Goal: Information Seeking & Learning: Learn about a topic

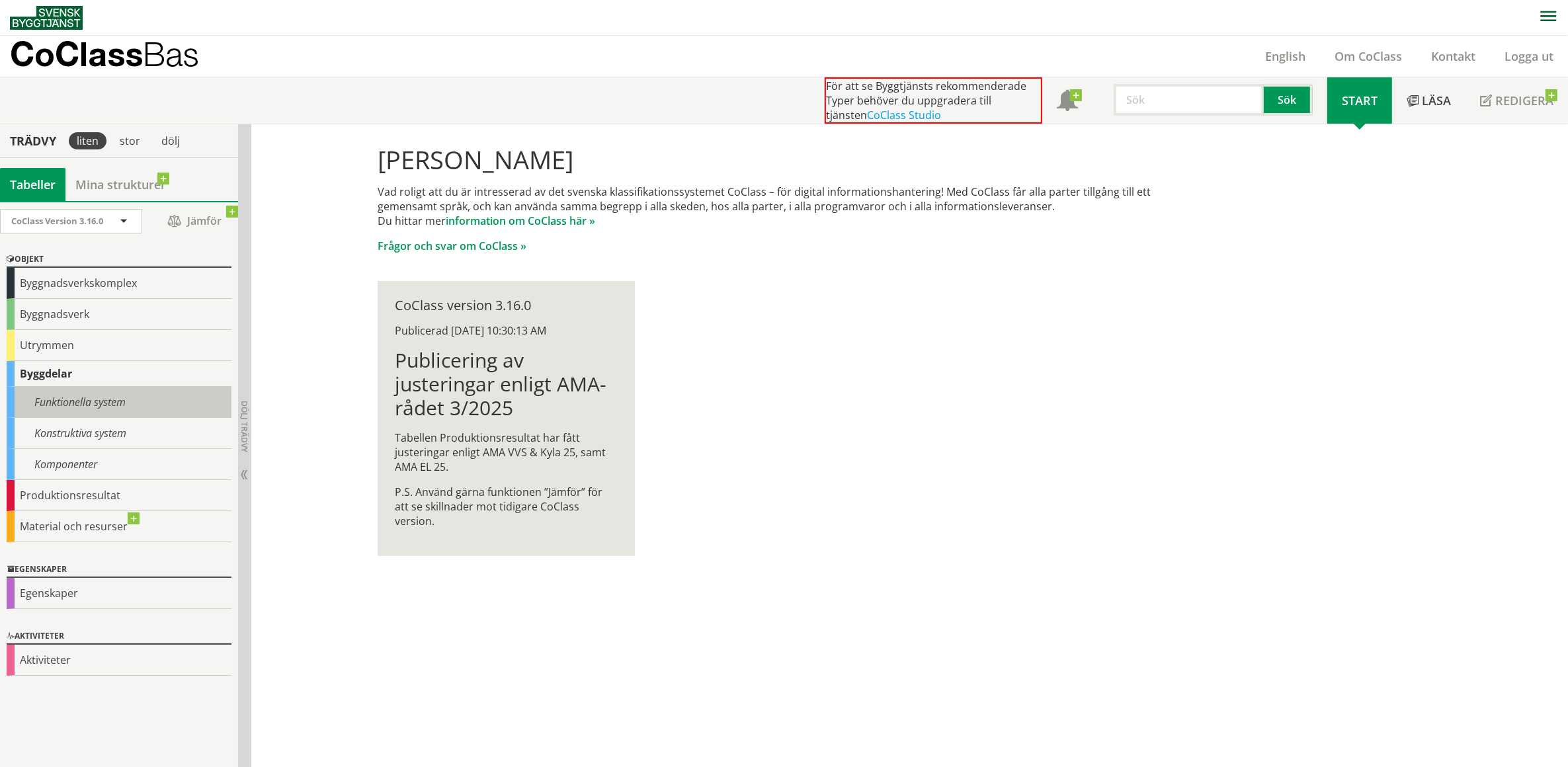
click at [116, 404] on div "Funktionella system" at bounding box center [119, 402] width 225 height 31
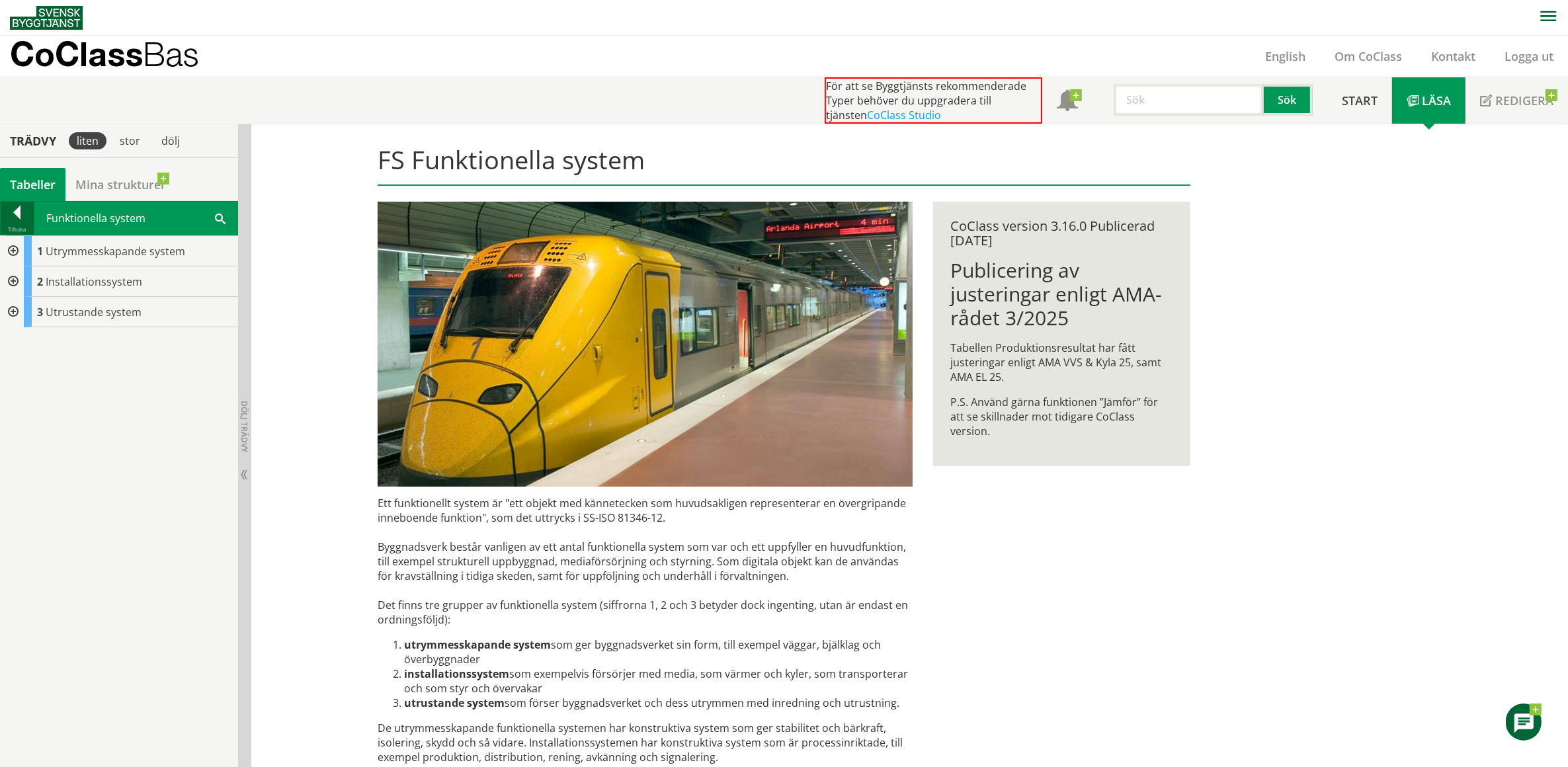
click at [20, 210] on div at bounding box center [17, 215] width 33 height 18
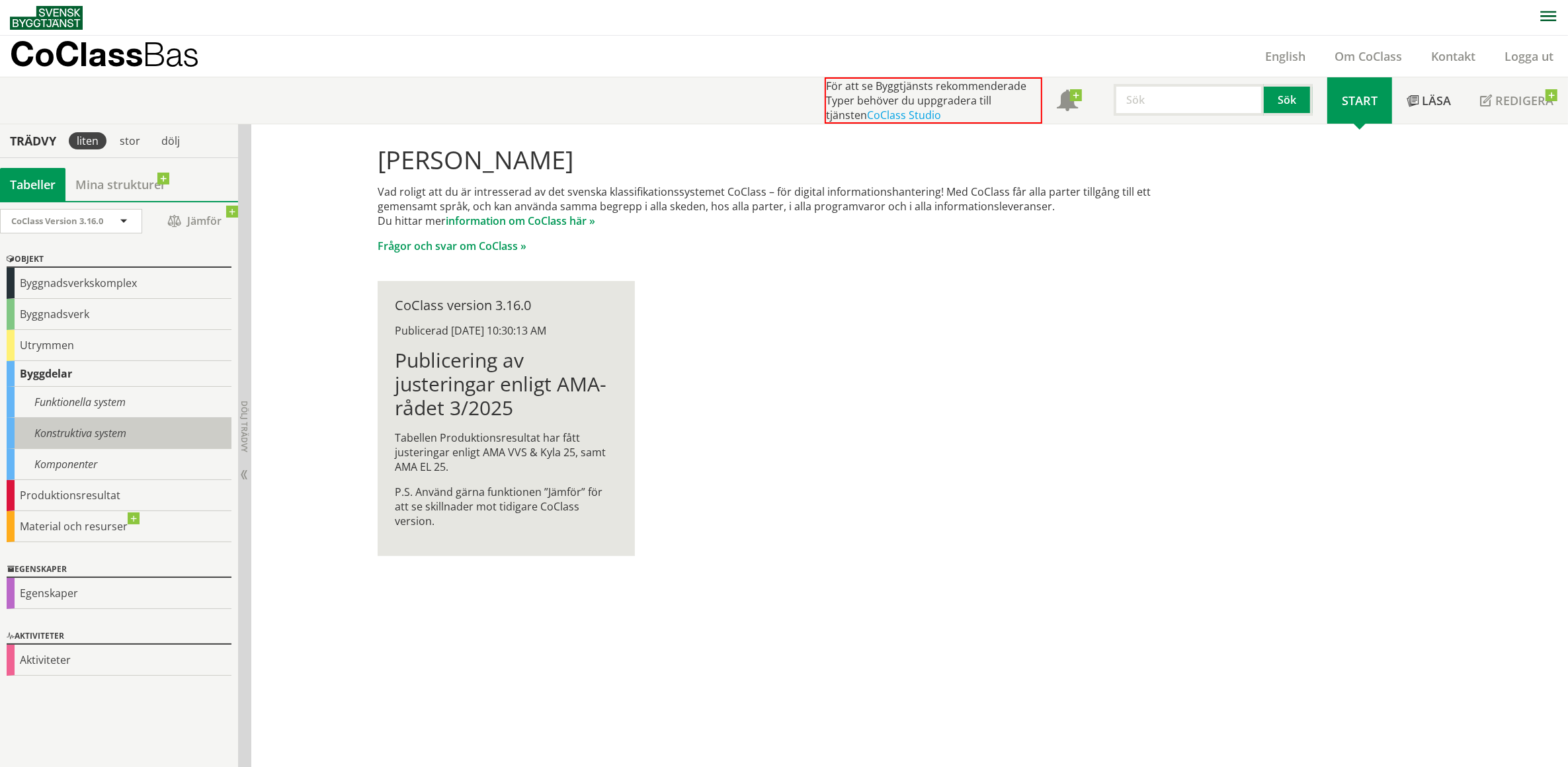
click at [78, 437] on div "Konstruktiva system" at bounding box center [119, 433] width 225 height 31
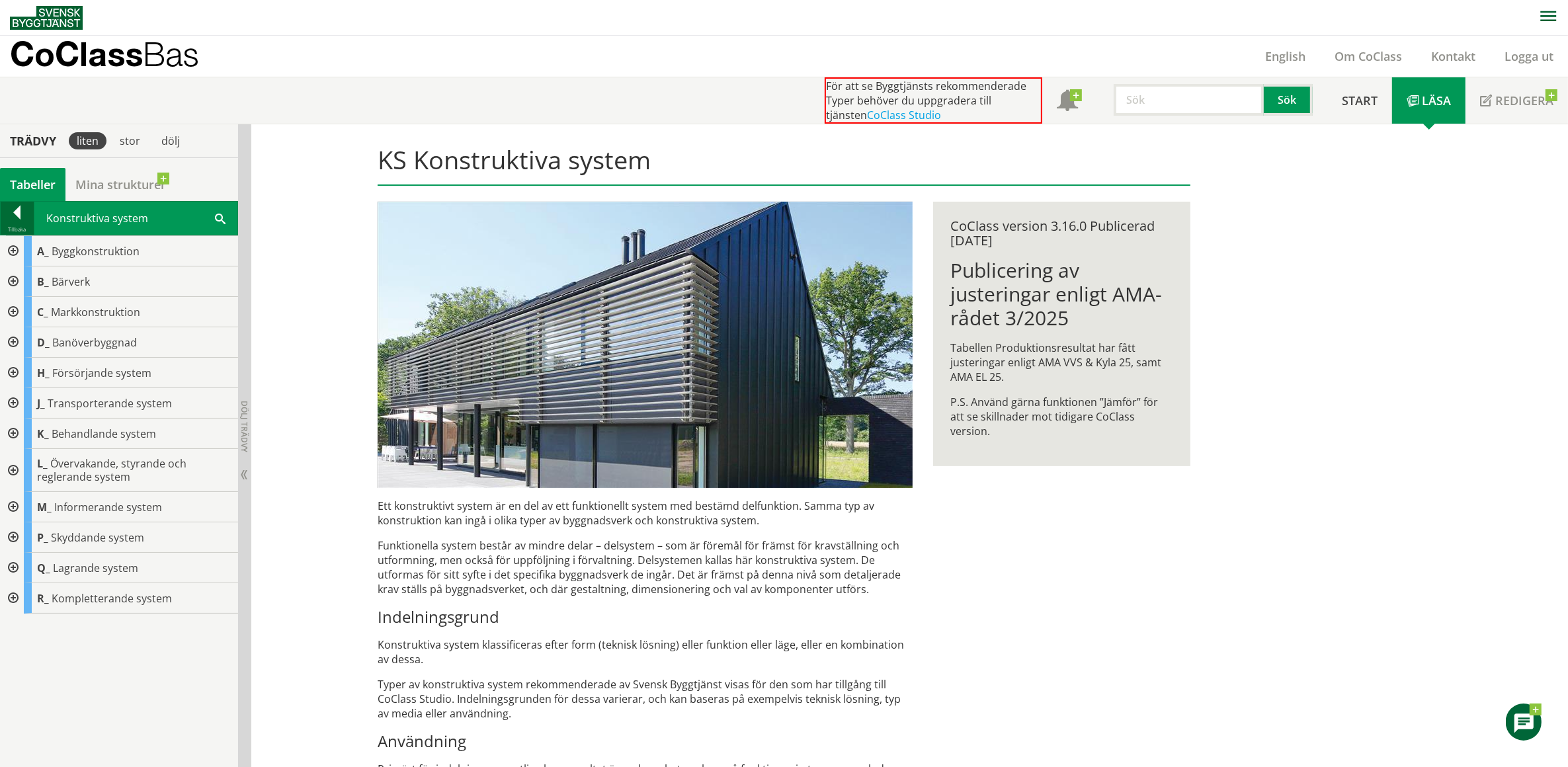
click at [15, 217] on div at bounding box center [17, 215] width 33 height 18
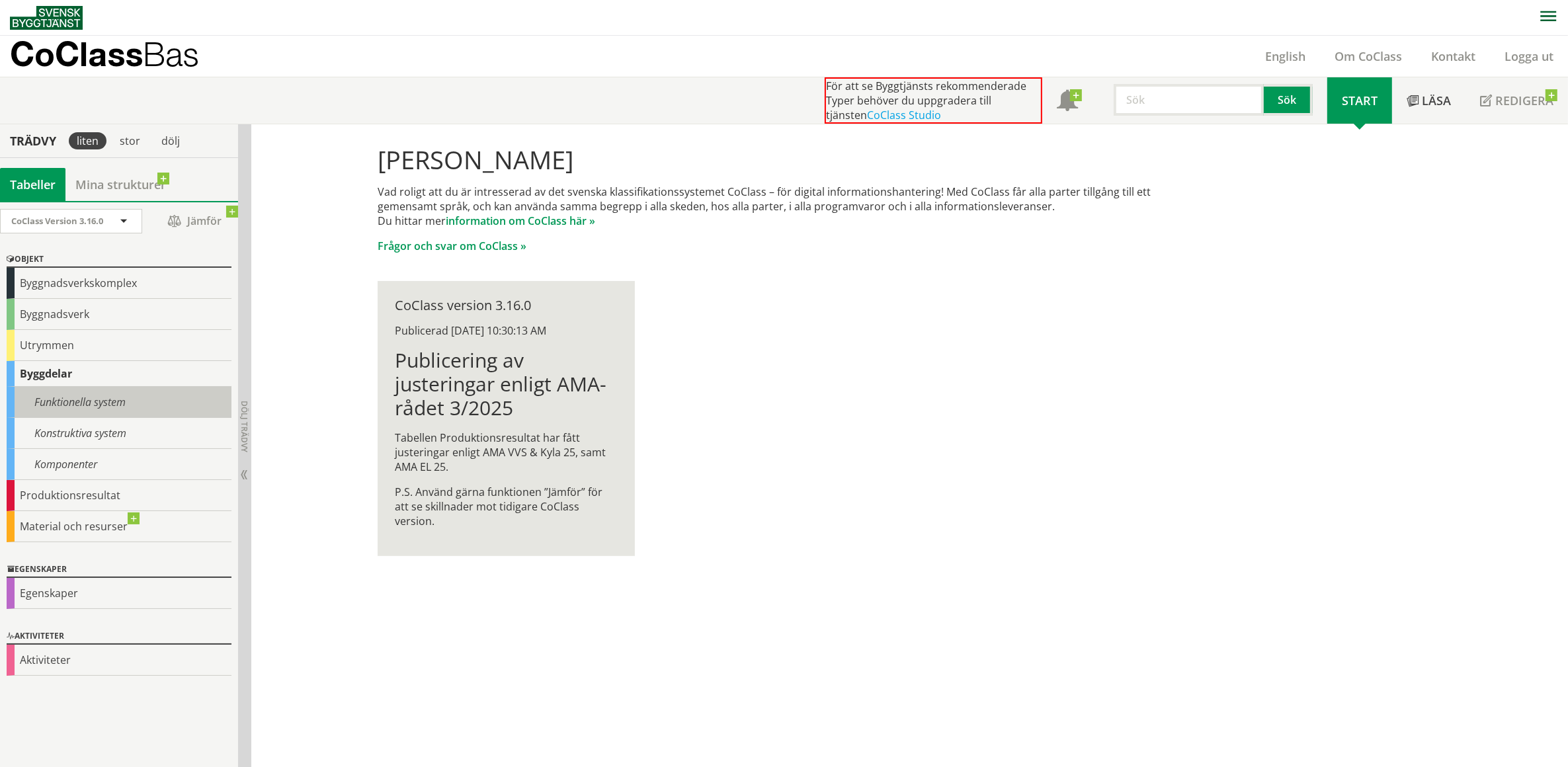
click at [55, 398] on div "Funktionella system" at bounding box center [119, 402] width 225 height 31
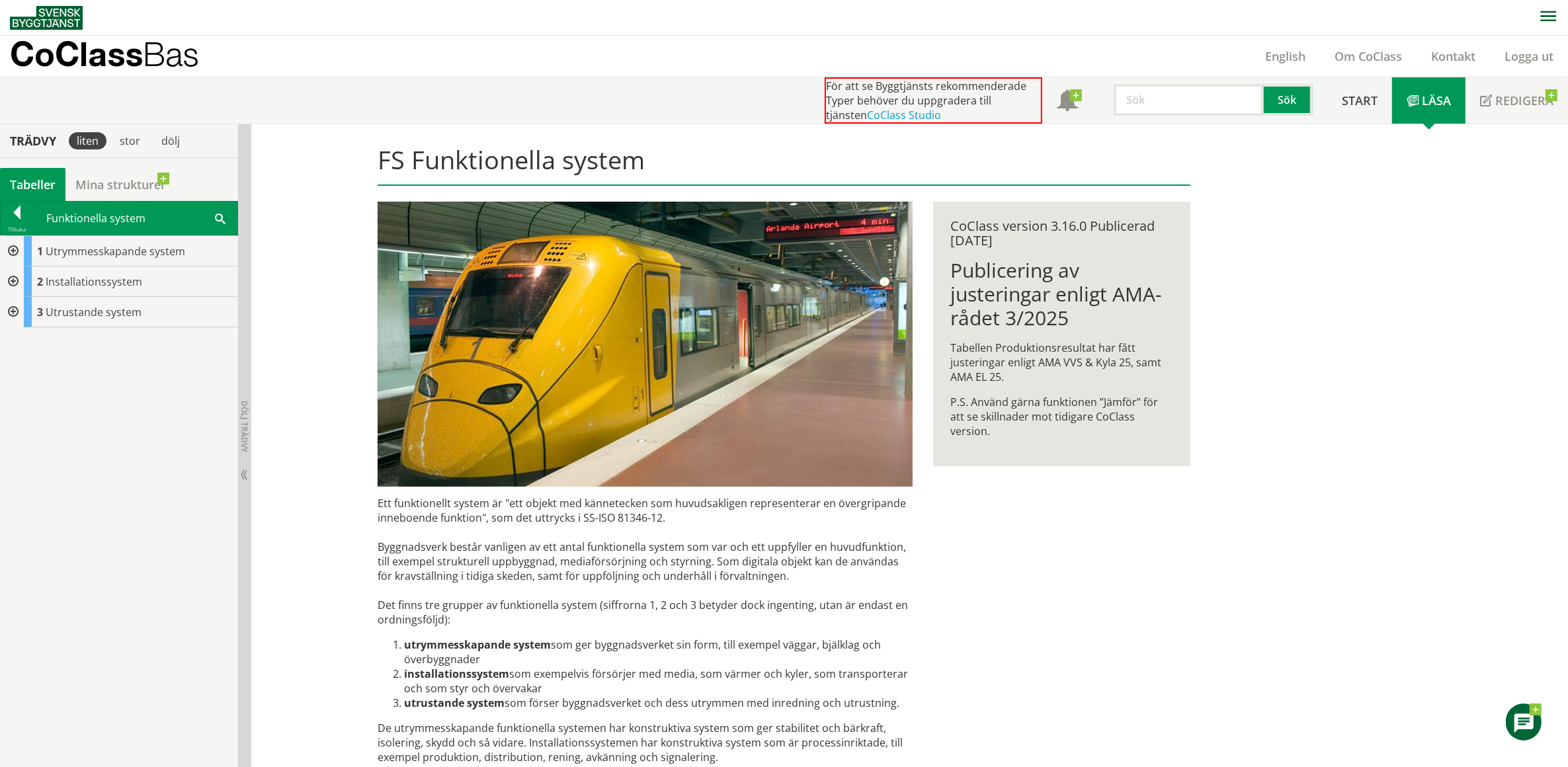
click at [12, 246] on div at bounding box center [12, 252] width 24 height 31
click at [12, 400] on div at bounding box center [12, 404] width 24 height 31
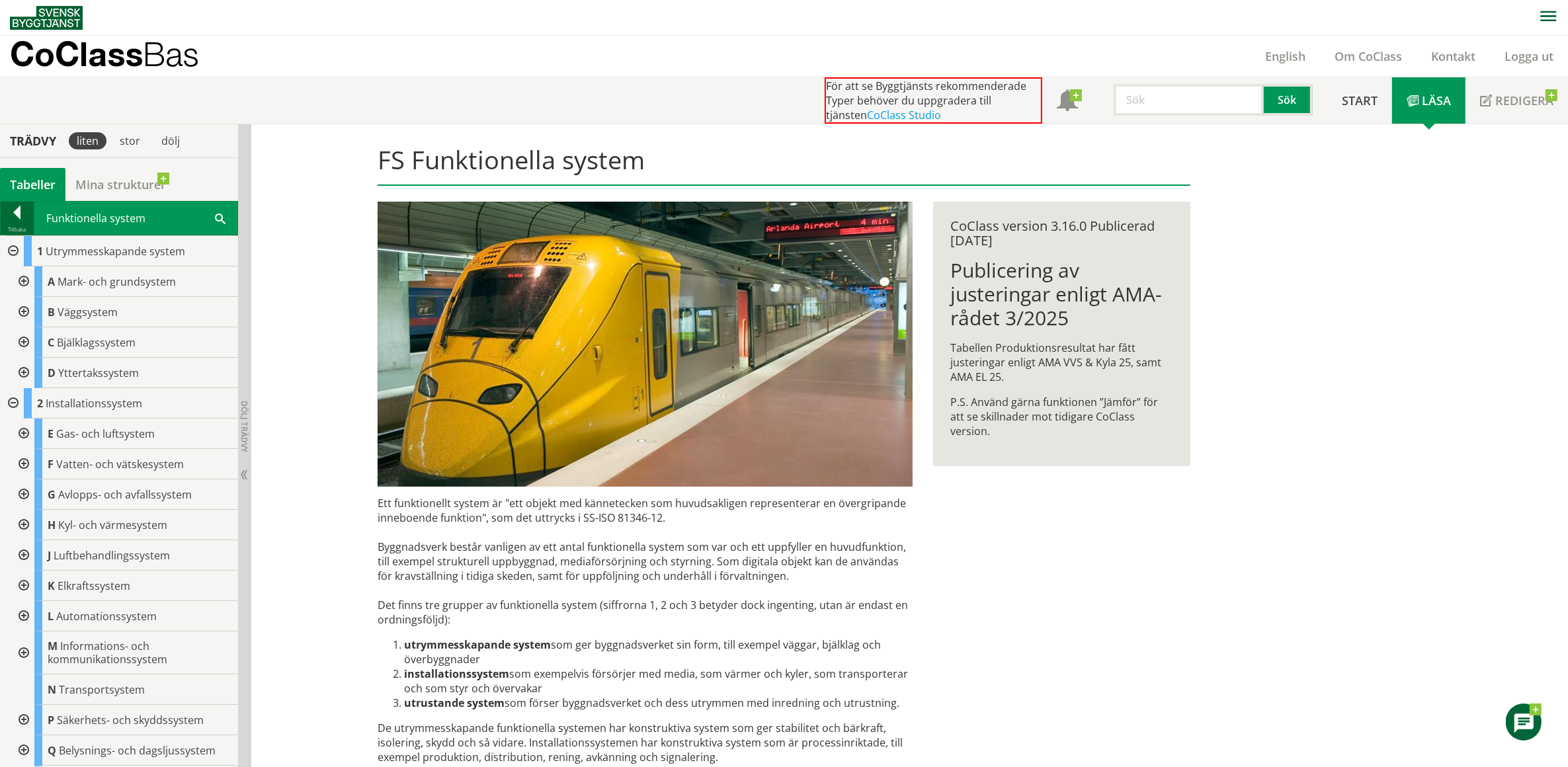
click at [15, 215] on div at bounding box center [17, 215] width 33 height 18
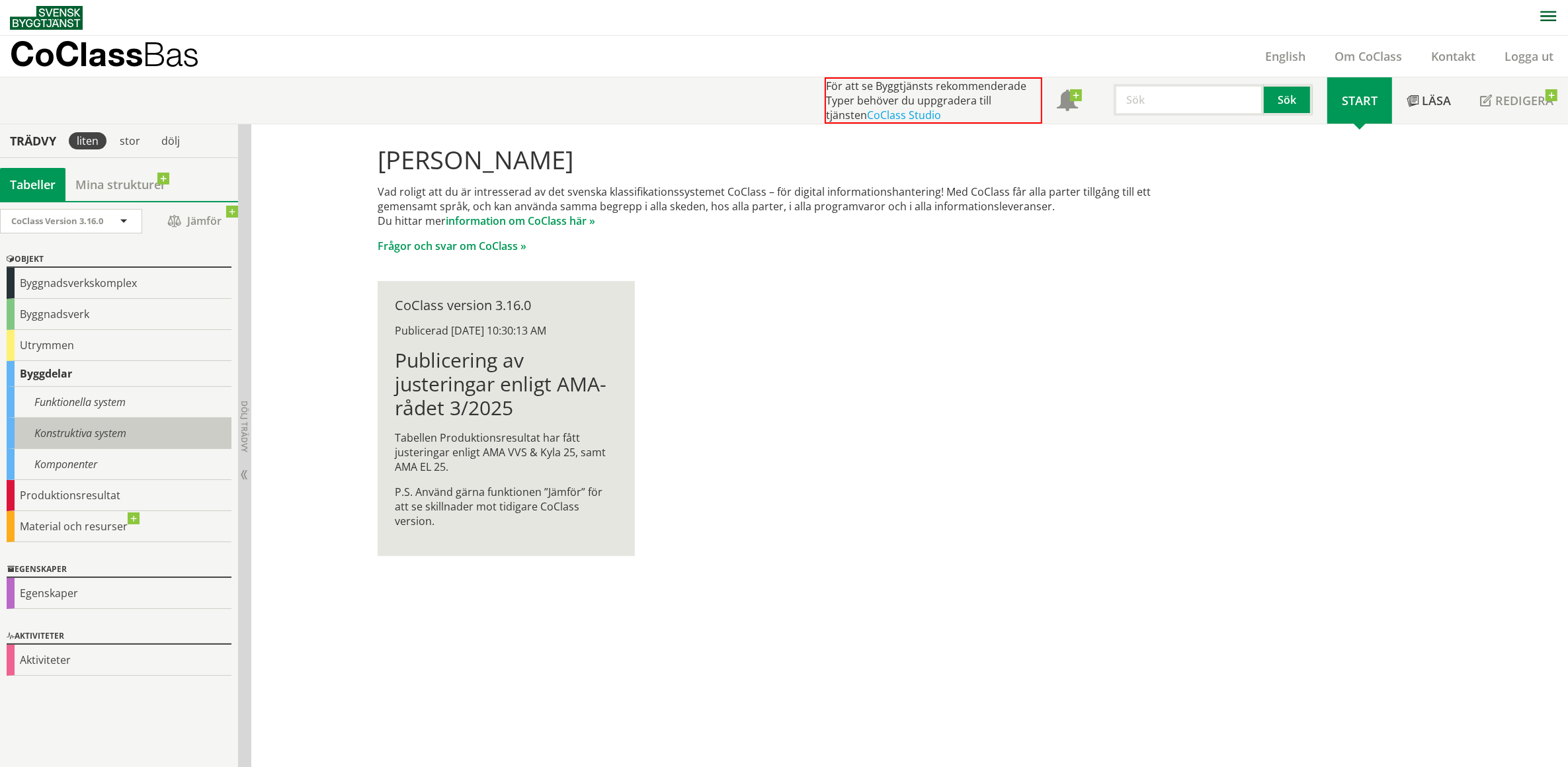
click at [71, 428] on div "Konstruktiva system" at bounding box center [119, 433] width 225 height 31
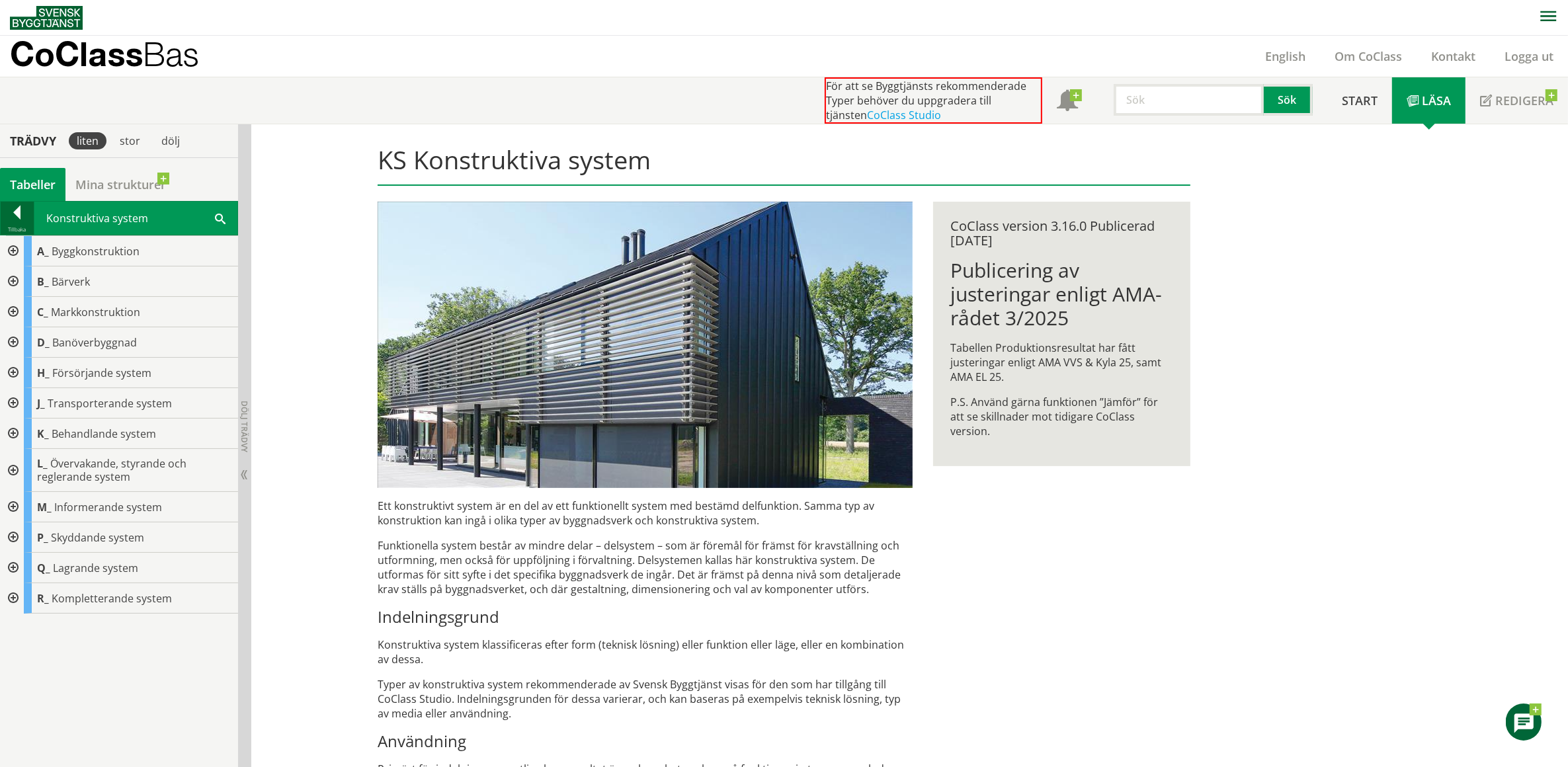
click at [17, 210] on div at bounding box center [17, 215] width 33 height 18
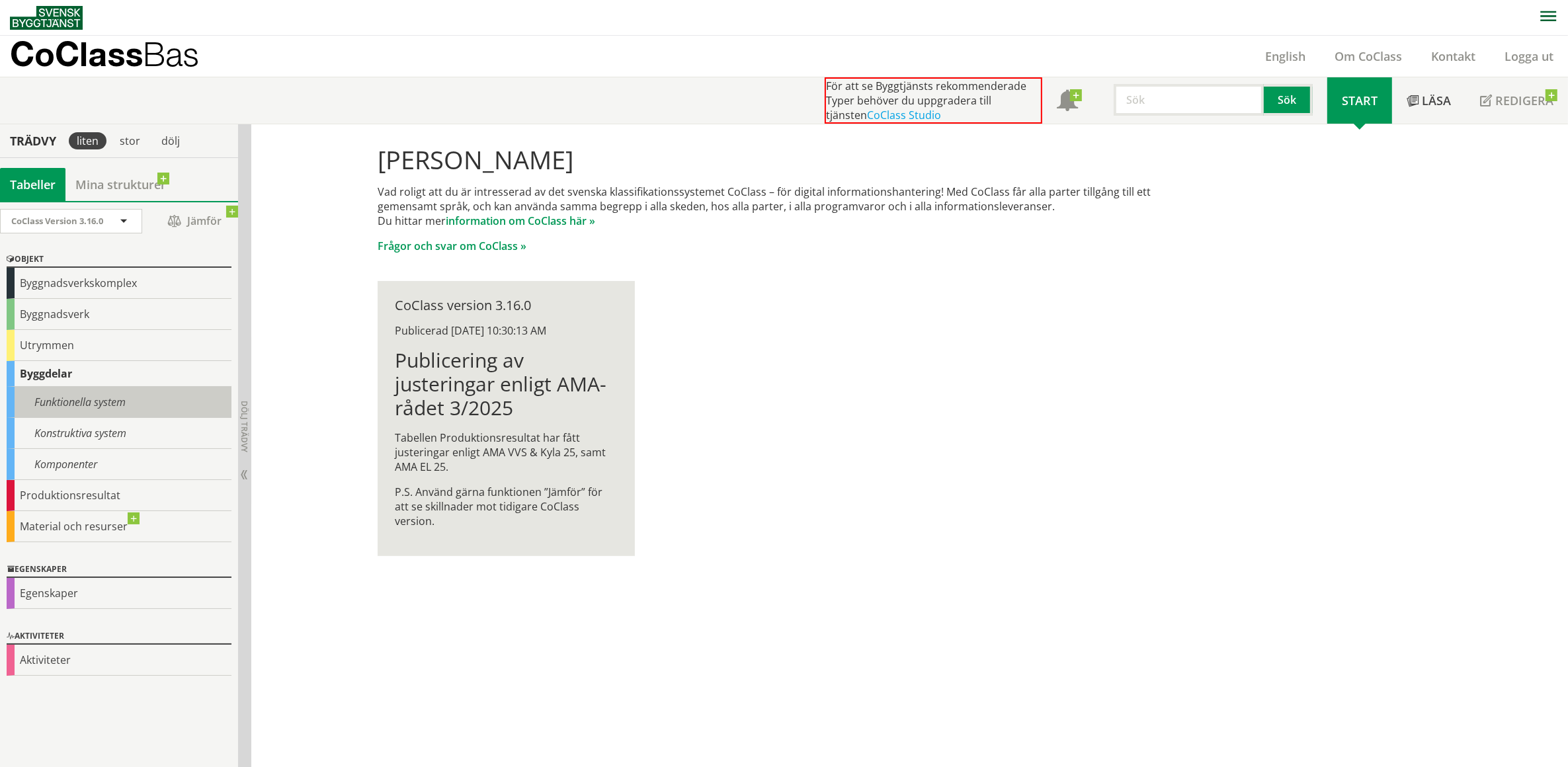
click at [50, 400] on div "Funktionella system" at bounding box center [119, 402] width 225 height 31
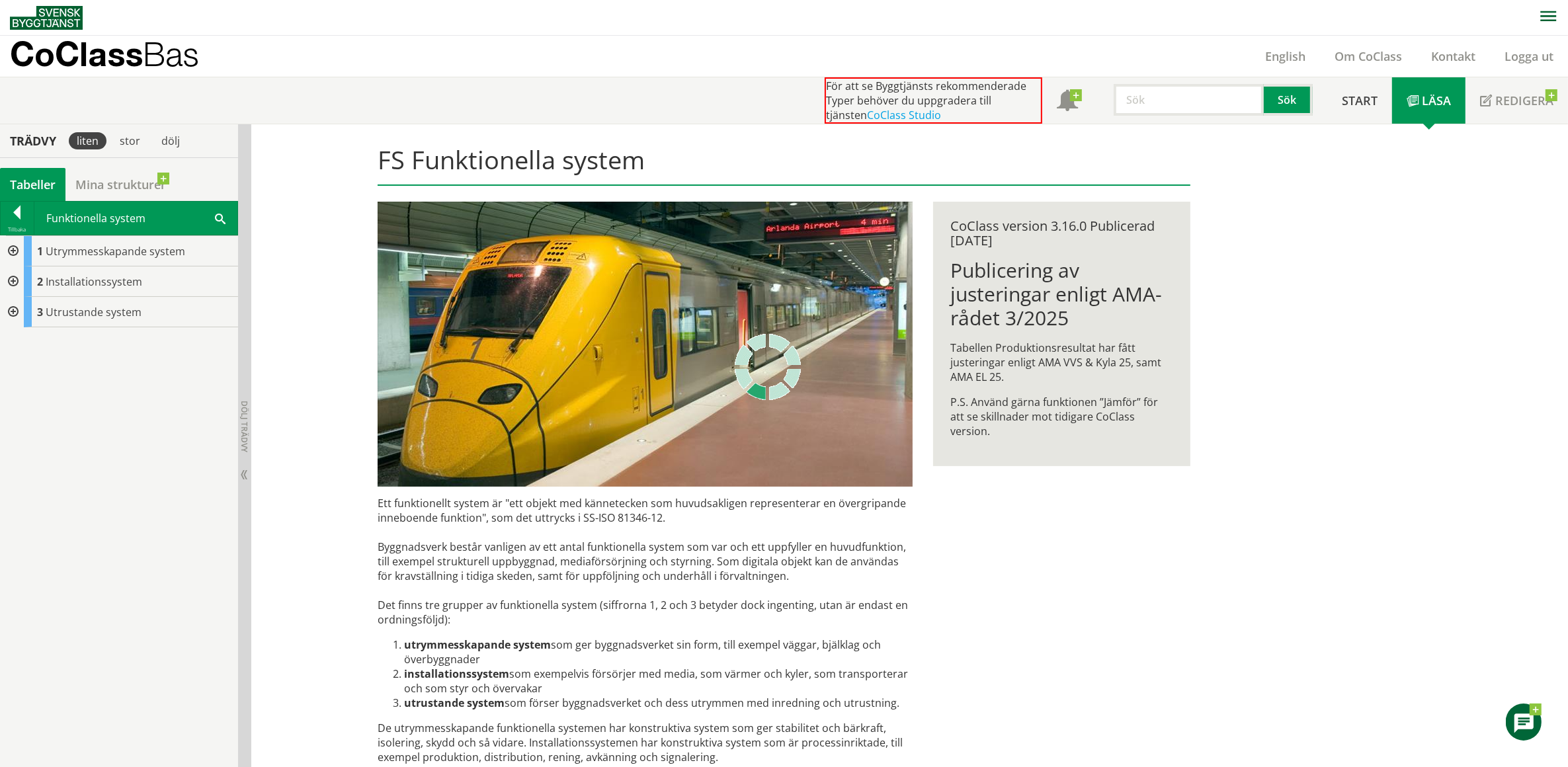
click at [12, 246] on div at bounding box center [12, 252] width 24 height 31
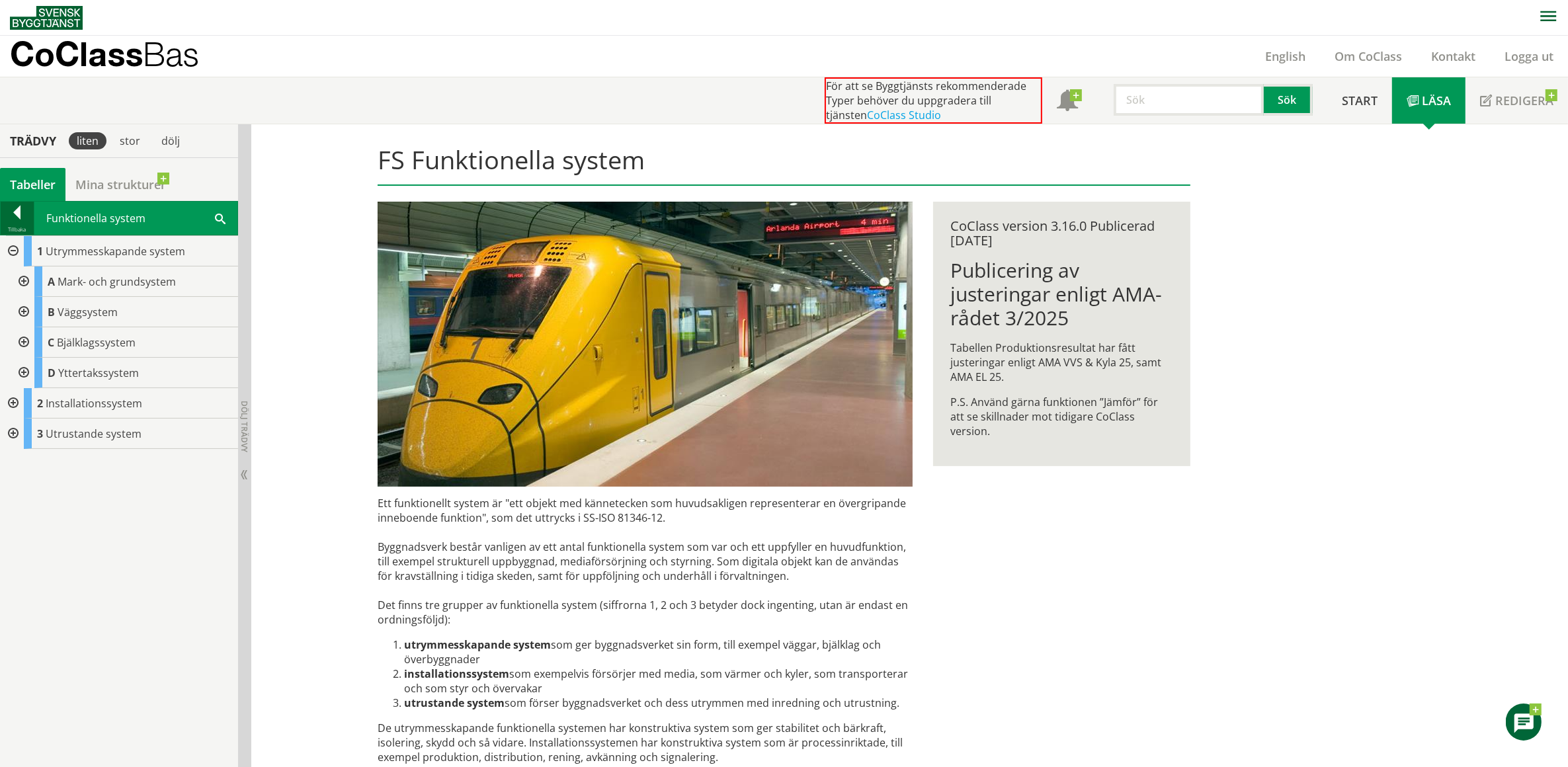
click at [15, 210] on div at bounding box center [17, 215] width 33 height 18
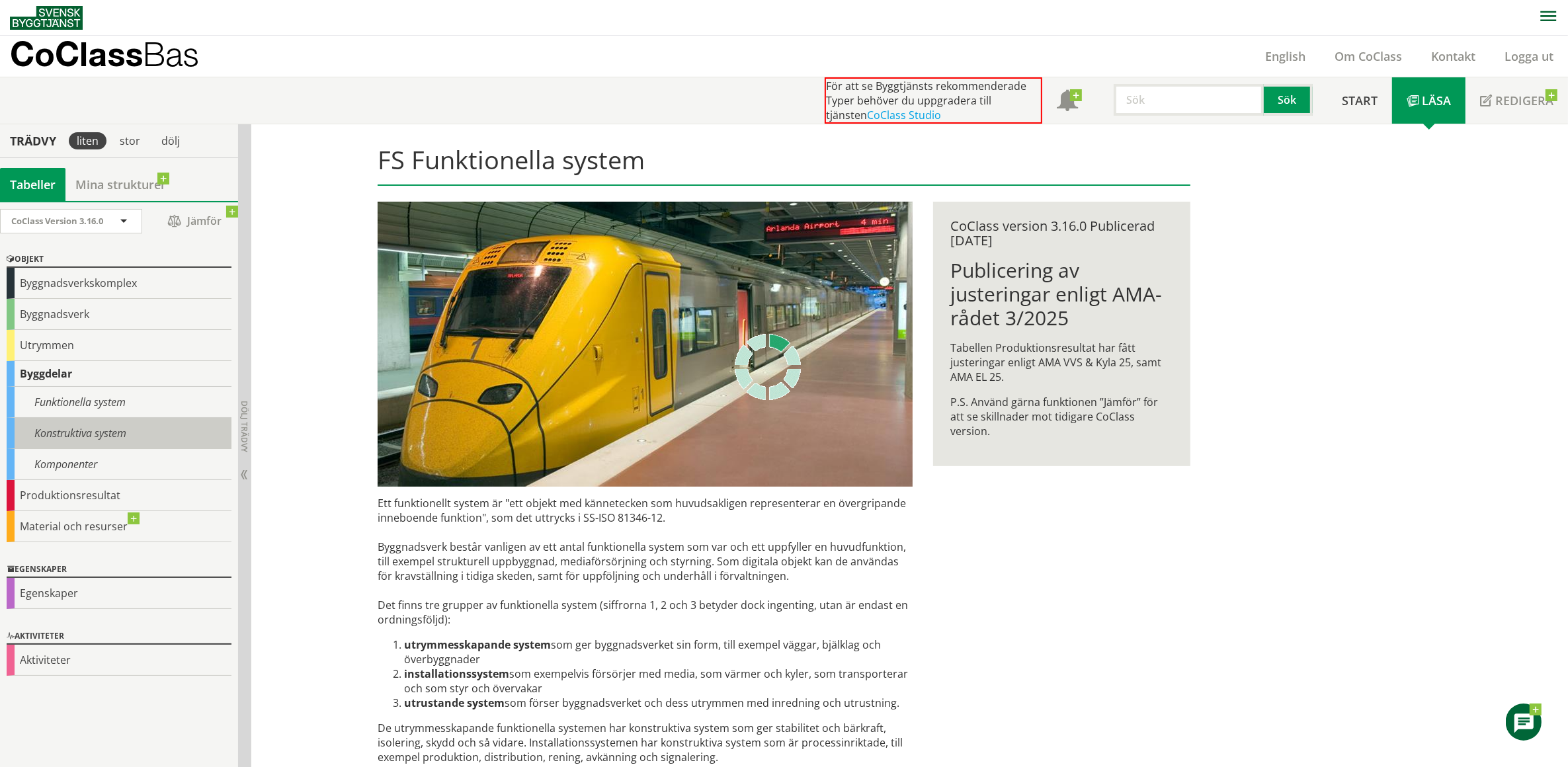
click at [57, 434] on div "Konstruktiva system" at bounding box center [119, 433] width 225 height 31
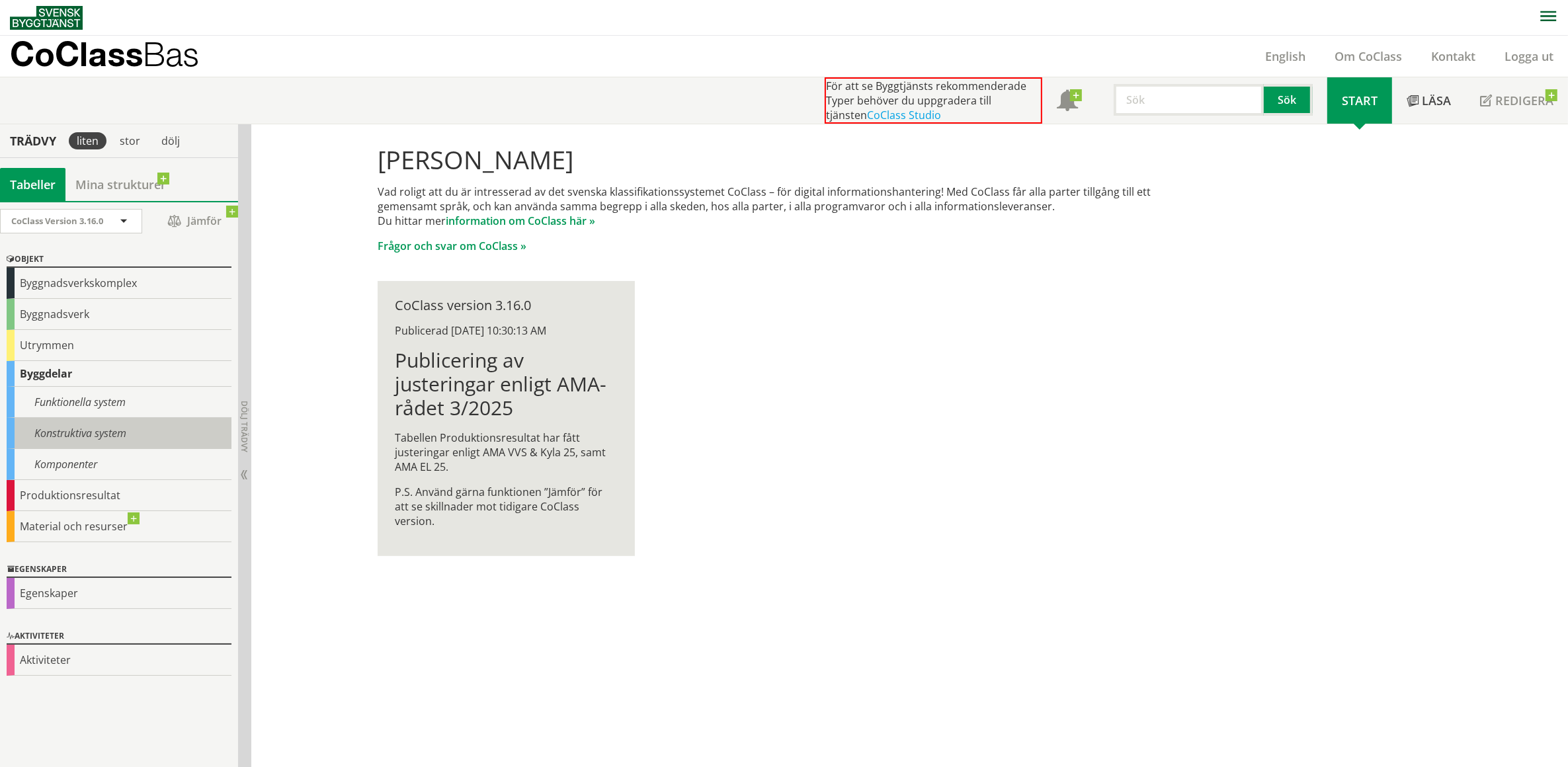
click at [57, 434] on div "Konstruktiva system" at bounding box center [119, 433] width 225 height 31
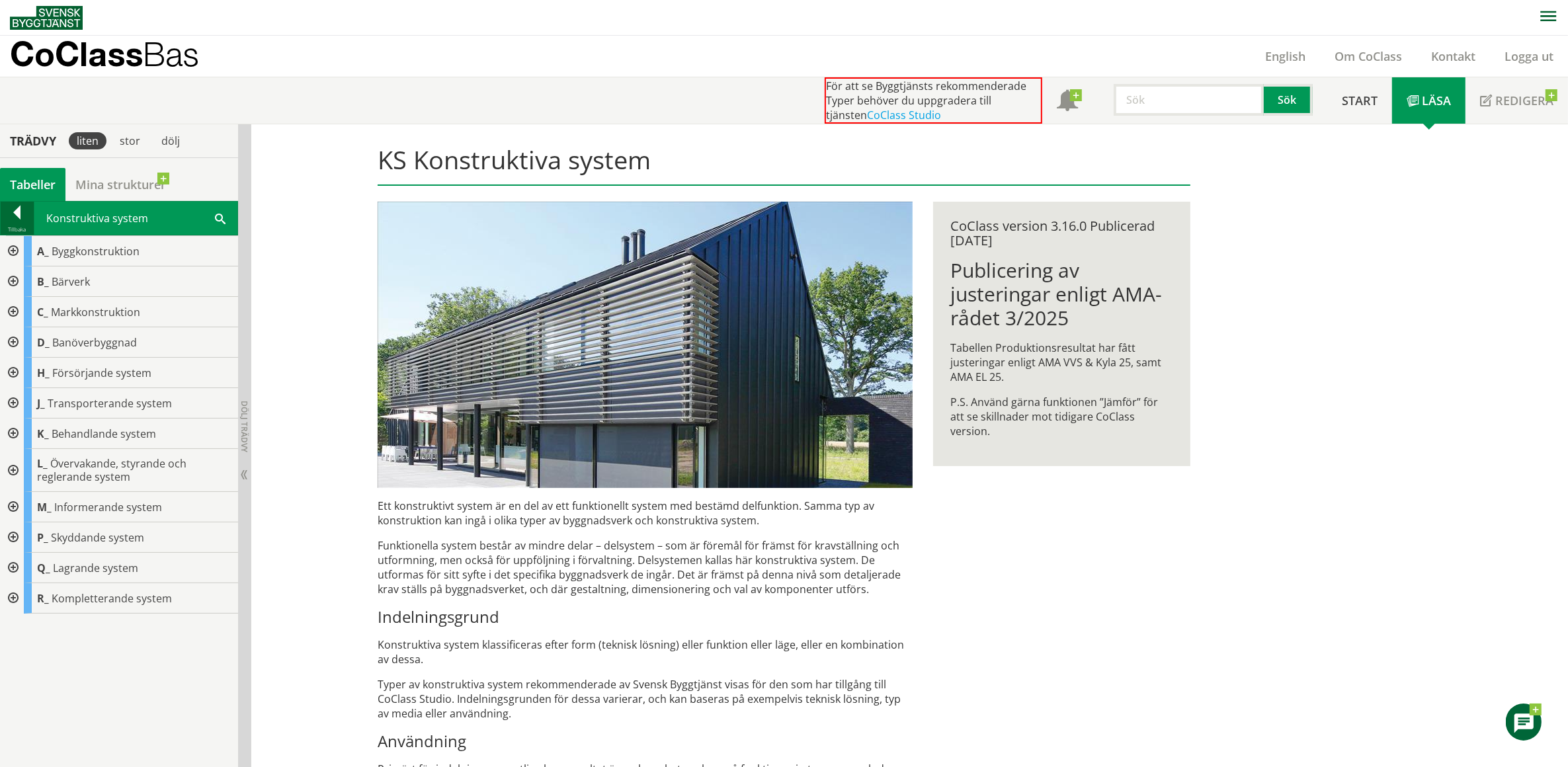
click at [17, 210] on div at bounding box center [17, 215] width 33 height 18
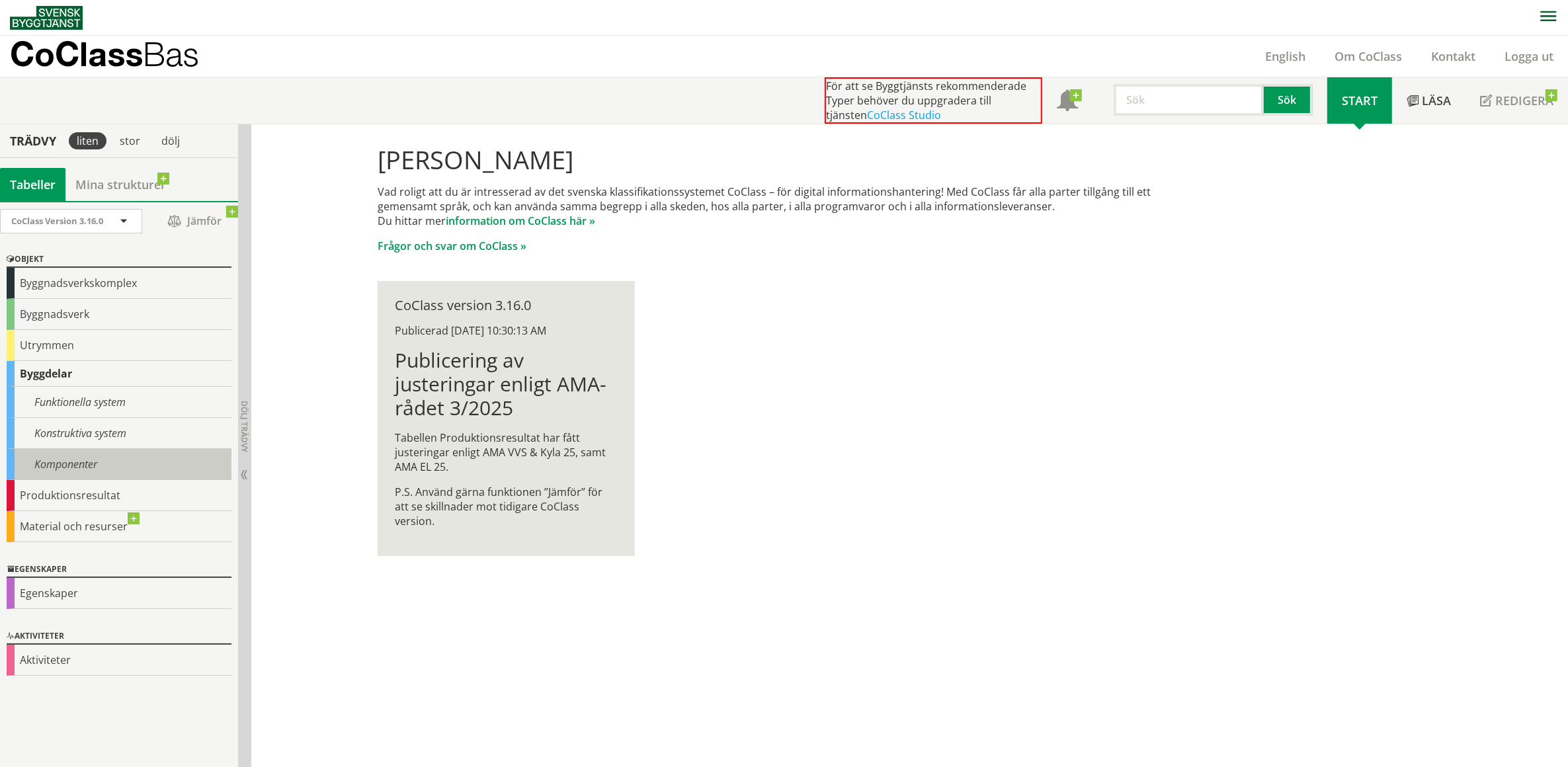
click at [94, 461] on div "Komponenter" at bounding box center [119, 464] width 225 height 31
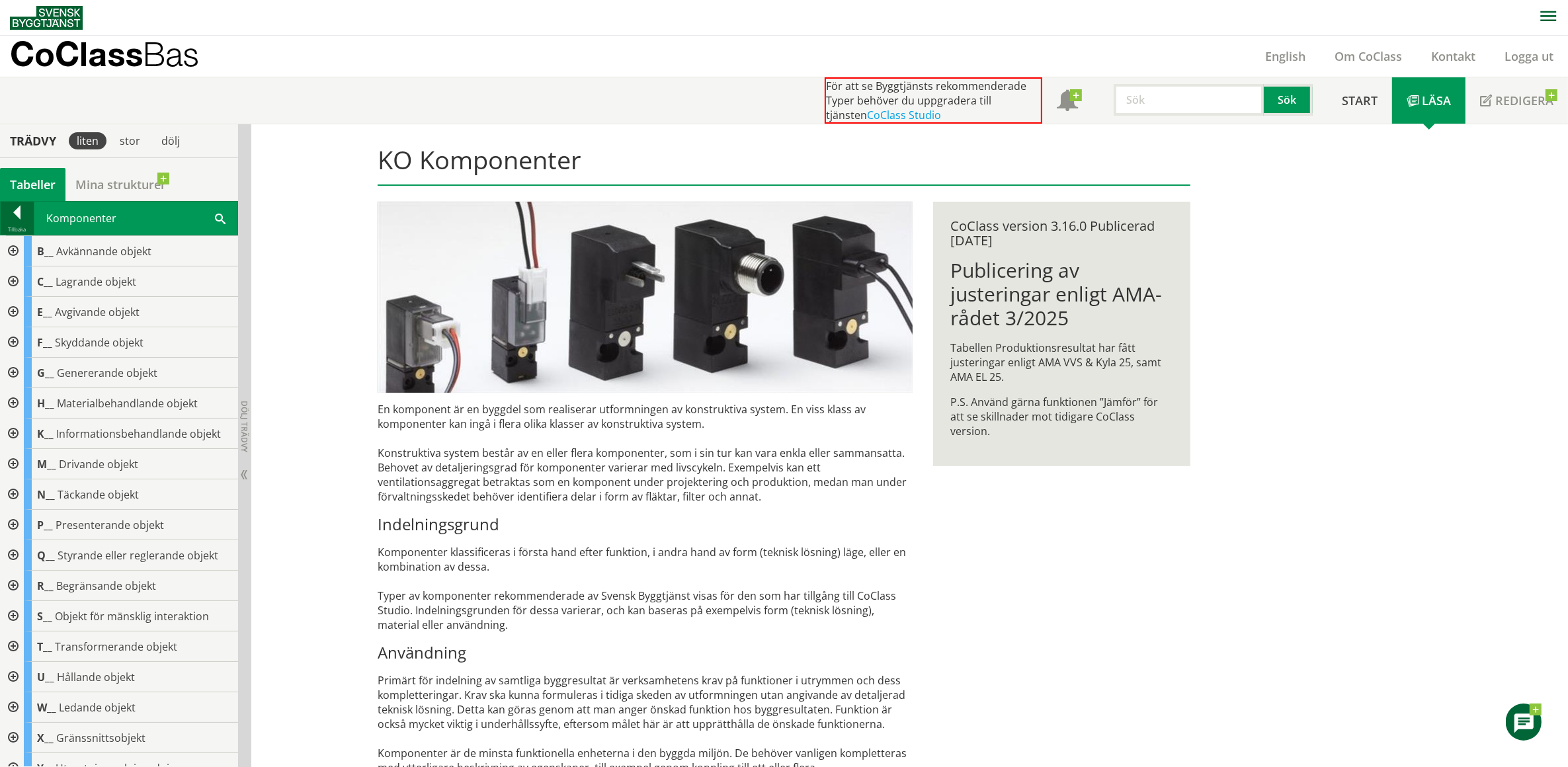
click at [18, 213] on div at bounding box center [17, 215] width 33 height 18
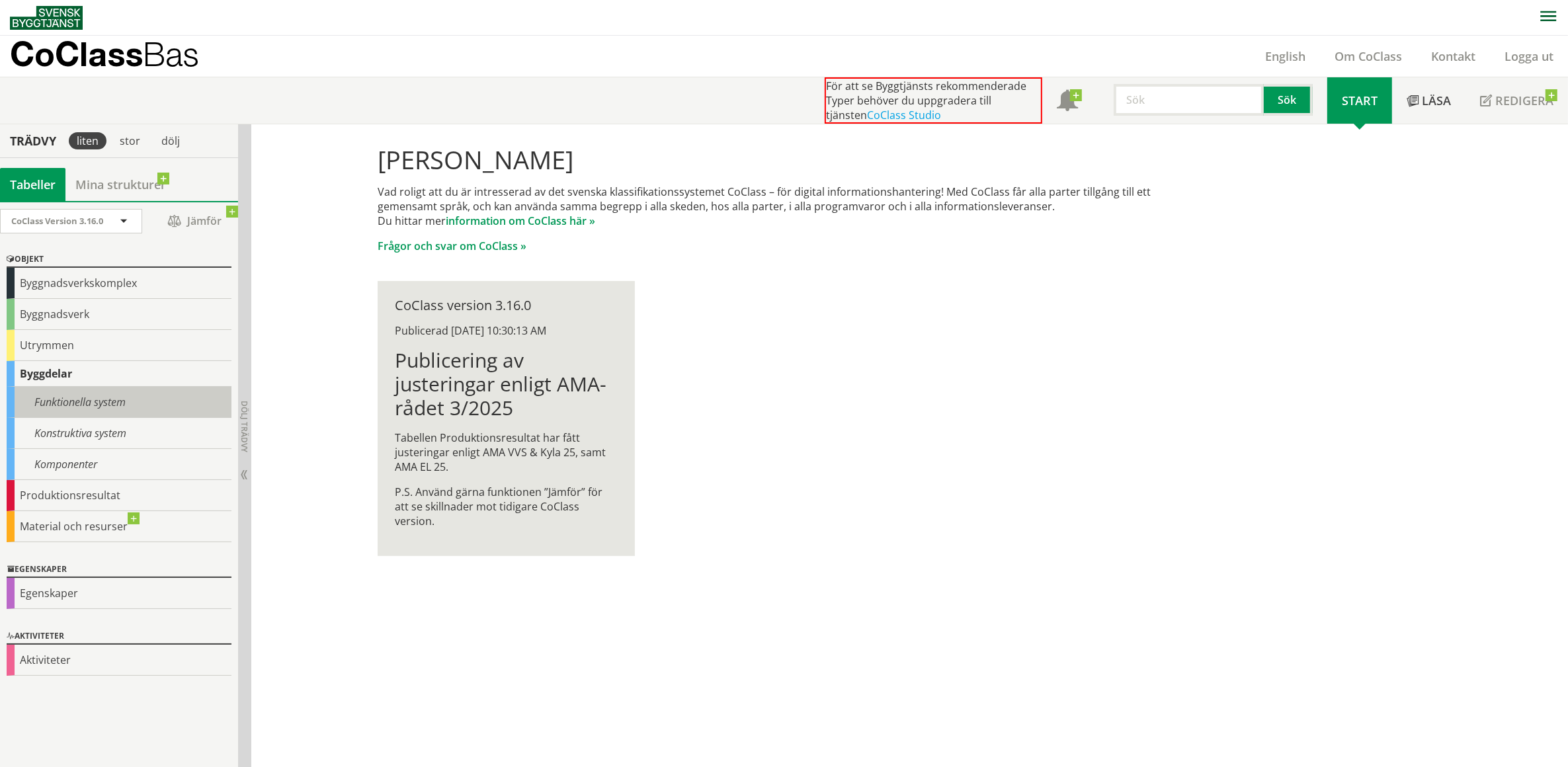
click at [68, 398] on div "Funktionella system" at bounding box center [119, 402] width 225 height 31
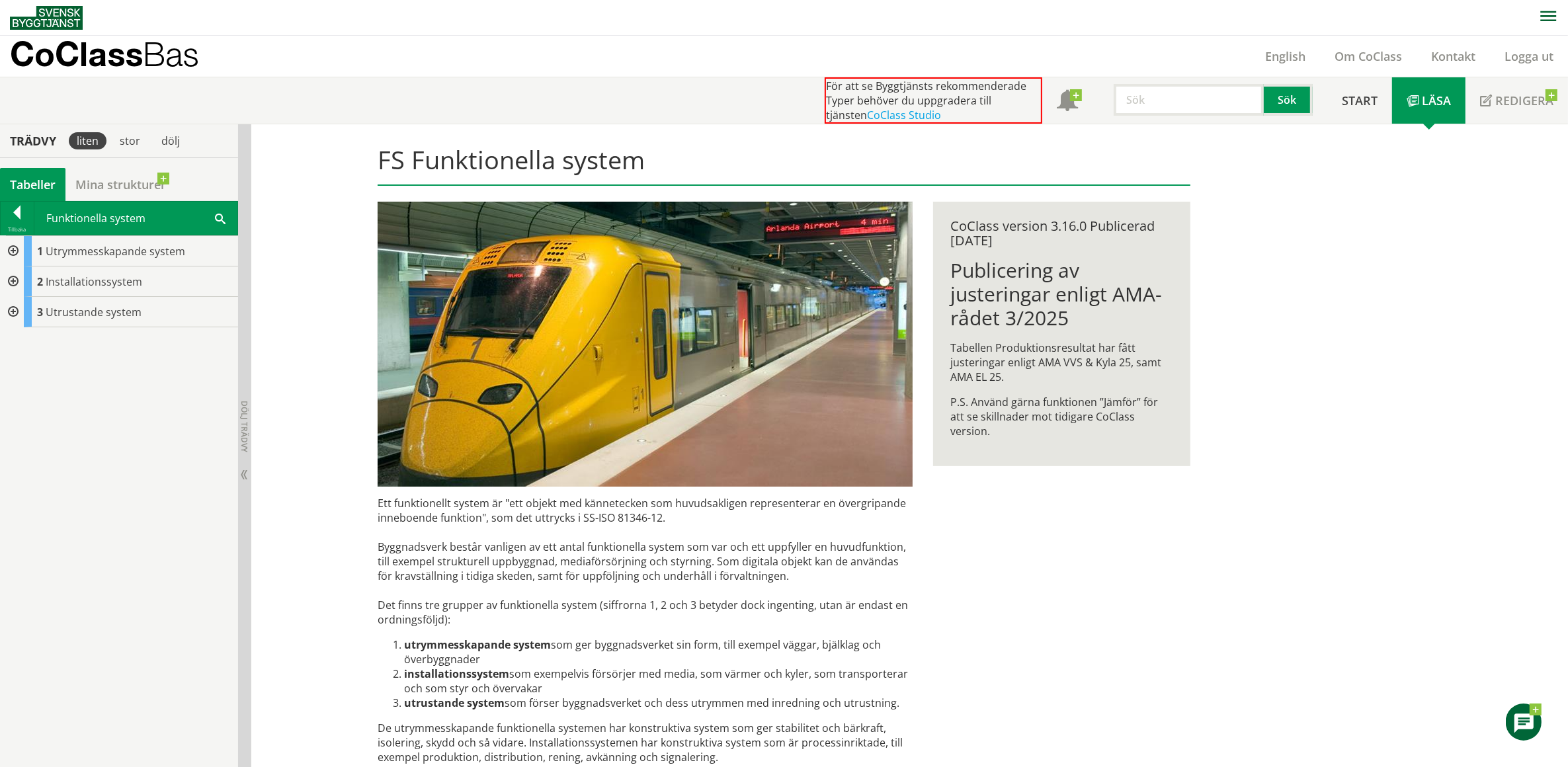
click at [11, 250] on div at bounding box center [12, 252] width 24 height 31
click at [12, 402] on div at bounding box center [12, 404] width 24 height 31
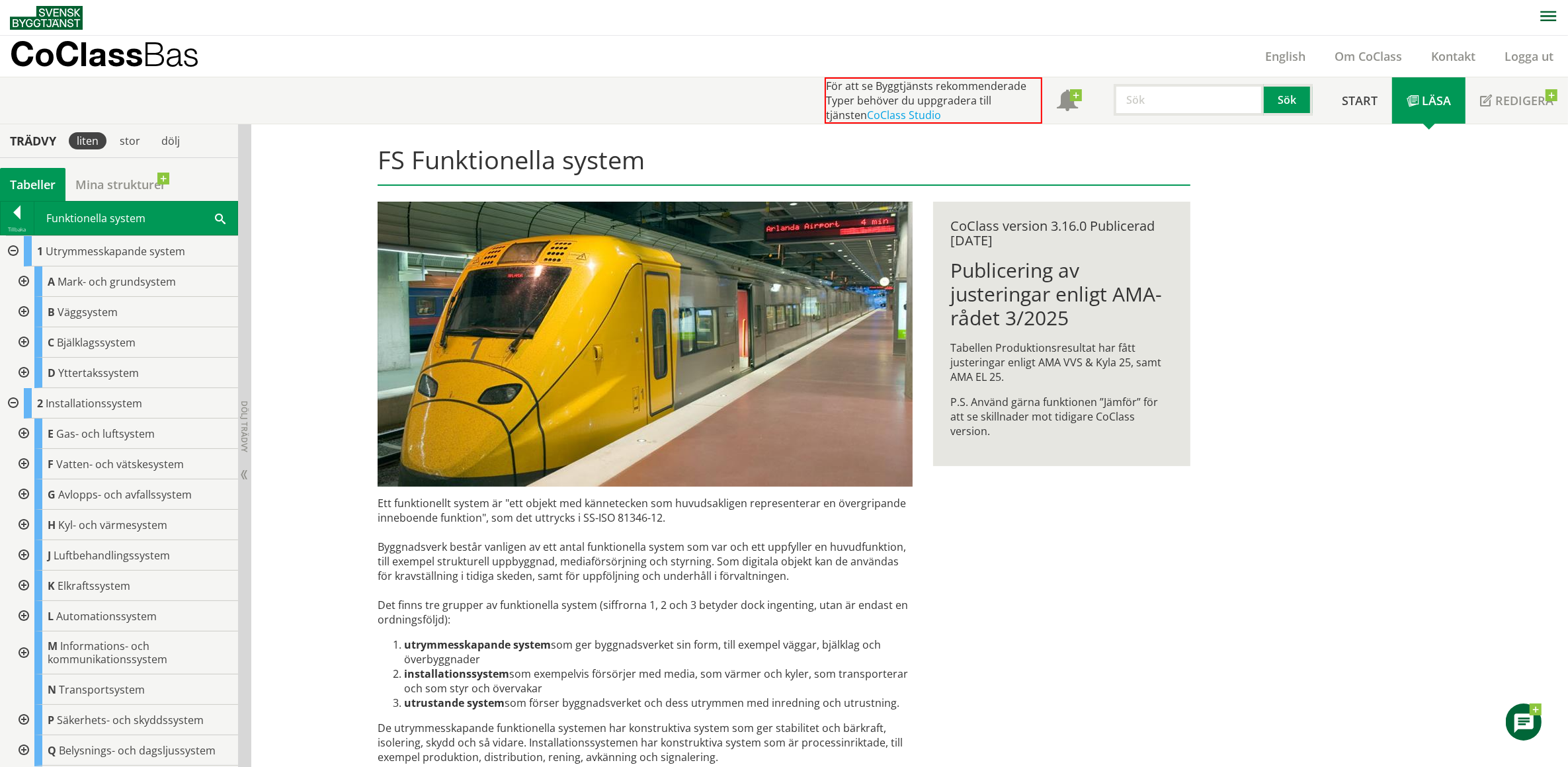
click at [23, 461] on div at bounding box center [22, 464] width 24 height 31
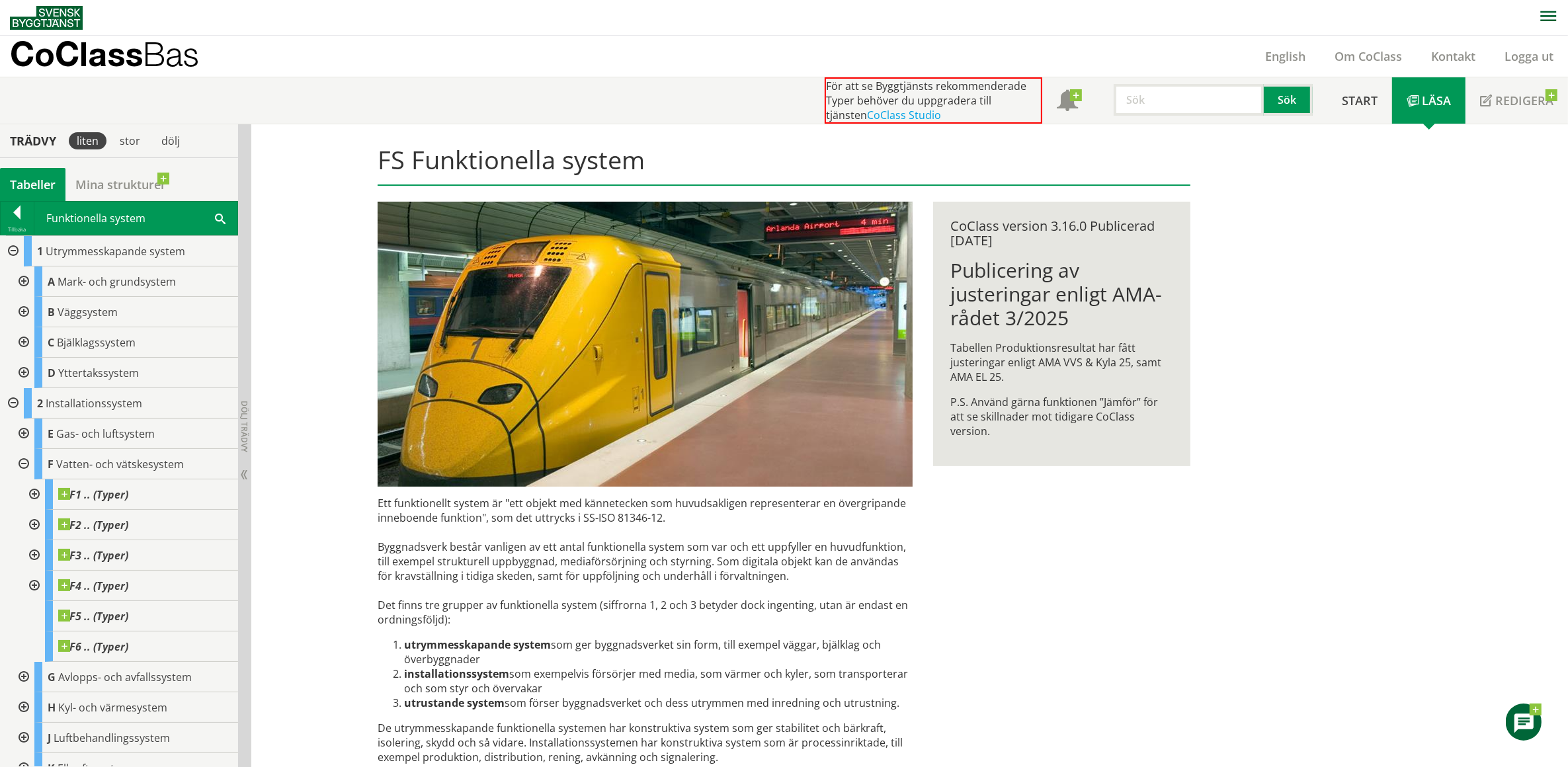
click at [1207, 48] on div "CoClass Bas English Om CoClass Kontakt Logga ut" at bounding box center [789, 56] width 1558 height 41
click at [22, 463] on div at bounding box center [22, 464] width 24 height 31
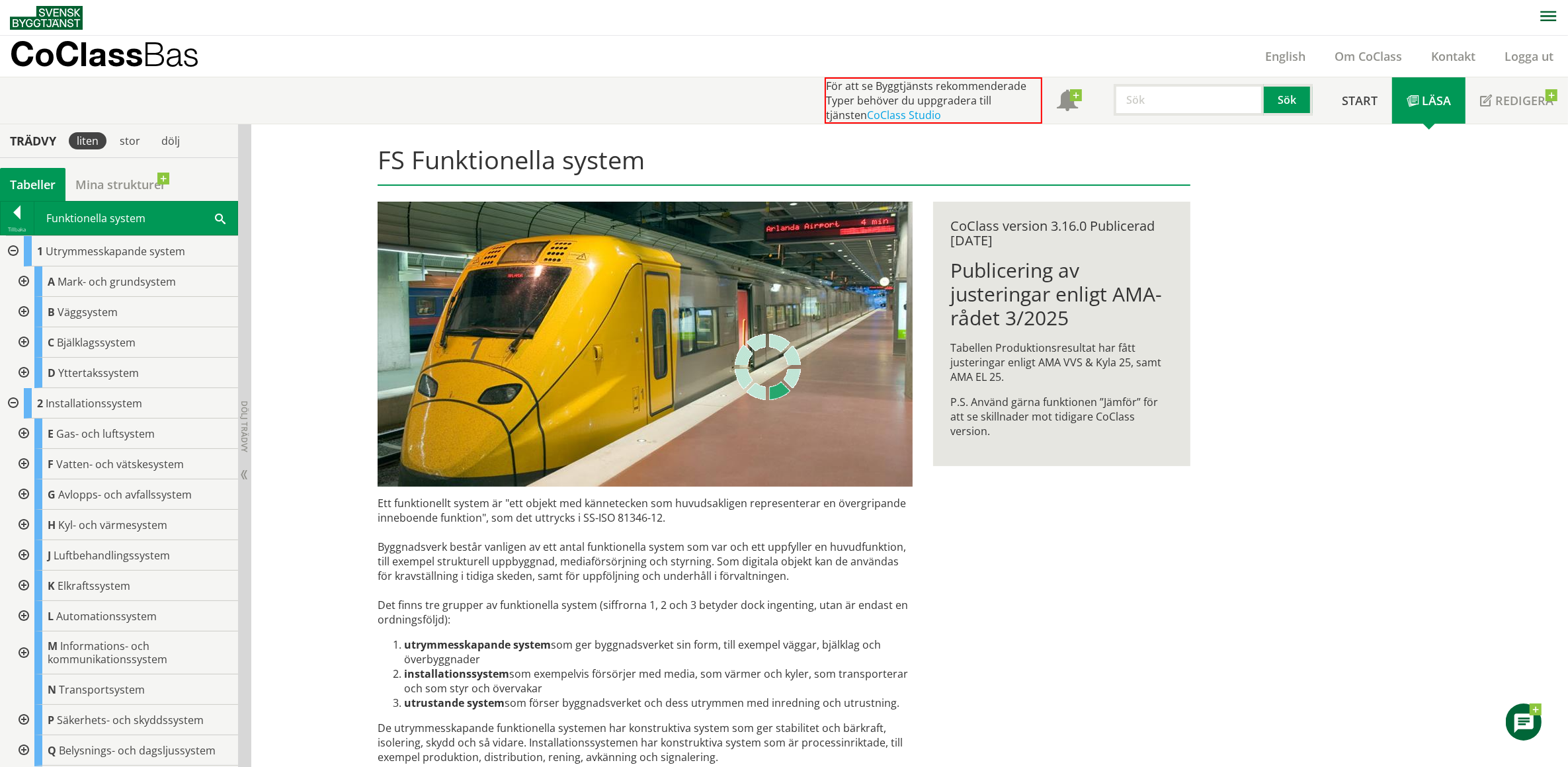
click at [22, 433] on div at bounding box center [22, 434] width 24 height 31
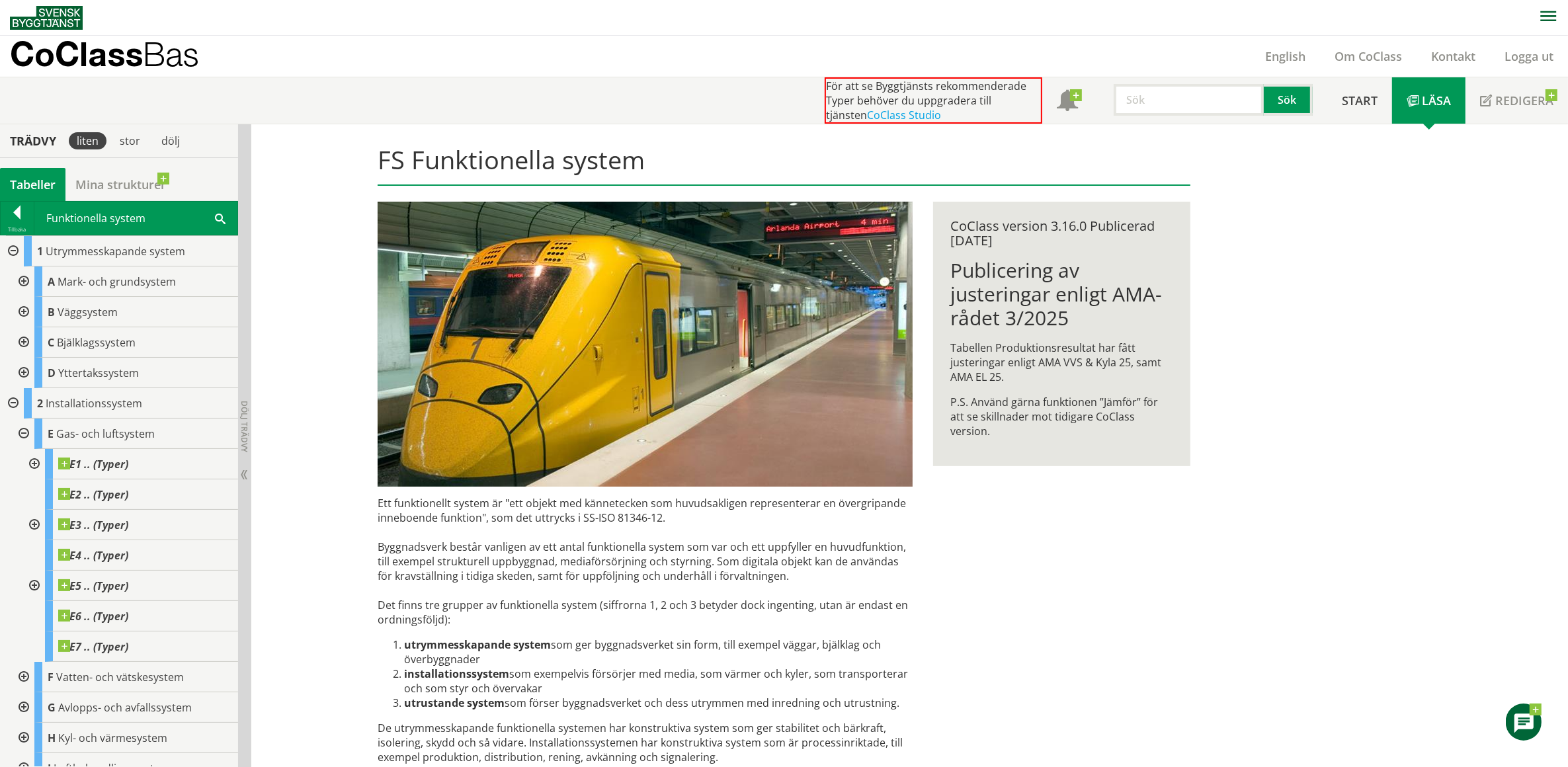
click at [25, 433] on div at bounding box center [22, 434] width 24 height 31
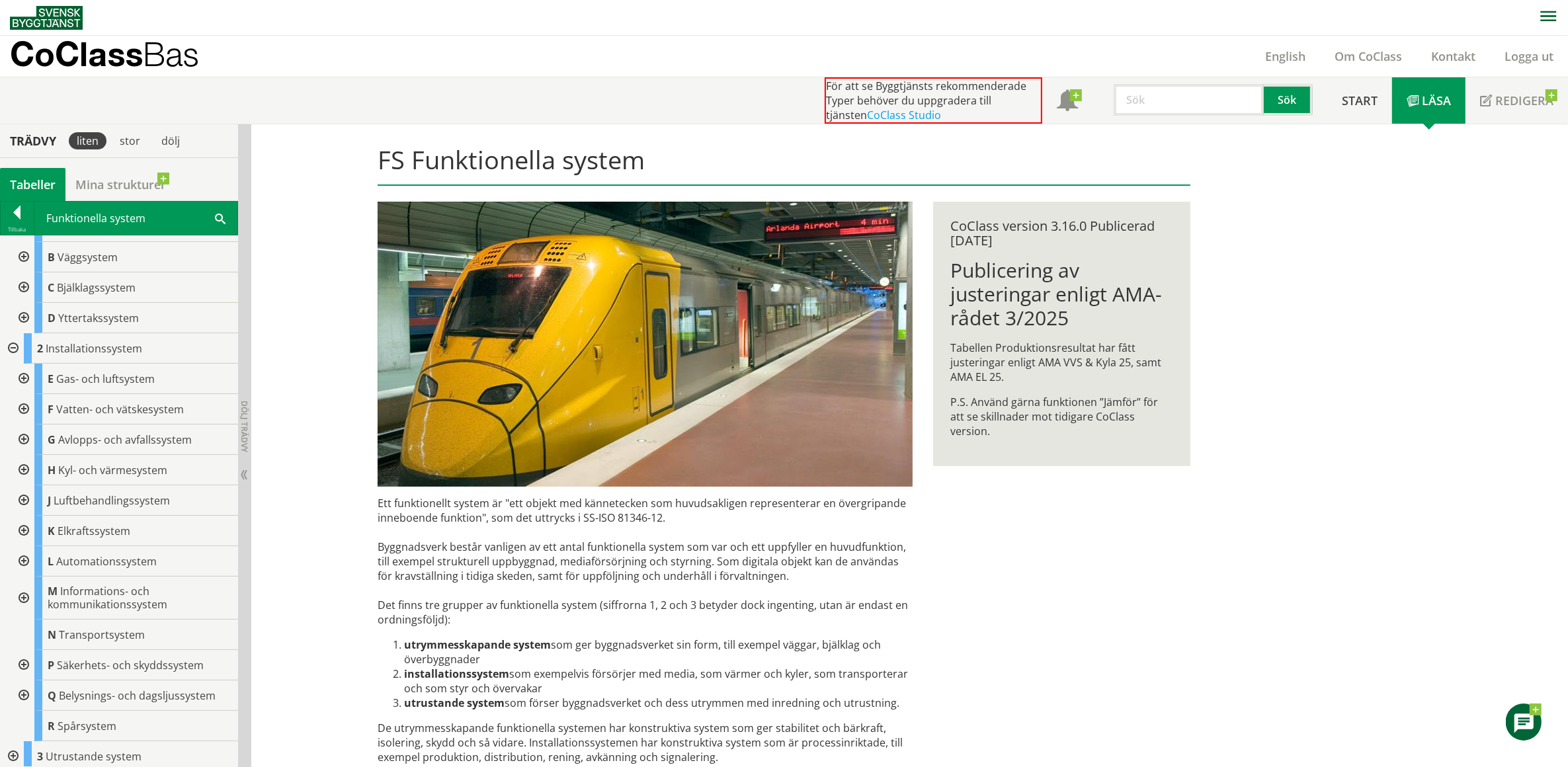
scroll to position [60, 0]
click at [22, 656] on div at bounding box center [22, 660] width 24 height 31
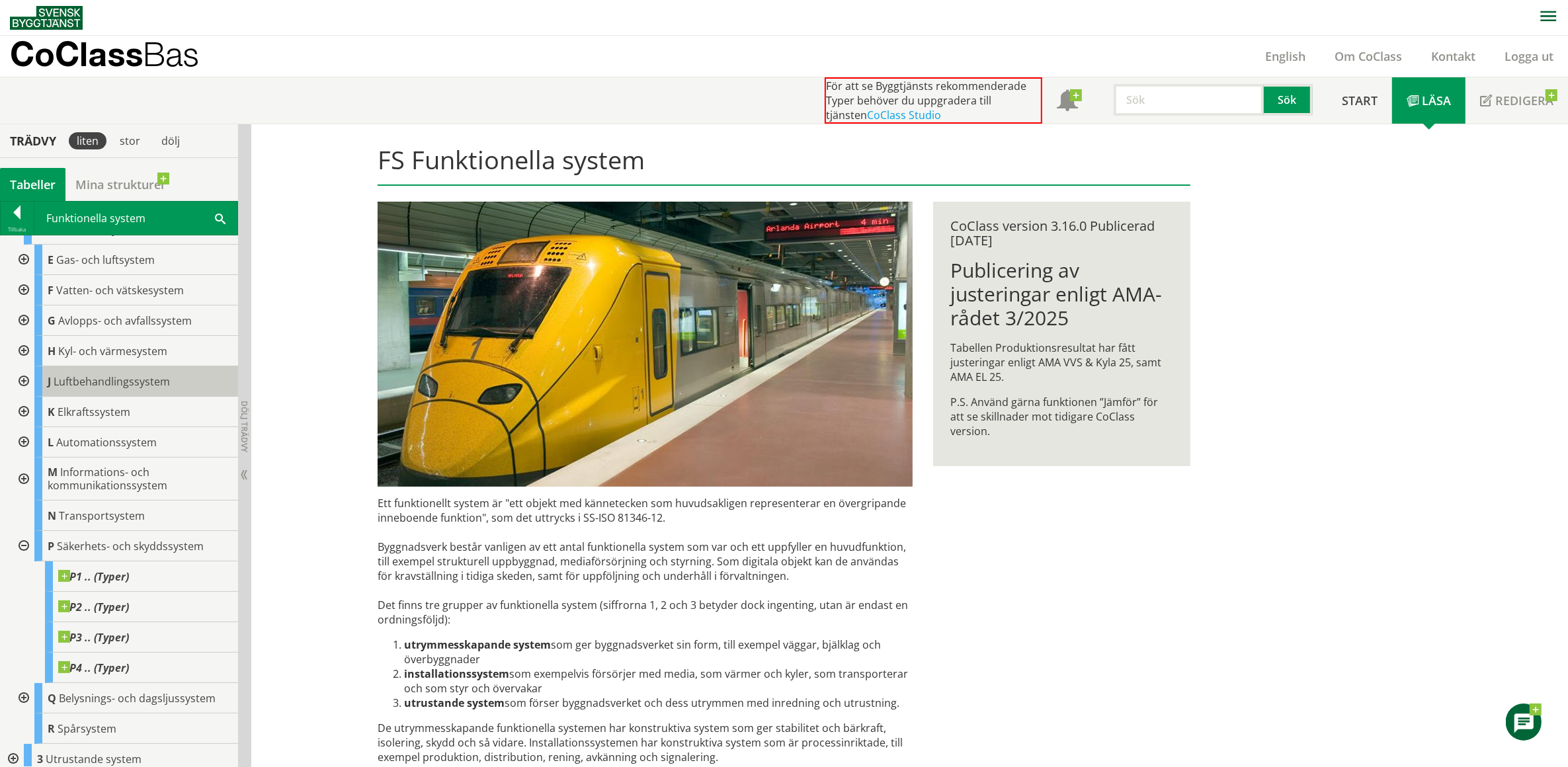
scroll to position [183, 0]
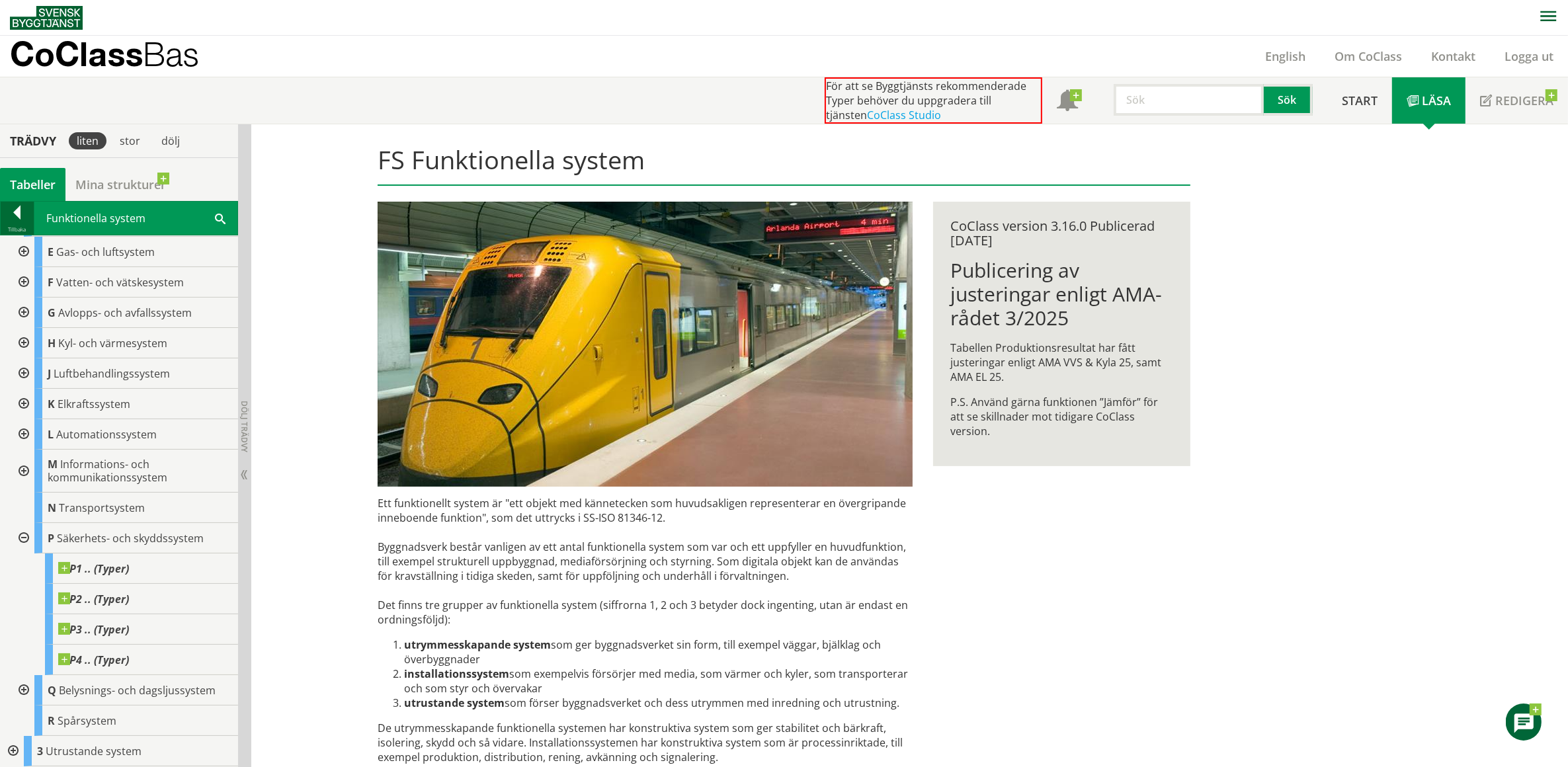
click at [17, 213] on div at bounding box center [17, 215] width 33 height 18
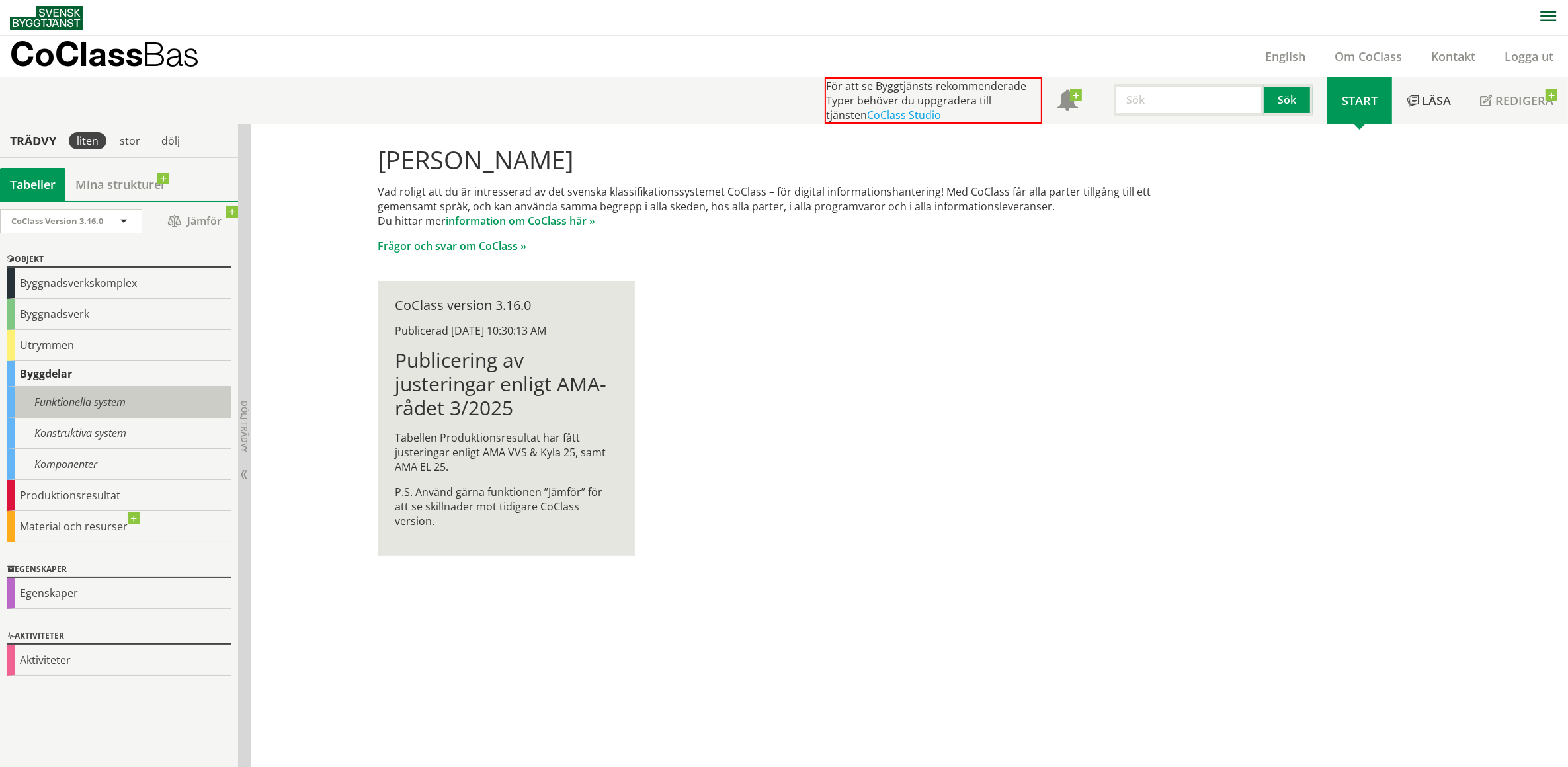
click at [88, 402] on div "Funktionella system" at bounding box center [119, 402] width 225 height 31
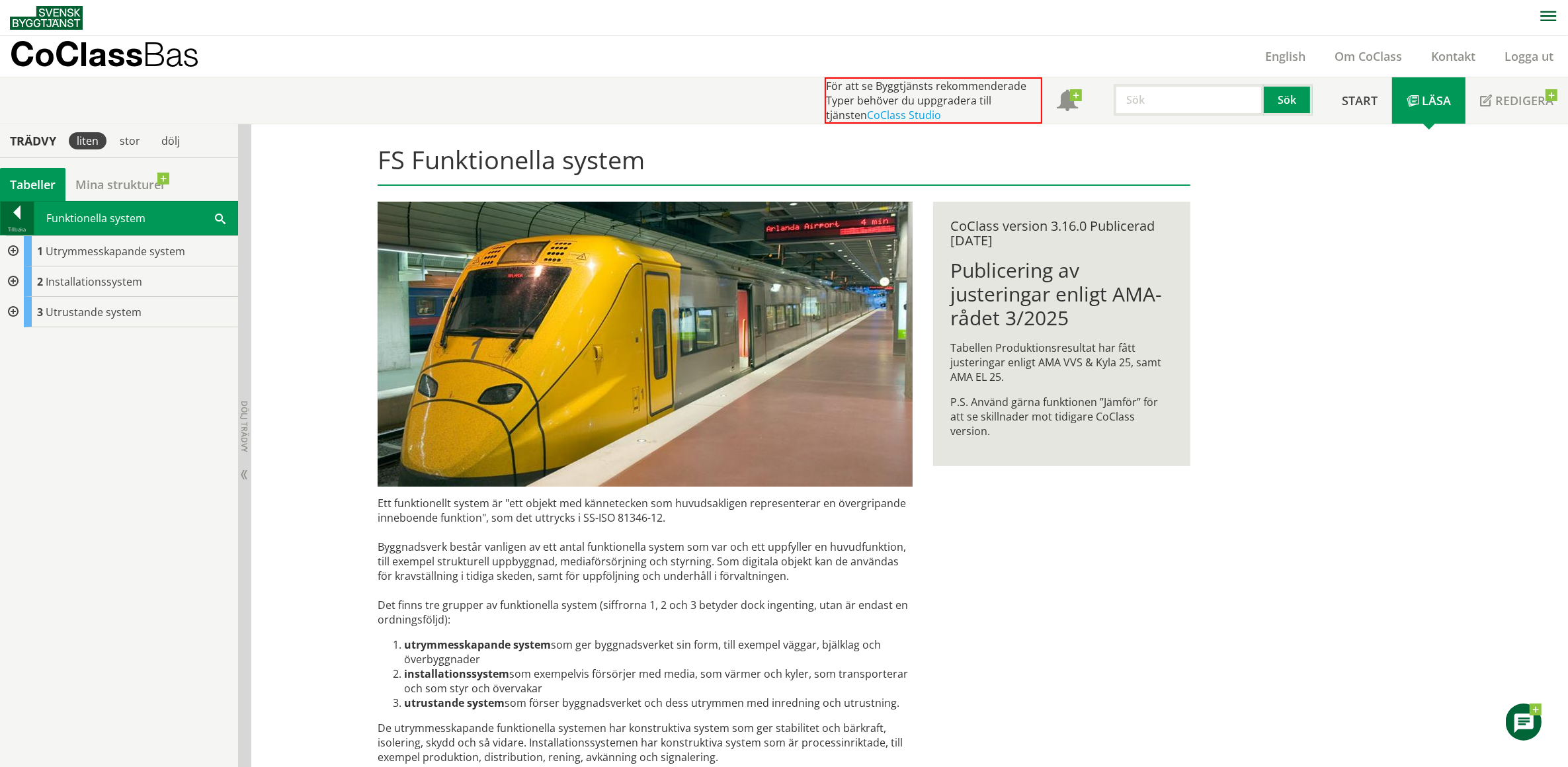
click at [15, 213] on div at bounding box center [17, 215] width 33 height 18
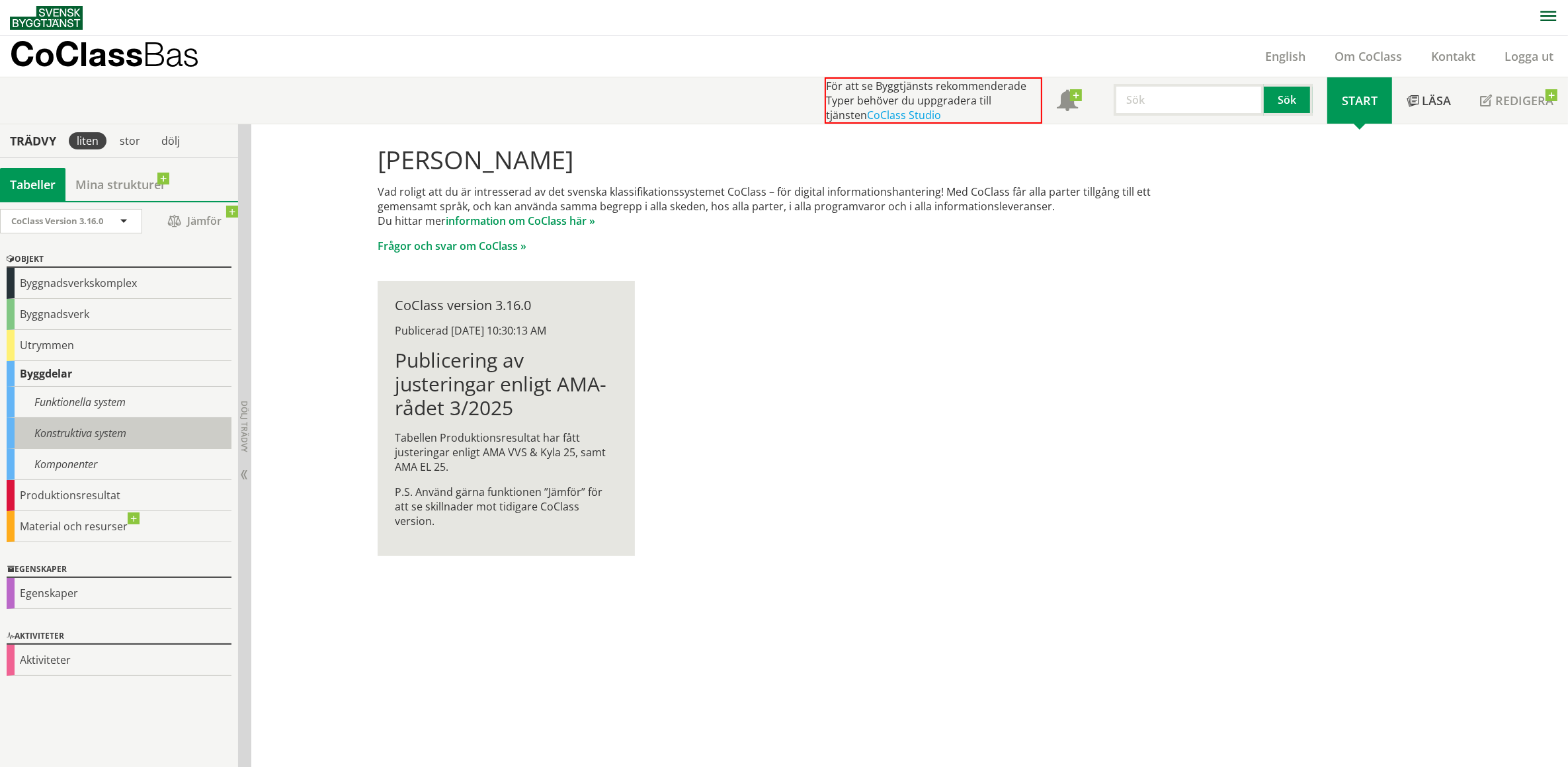
click at [68, 431] on div "Konstruktiva system" at bounding box center [119, 433] width 225 height 31
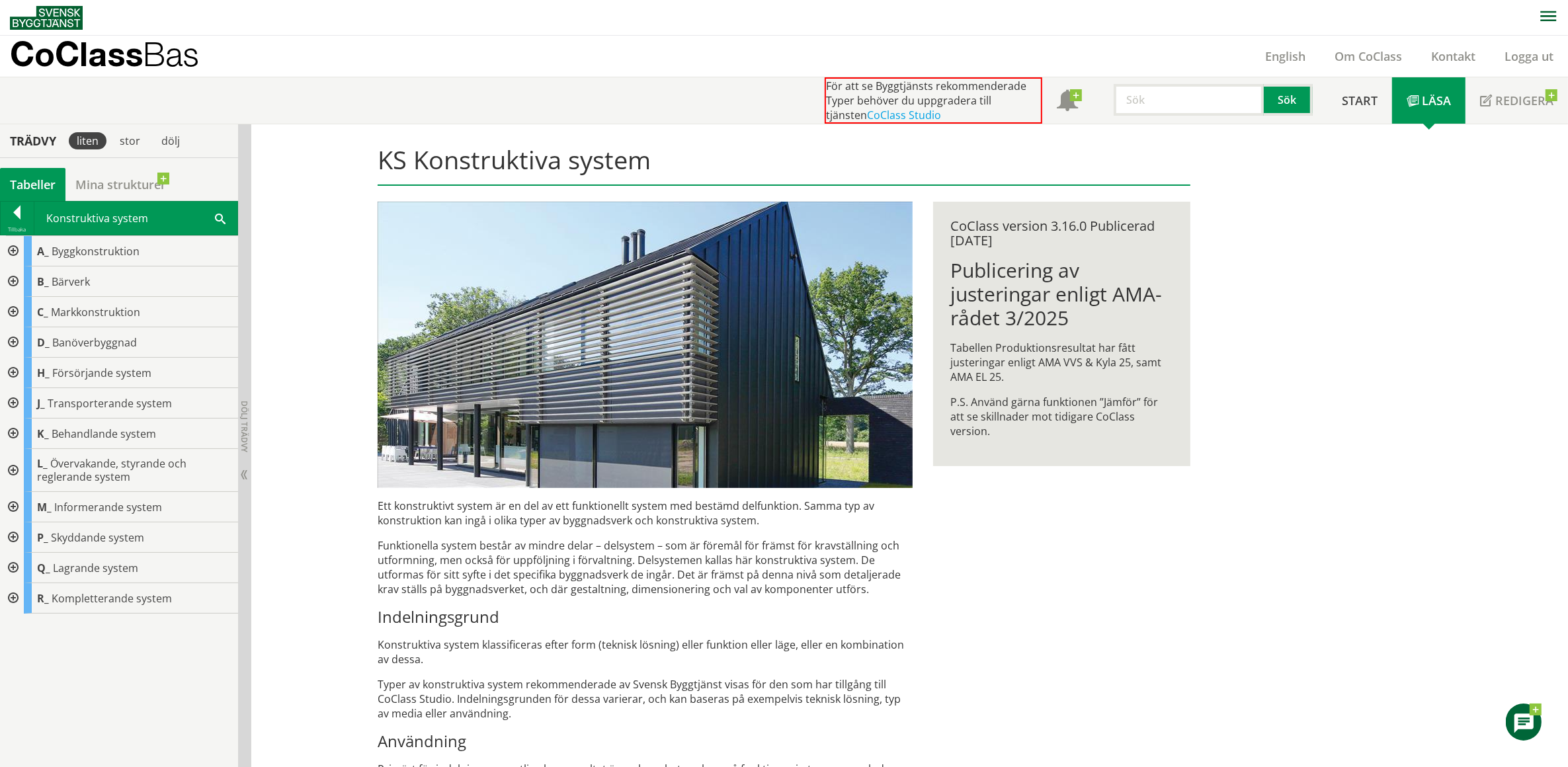
click at [8, 534] on div at bounding box center [12, 538] width 24 height 31
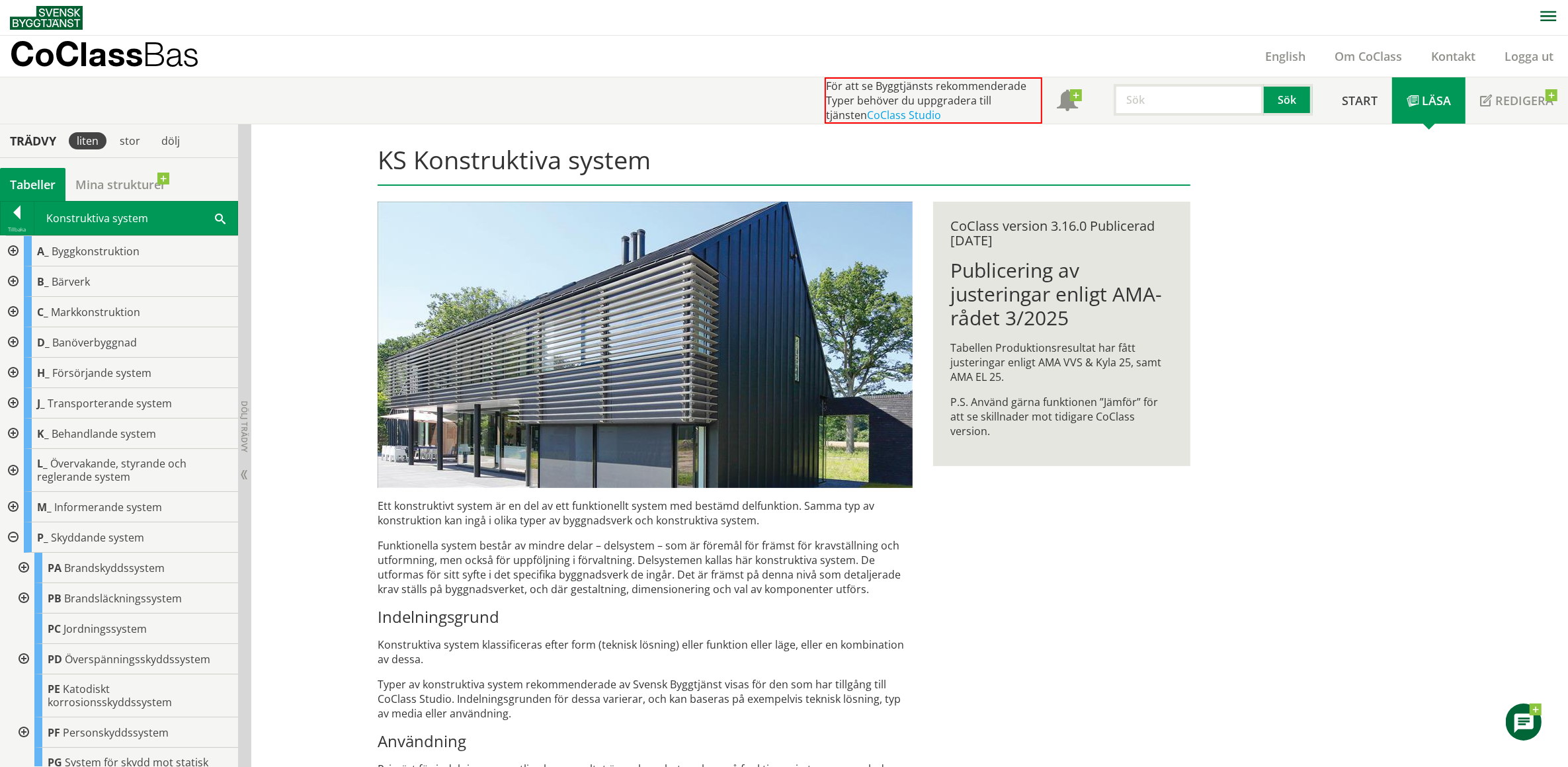
click at [21, 597] on div at bounding box center [22, 599] width 24 height 31
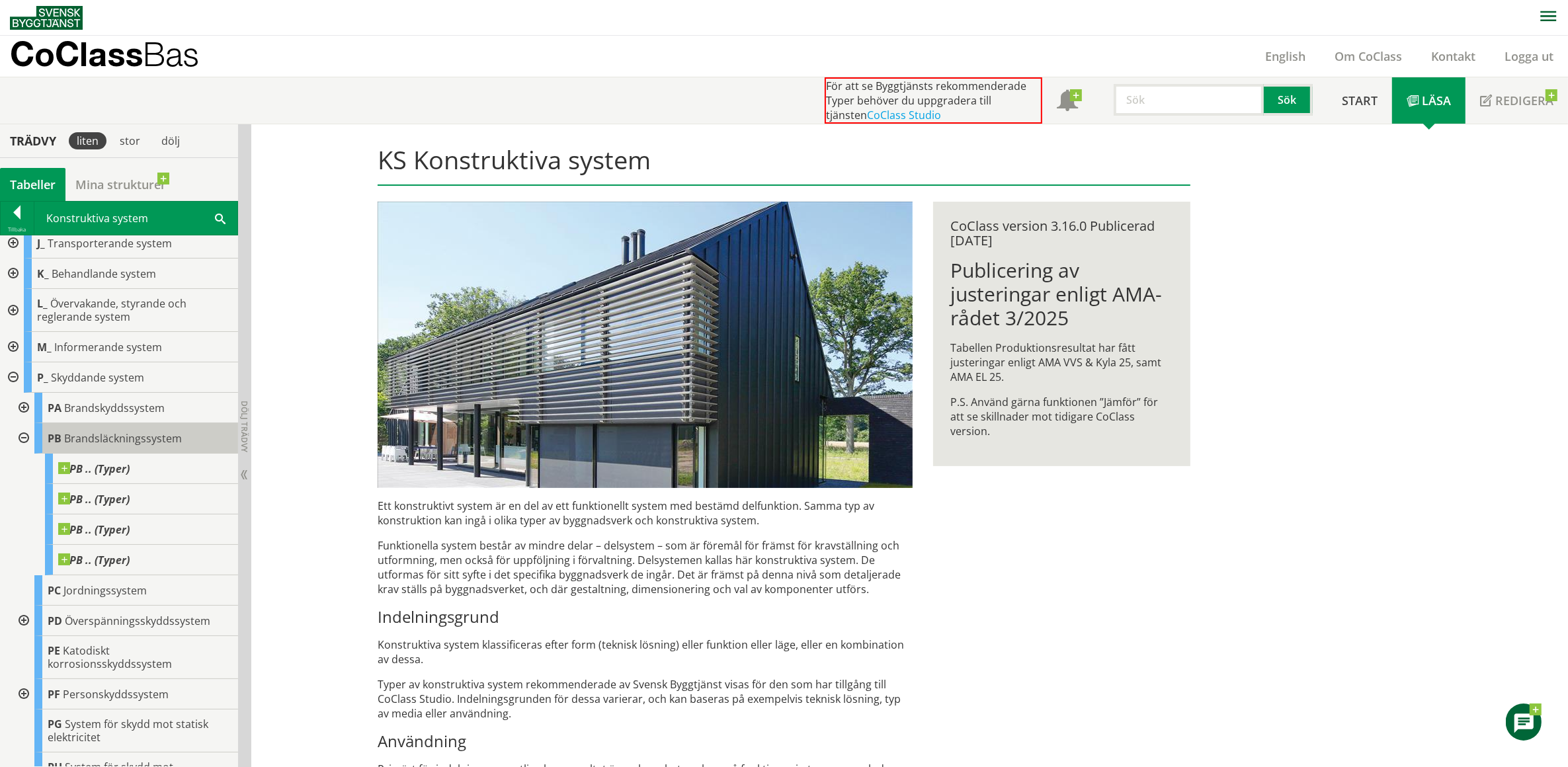
scroll to position [165, 0]
click at [1178, 46] on div "CoClass Bas English Om CoClass Kontakt Logga ut" at bounding box center [789, 56] width 1558 height 41
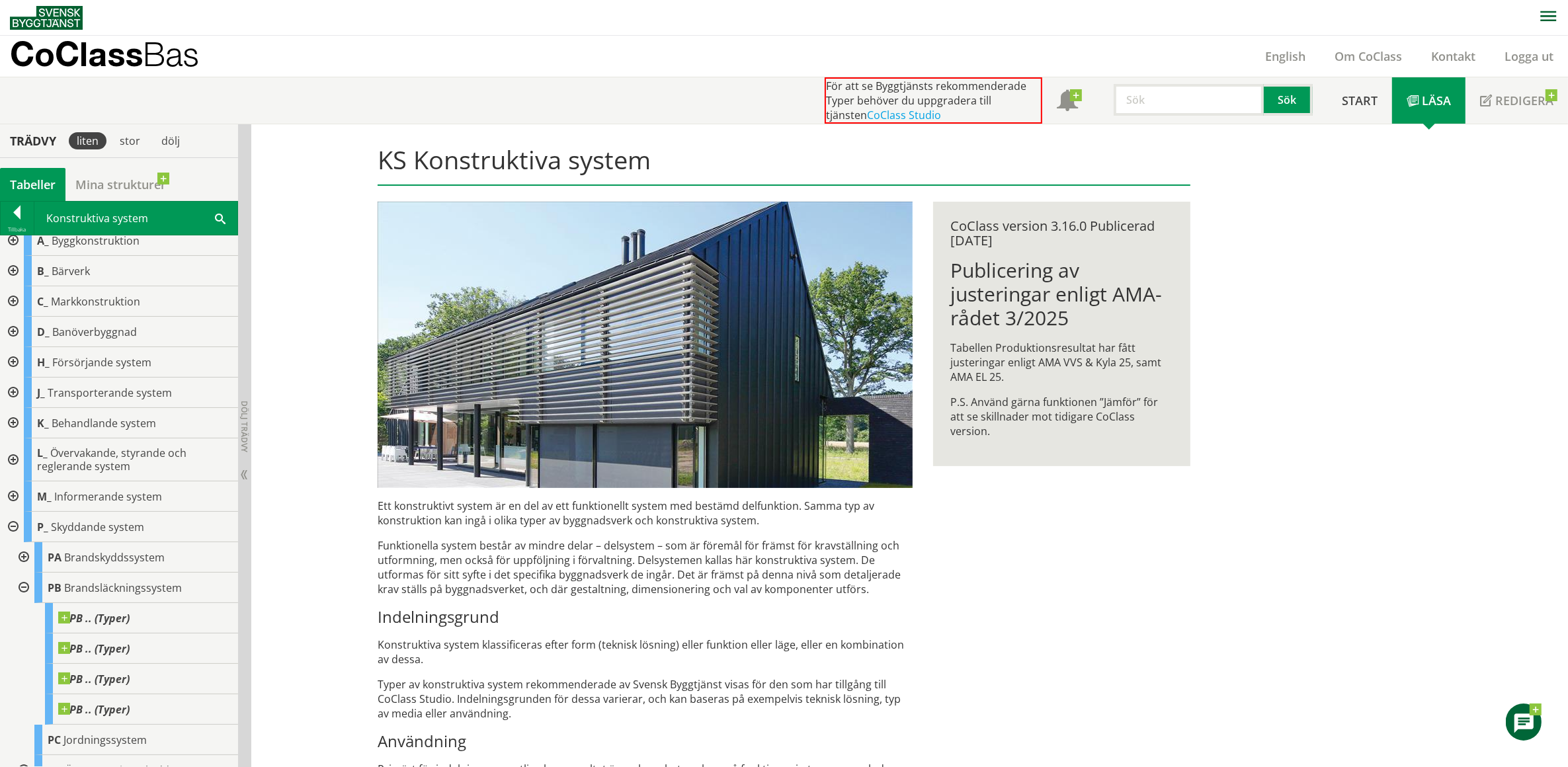
scroll to position [0, 0]
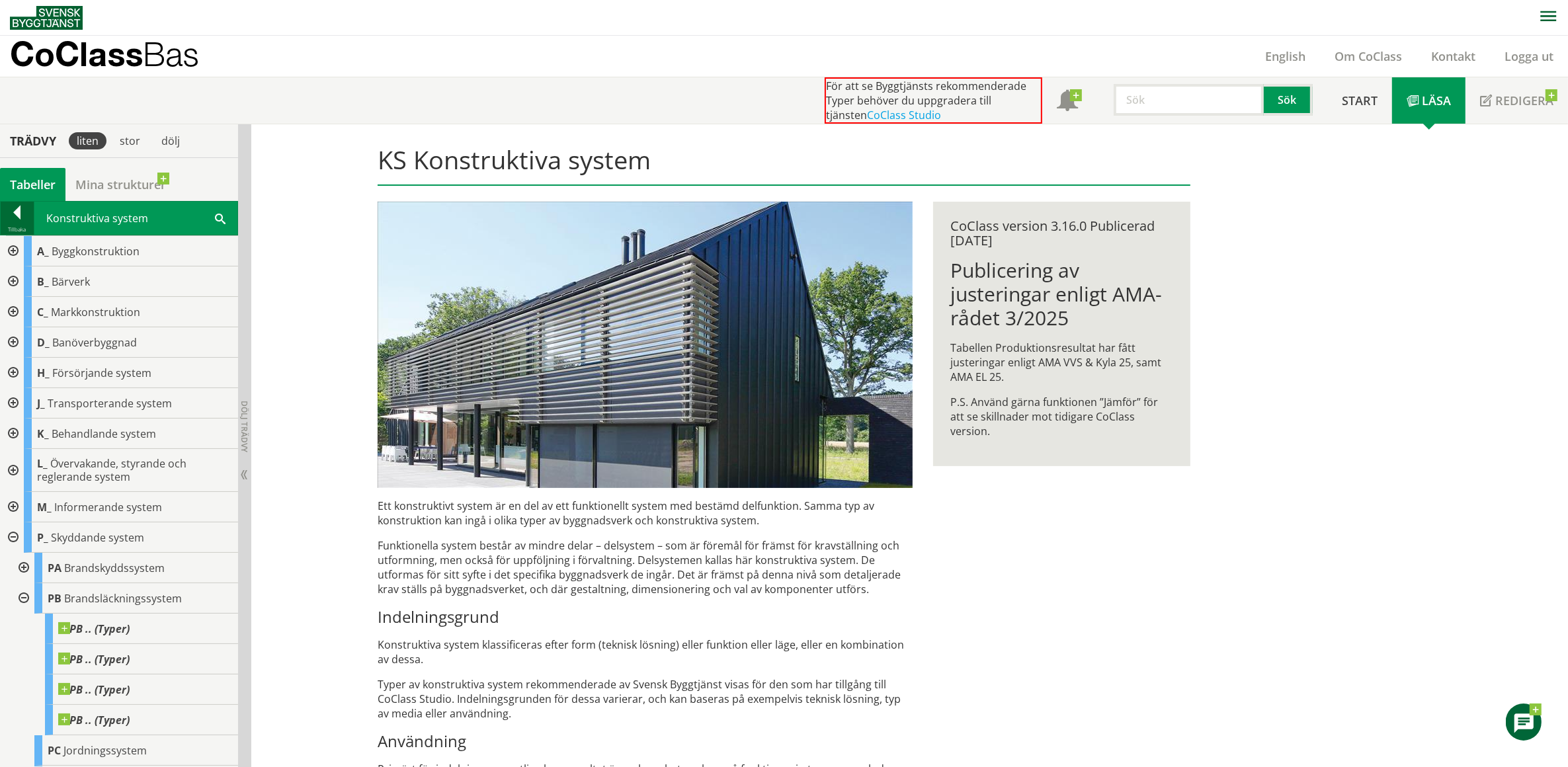
click at [20, 209] on div at bounding box center [17, 215] width 33 height 18
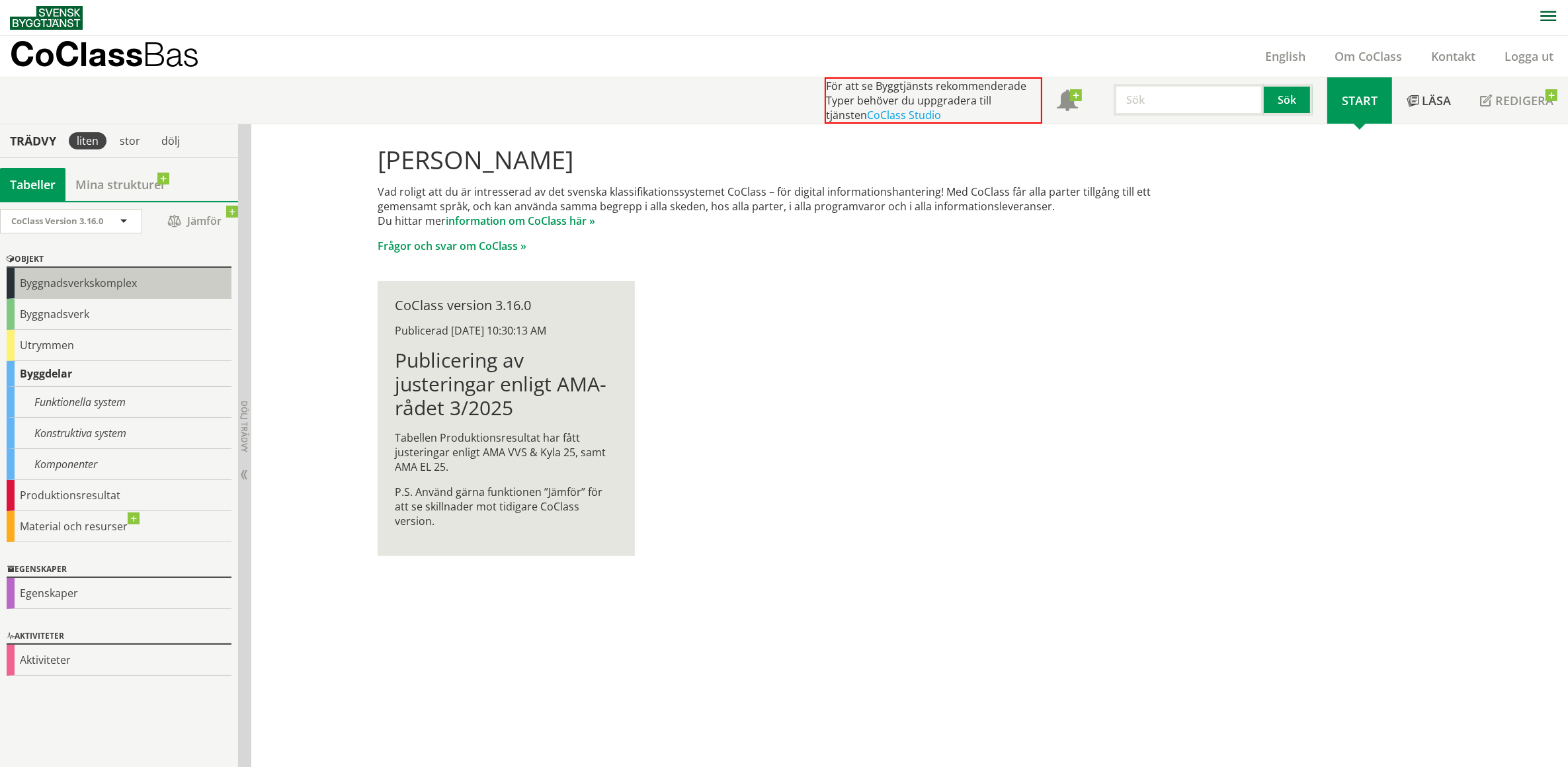
click at [35, 279] on div "Byggnadsverkskomplex" at bounding box center [119, 283] width 225 height 31
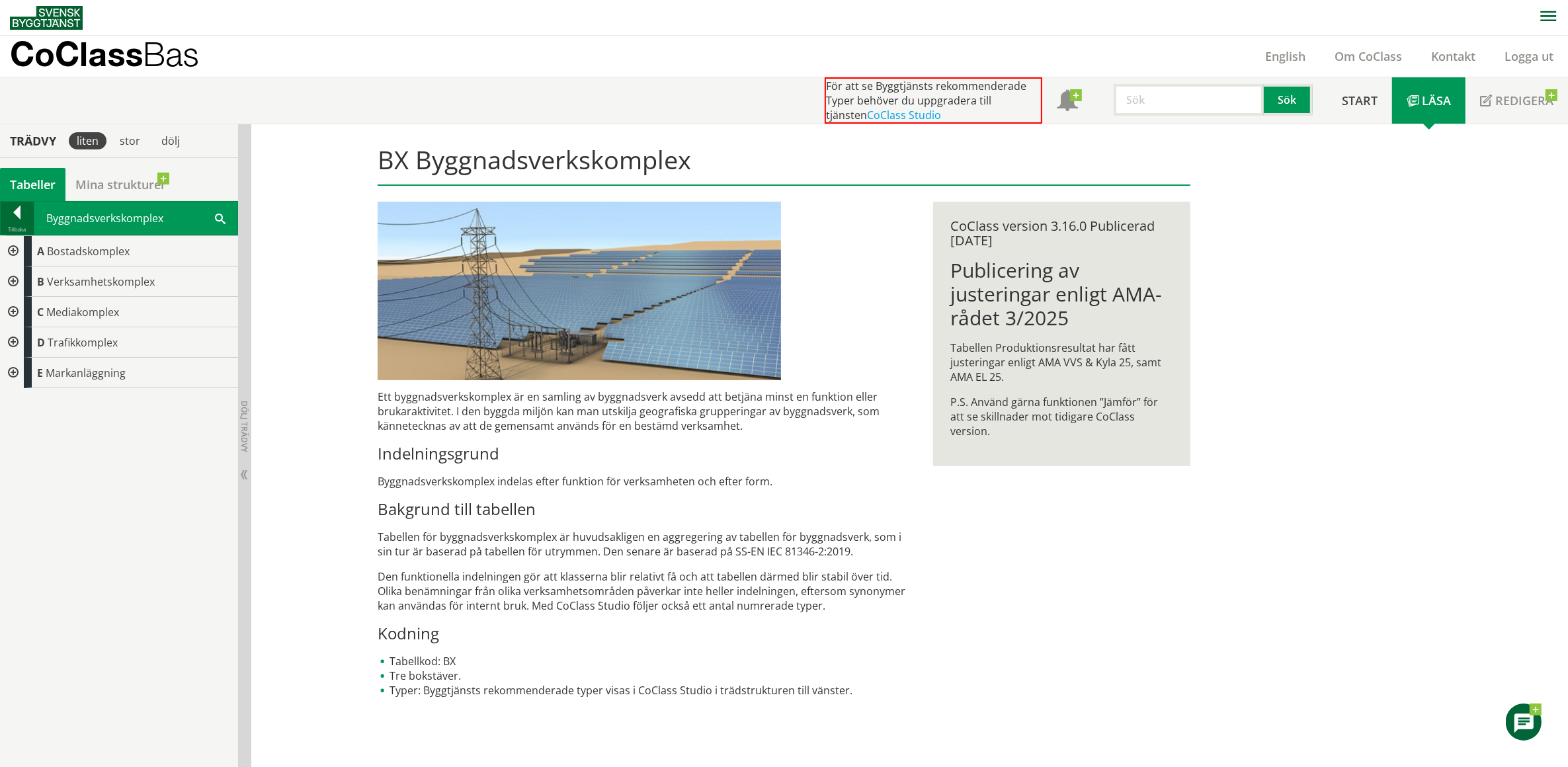
click at [17, 209] on div at bounding box center [17, 215] width 33 height 18
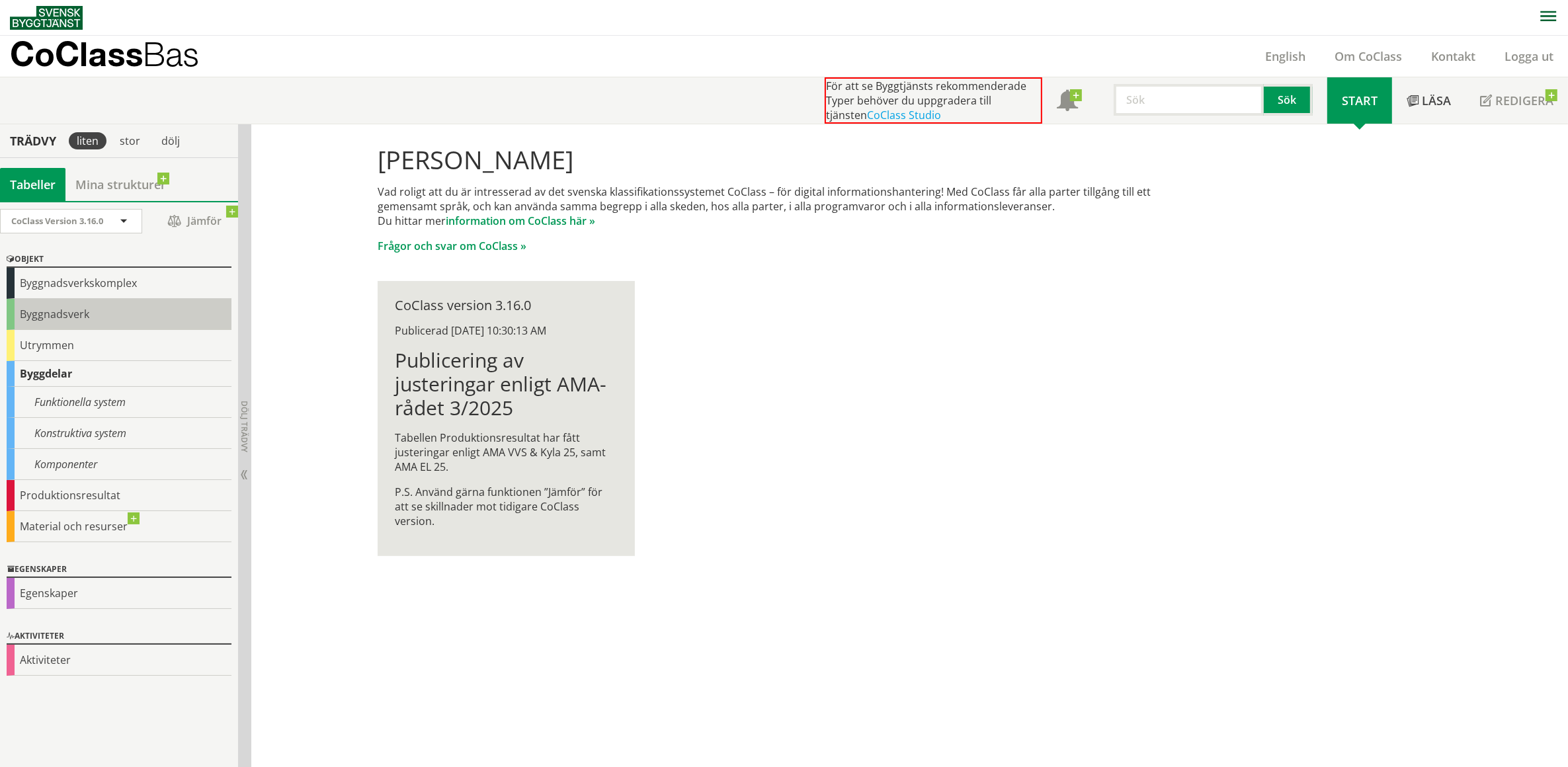
click at [44, 312] on div "Byggnadsverk" at bounding box center [119, 314] width 225 height 31
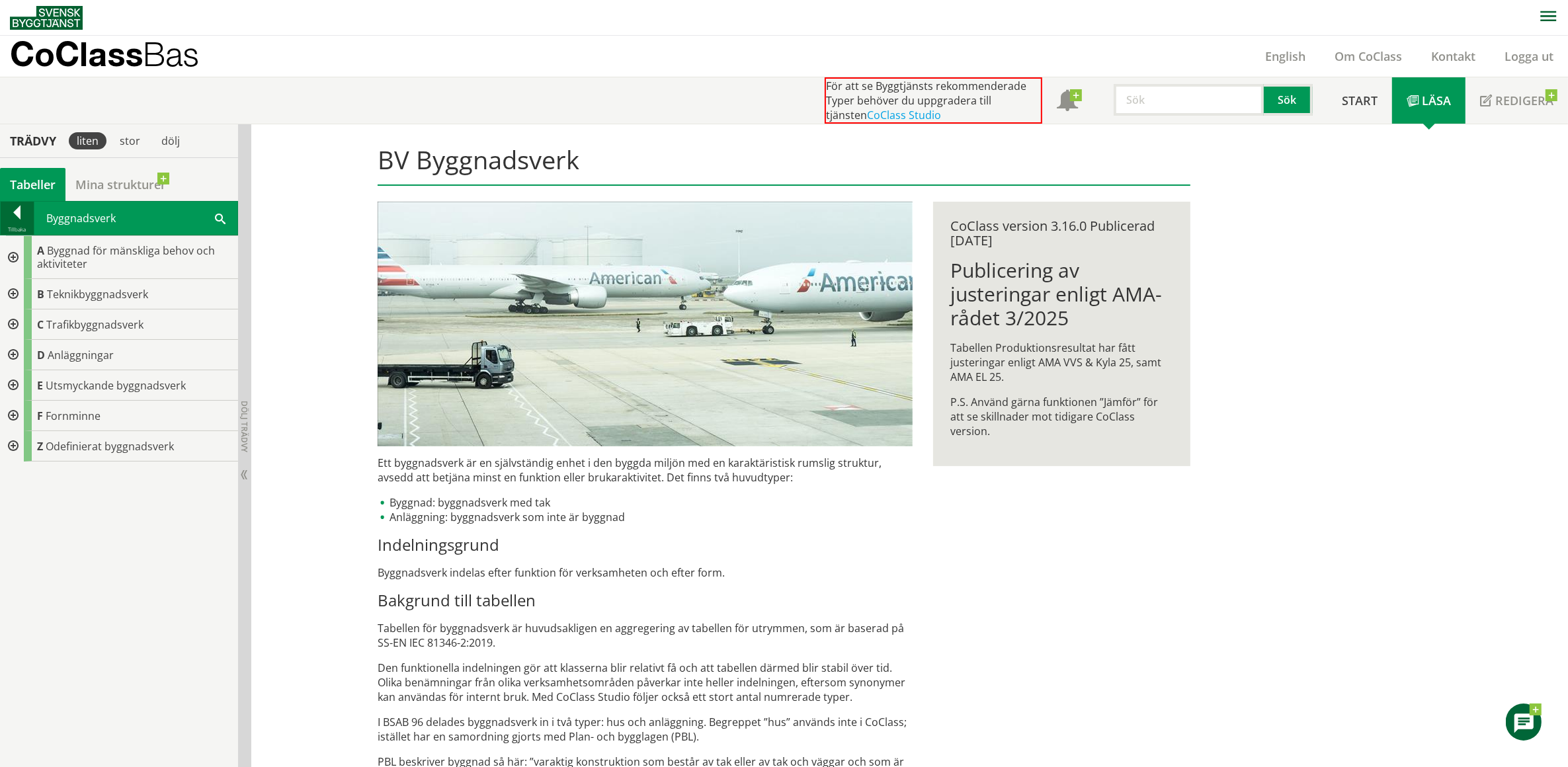
click at [17, 212] on div at bounding box center [17, 215] width 33 height 18
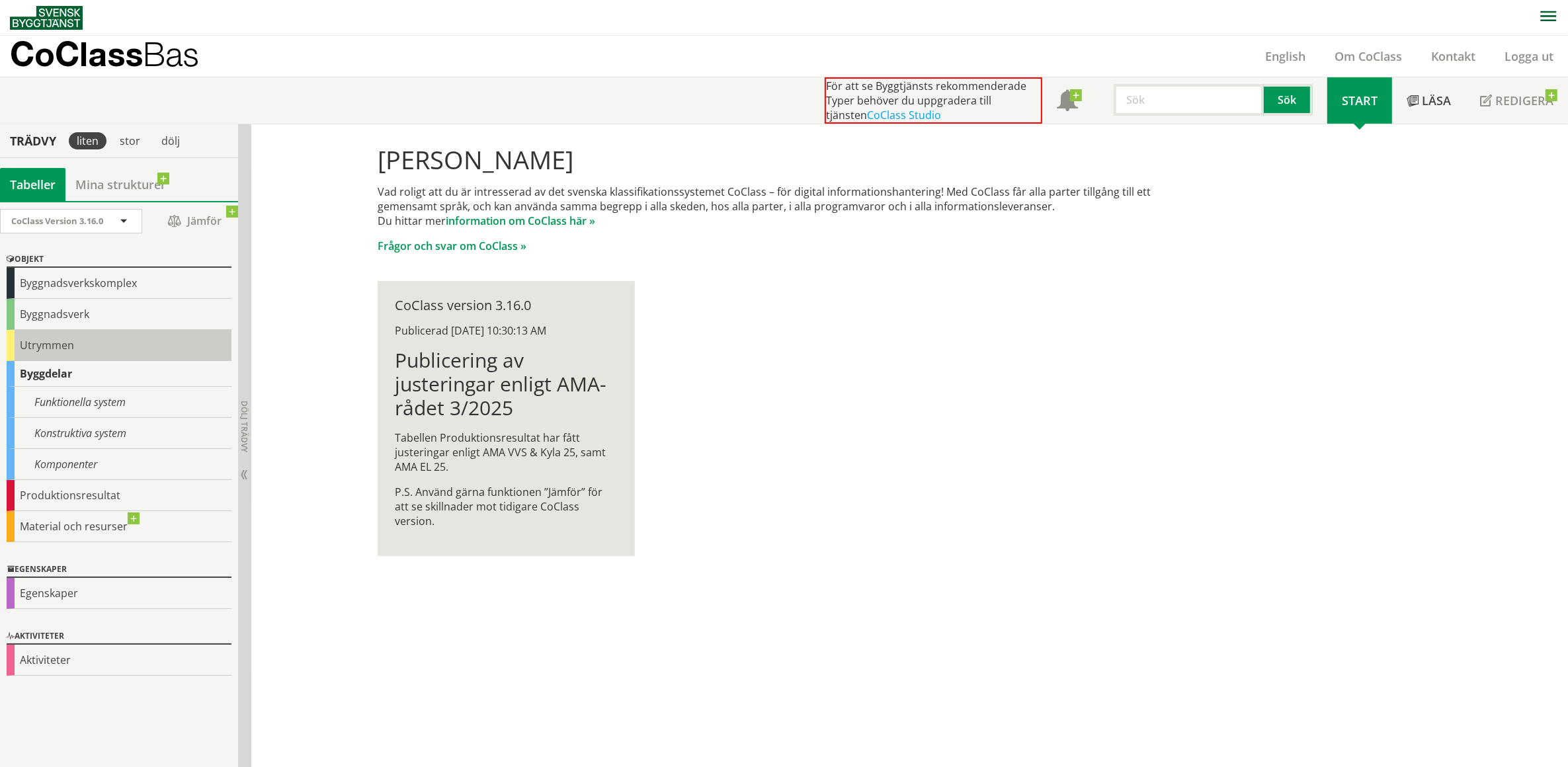
click at [43, 344] on div "Utrymmen" at bounding box center [119, 345] width 225 height 31
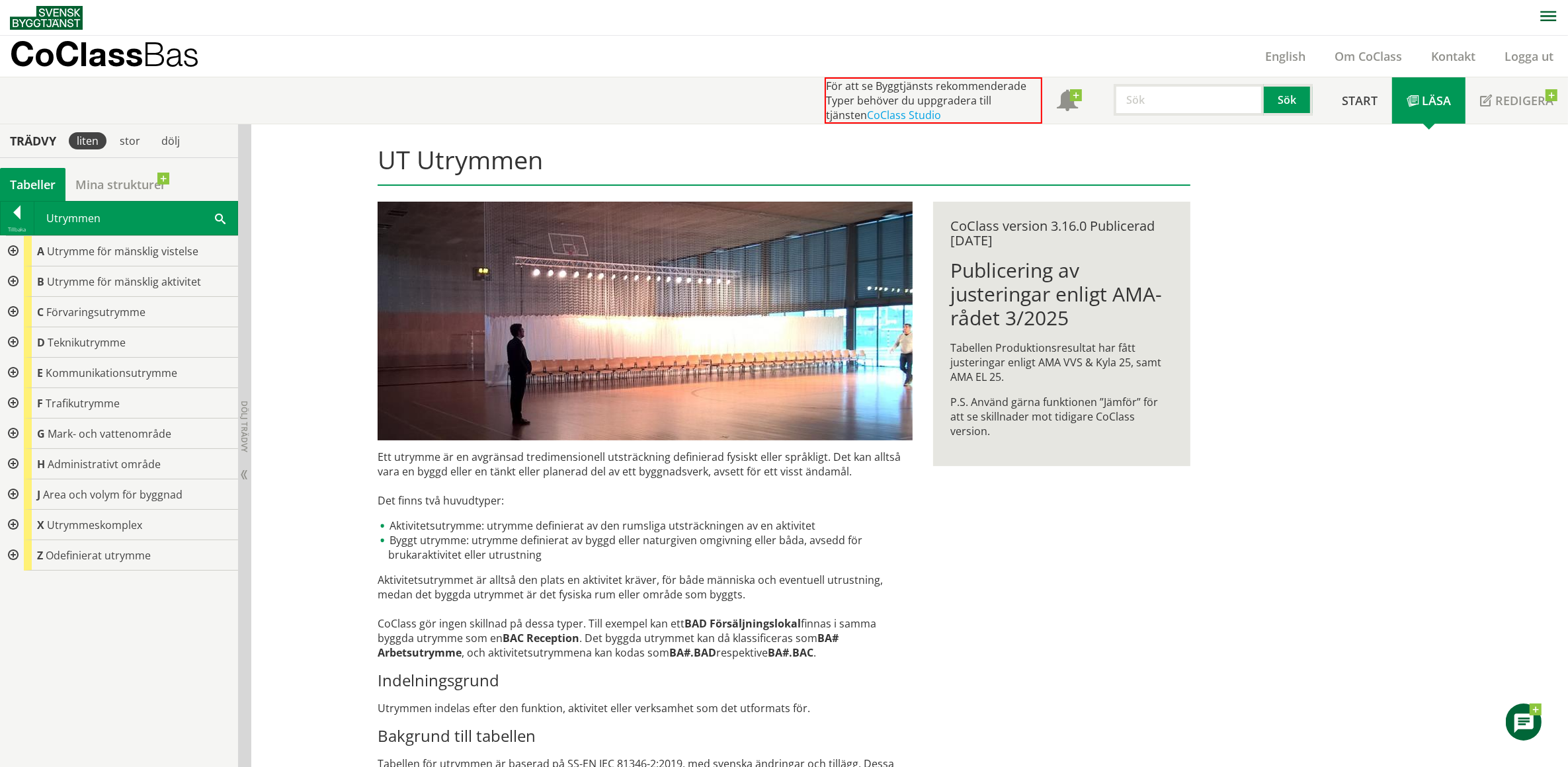
click at [10, 488] on div at bounding box center [12, 495] width 24 height 31
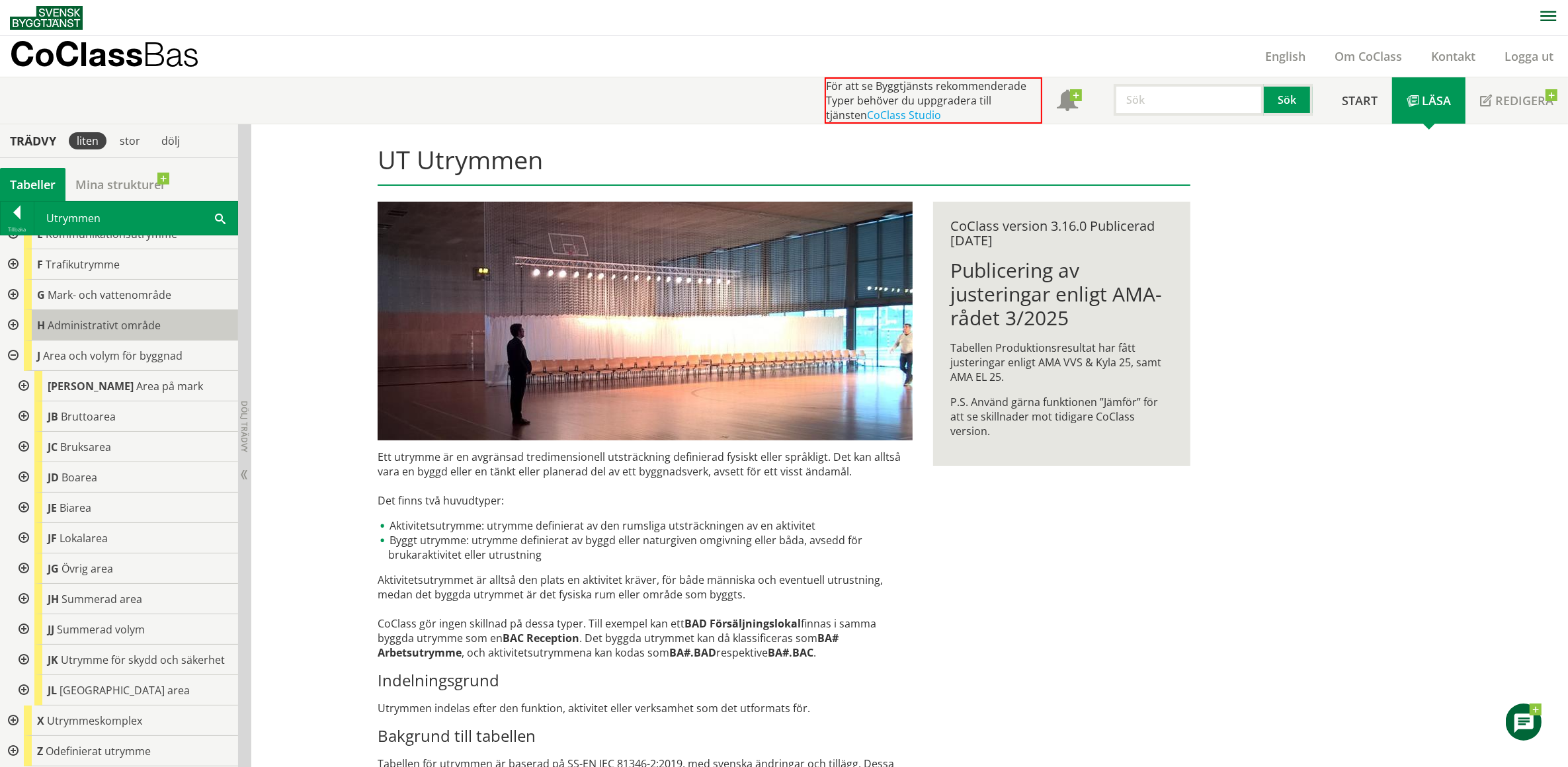
scroll to position [152, 0]
click at [17, 213] on div at bounding box center [17, 215] width 33 height 18
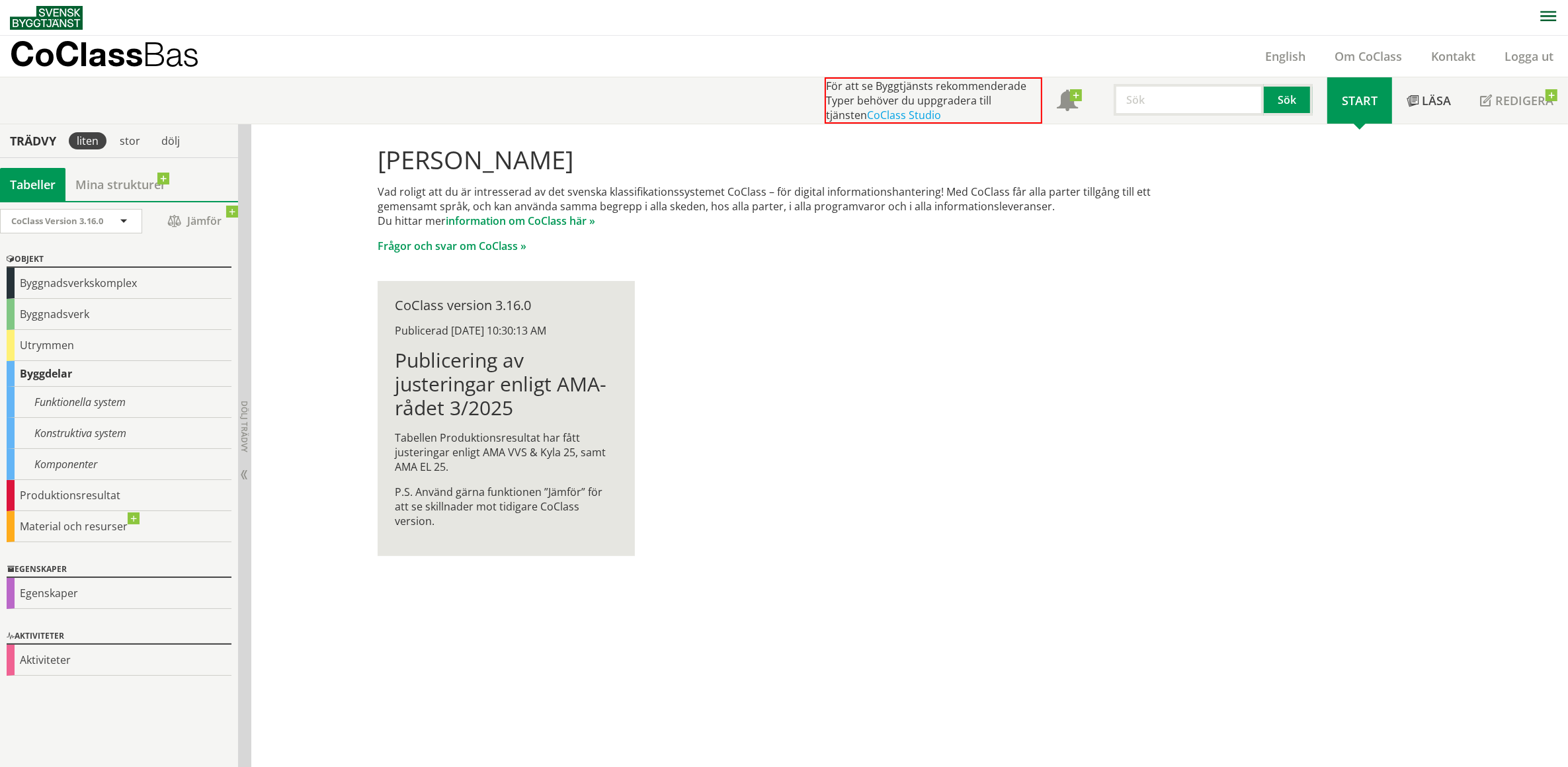
click at [44, 375] on div "Byggdelar" at bounding box center [119, 374] width 225 height 26
click at [60, 400] on div "Funktionella system" at bounding box center [119, 402] width 225 height 31
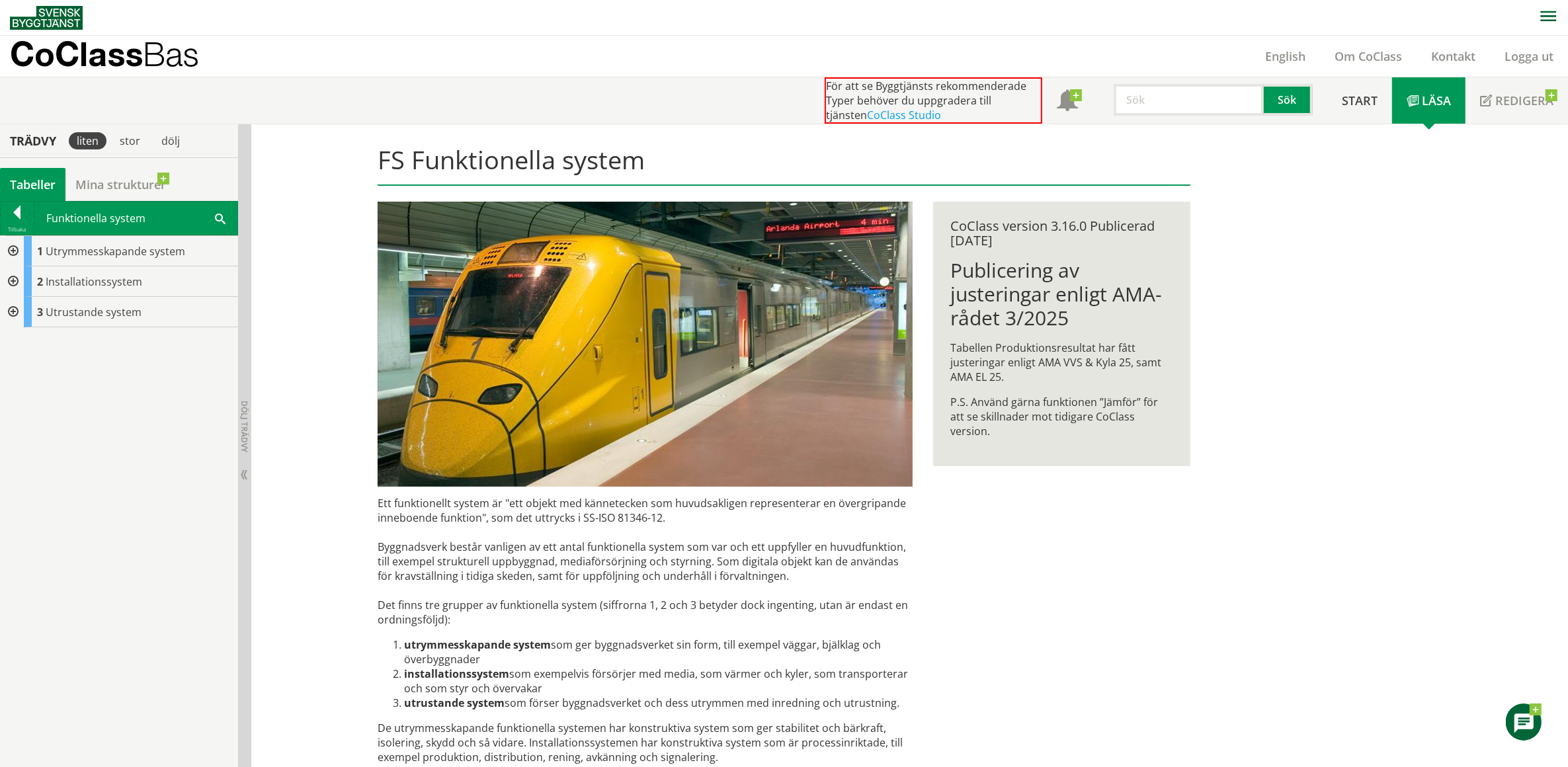
click at [12, 253] on div at bounding box center [12, 252] width 24 height 31
click at [12, 398] on div at bounding box center [12, 404] width 24 height 31
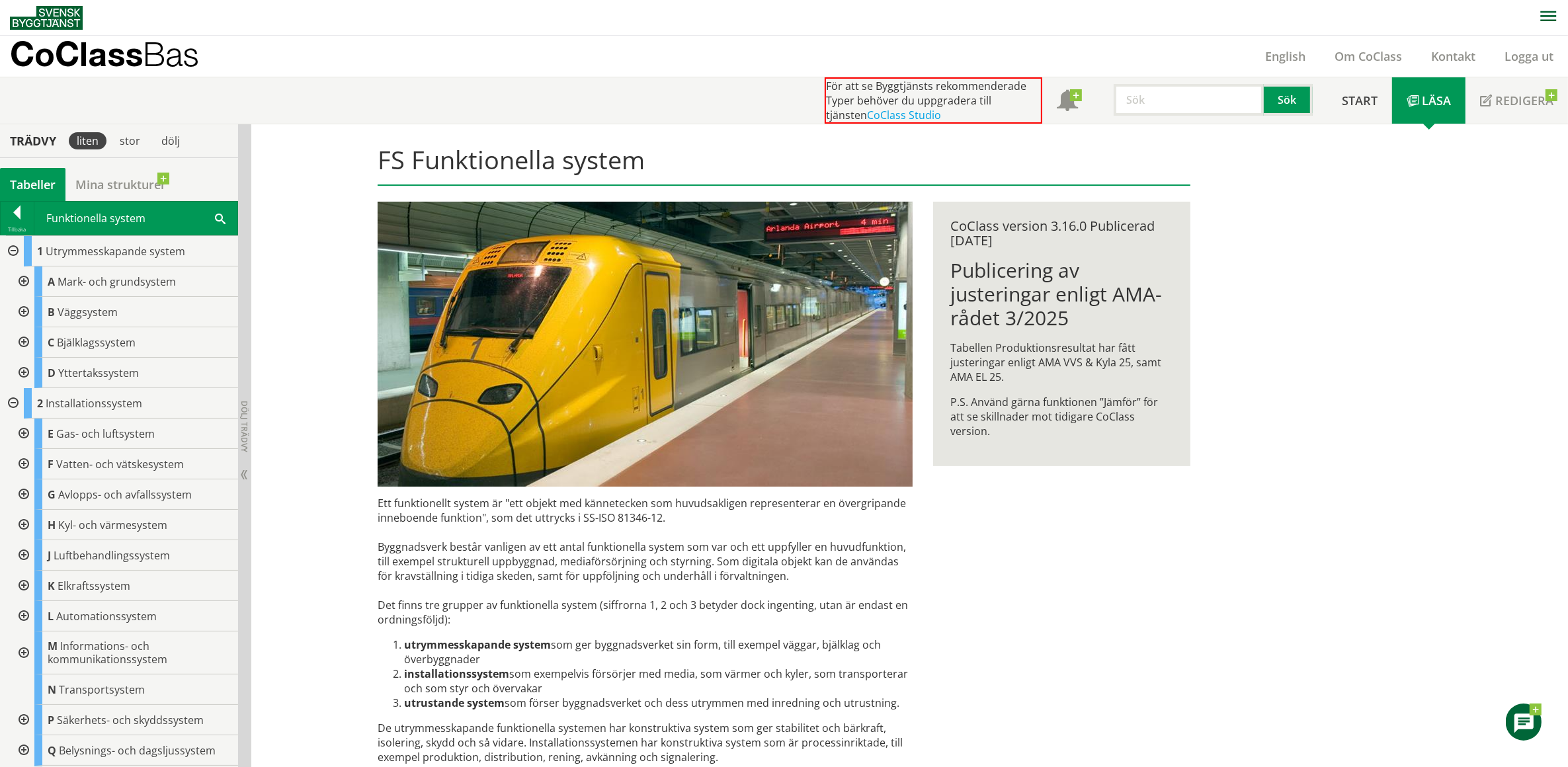
click at [24, 554] on div at bounding box center [22, 556] width 24 height 31
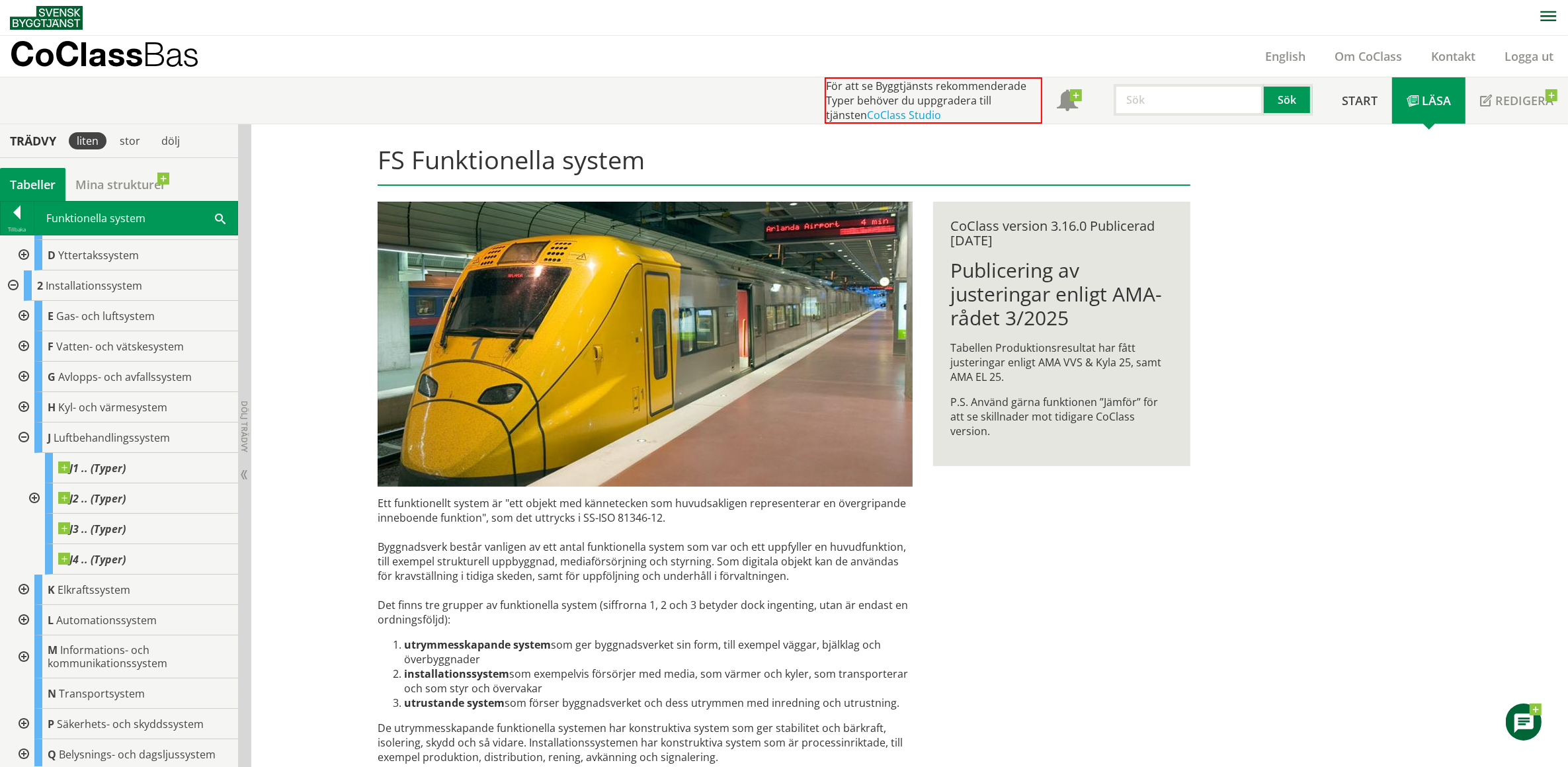
scroll to position [183, 0]
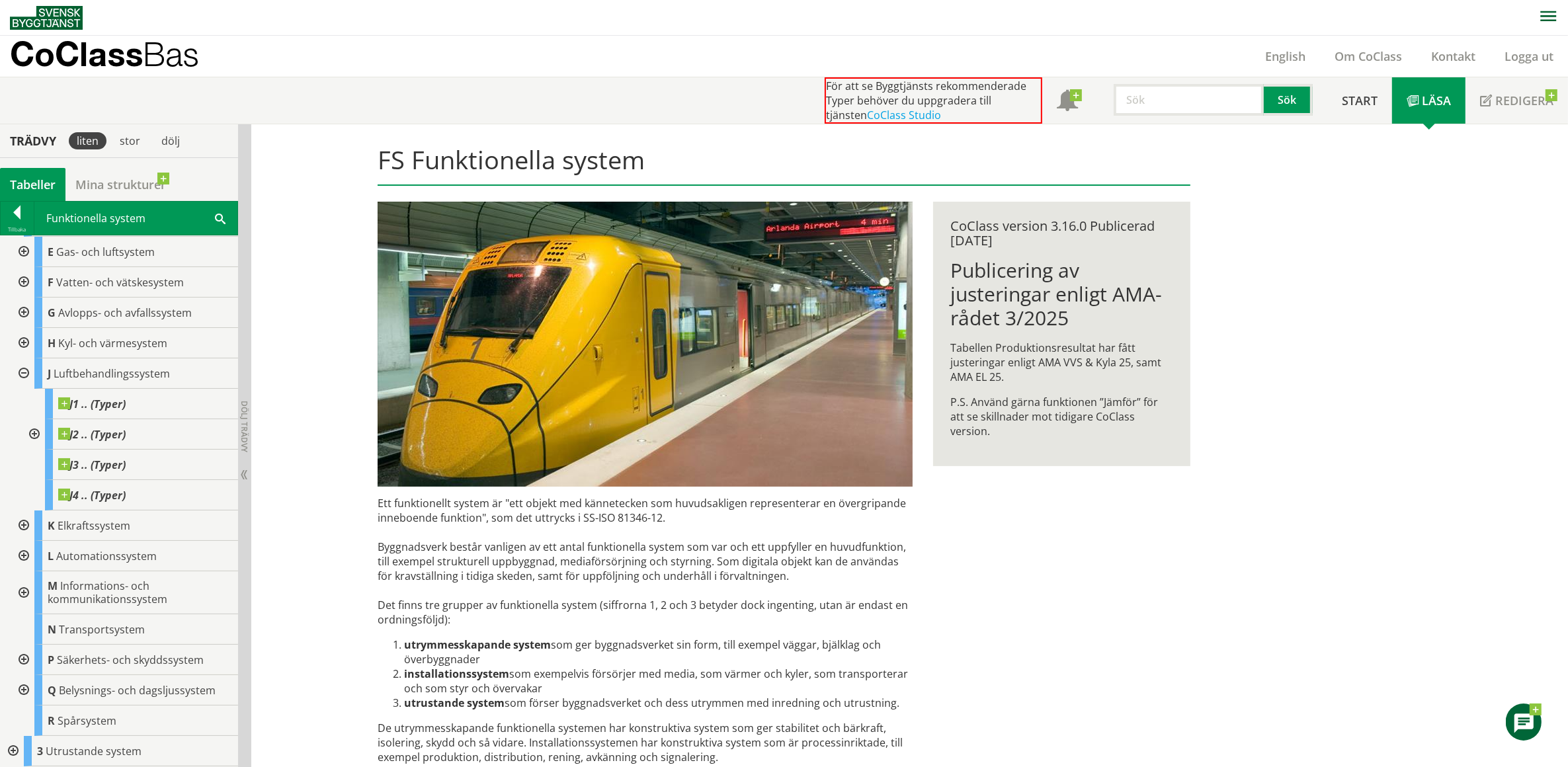
click at [10, 749] on div at bounding box center [12, 752] width 24 height 31
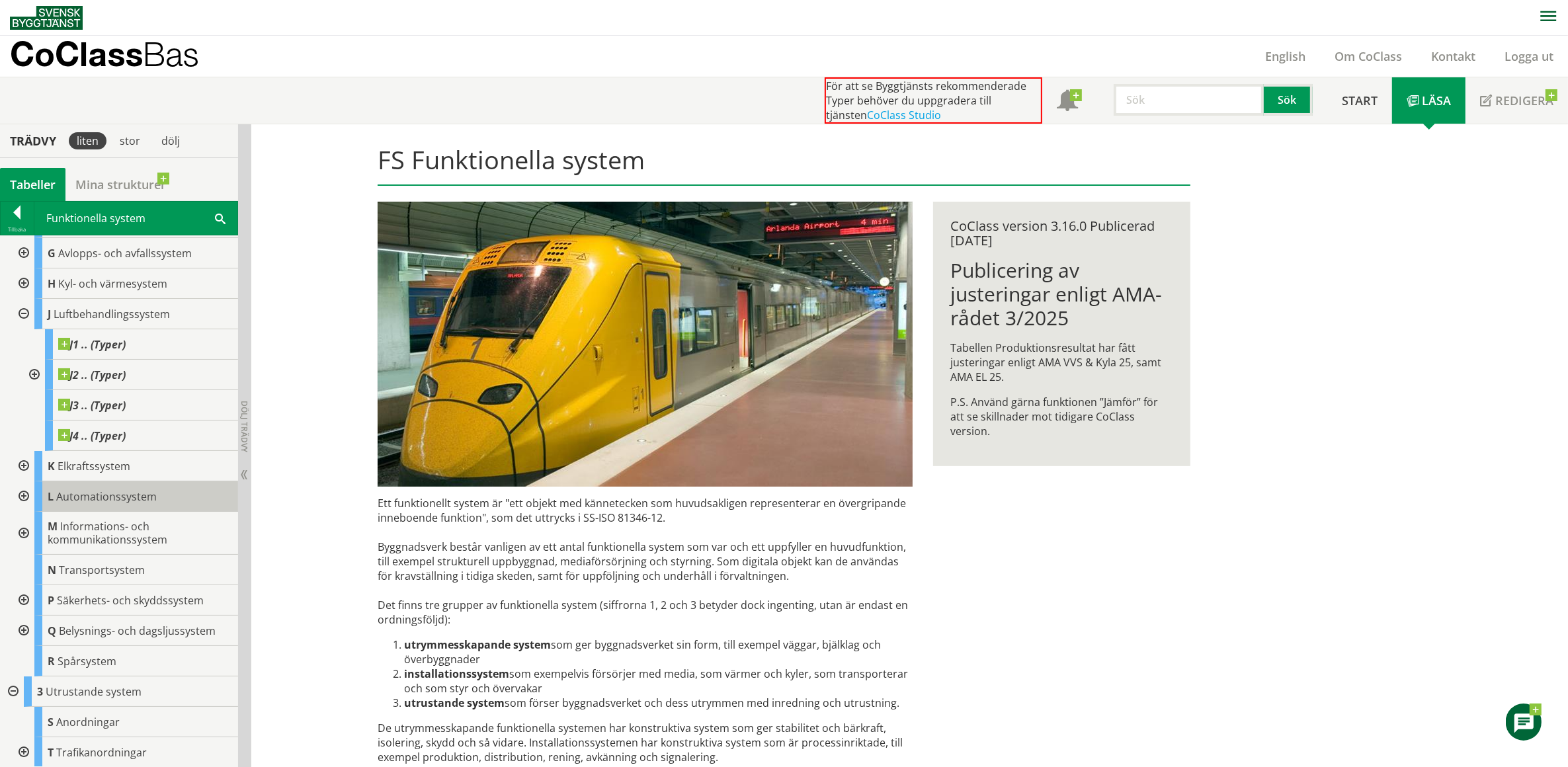
scroll to position [243, 0]
click at [15, 213] on div at bounding box center [17, 215] width 33 height 18
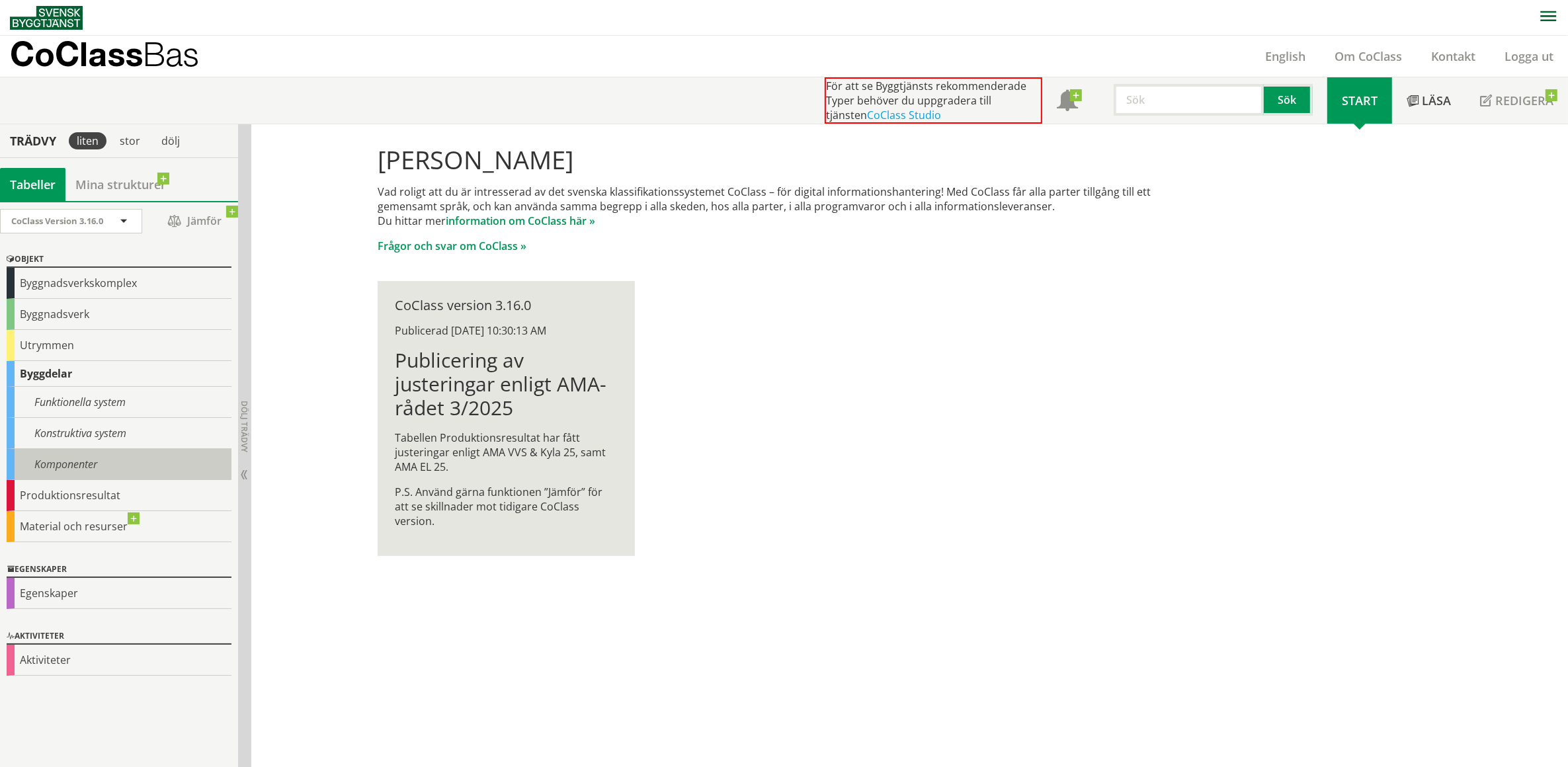
click at [87, 463] on div "Komponenter" at bounding box center [119, 464] width 225 height 31
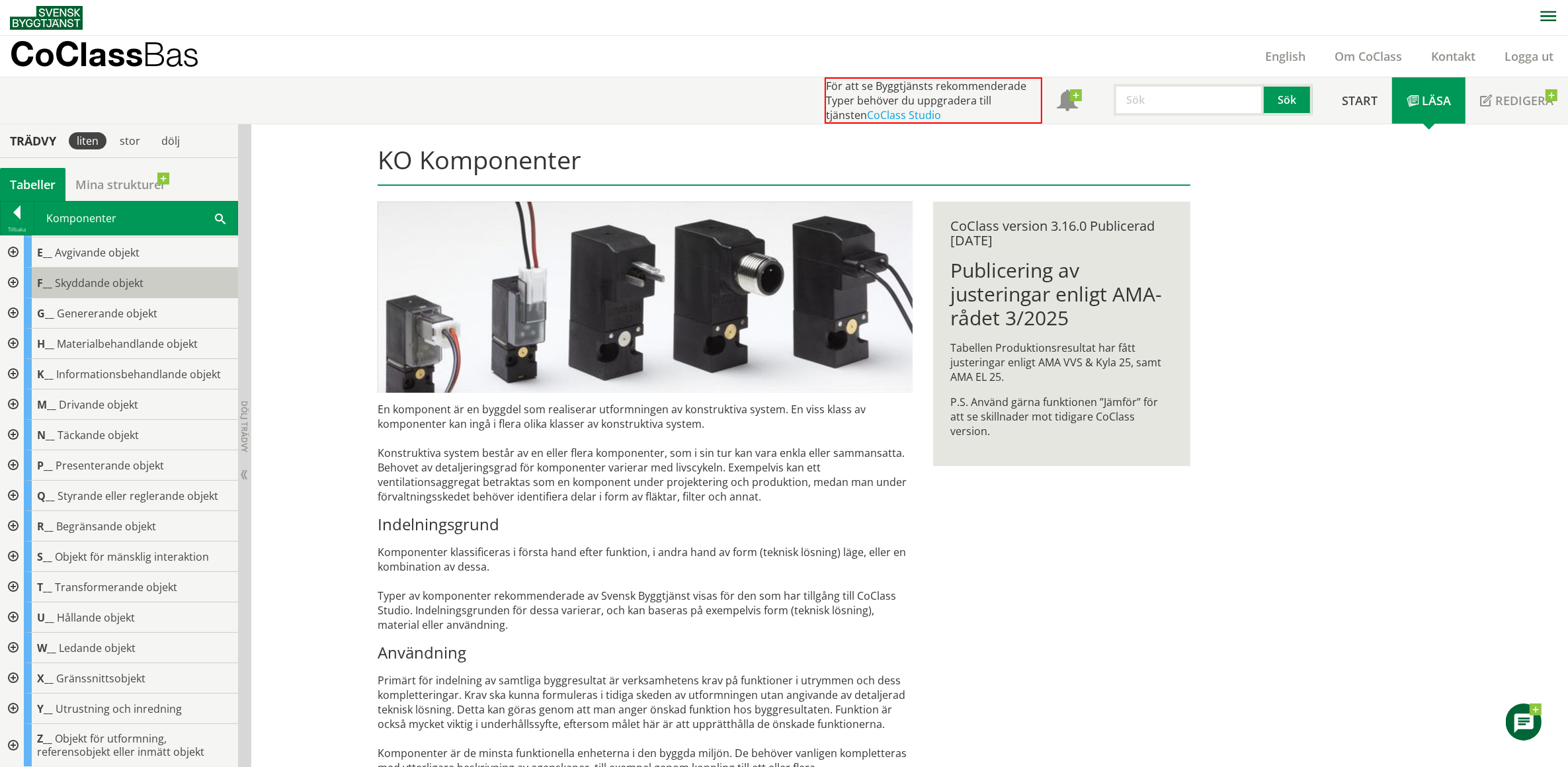
scroll to position [60, 0]
click at [17, 215] on div at bounding box center [17, 215] width 33 height 18
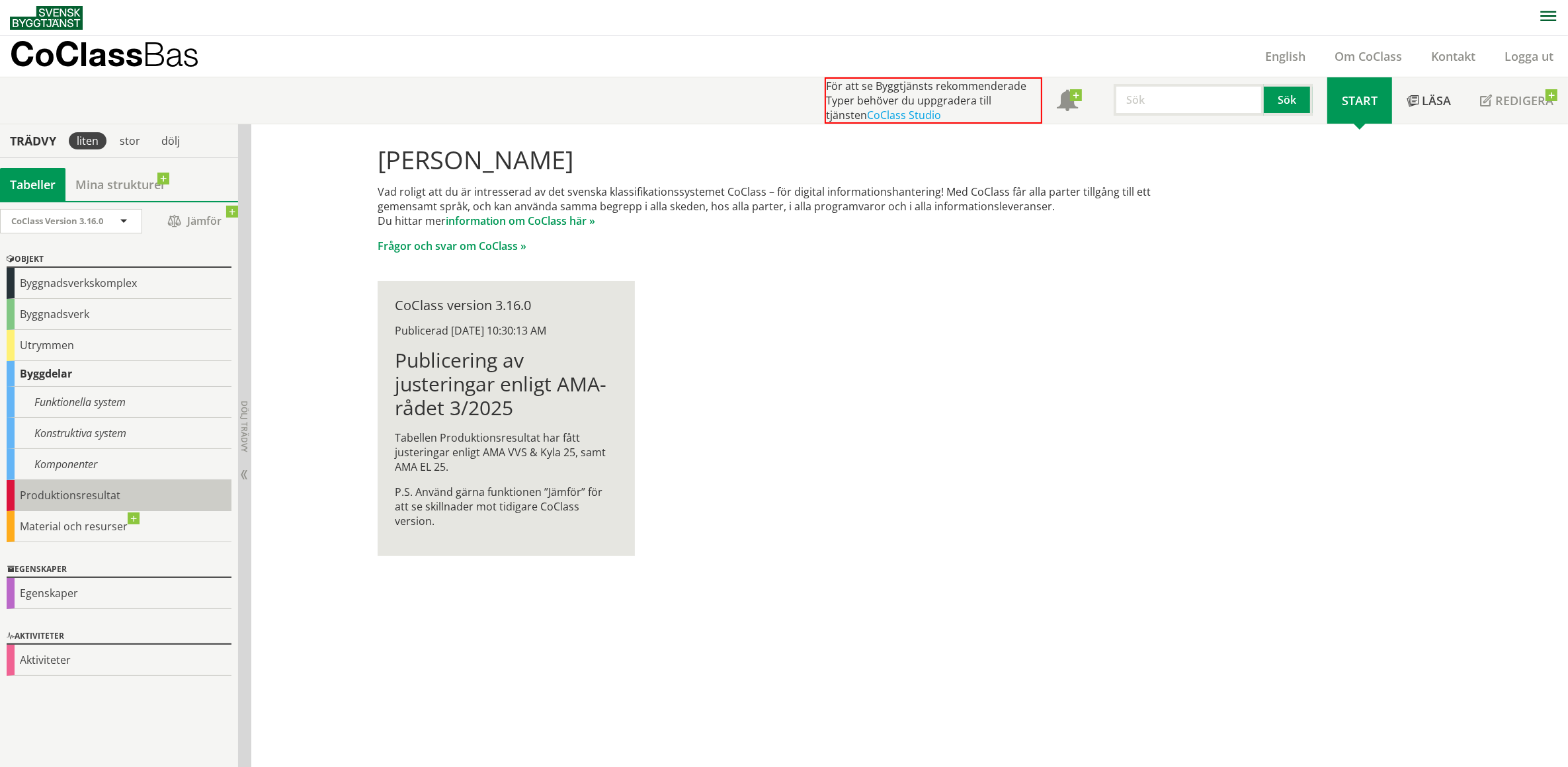
click at [81, 498] on div "Produktionsresultat" at bounding box center [119, 495] width 225 height 31
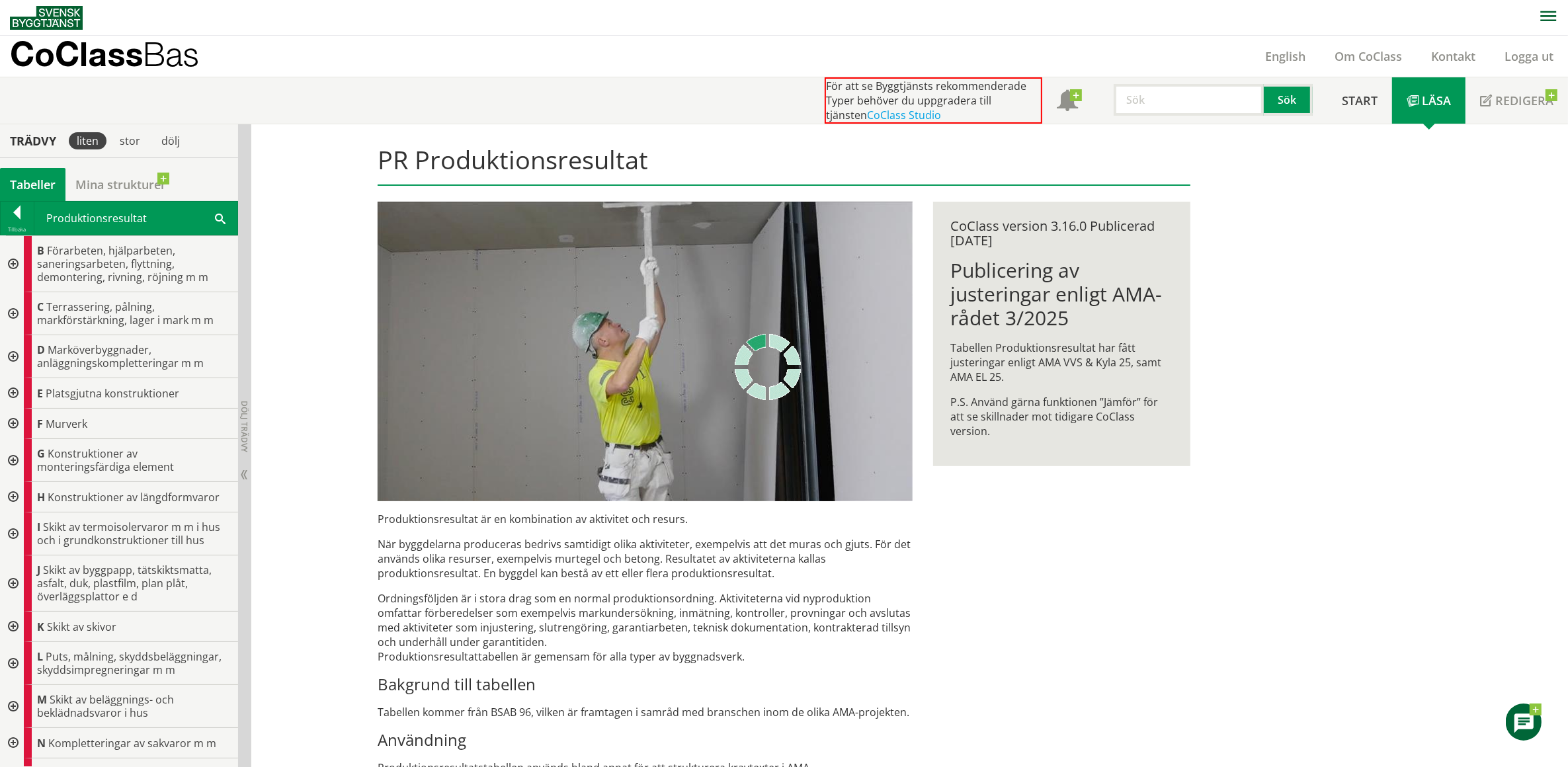
click at [10, 584] on div at bounding box center [12, 584] width 24 height 56
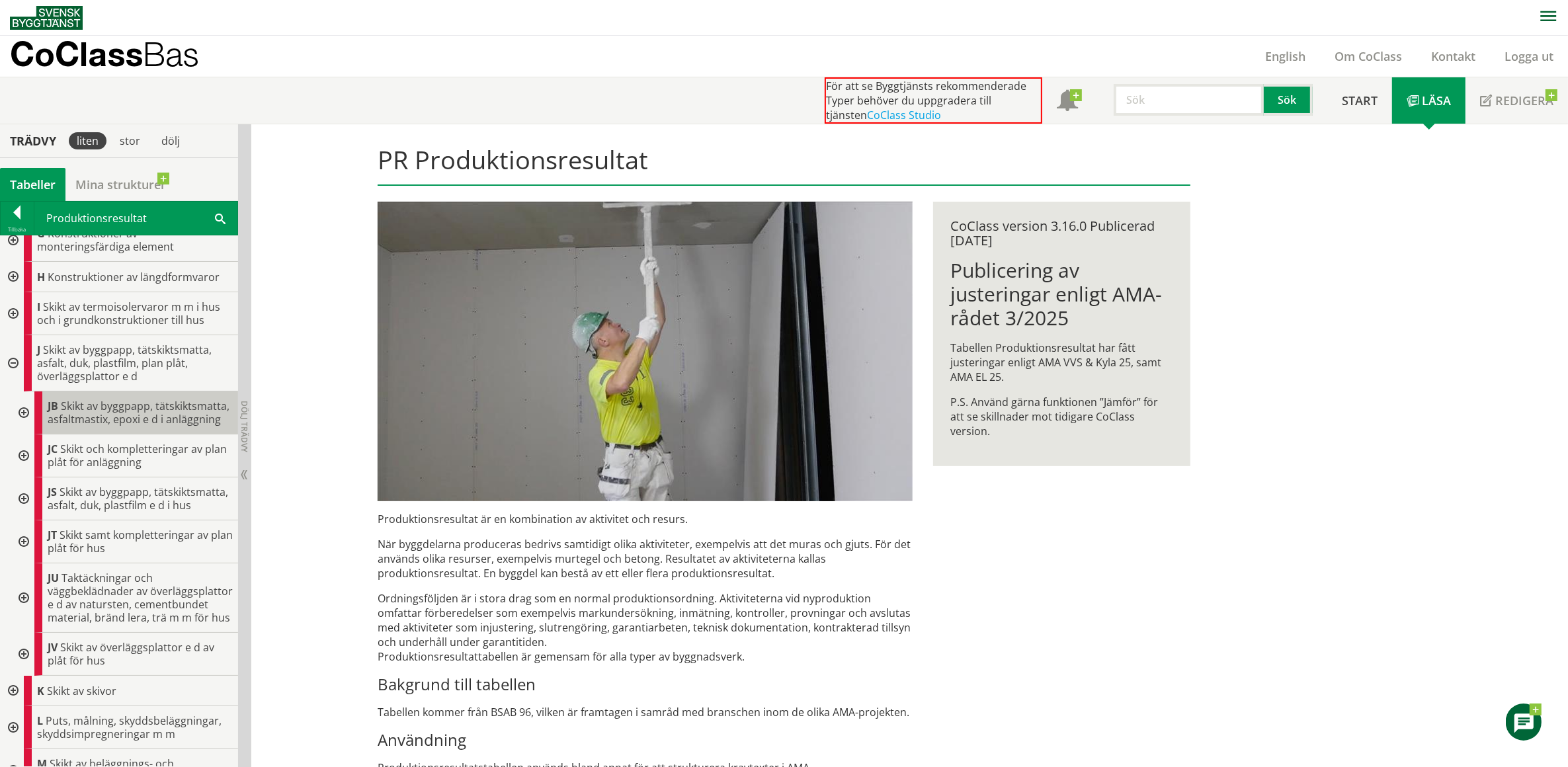
scroll to position [275, 0]
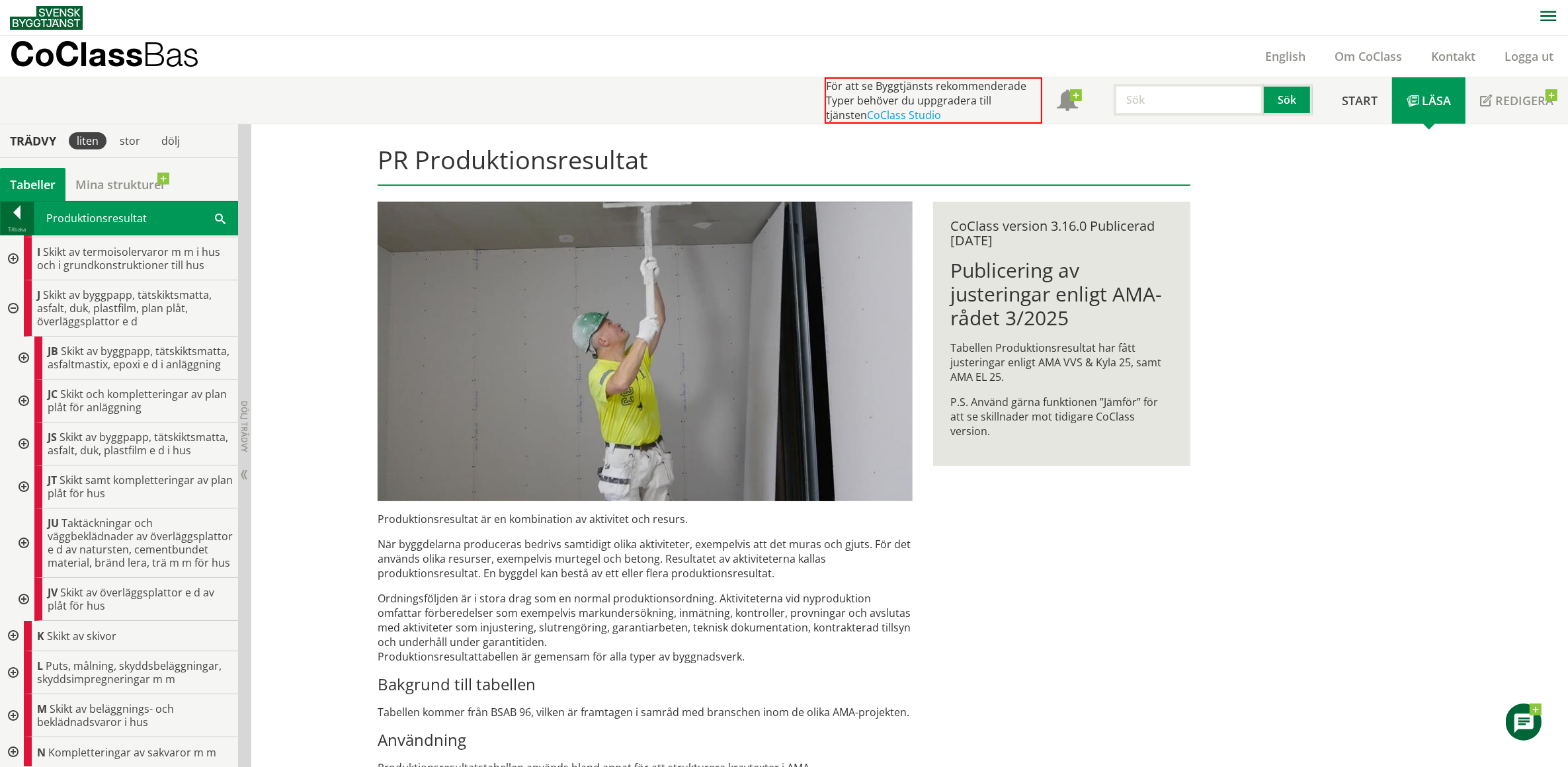
click at [15, 213] on div at bounding box center [17, 215] width 33 height 18
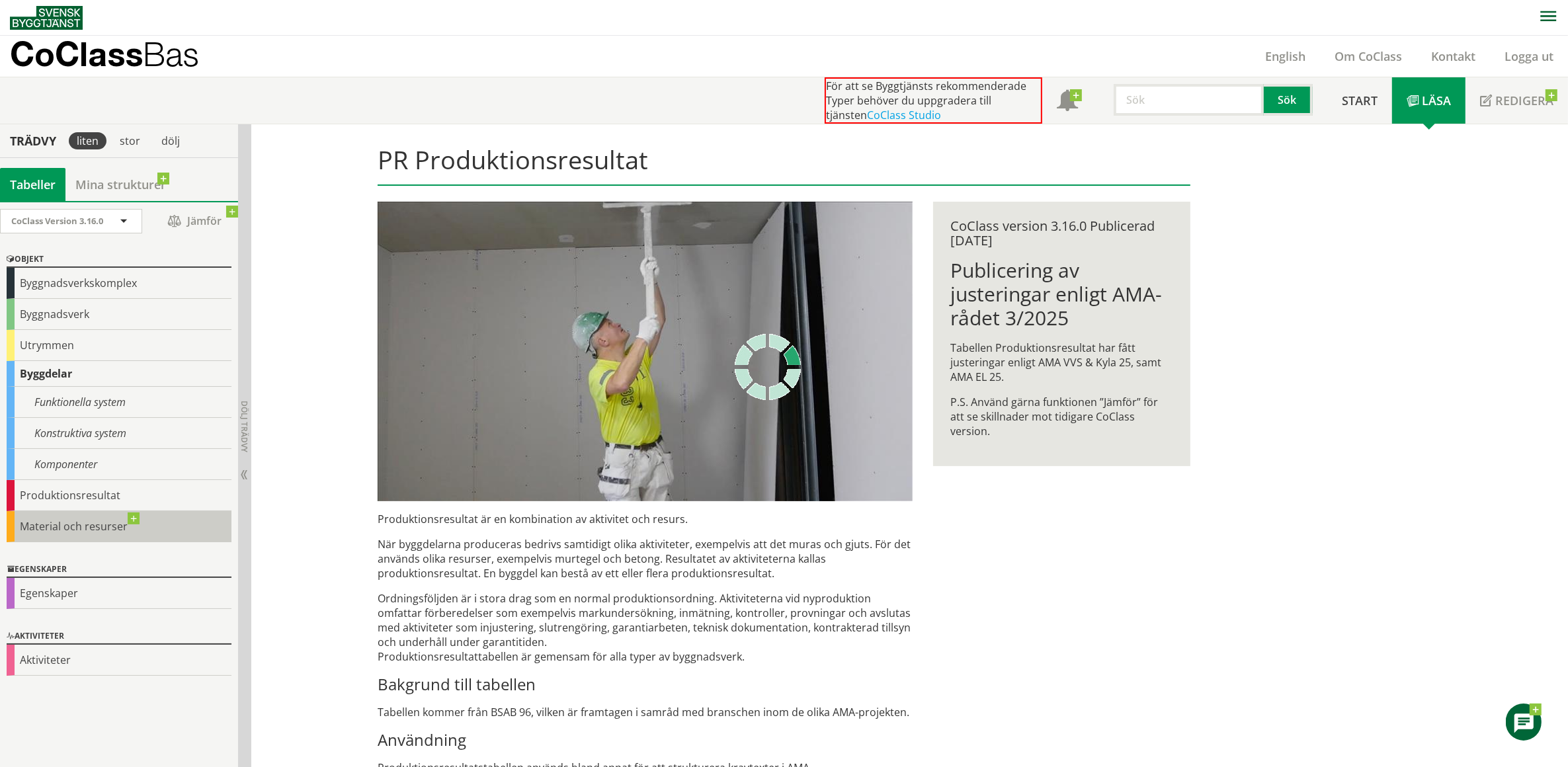
click at [60, 531] on div "Material och resurser" at bounding box center [119, 527] width 225 height 31
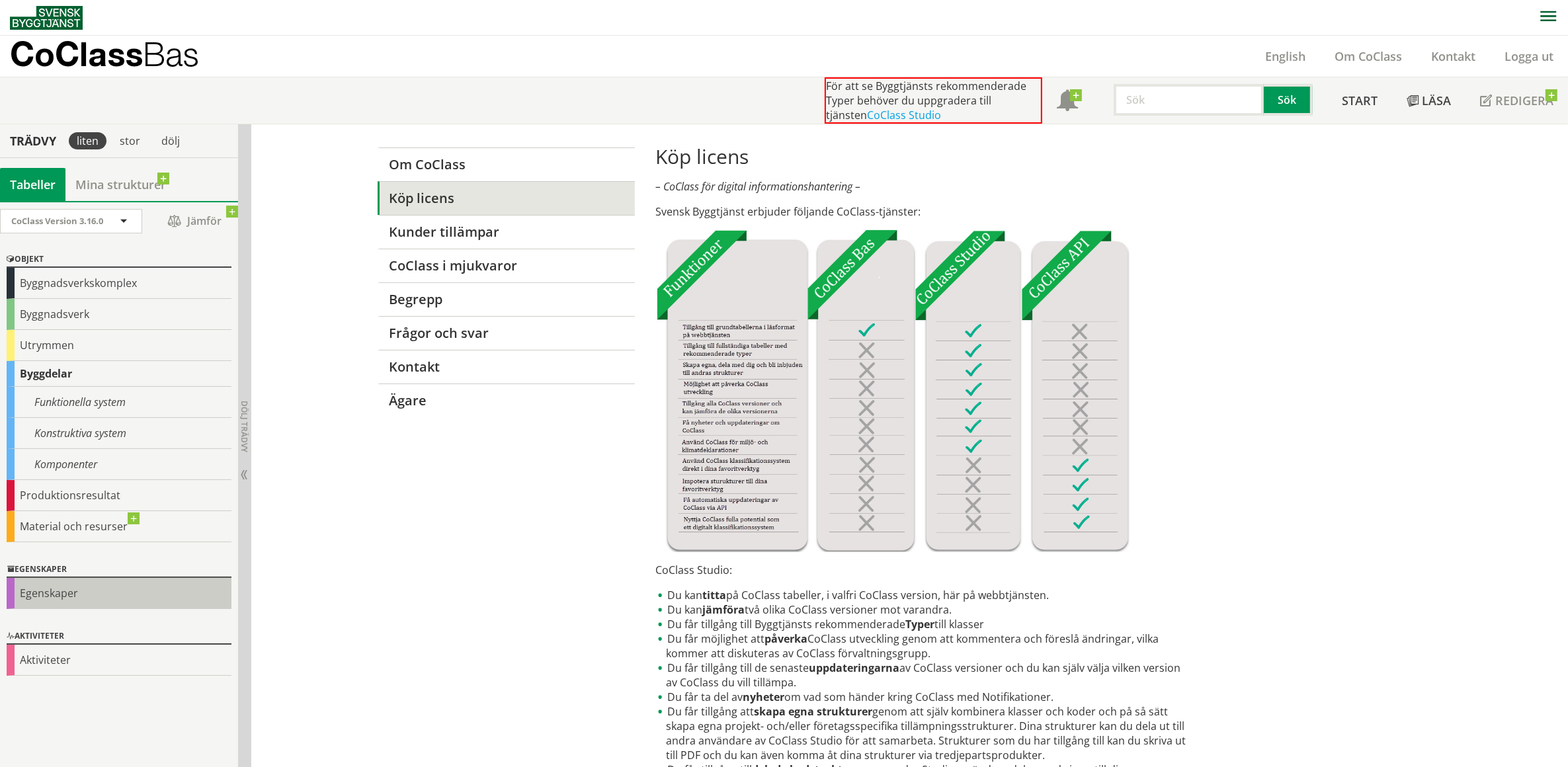
click at [44, 590] on div "Egenskaper" at bounding box center [119, 593] width 225 height 31
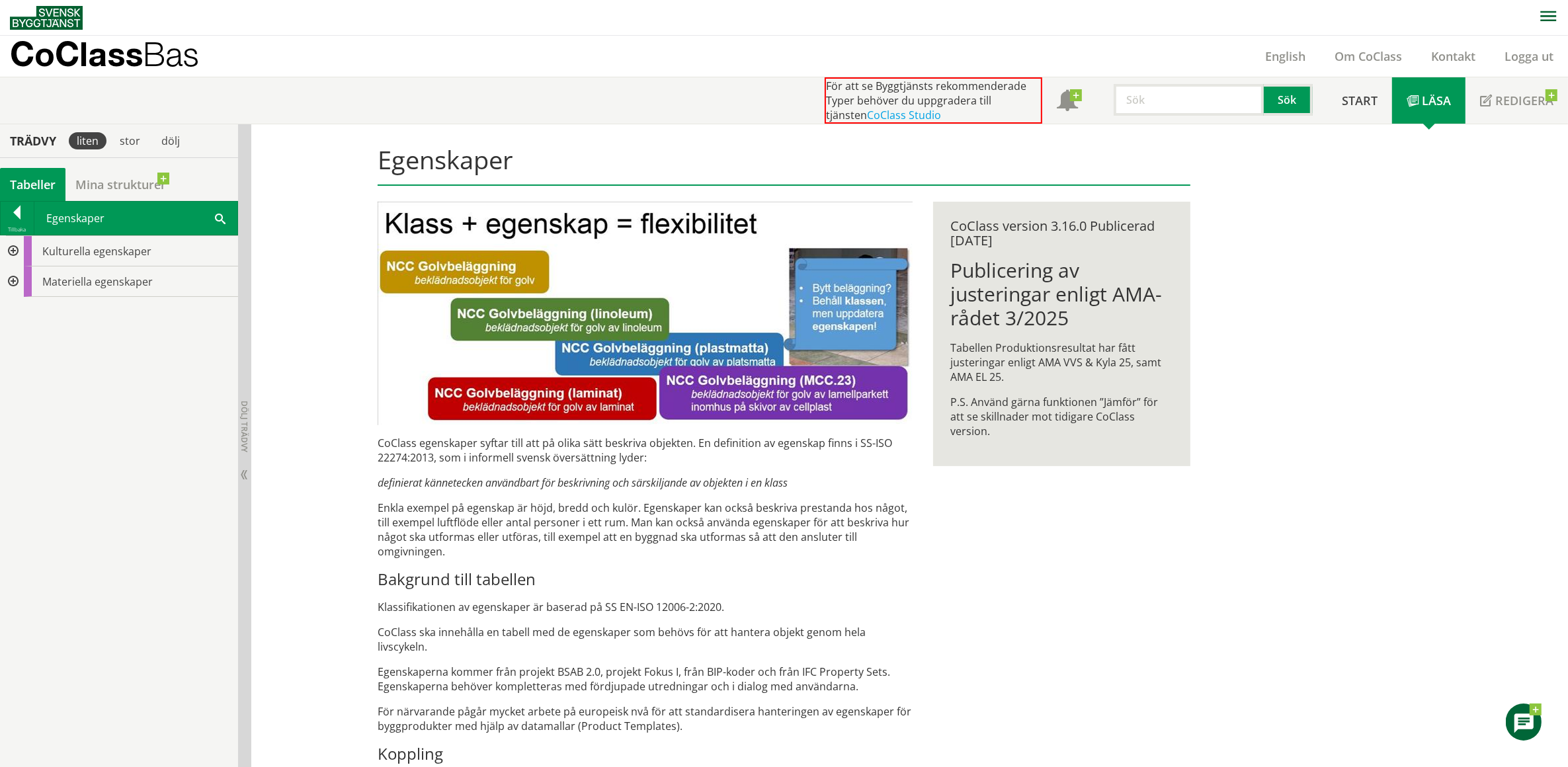
click at [14, 250] on div at bounding box center [12, 252] width 24 height 31
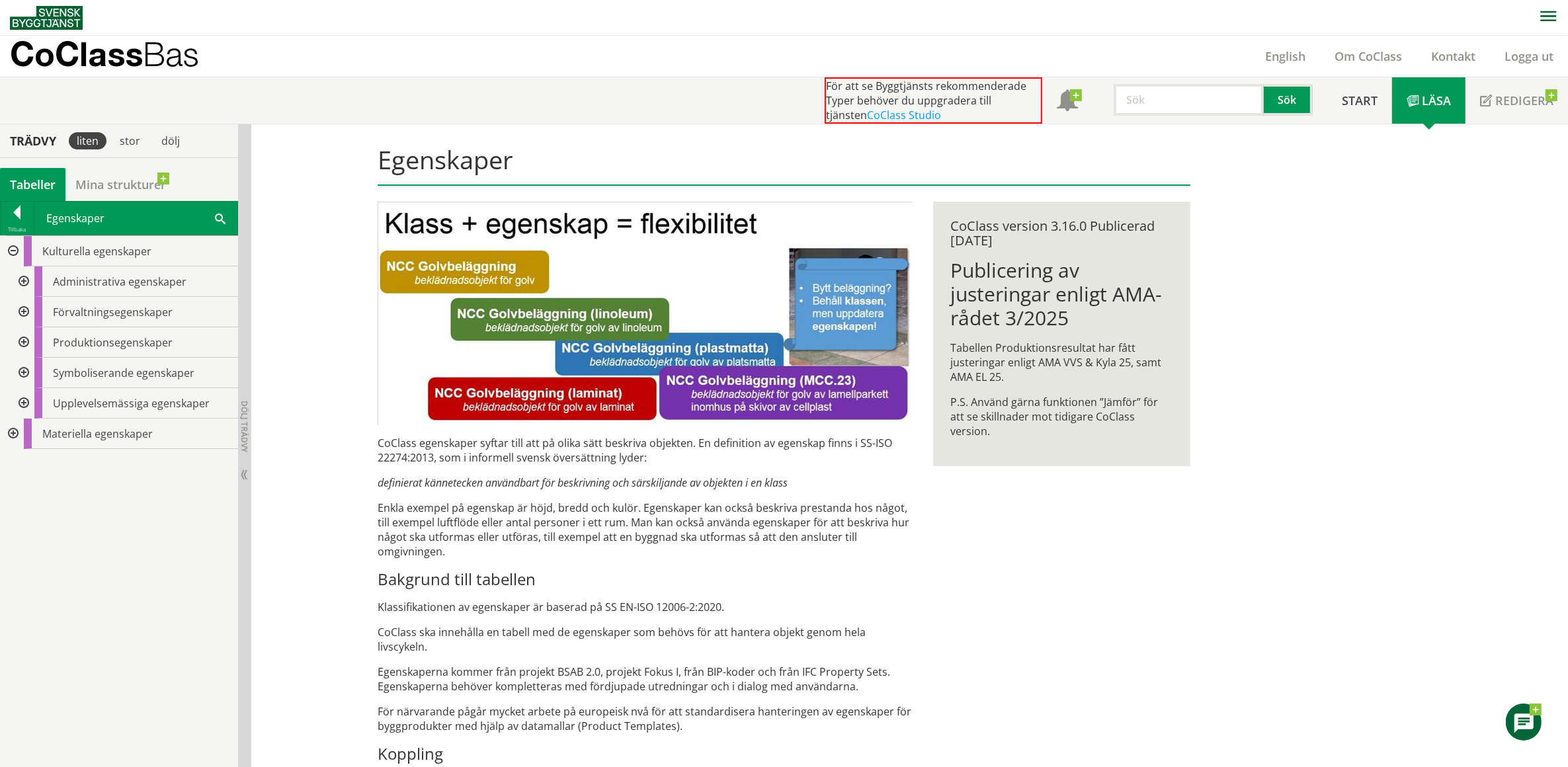
click at [25, 341] on div at bounding box center [22, 342] width 24 height 31
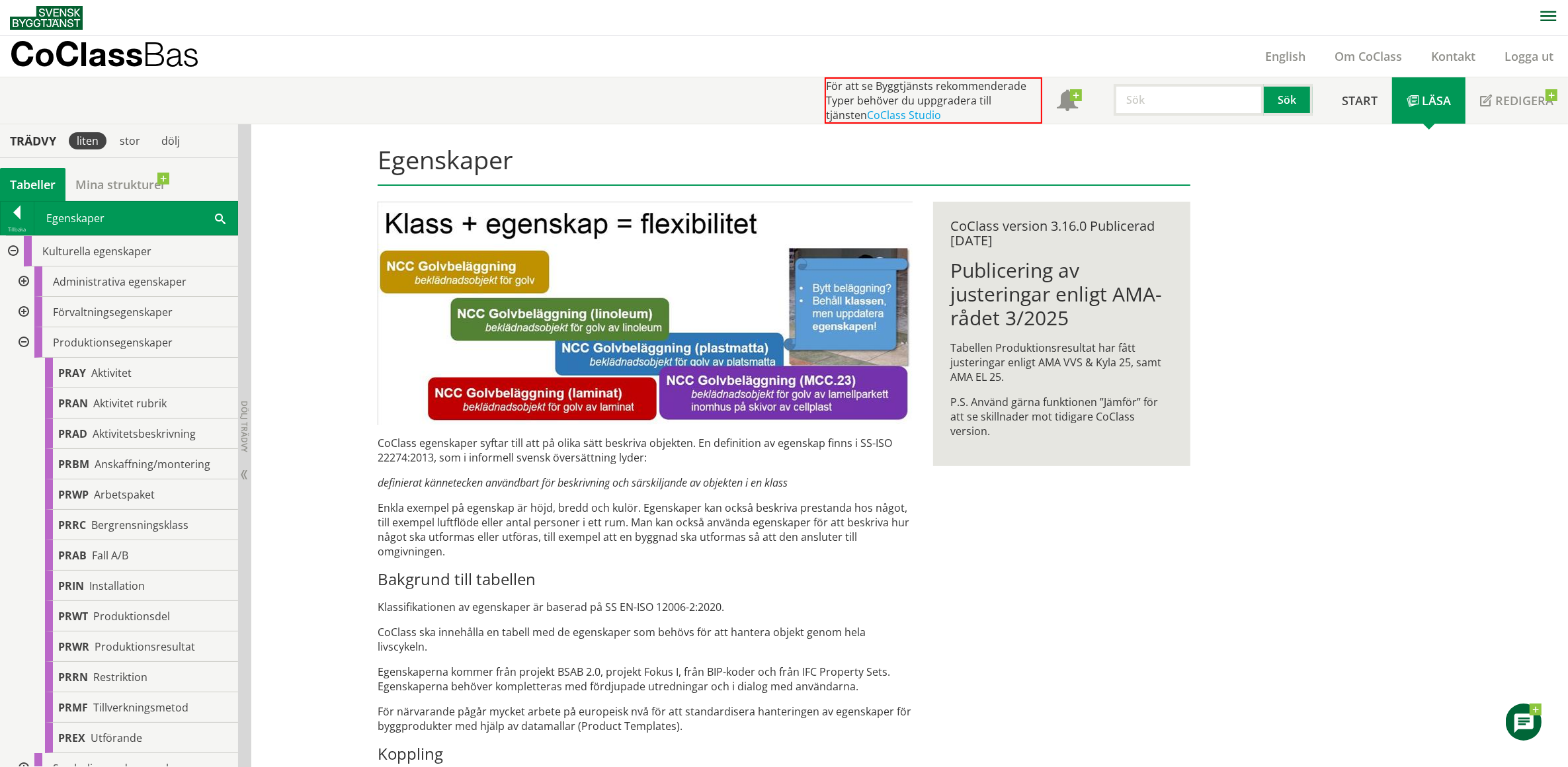
click at [25, 341] on div at bounding box center [22, 342] width 24 height 31
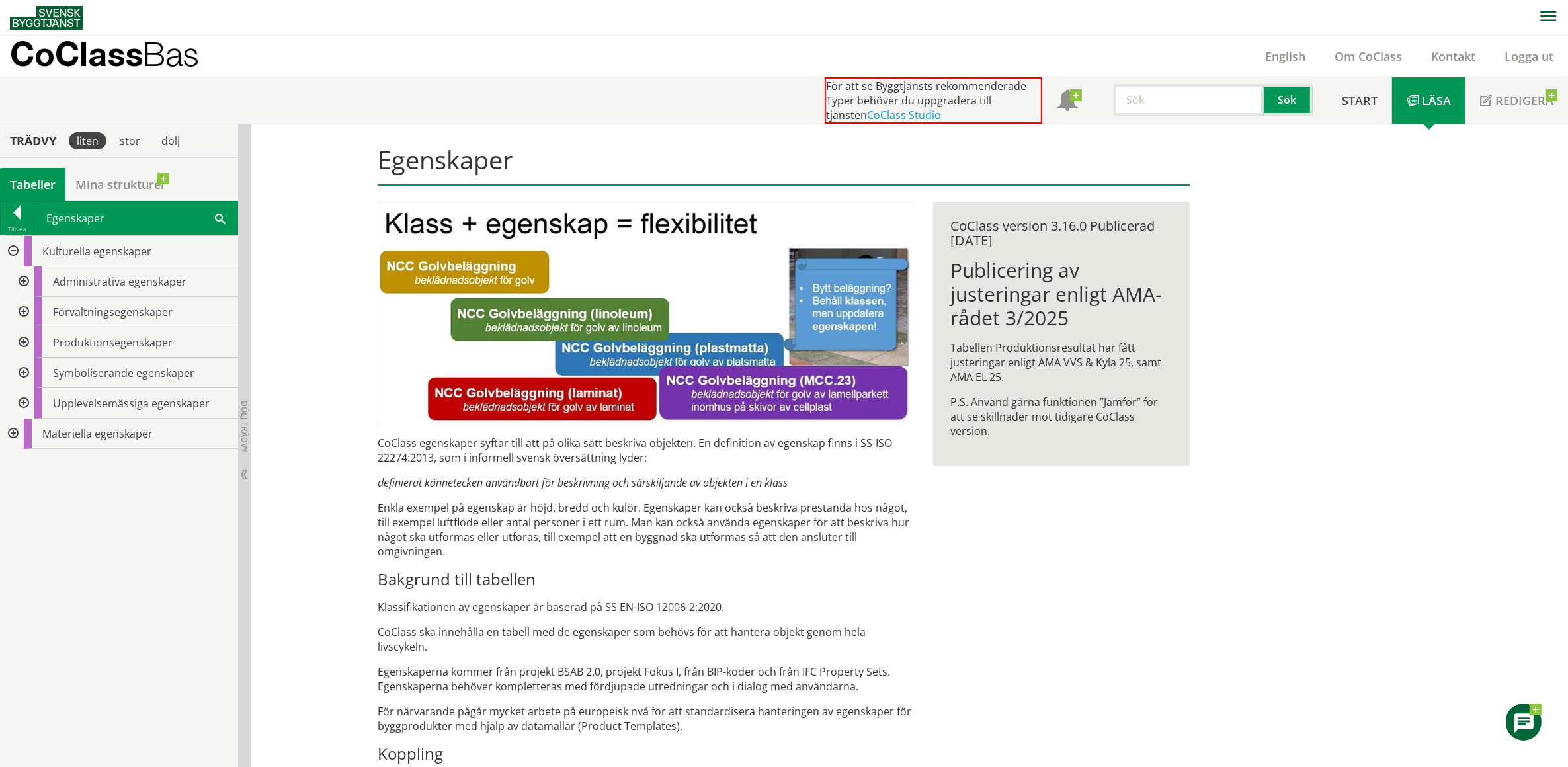
click at [12, 251] on div at bounding box center [12, 252] width 24 height 31
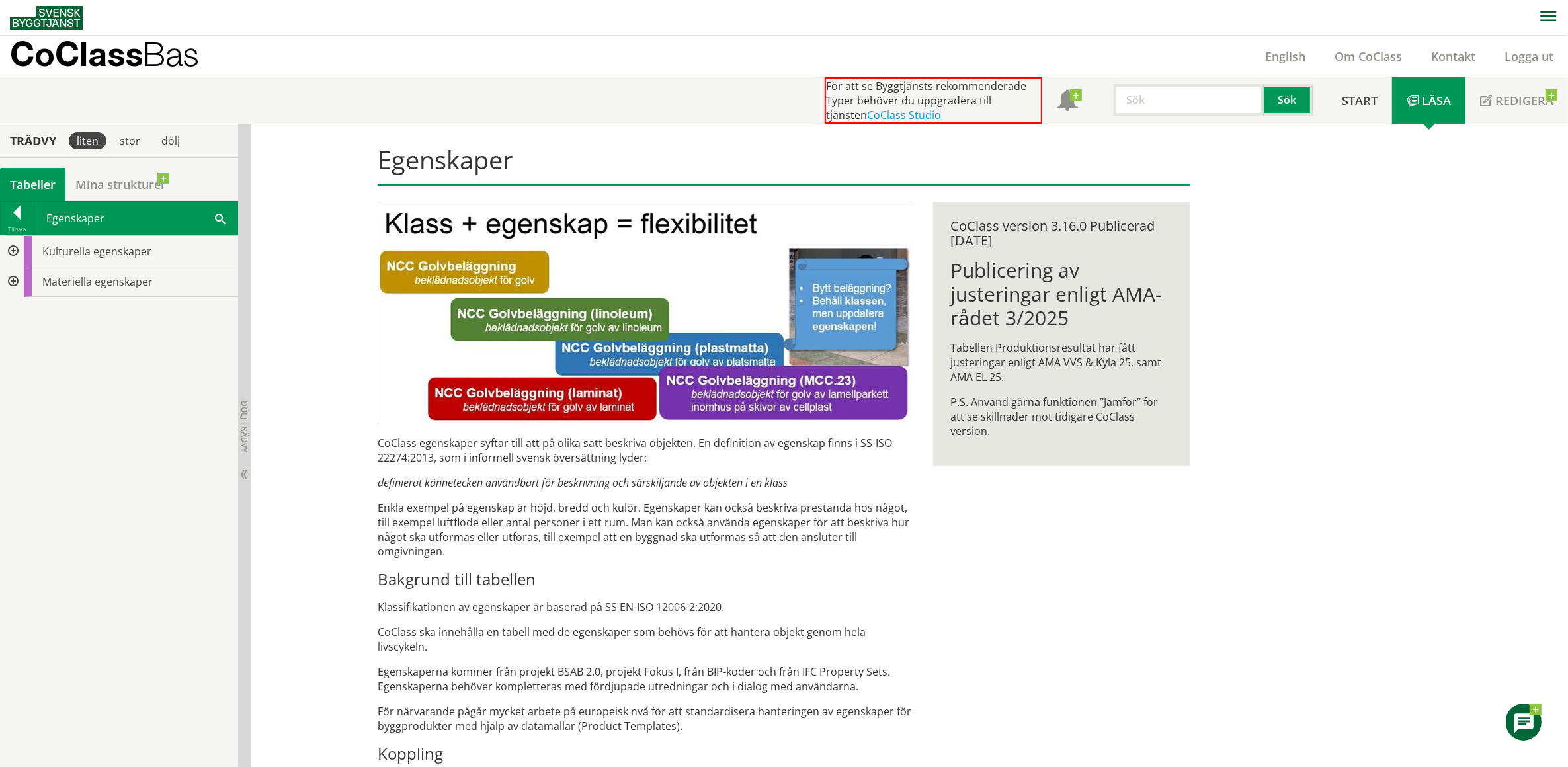
click at [13, 279] on div at bounding box center [12, 282] width 24 height 31
click at [22, 342] on div at bounding box center [22, 342] width 24 height 31
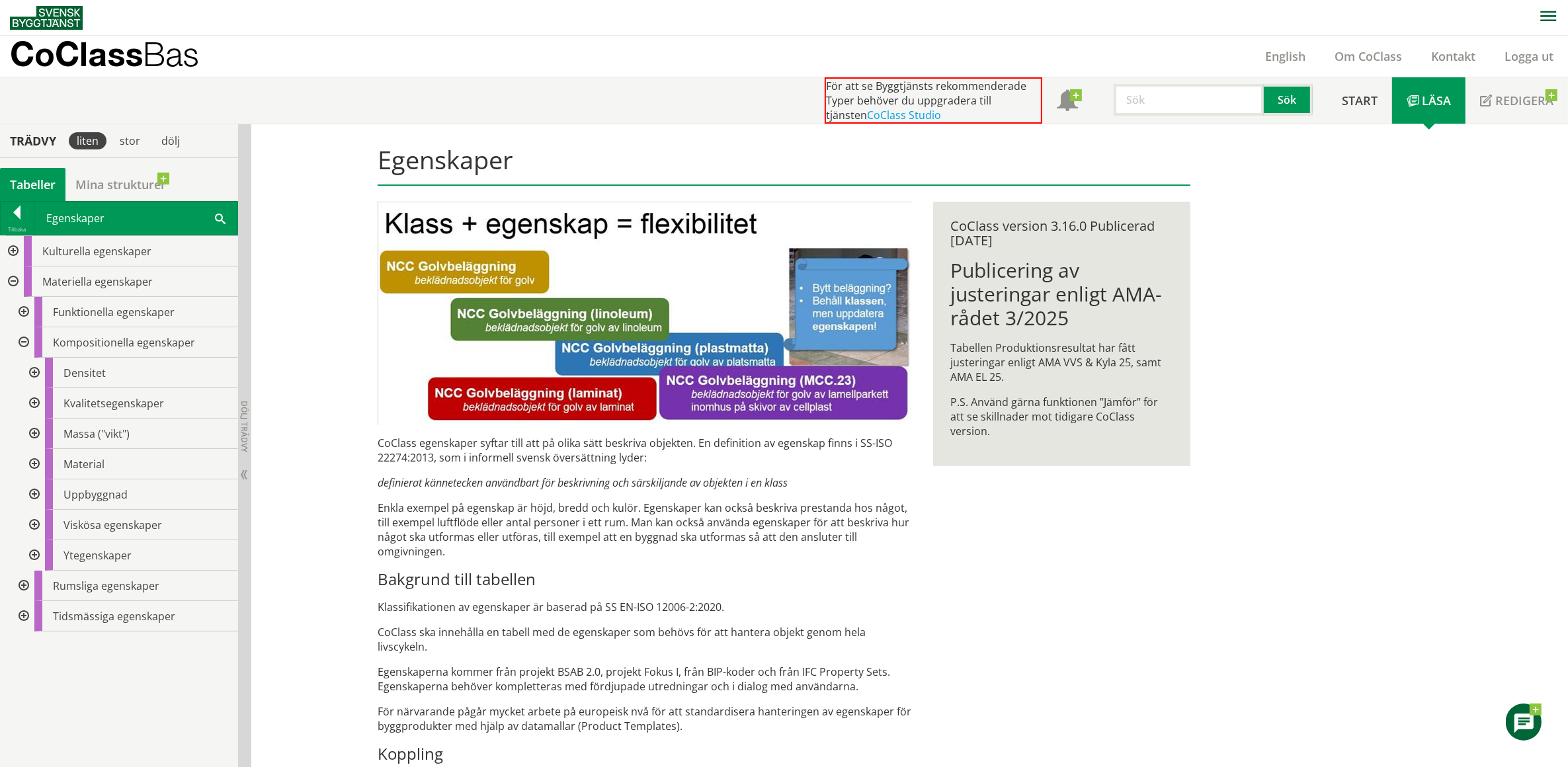
click at [35, 369] on div at bounding box center [33, 373] width 24 height 31
click at [25, 341] on div at bounding box center [22, 342] width 24 height 31
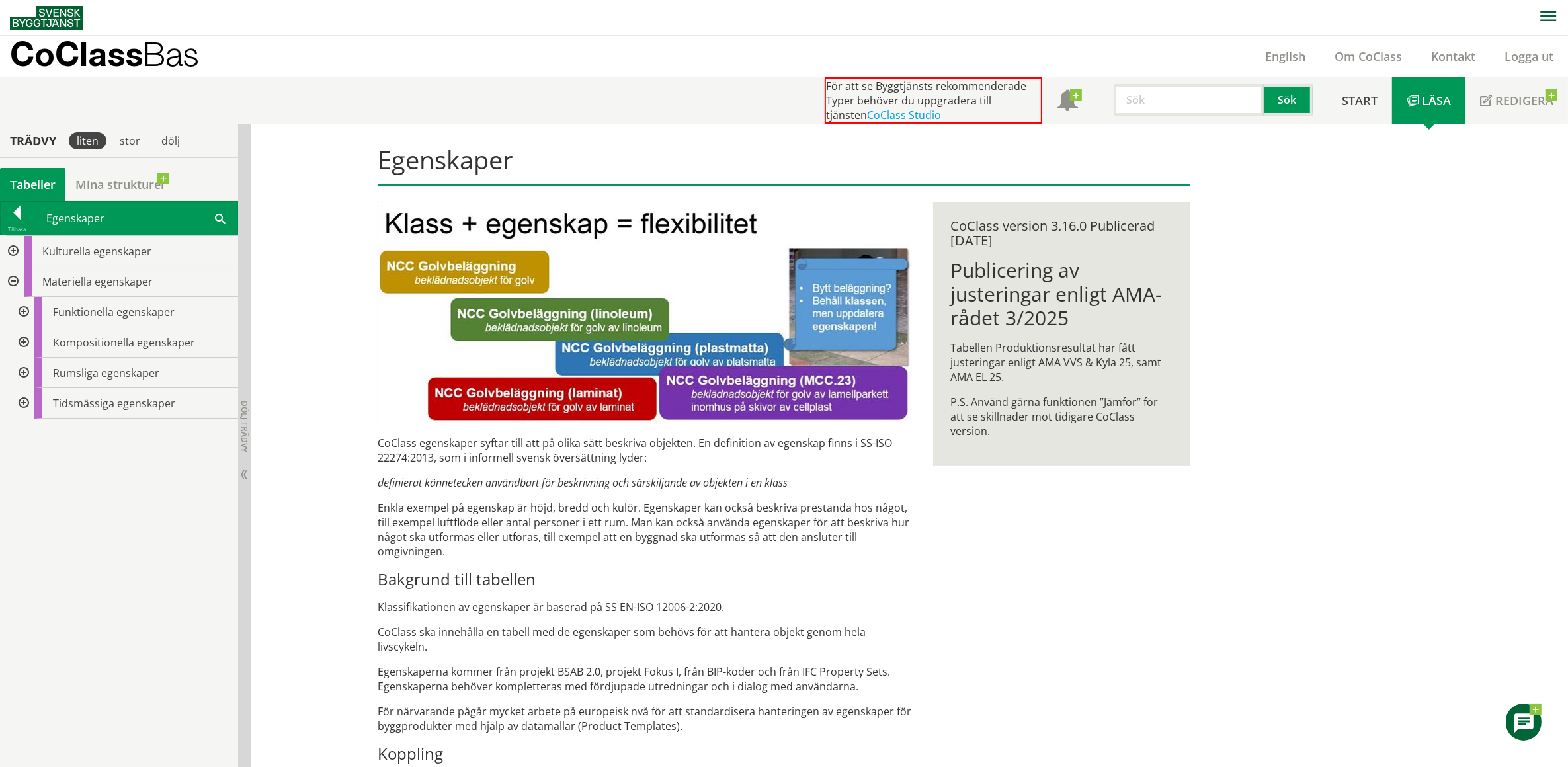
click at [14, 282] on div at bounding box center [12, 282] width 24 height 31
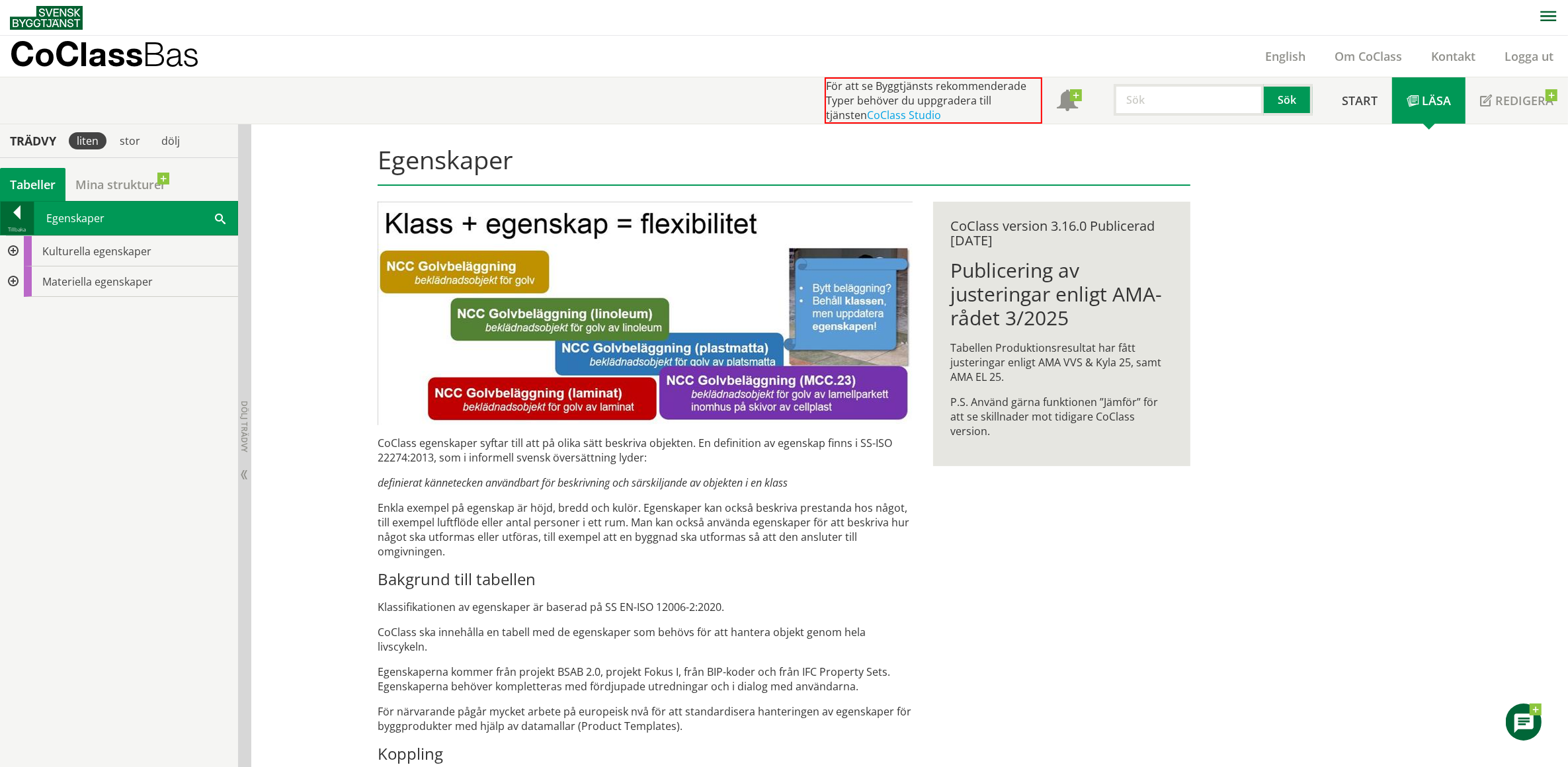
click at [17, 213] on div at bounding box center [17, 215] width 33 height 18
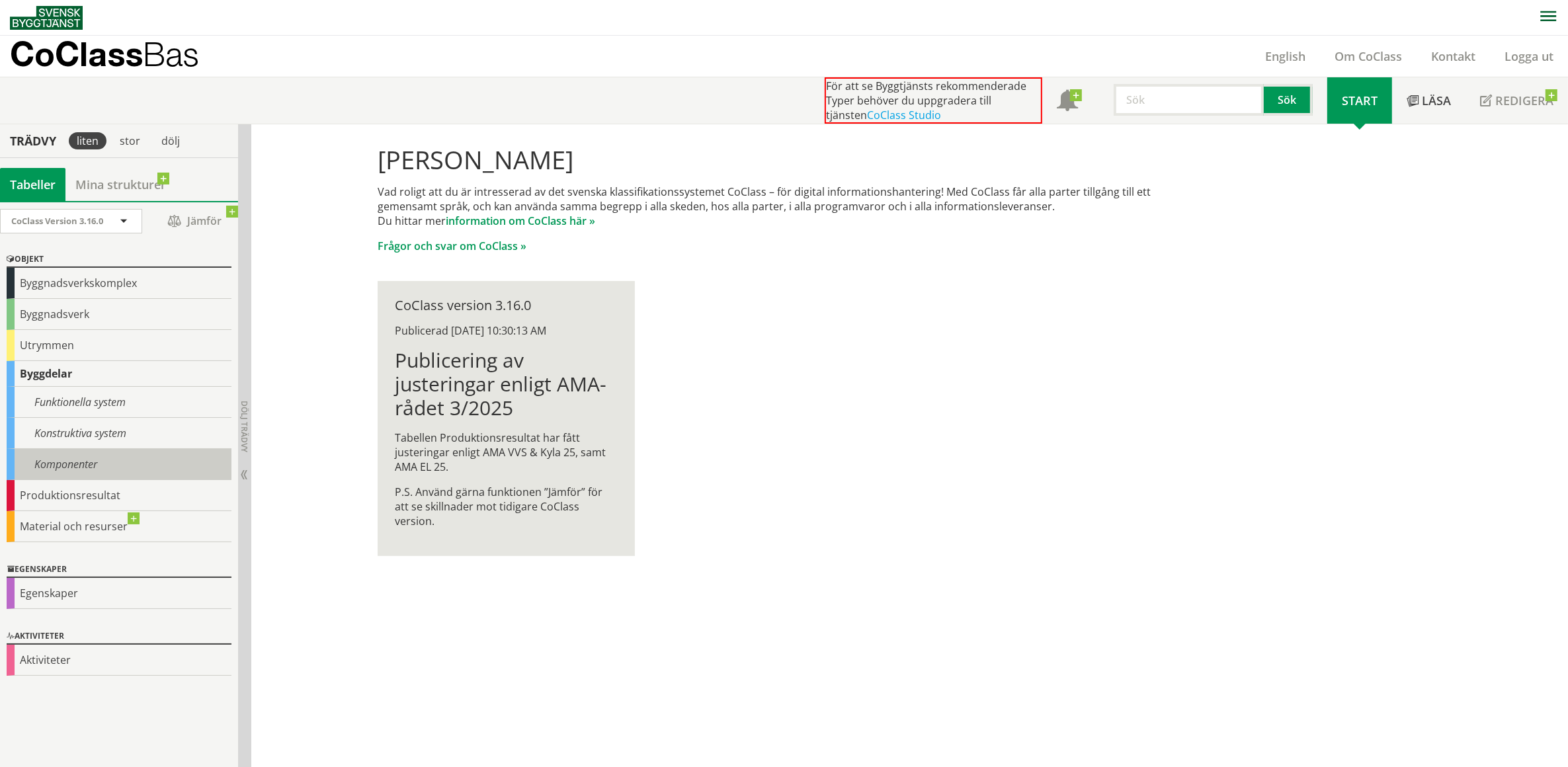
click at [61, 461] on div "Komponenter" at bounding box center [119, 464] width 225 height 31
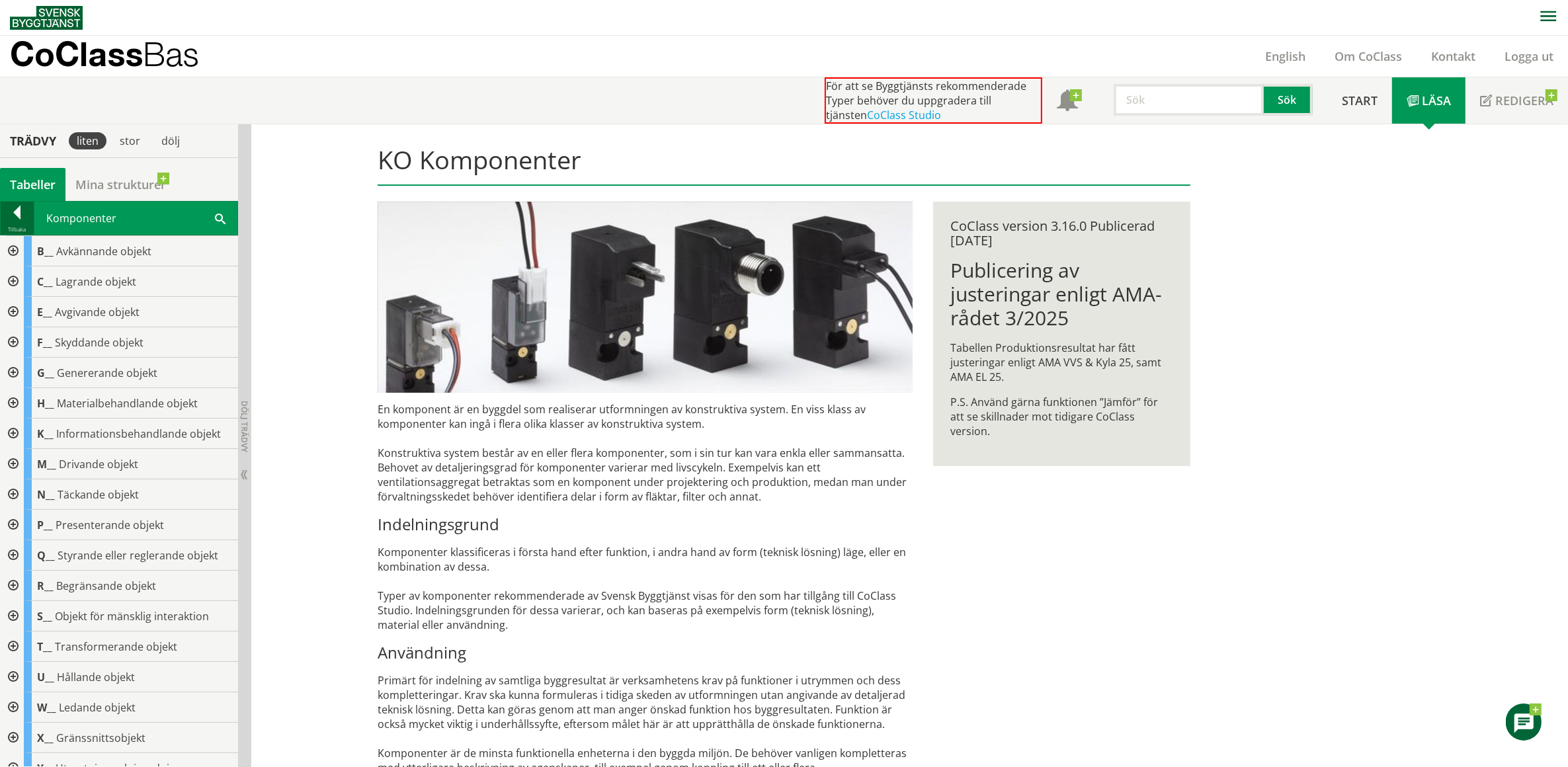
click at [17, 210] on div at bounding box center [17, 215] width 33 height 18
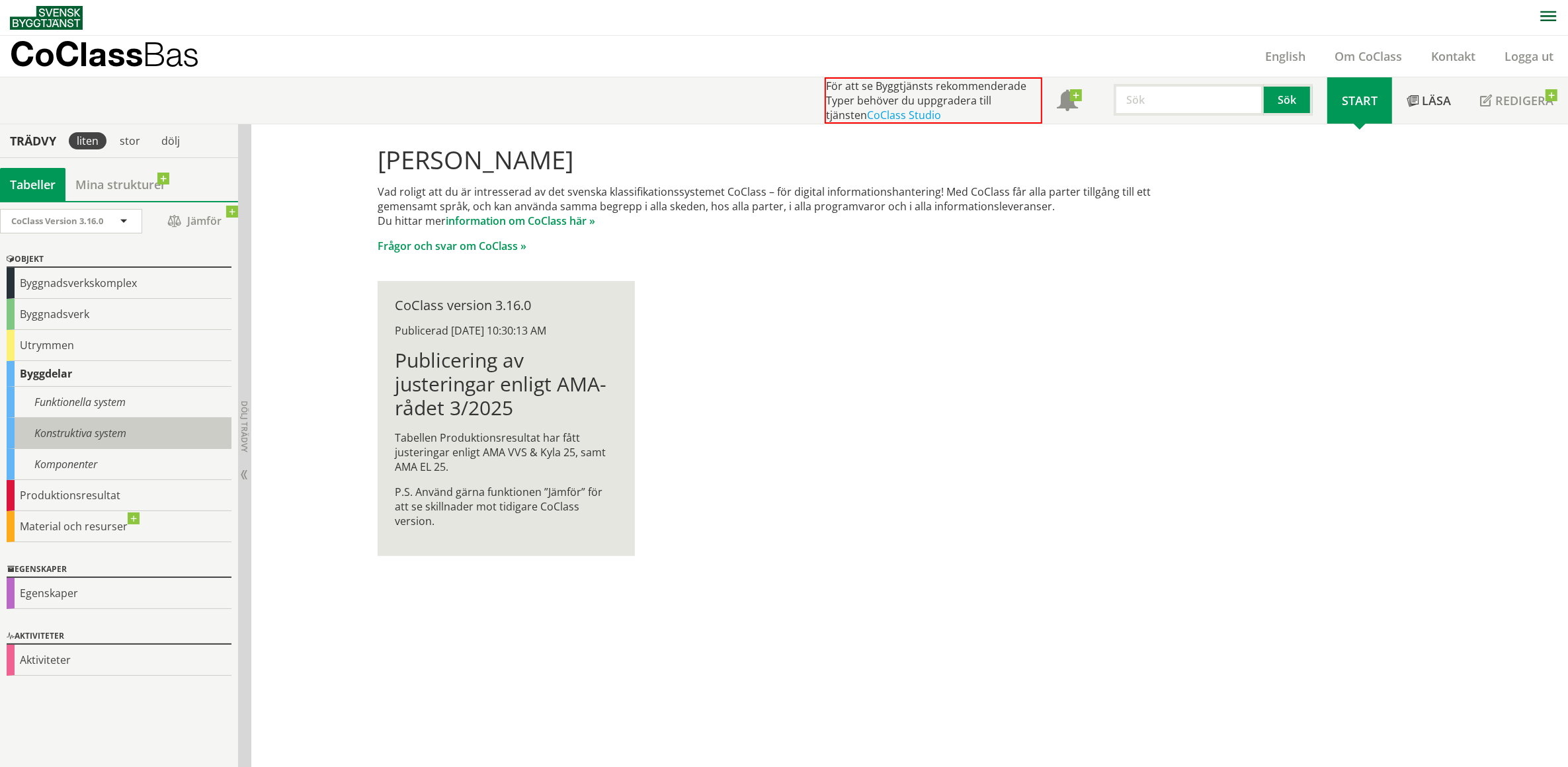
click at [77, 433] on div "Konstruktiva system" at bounding box center [119, 433] width 225 height 31
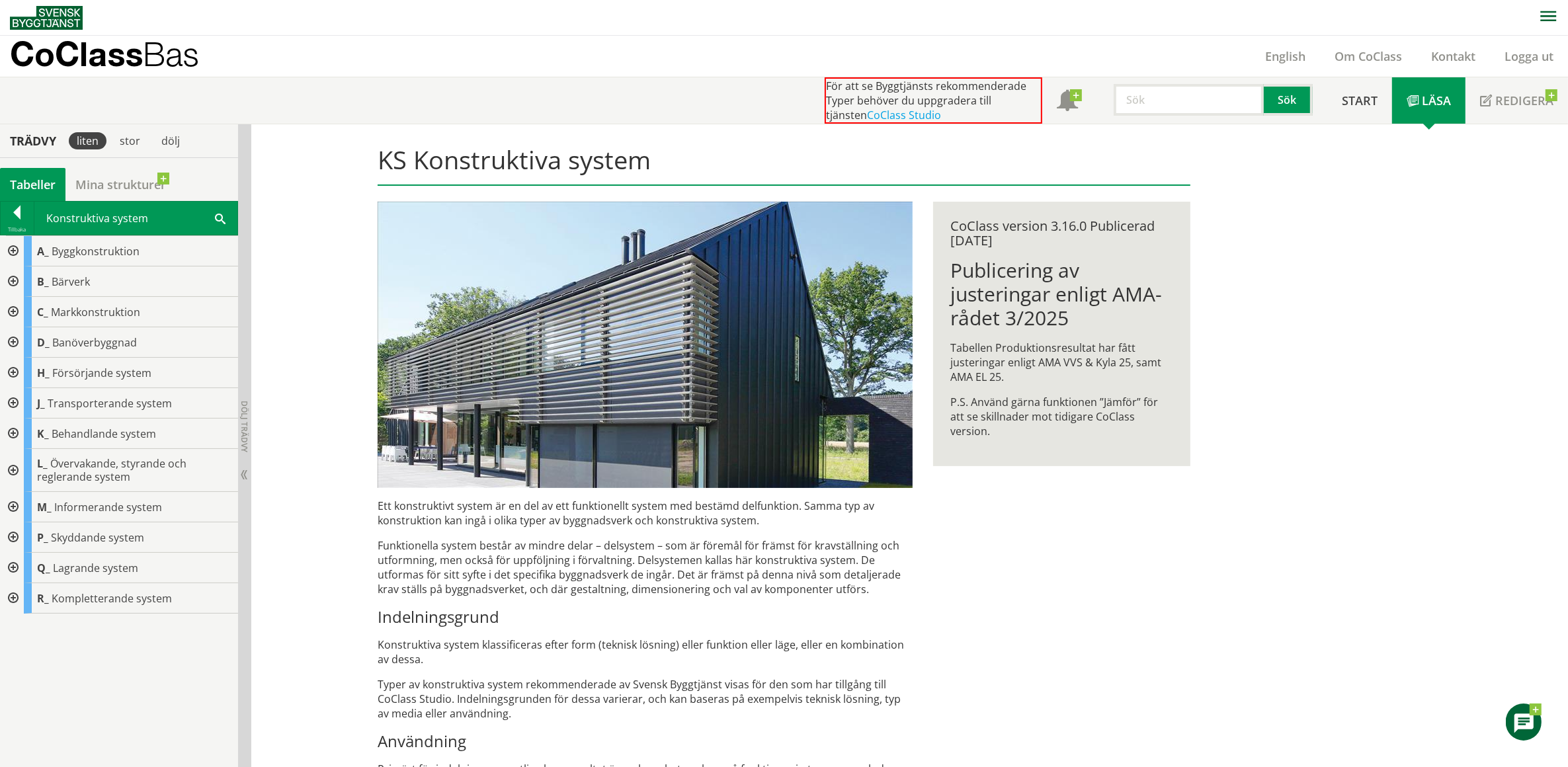
click at [13, 370] on div at bounding box center [12, 373] width 24 height 31
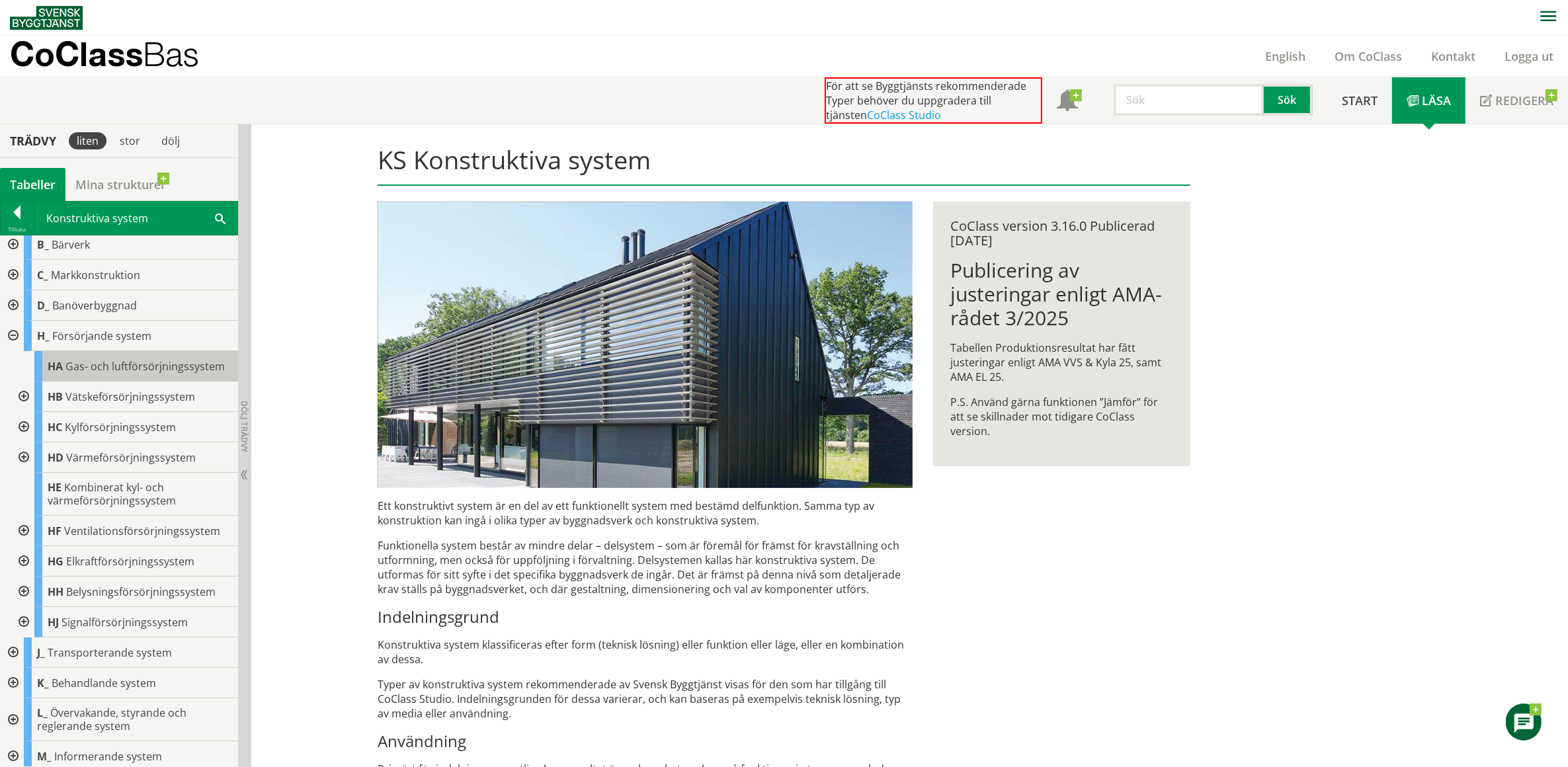
scroll to position [55, 0]
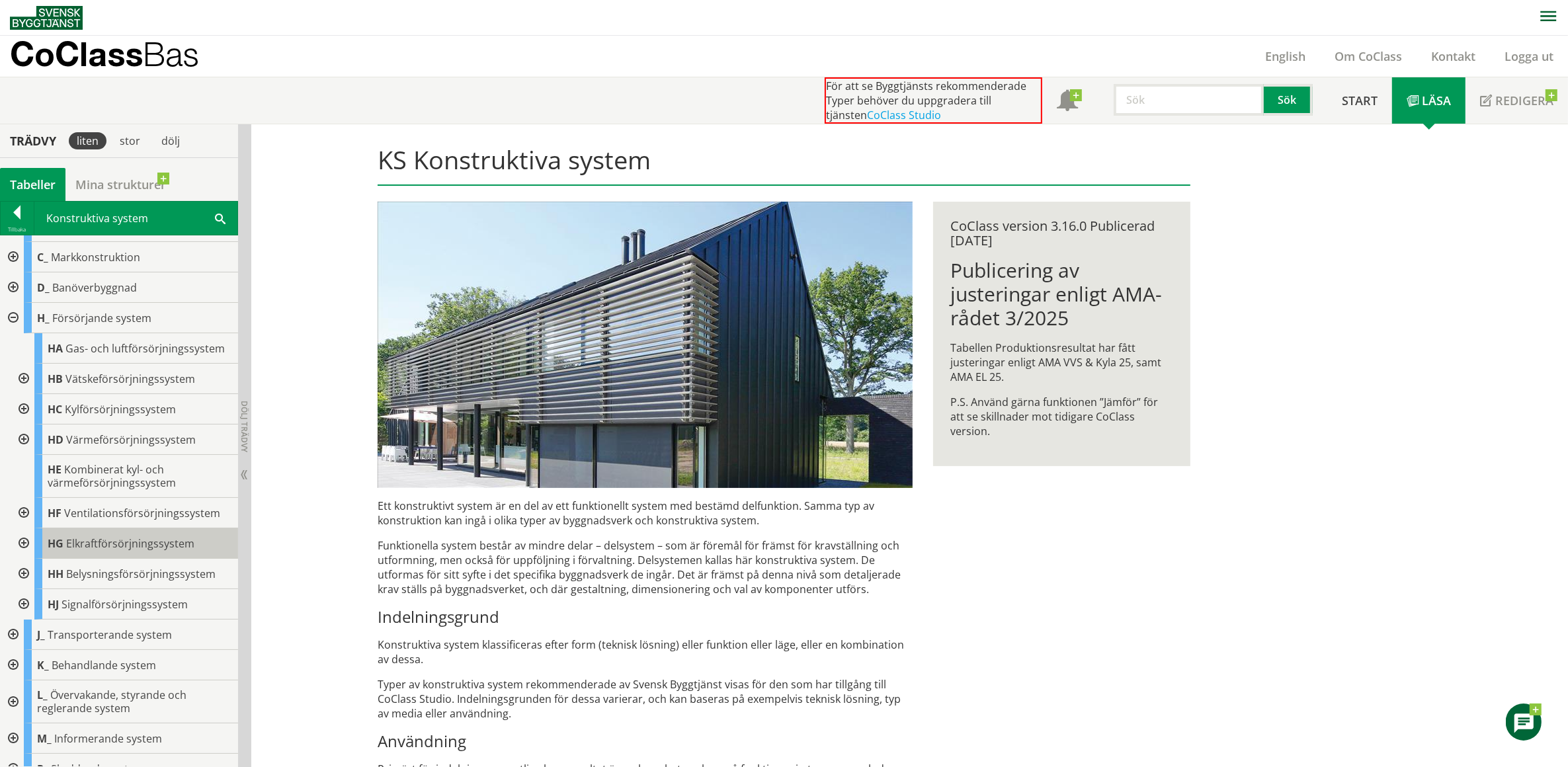
click at [130, 551] on span "Elkraftförsörjningssystem" at bounding box center [130, 544] width 128 height 15
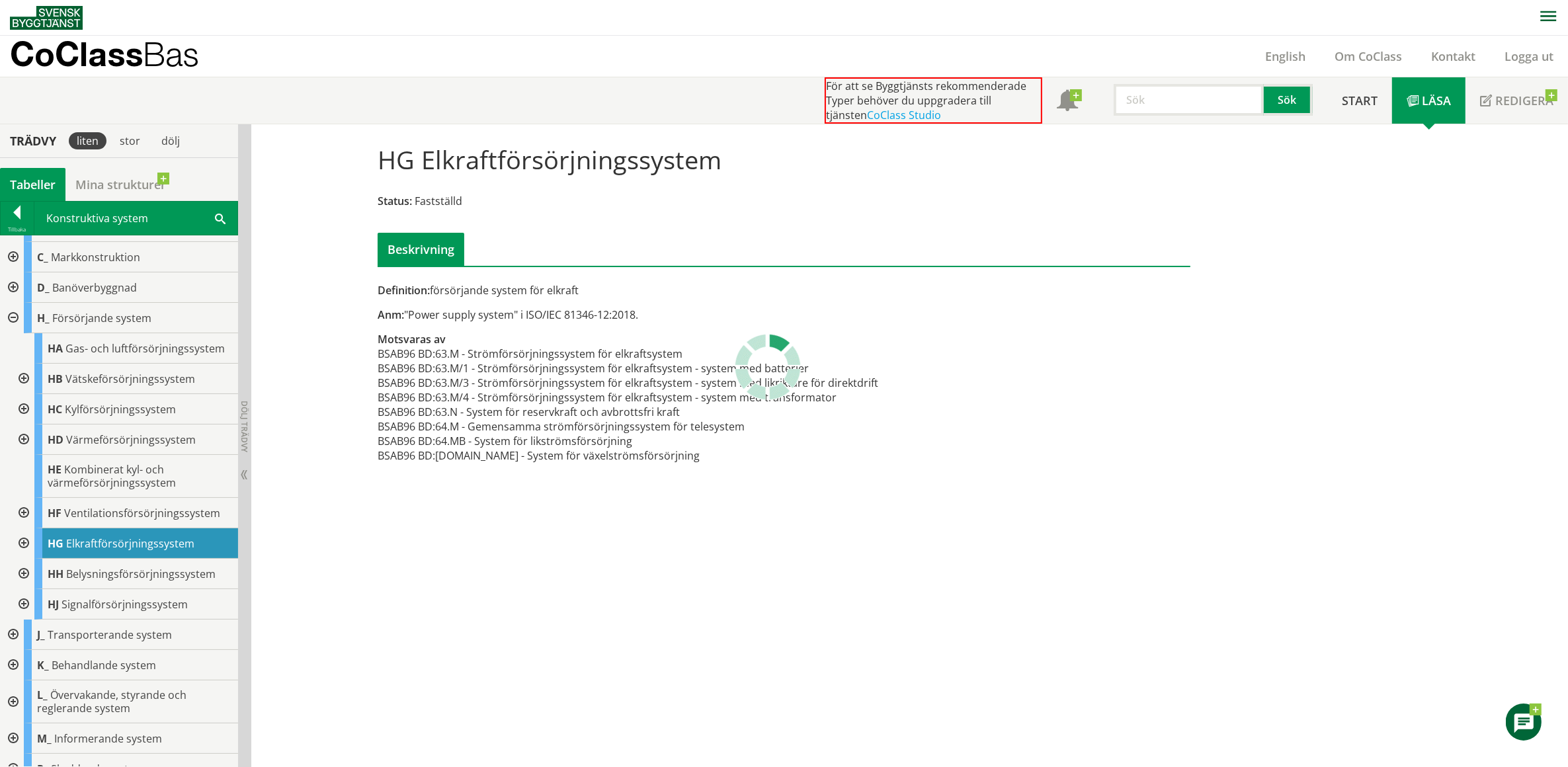
click at [13, 319] on div at bounding box center [12, 319] width 24 height 31
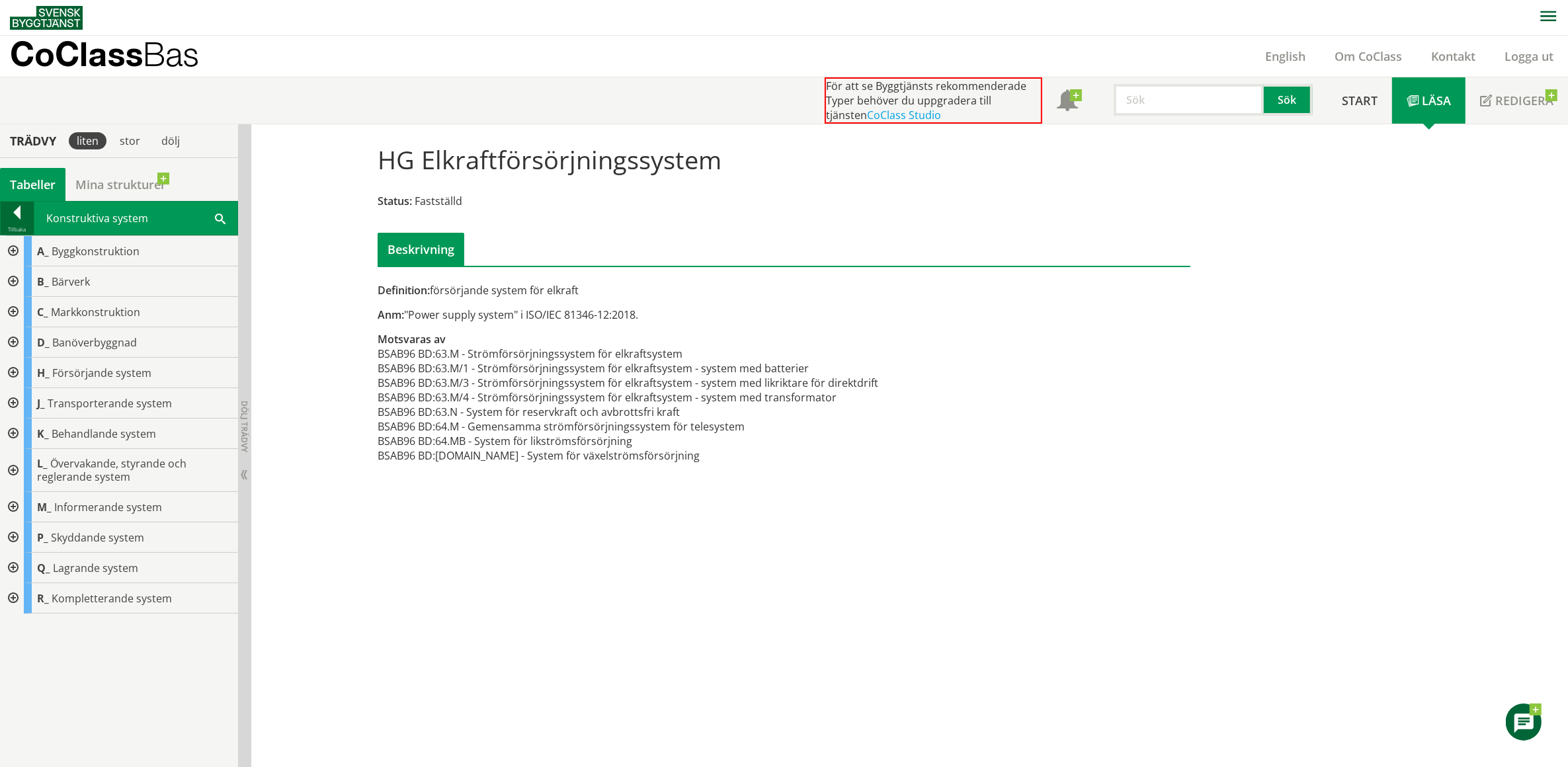
click at [15, 213] on div at bounding box center [17, 215] width 33 height 18
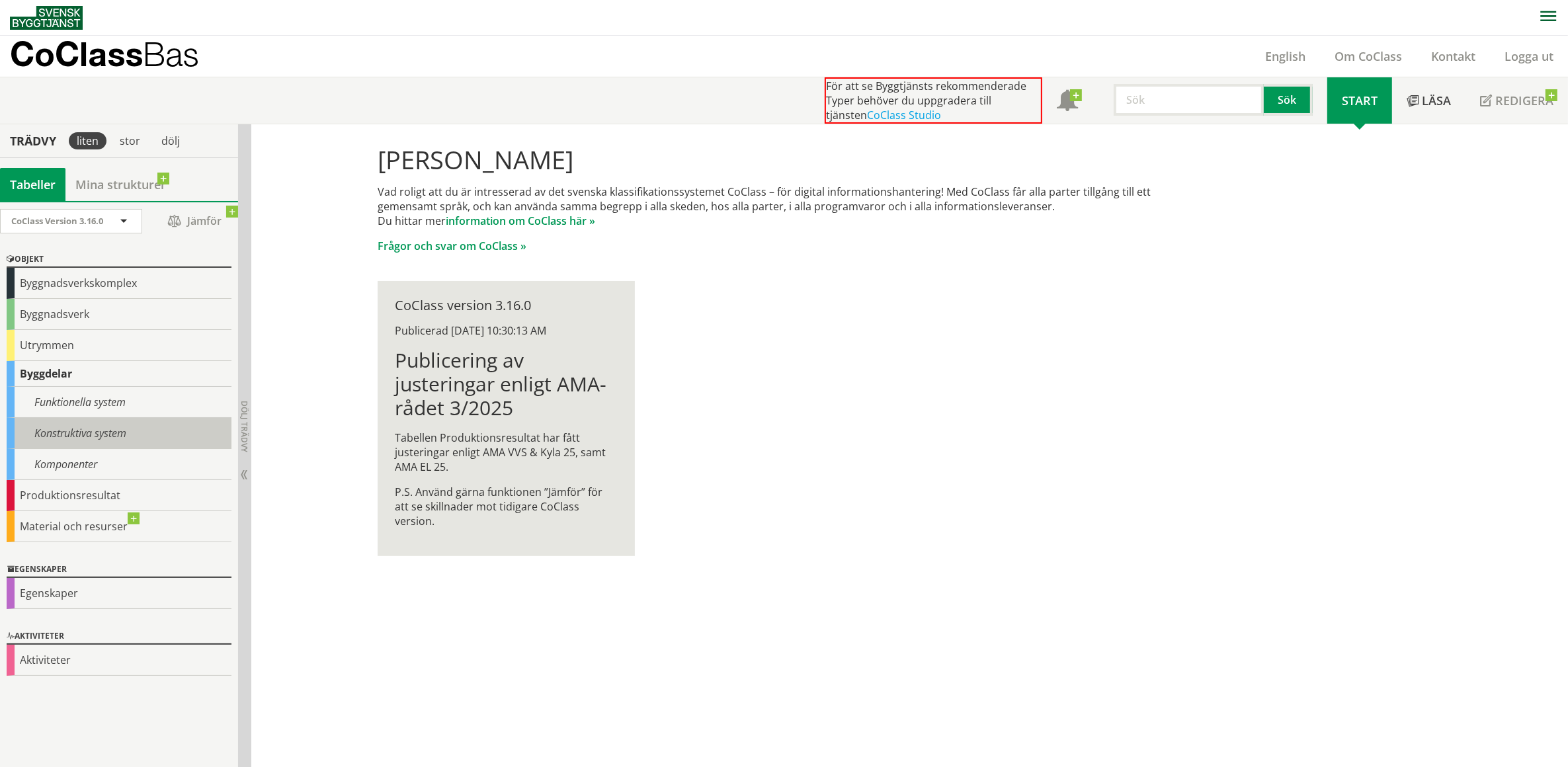
click at [103, 432] on div "Konstruktiva system" at bounding box center [119, 433] width 225 height 31
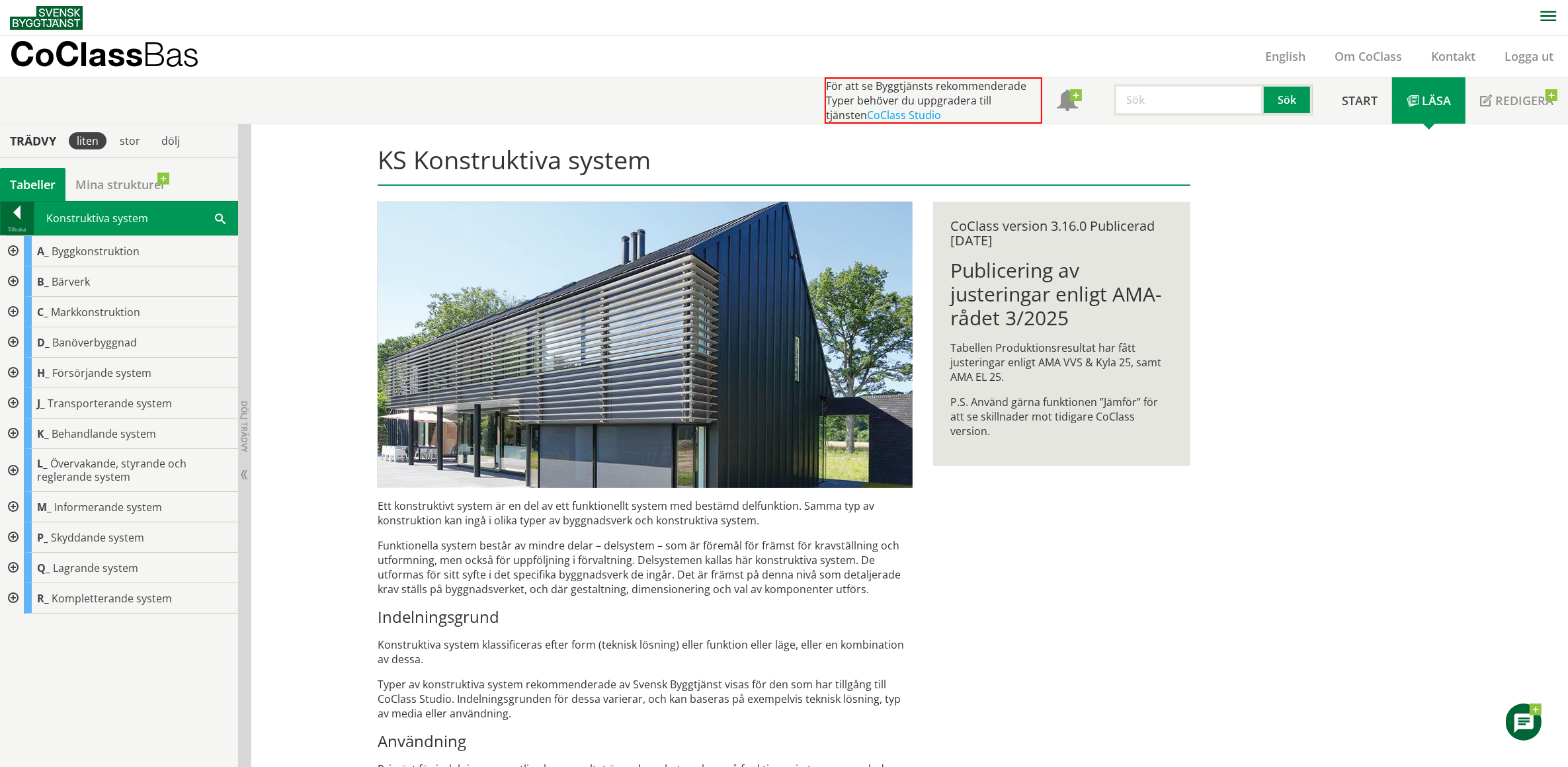
click at [12, 213] on div at bounding box center [17, 215] width 33 height 18
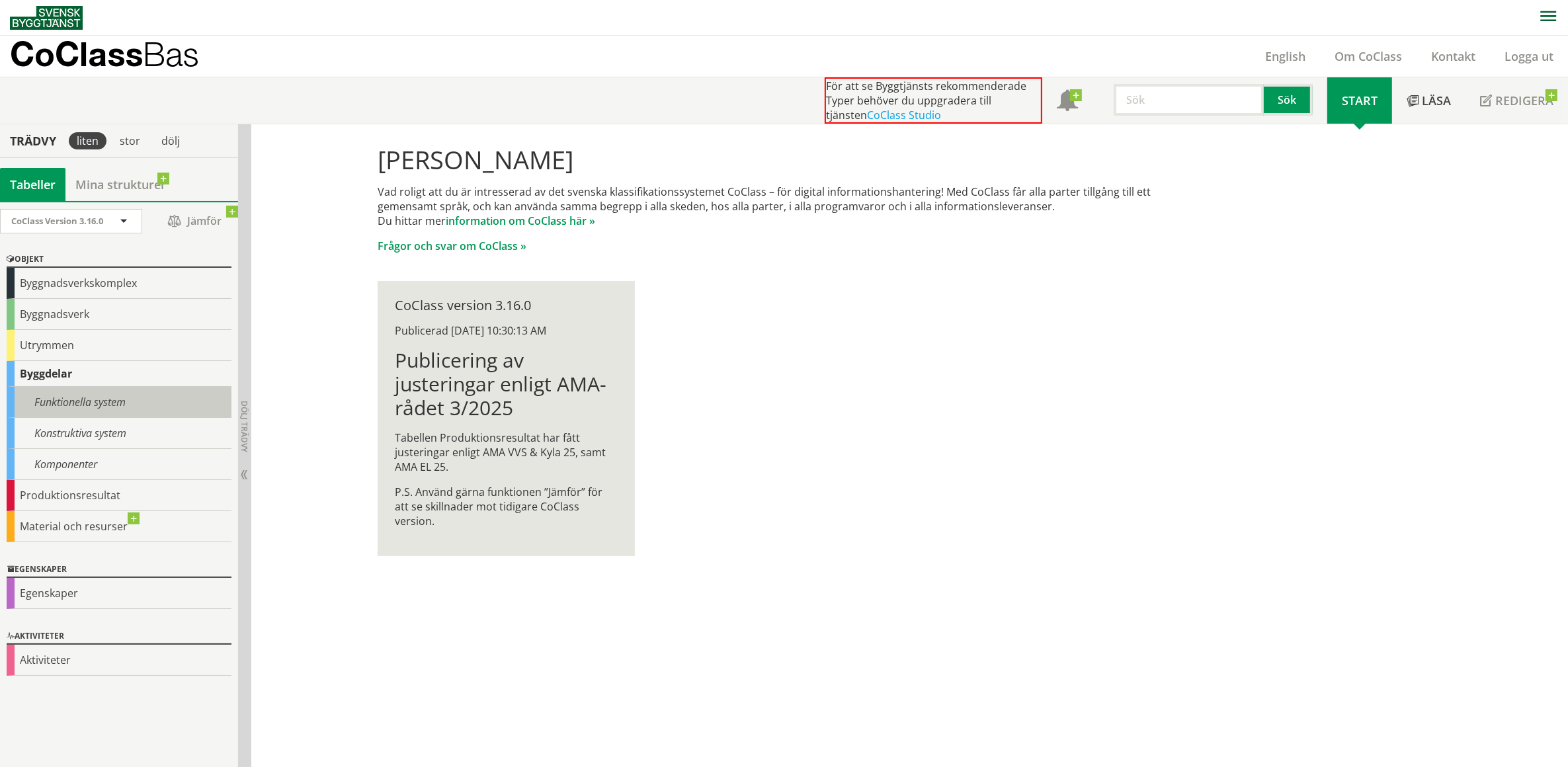
click at [81, 400] on div "Funktionella system" at bounding box center [119, 402] width 225 height 31
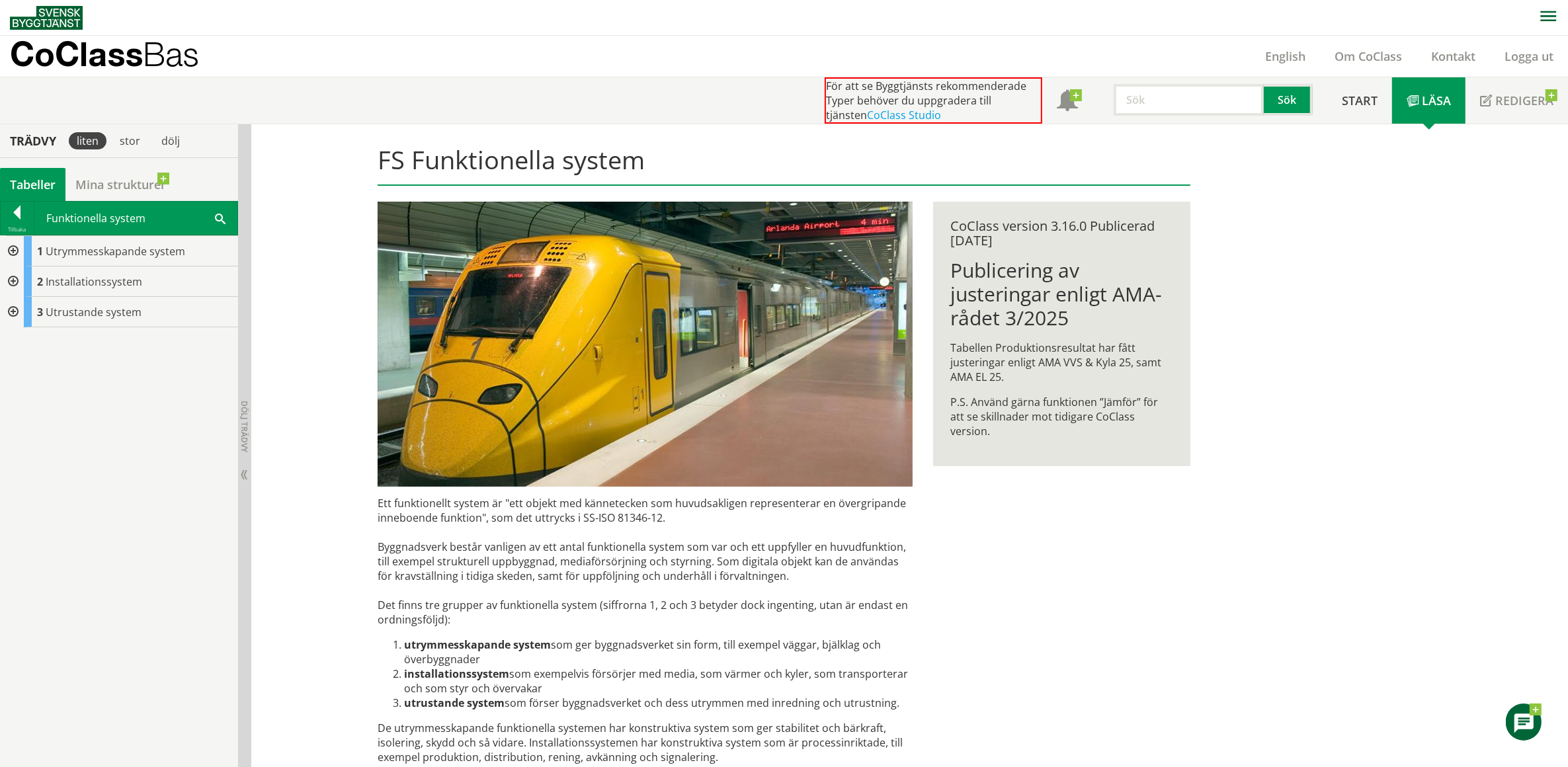
click at [14, 311] on div at bounding box center [12, 312] width 24 height 31
click at [23, 372] on div at bounding box center [22, 373] width 24 height 31
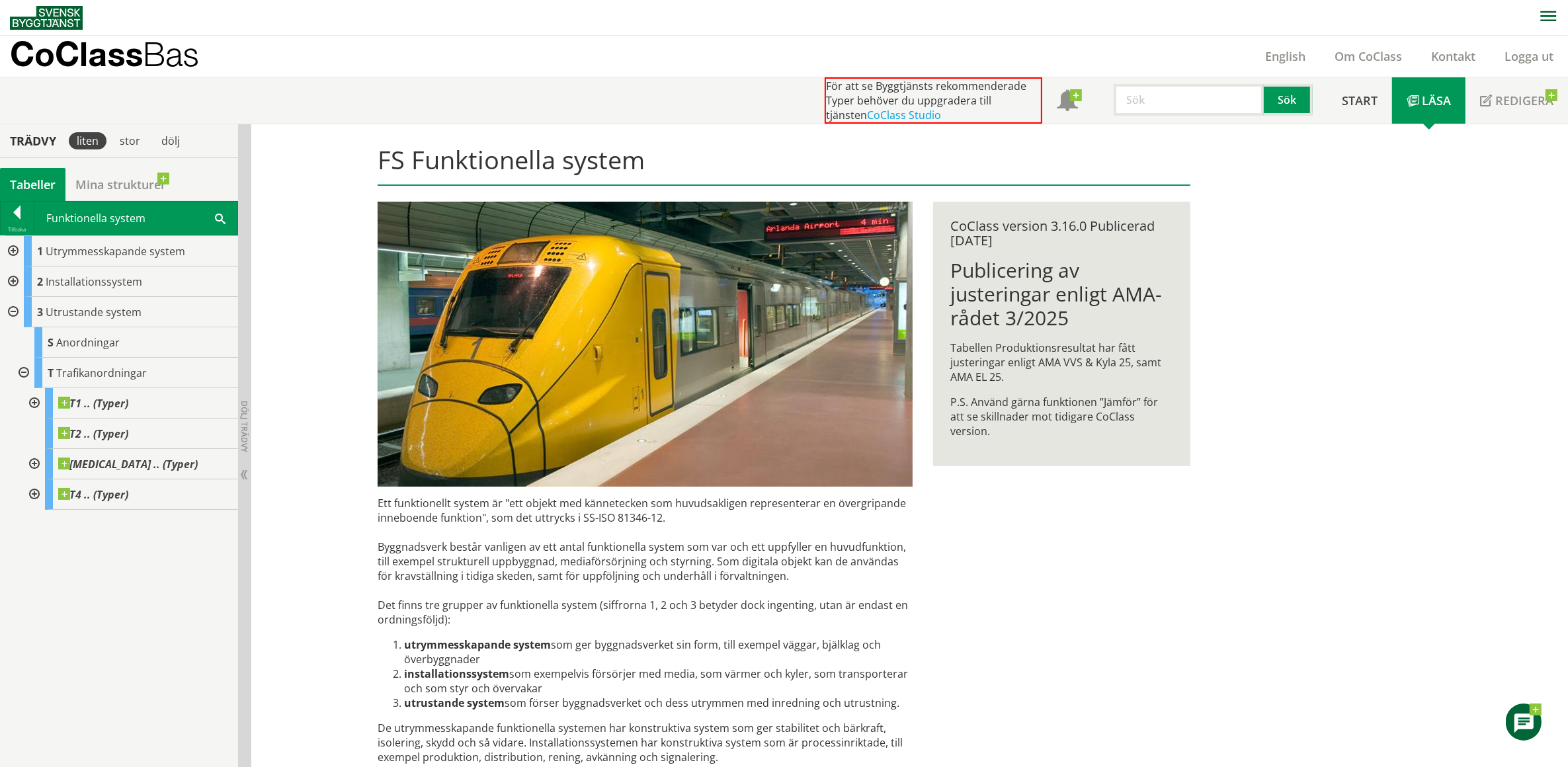
click at [8, 312] on div at bounding box center [12, 312] width 24 height 31
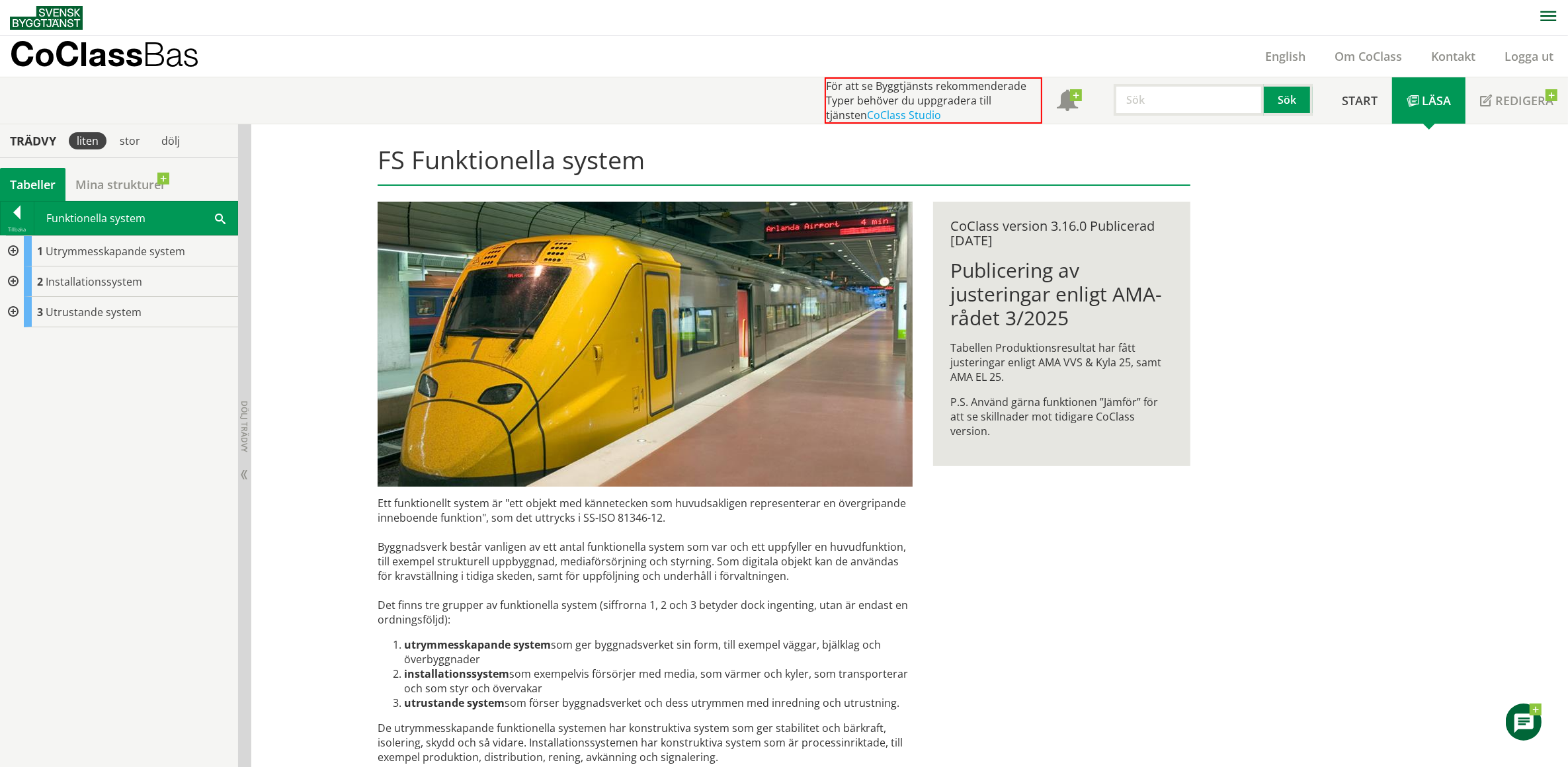
click at [10, 312] on div at bounding box center [12, 312] width 24 height 31
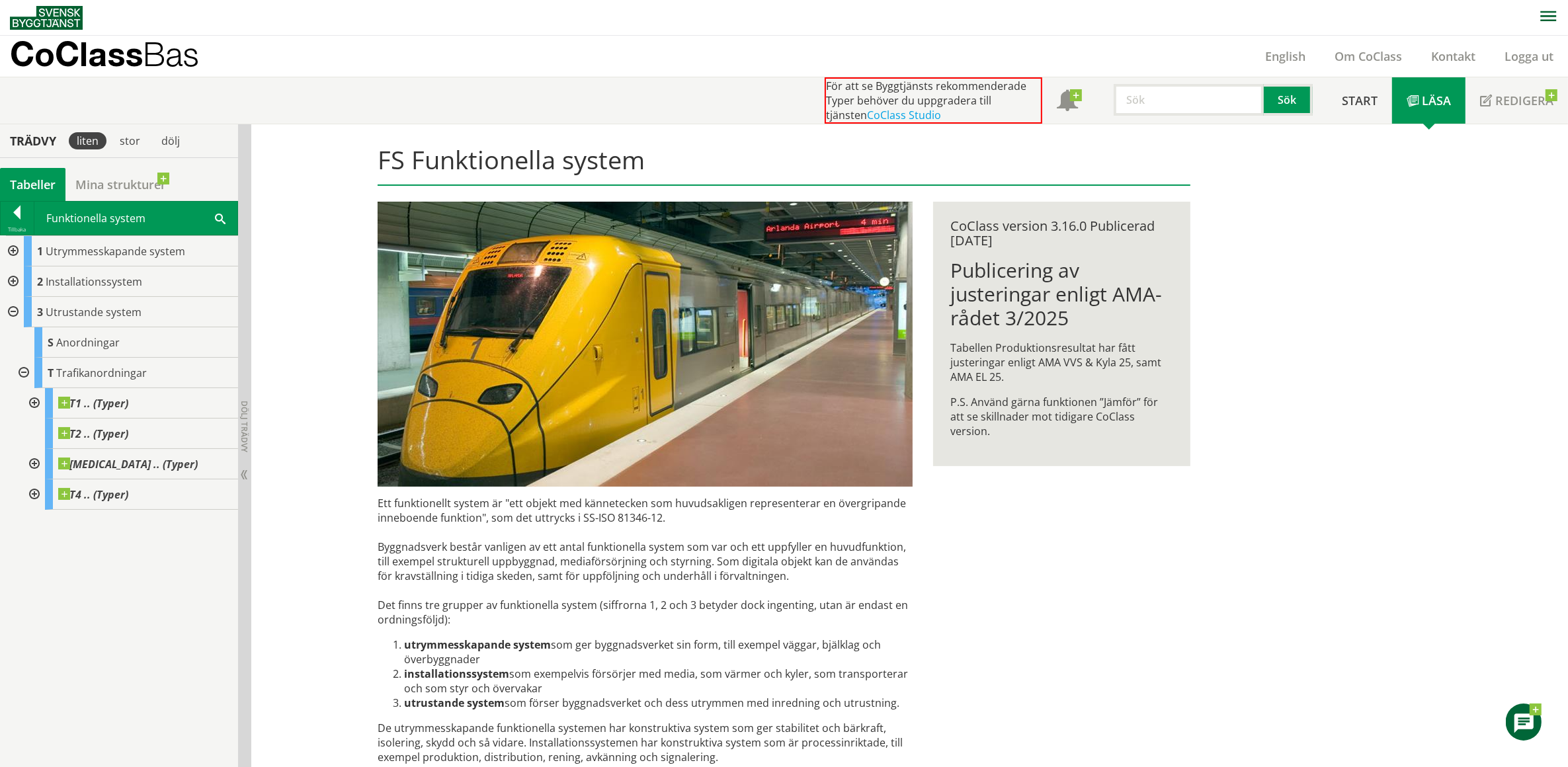
click at [10, 312] on div at bounding box center [12, 312] width 24 height 31
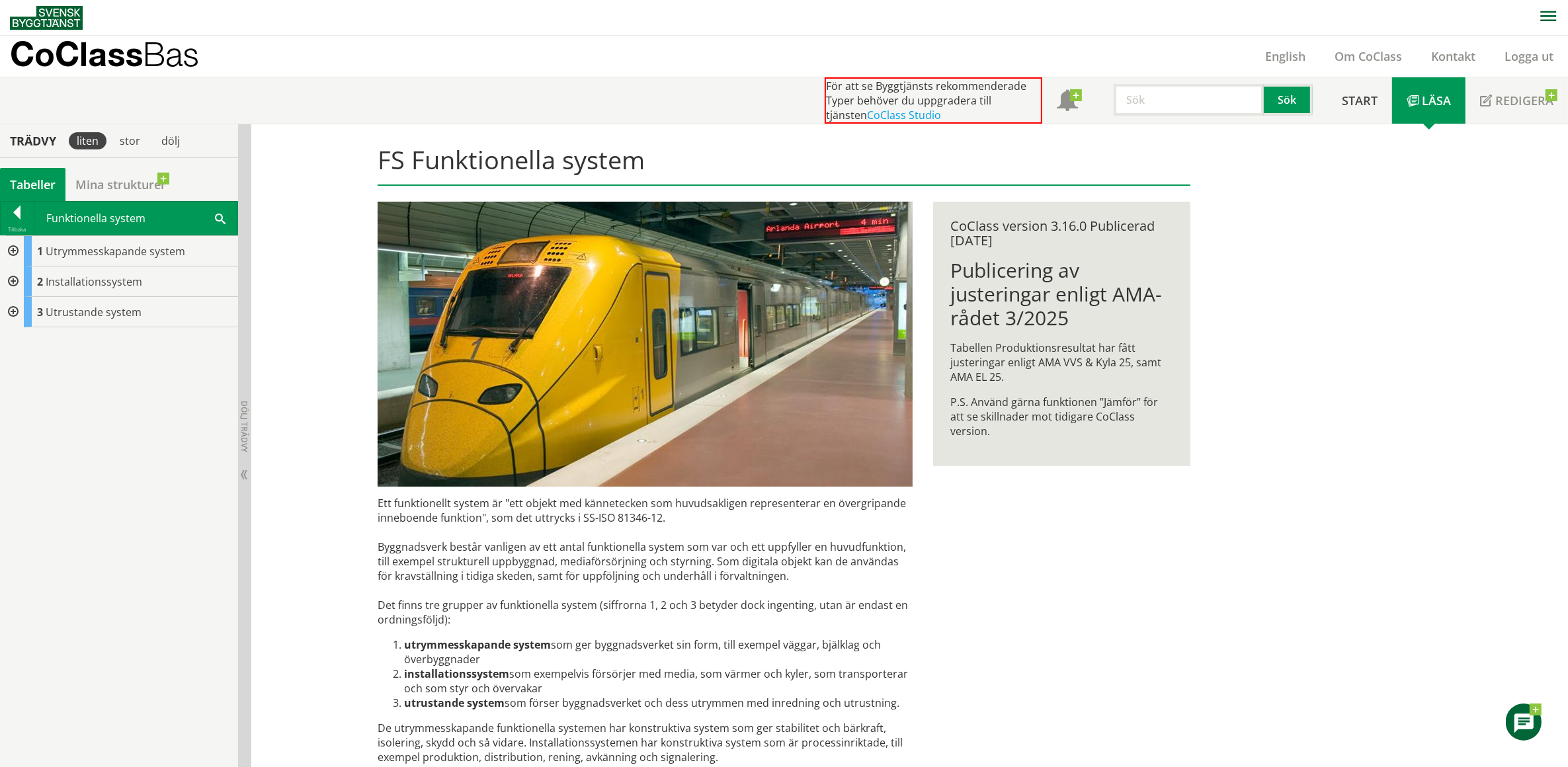
click at [12, 281] on div at bounding box center [12, 282] width 24 height 31
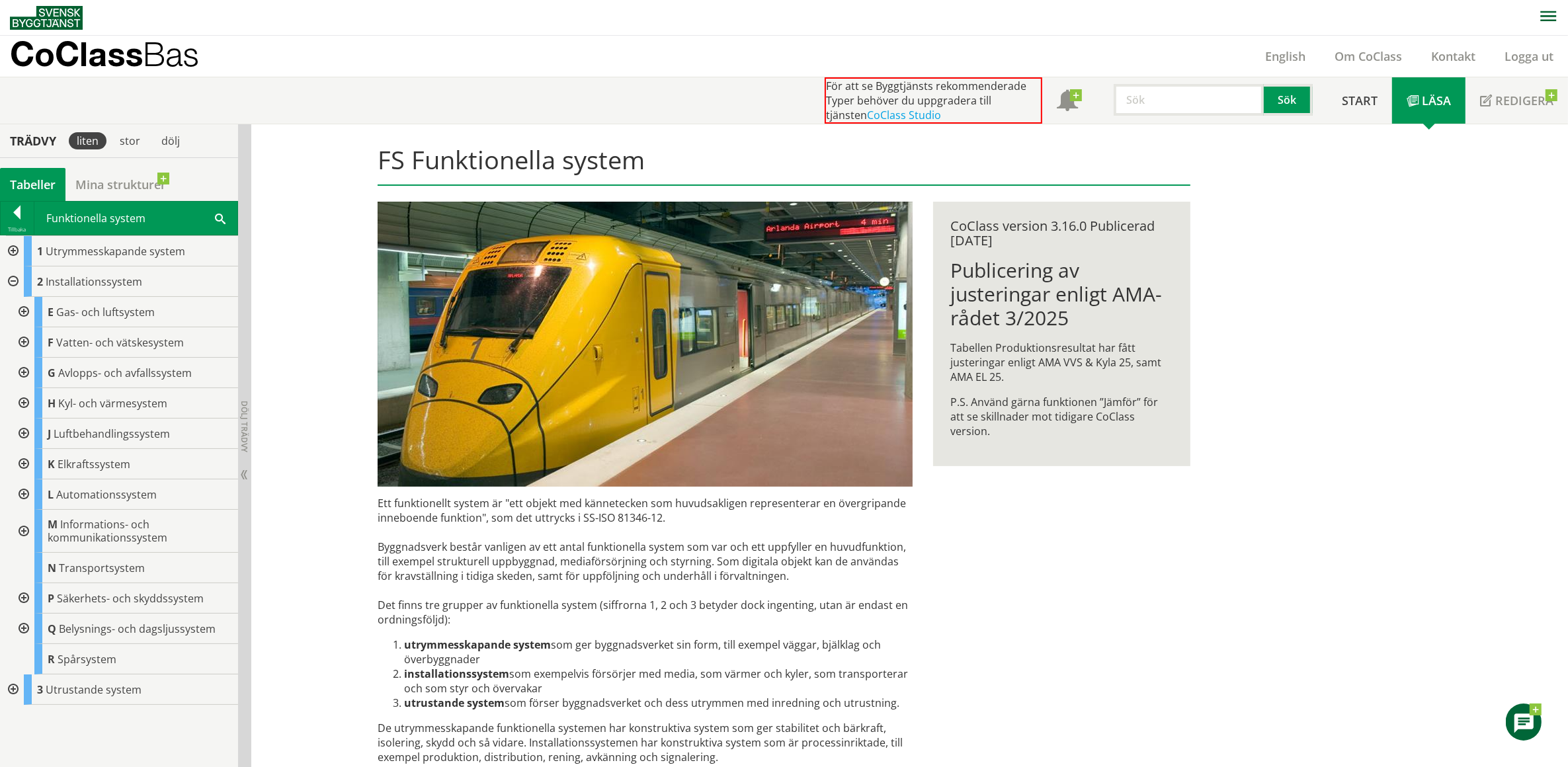
click at [21, 461] on div at bounding box center [22, 464] width 24 height 31
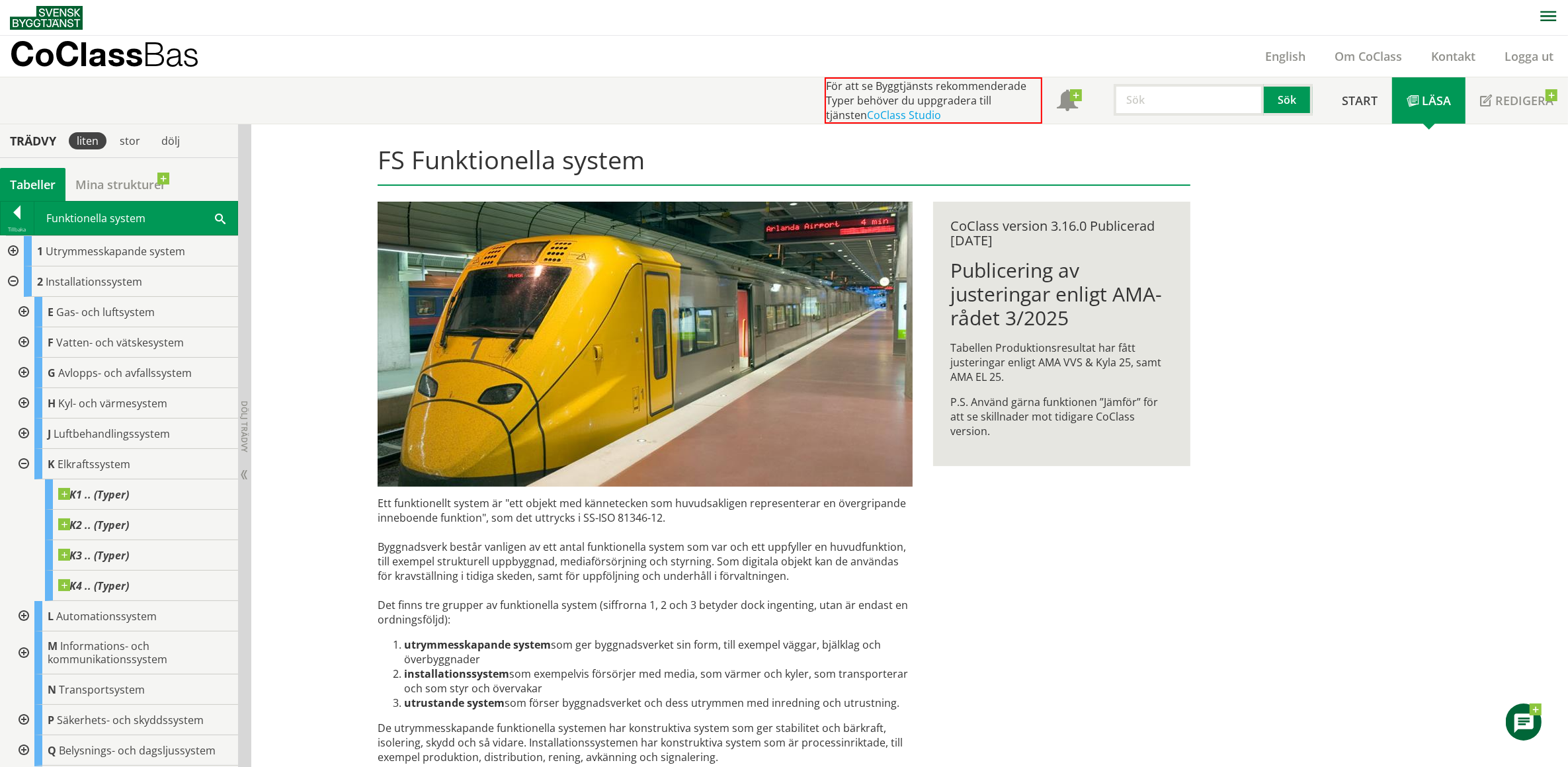
click at [21, 461] on div at bounding box center [22, 464] width 24 height 31
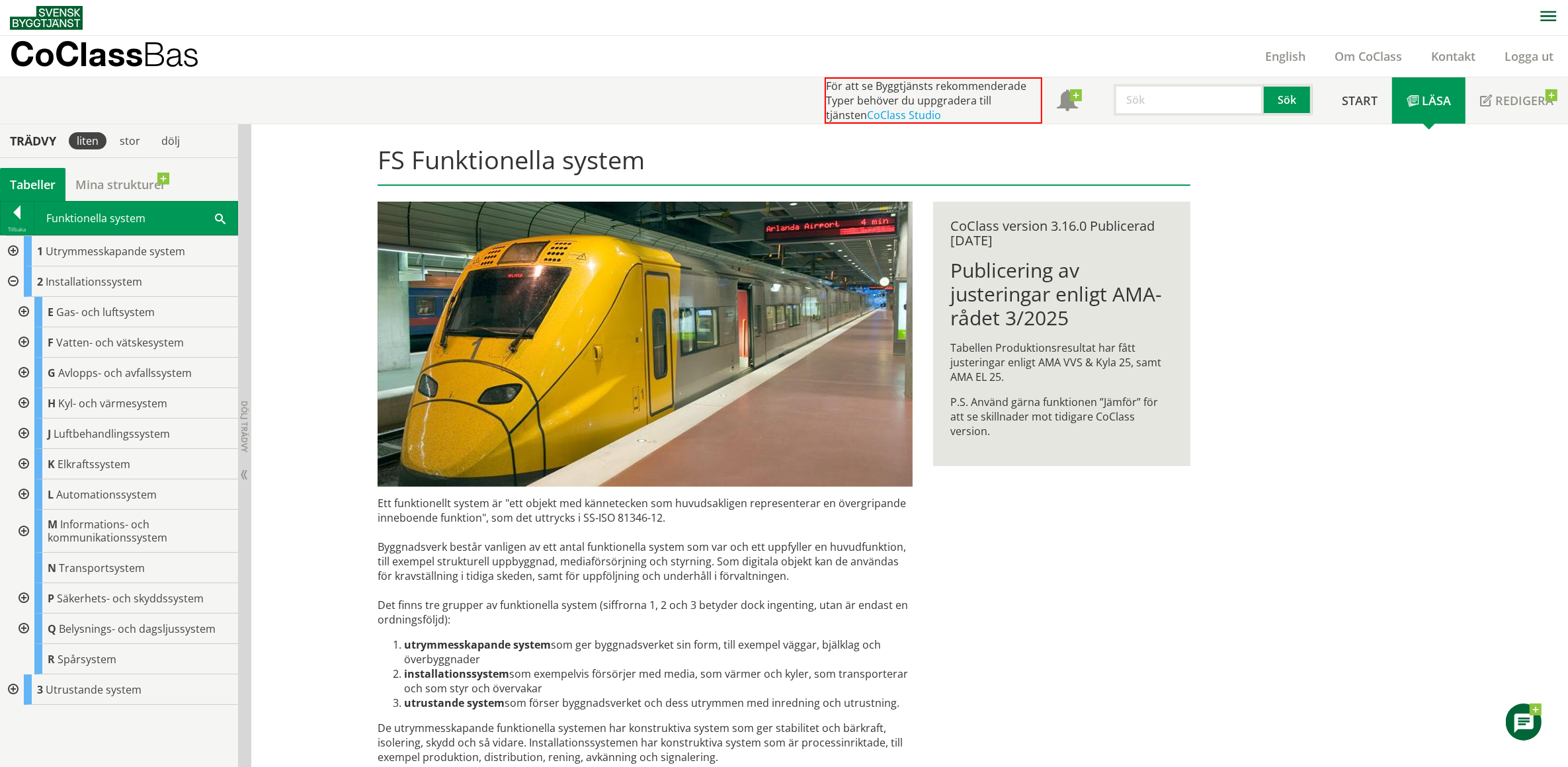
click at [25, 494] on div at bounding box center [22, 495] width 24 height 31
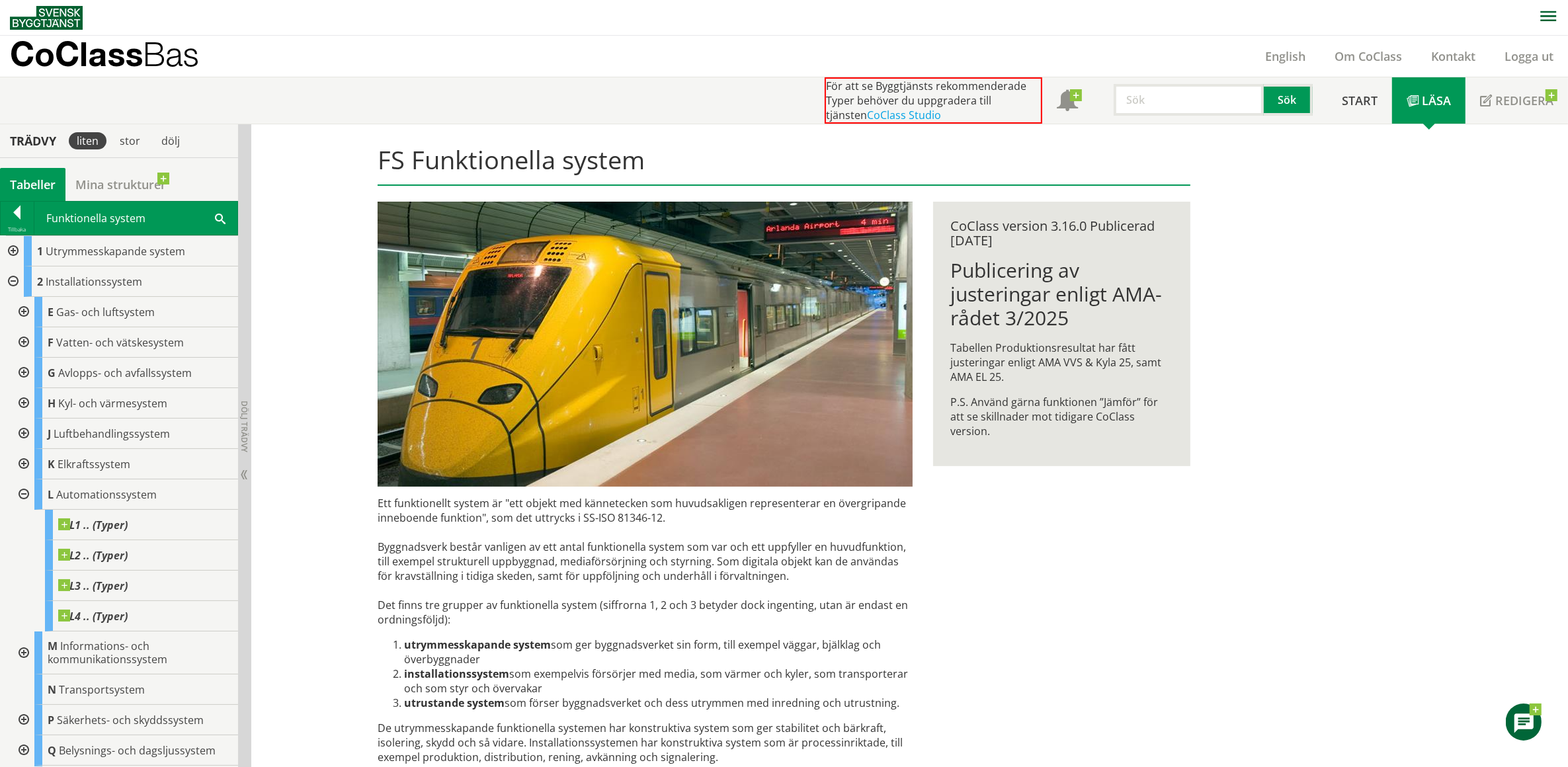
click at [25, 494] on div at bounding box center [22, 495] width 24 height 31
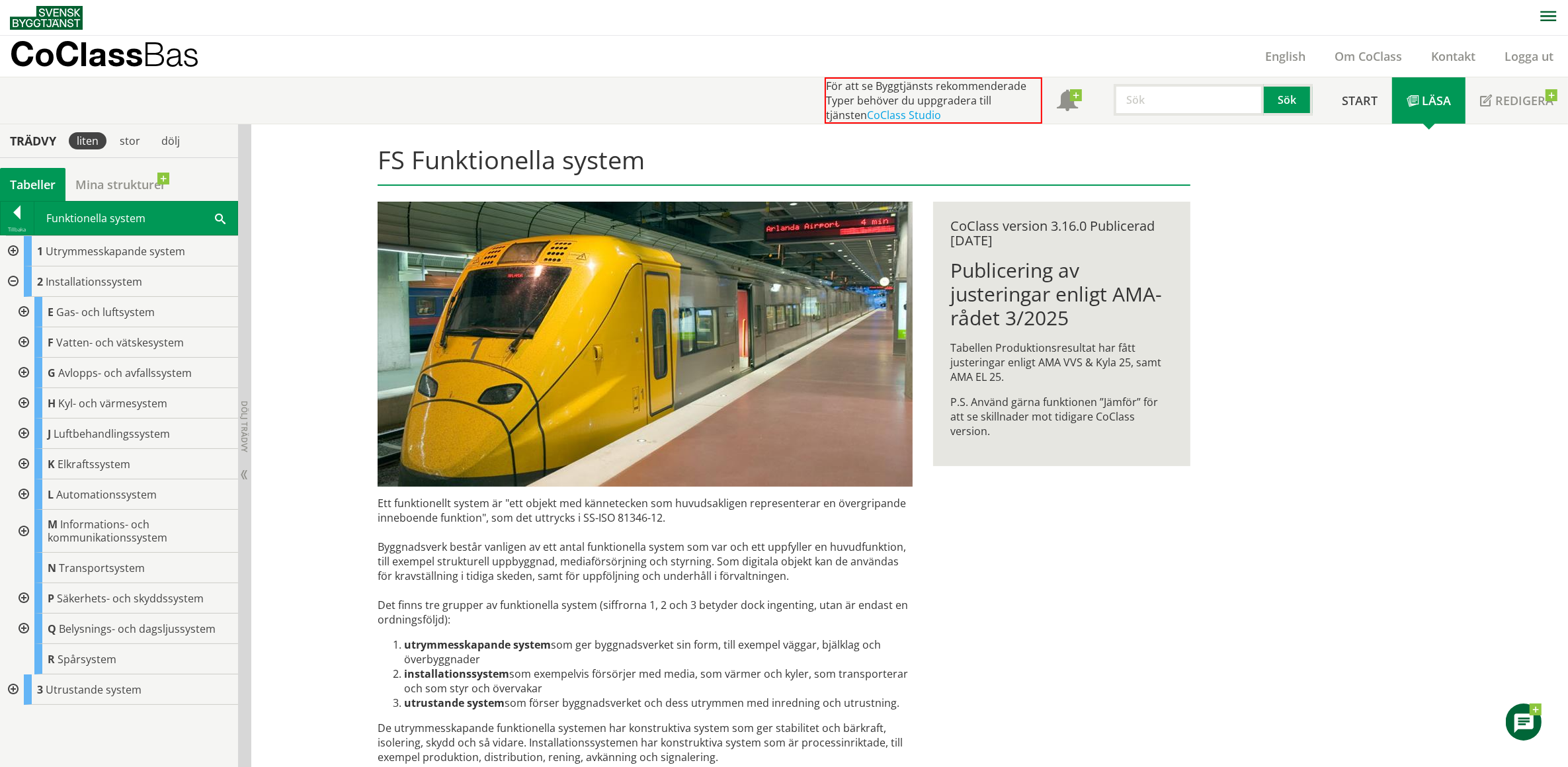
click at [13, 283] on div at bounding box center [12, 282] width 24 height 31
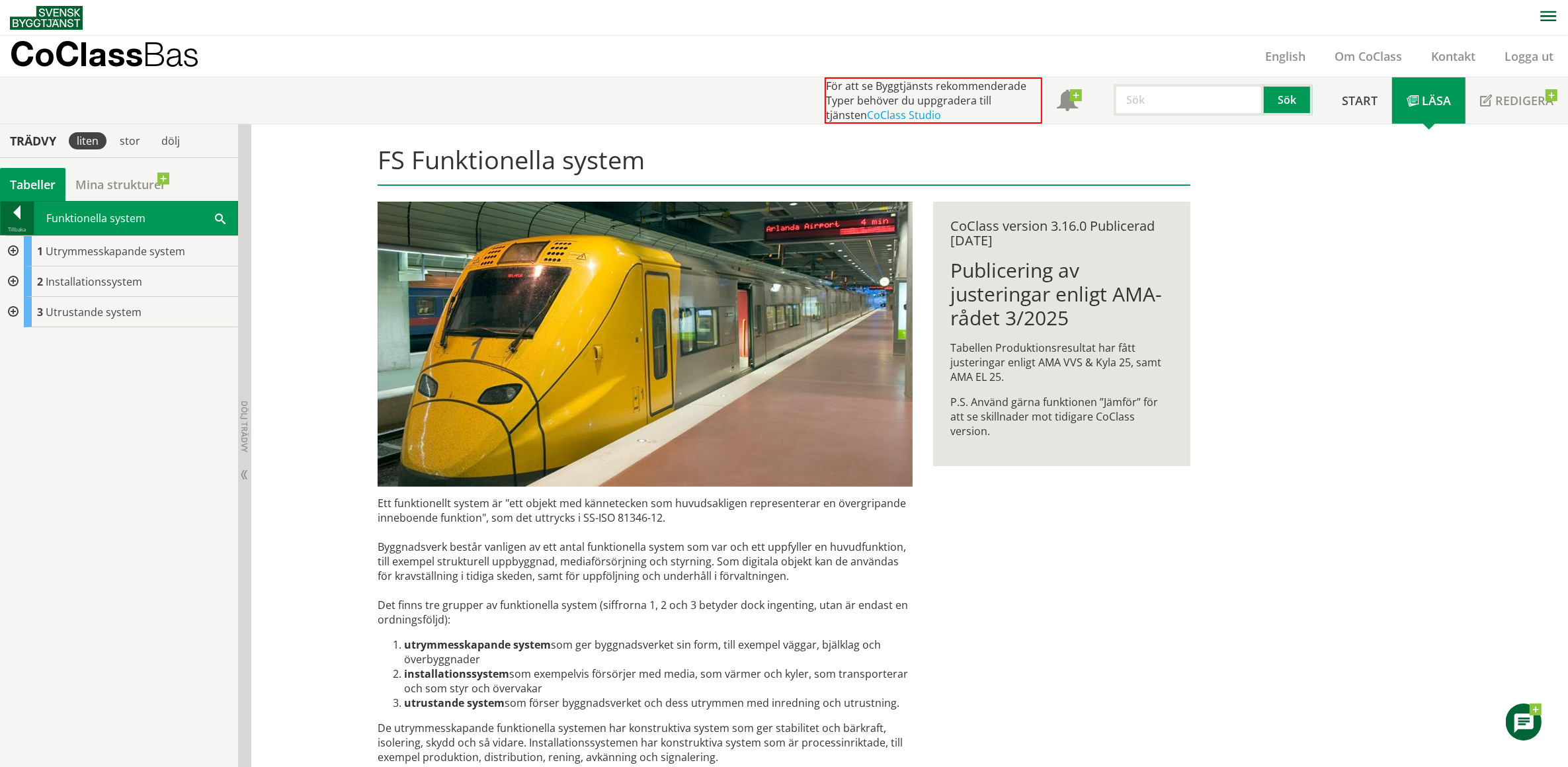
click at [17, 213] on div at bounding box center [17, 215] width 33 height 18
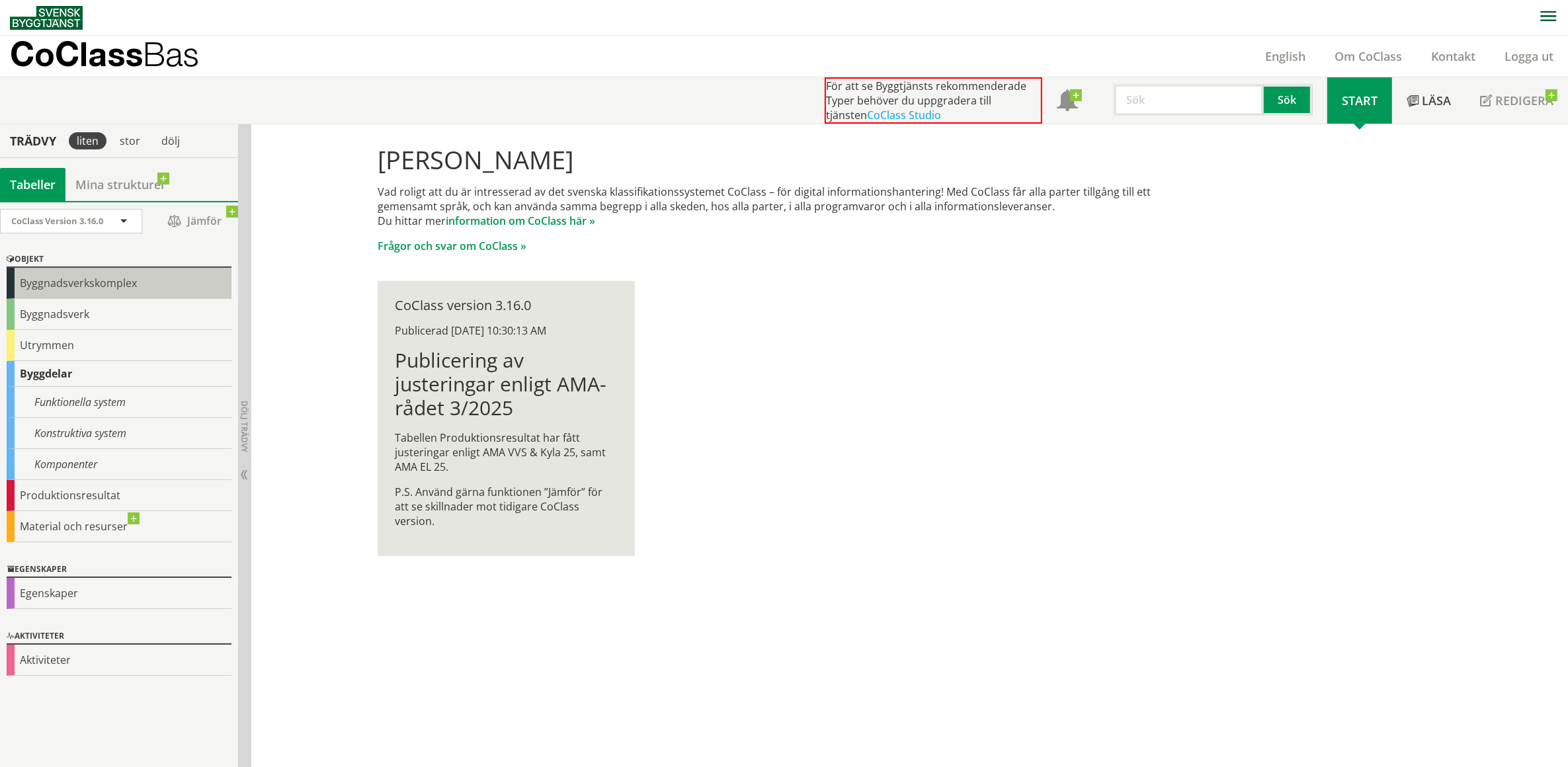
click at [104, 282] on div "Byggnadsverkskomplex" at bounding box center [119, 283] width 225 height 31
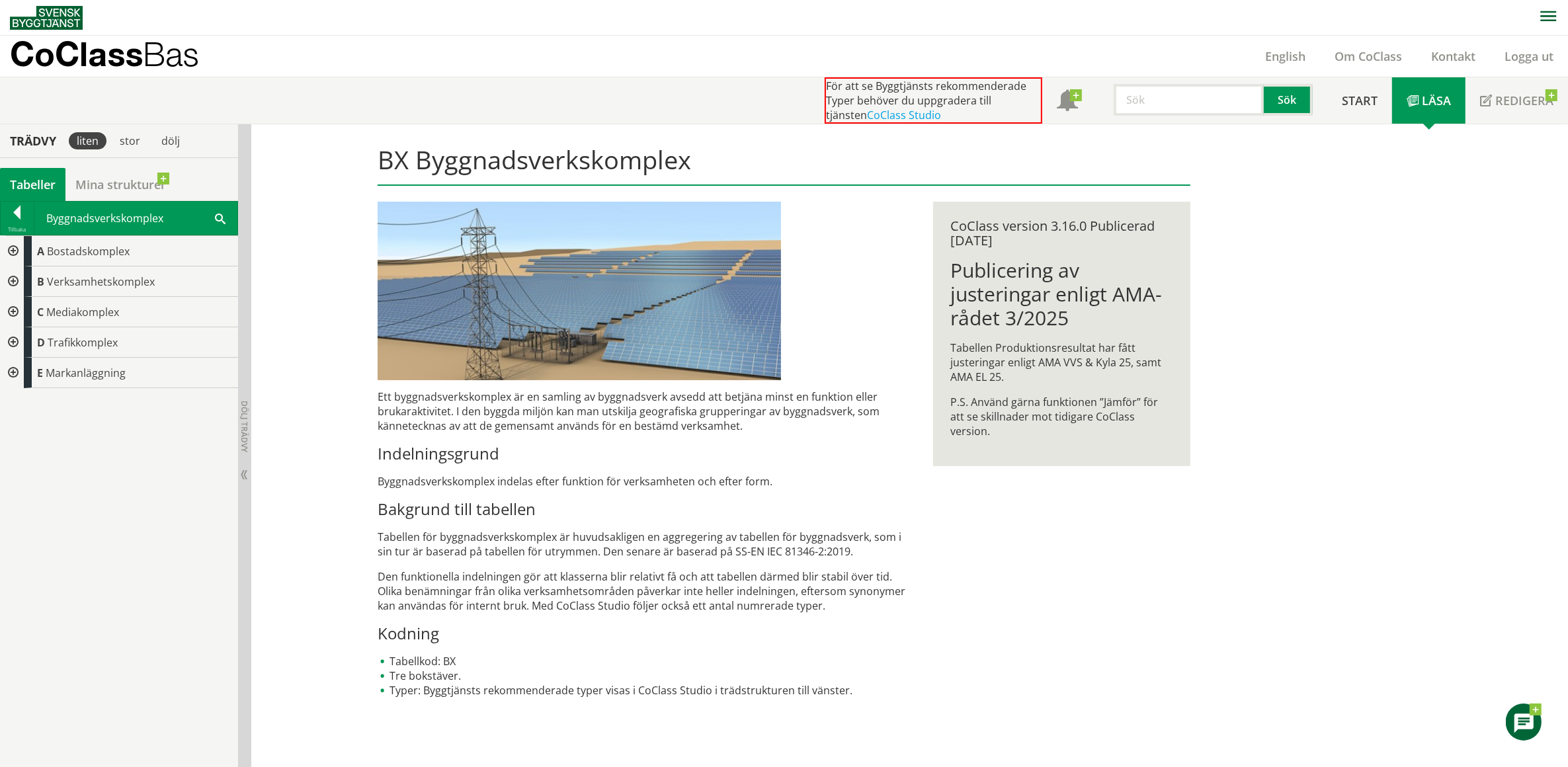
click at [11, 251] on div at bounding box center [12, 252] width 24 height 31
click at [18, 213] on div at bounding box center [17, 215] width 33 height 18
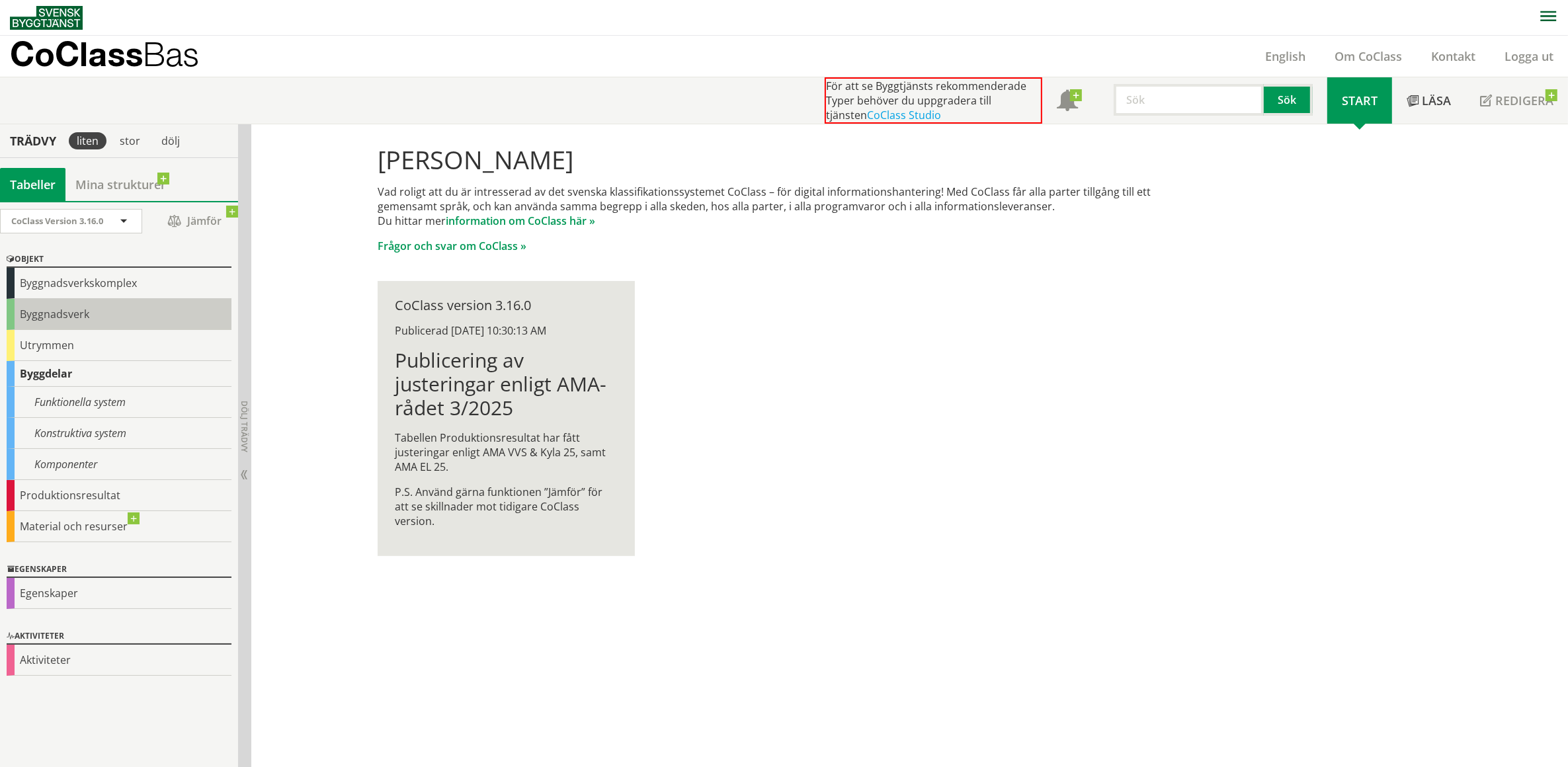
click at [68, 314] on div "Byggnadsverk" at bounding box center [119, 314] width 225 height 31
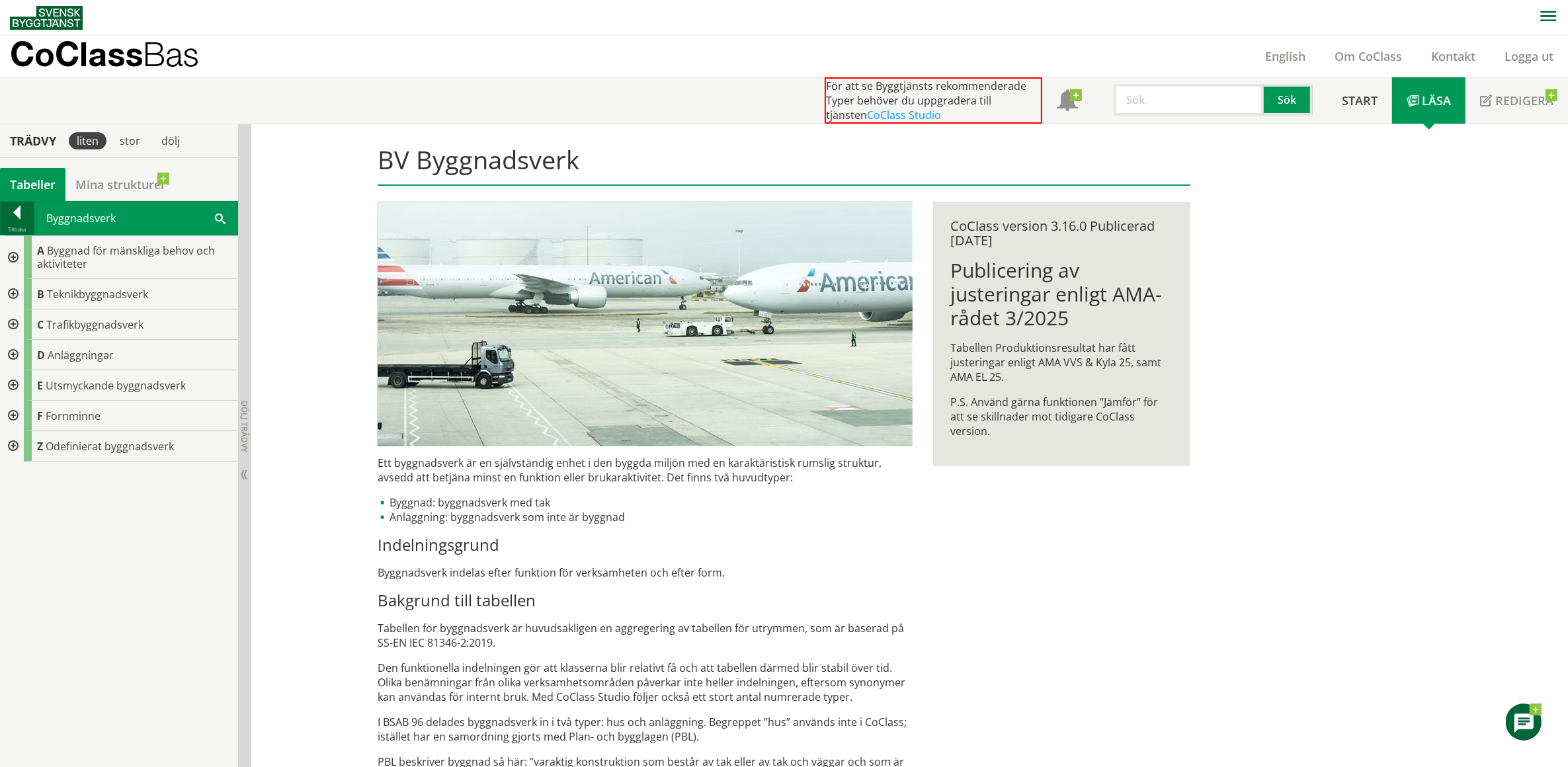
click at [17, 210] on div at bounding box center [17, 215] width 33 height 18
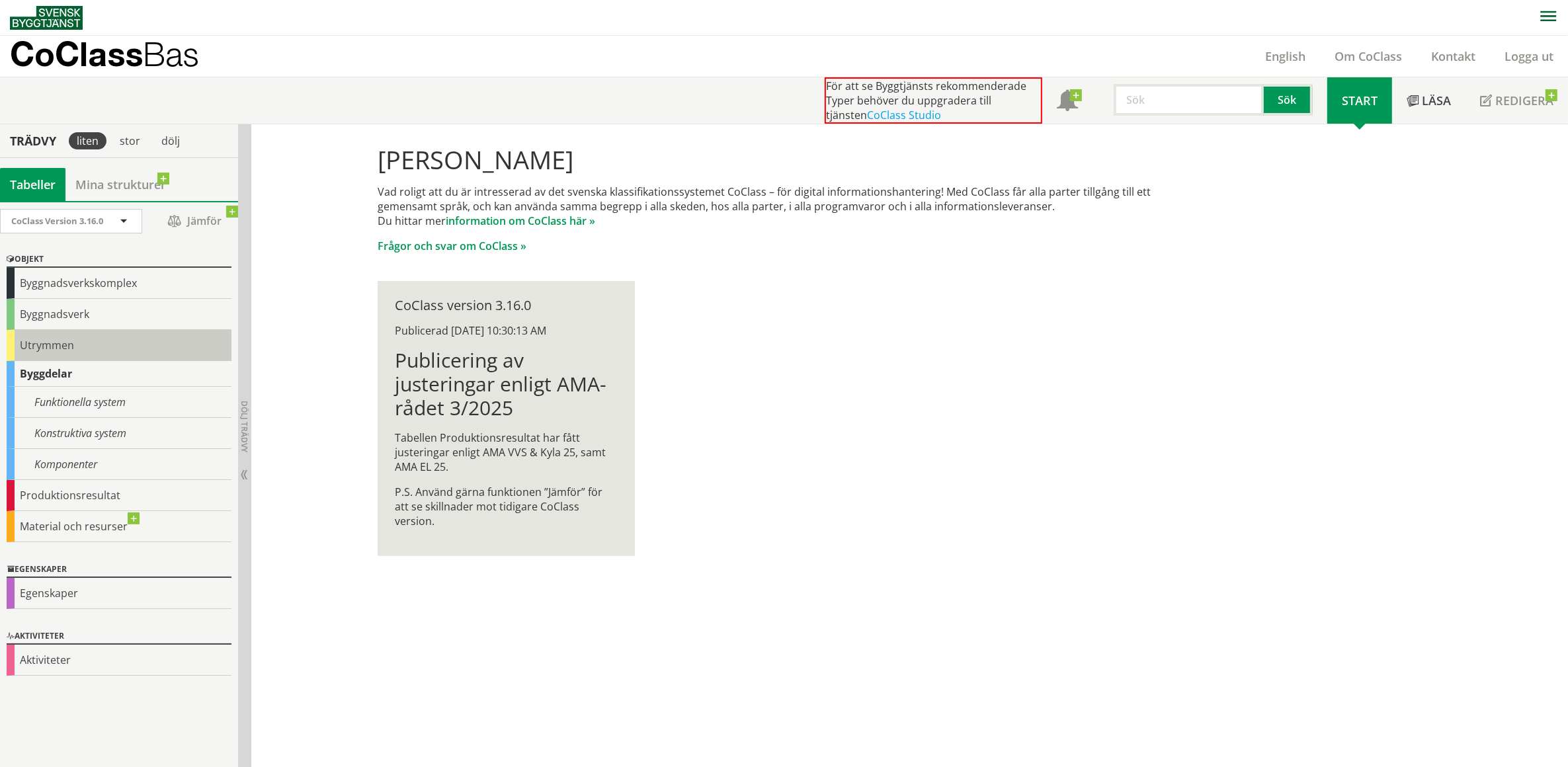
click at [50, 345] on div "Utrymmen" at bounding box center [119, 345] width 225 height 31
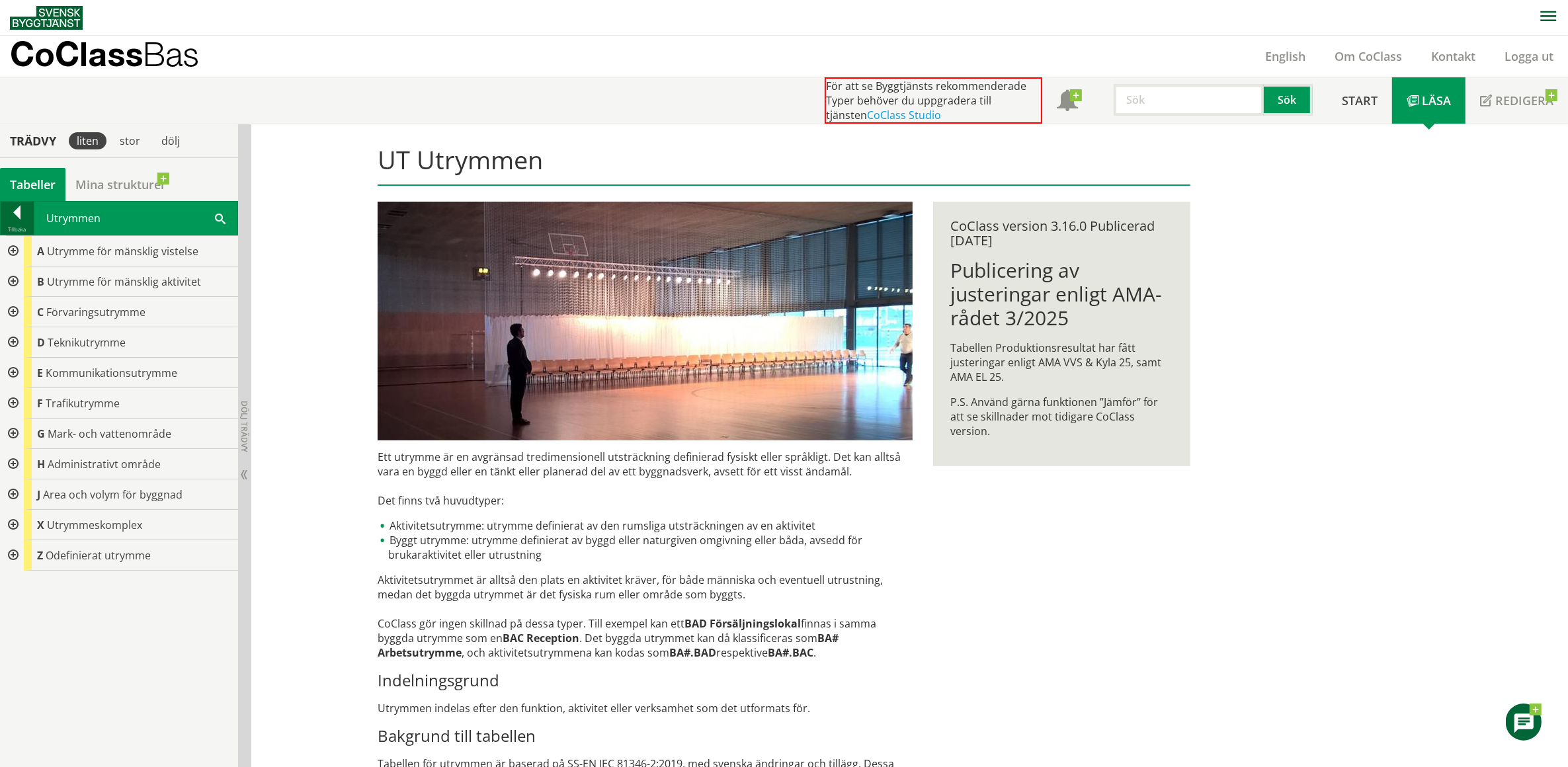
click at [17, 213] on div at bounding box center [17, 215] width 33 height 18
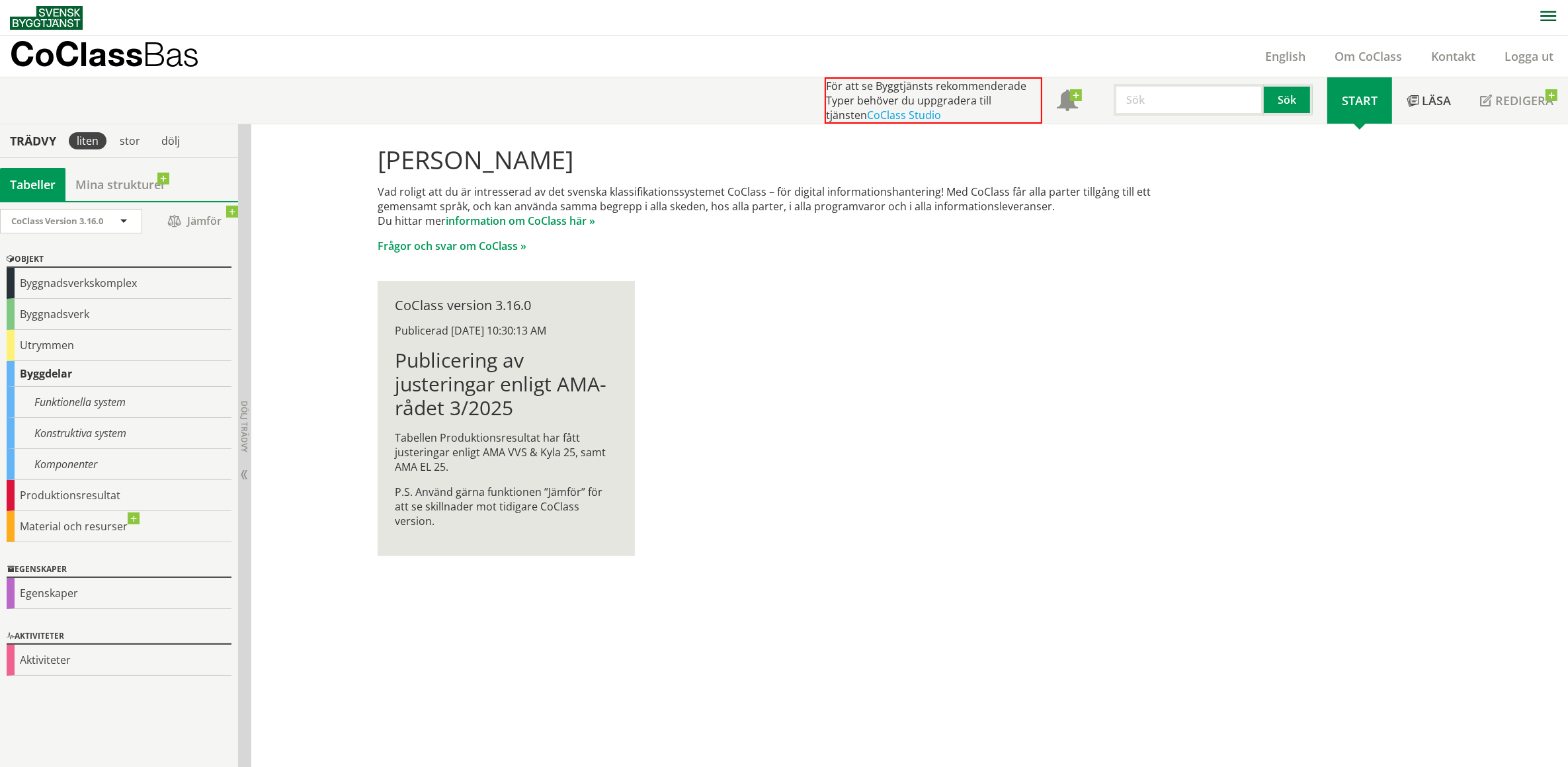
click at [56, 375] on div "Byggdelar" at bounding box center [119, 374] width 225 height 26
click at [61, 400] on div "Funktionella system" at bounding box center [119, 402] width 225 height 31
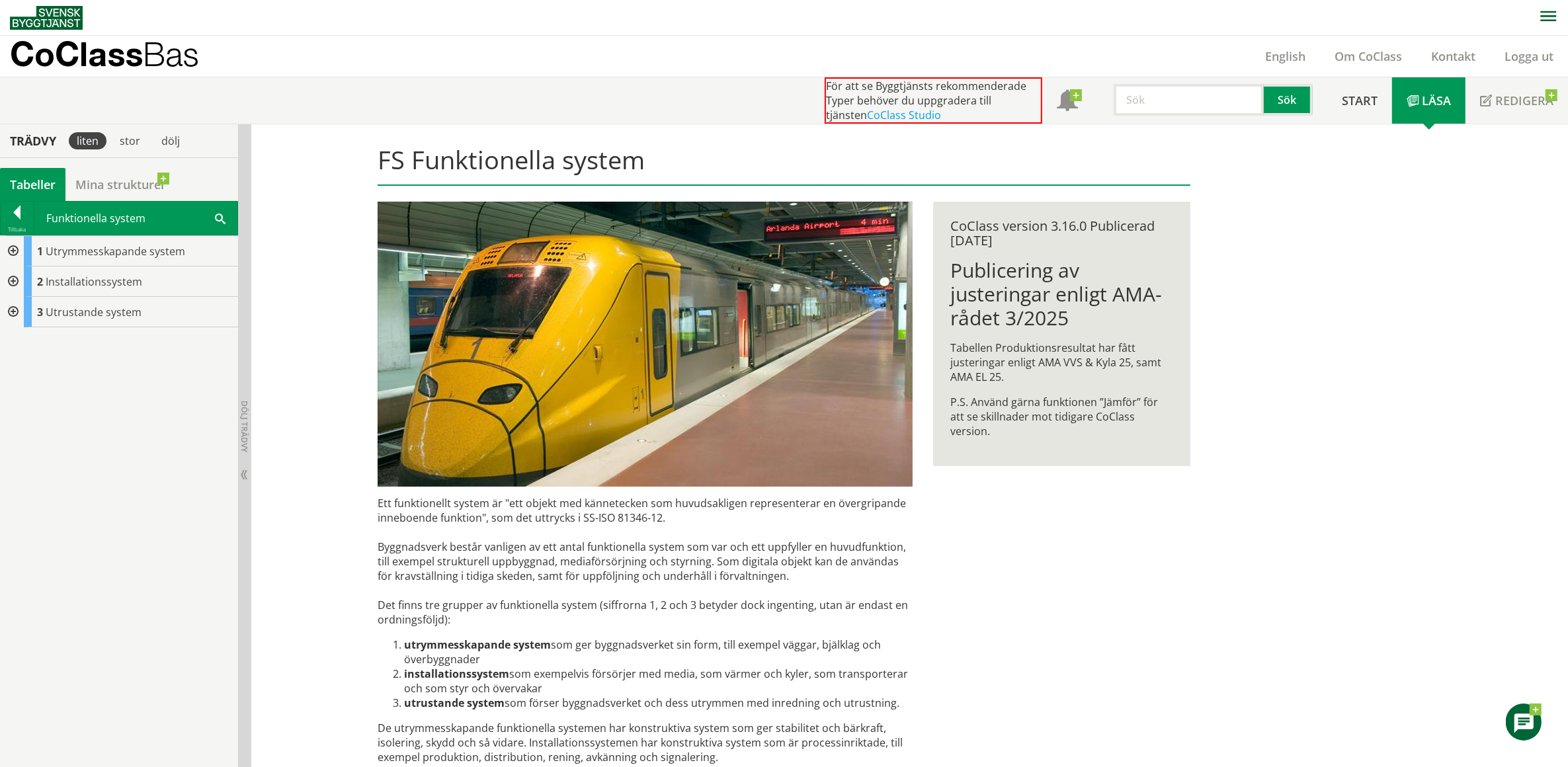
click at [12, 248] on div at bounding box center [12, 252] width 24 height 31
click at [12, 402] on div at bounding box center [12, 404] width 24 height 31
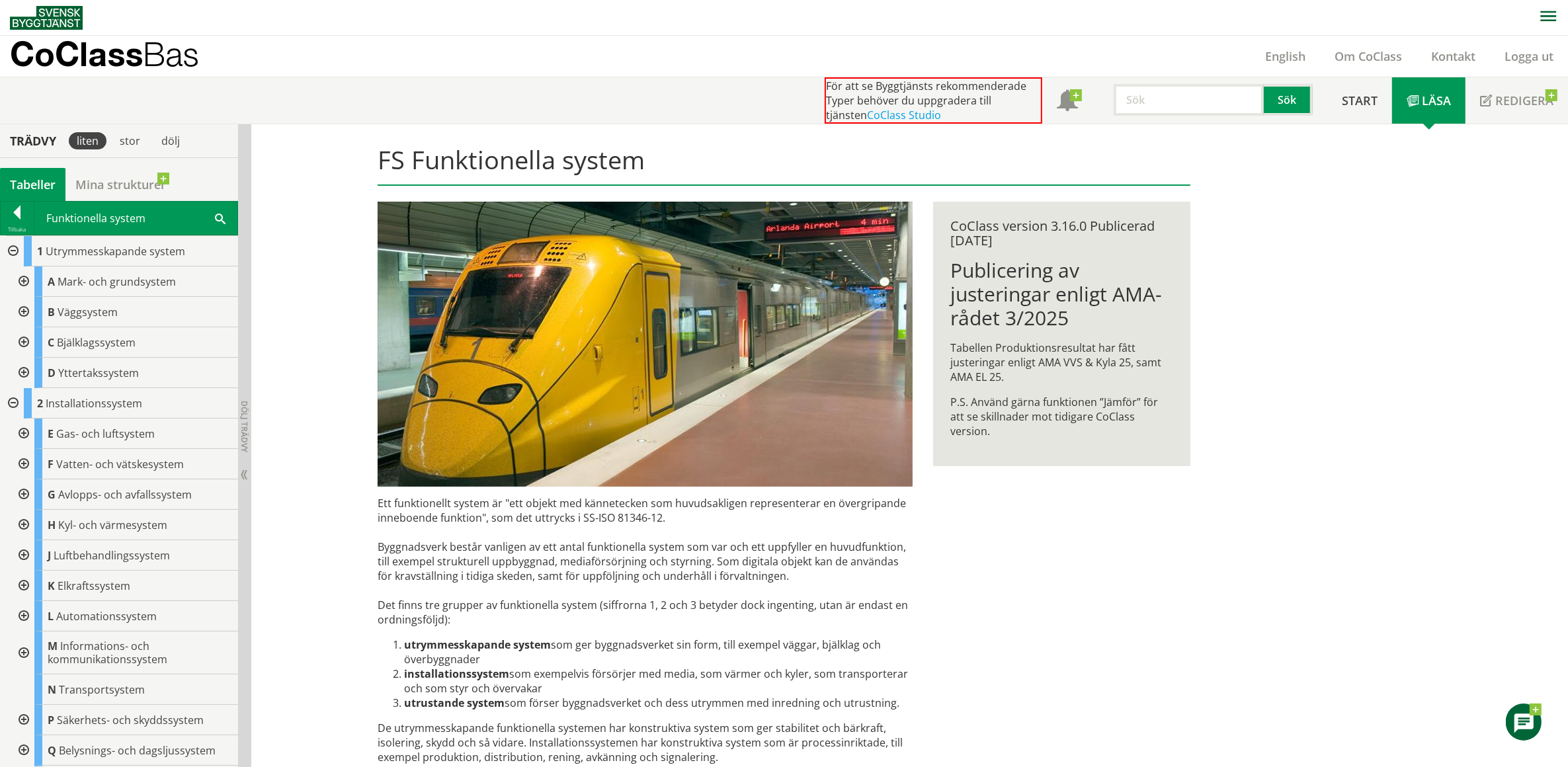
scroll to position [60, 0]
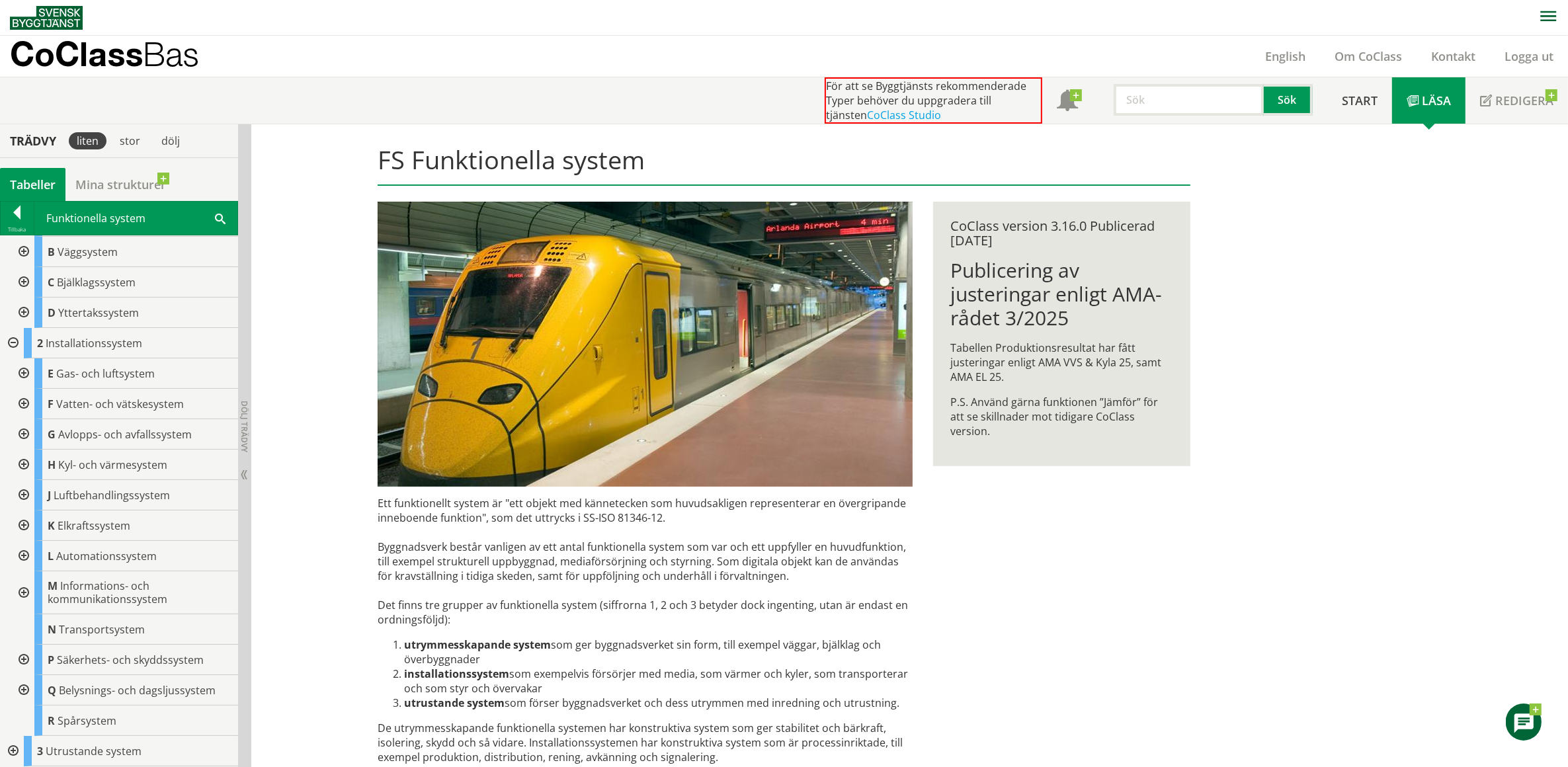
click at [24, 554] on div at bounding box center [22, 557] width 24 height 31
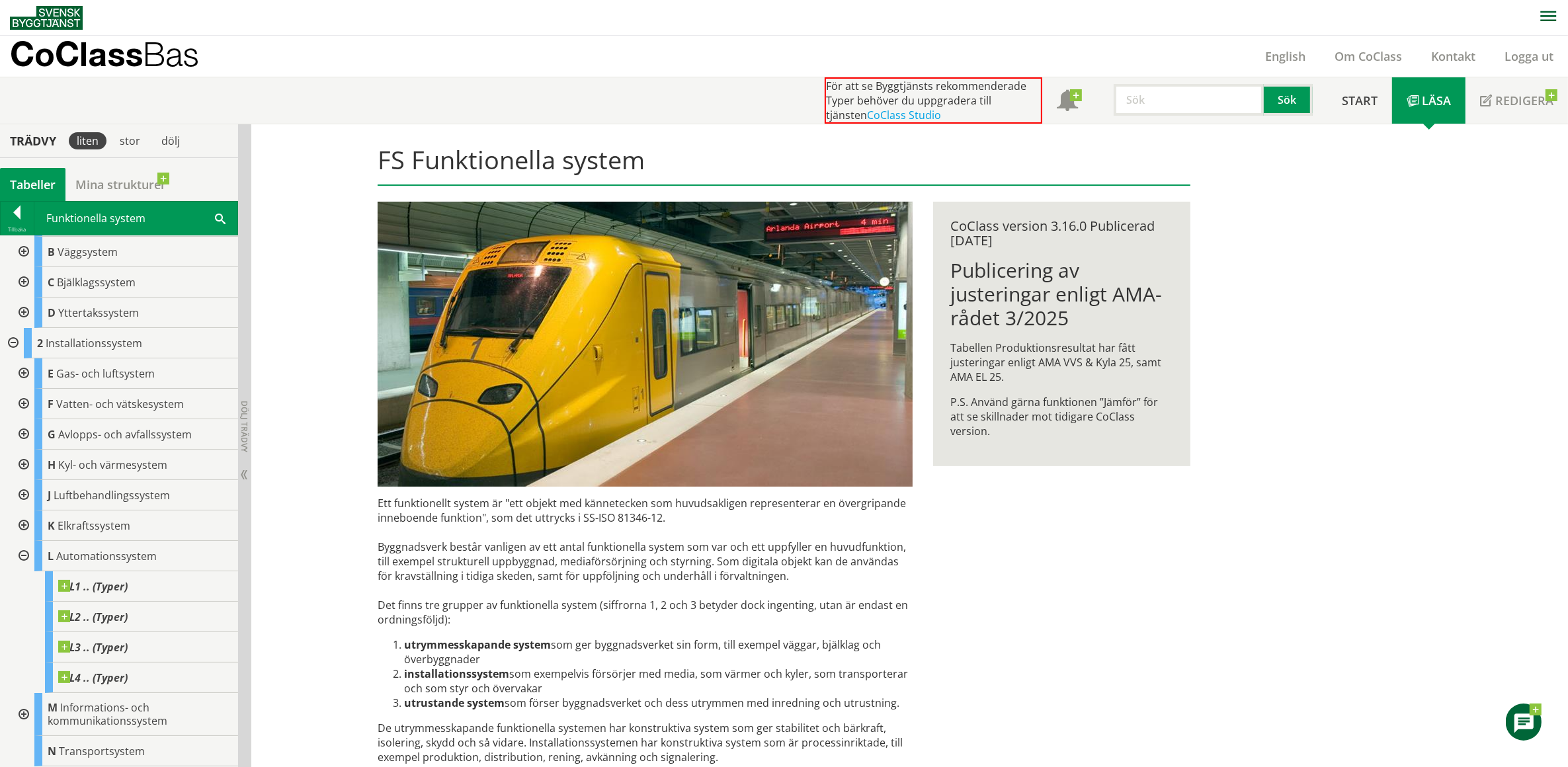
click at [24, 554] on div at bounding box center [22, 557] width 24 height 31
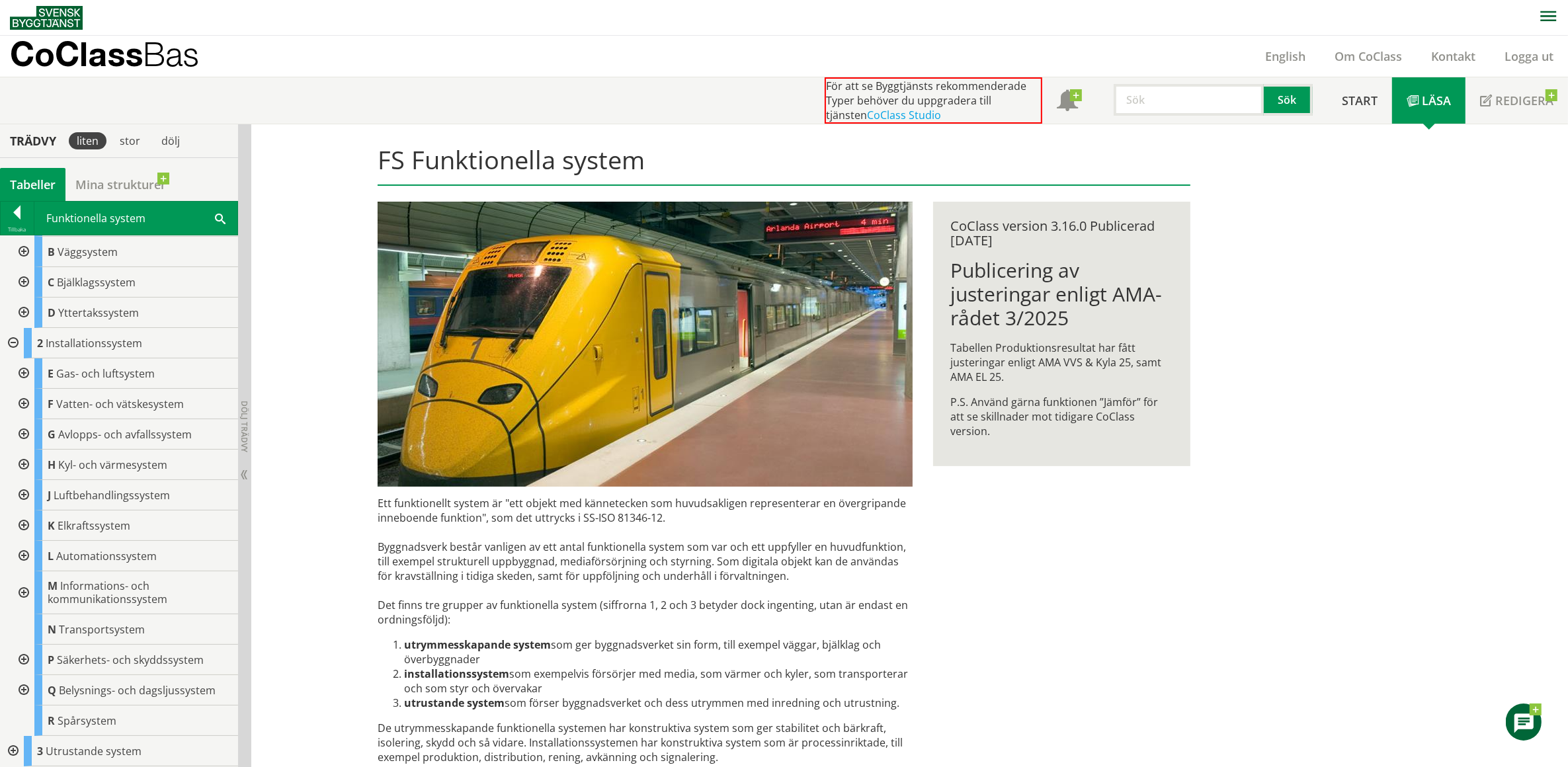
click at [22, 655] on div at bounding box center [22, 660] width 24 height 31
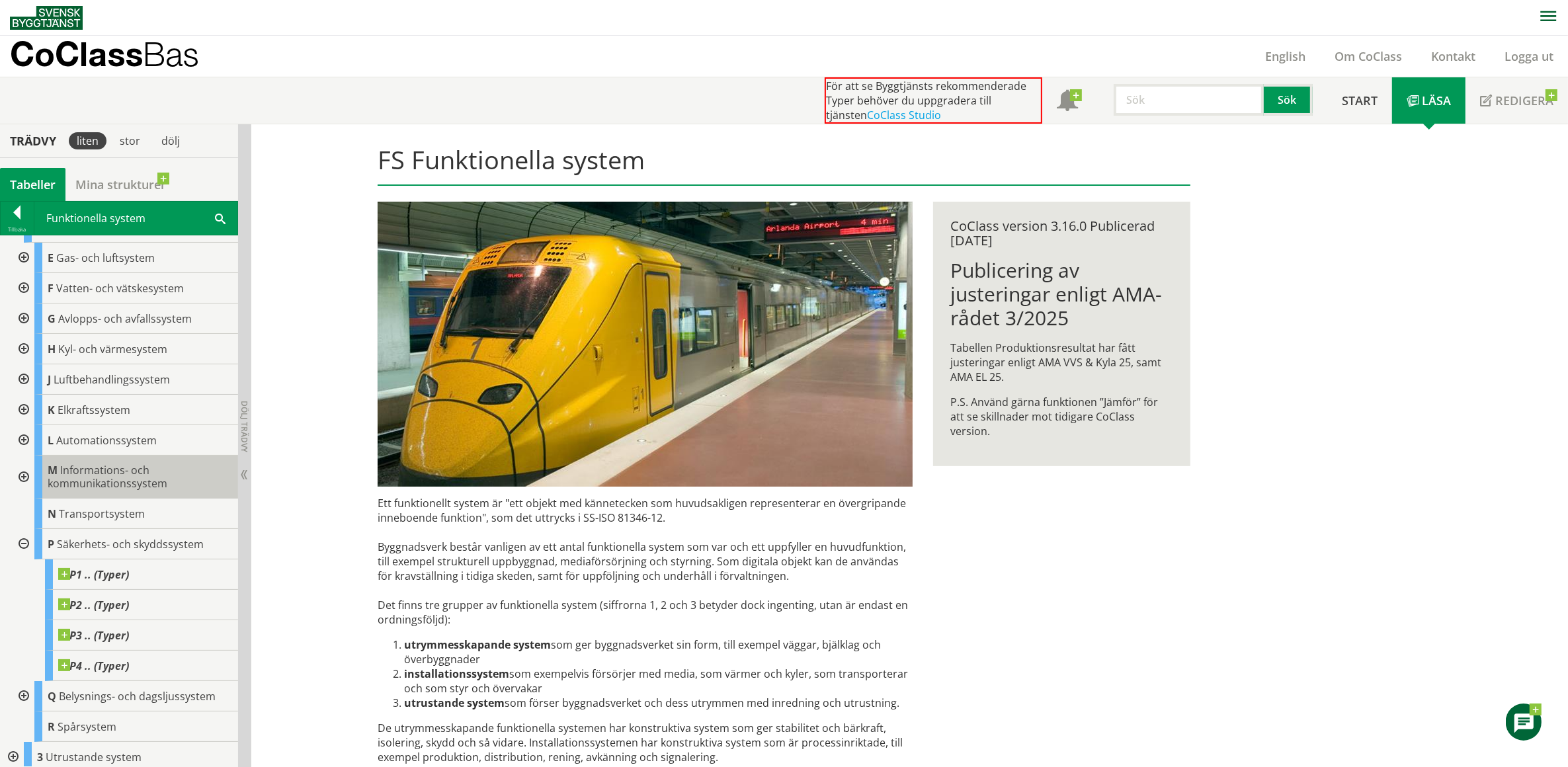
scroll to position [183, 0]
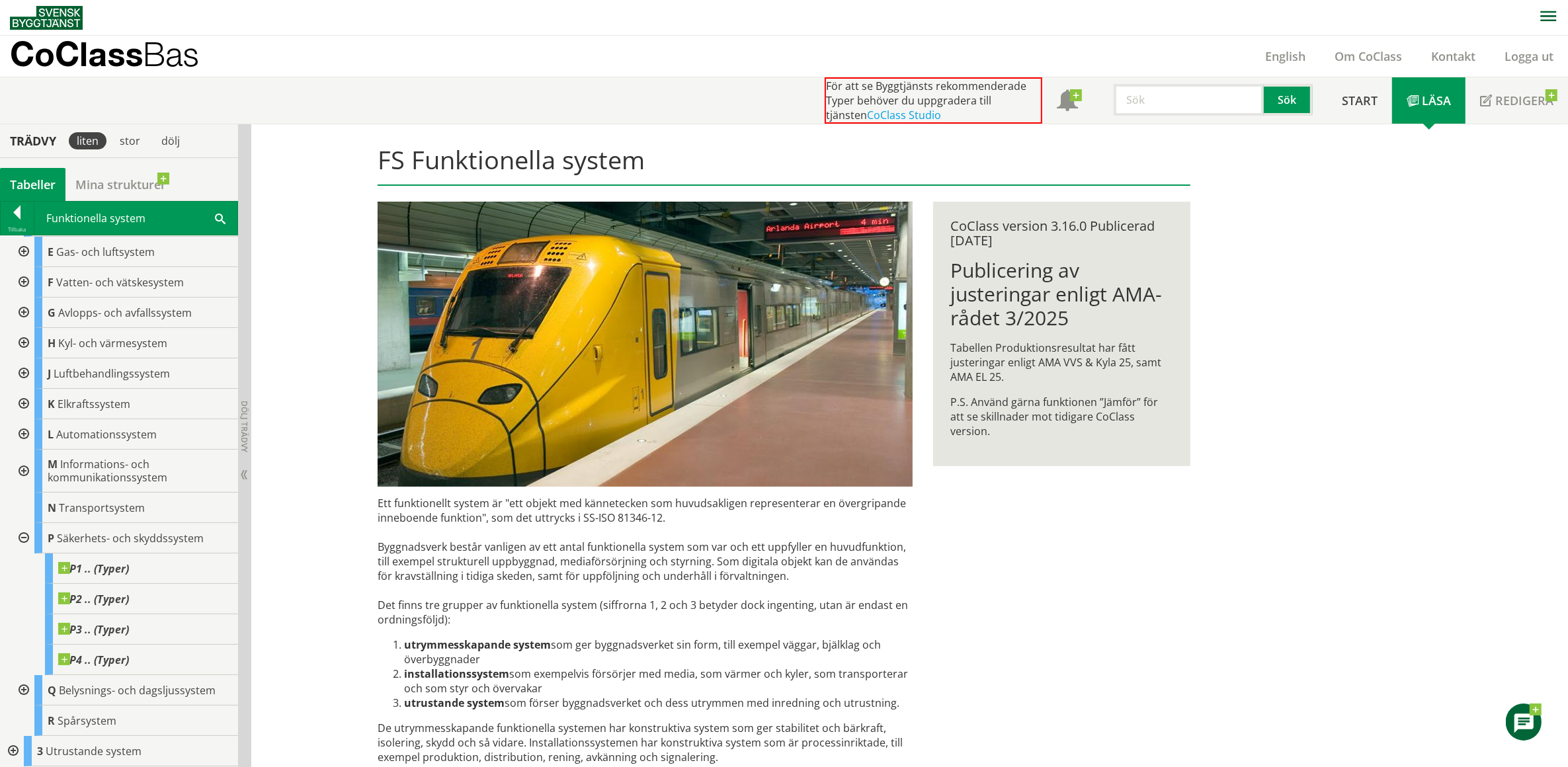
click at [23, 533] on div at bounding box center [22, 538] width 24 height 31
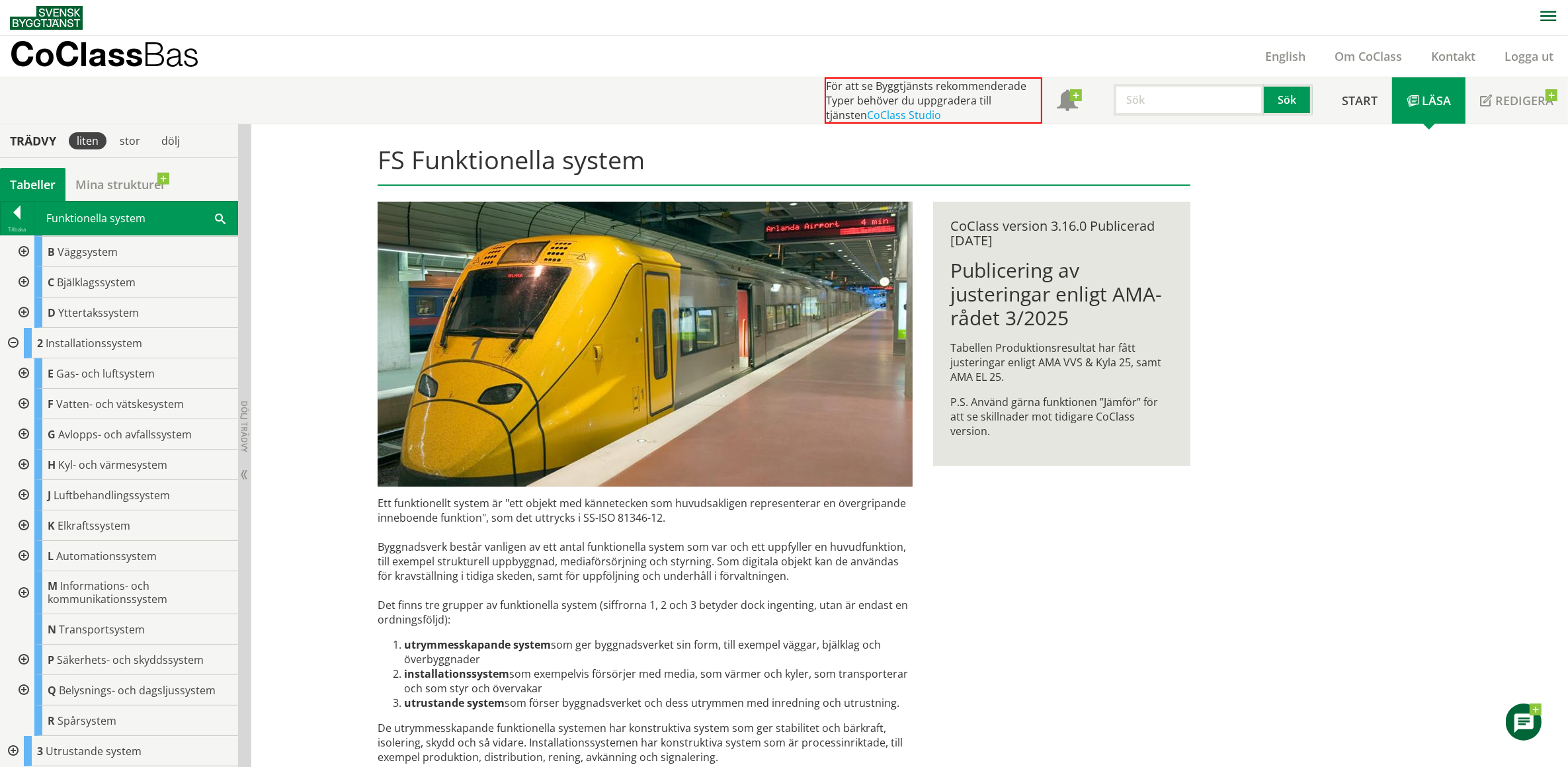
scroll to position [60, 0]
click at [23, 556] on div at bounding box center [22, 557] width 24 height 31
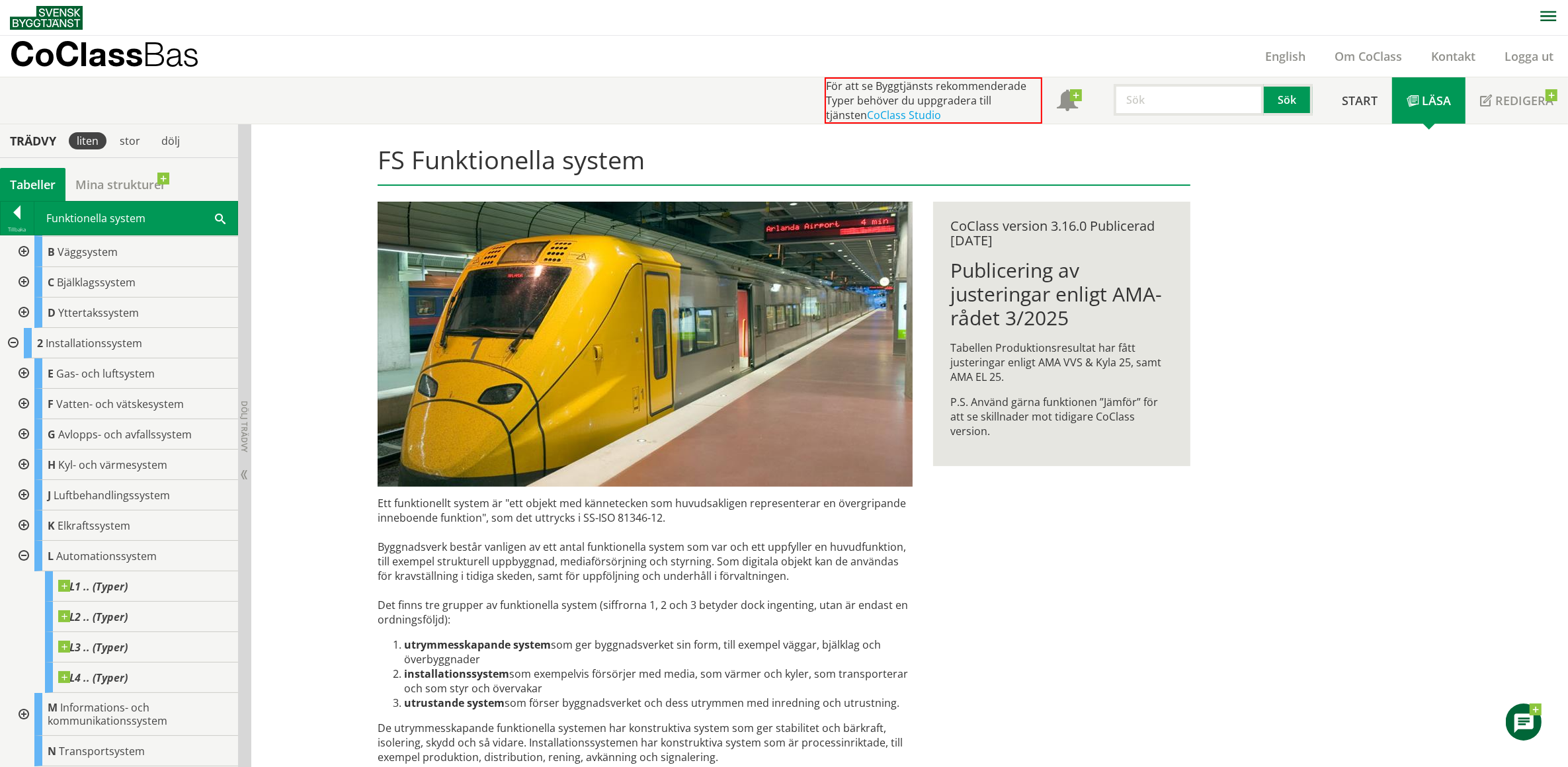
scroll to position [183, 0]
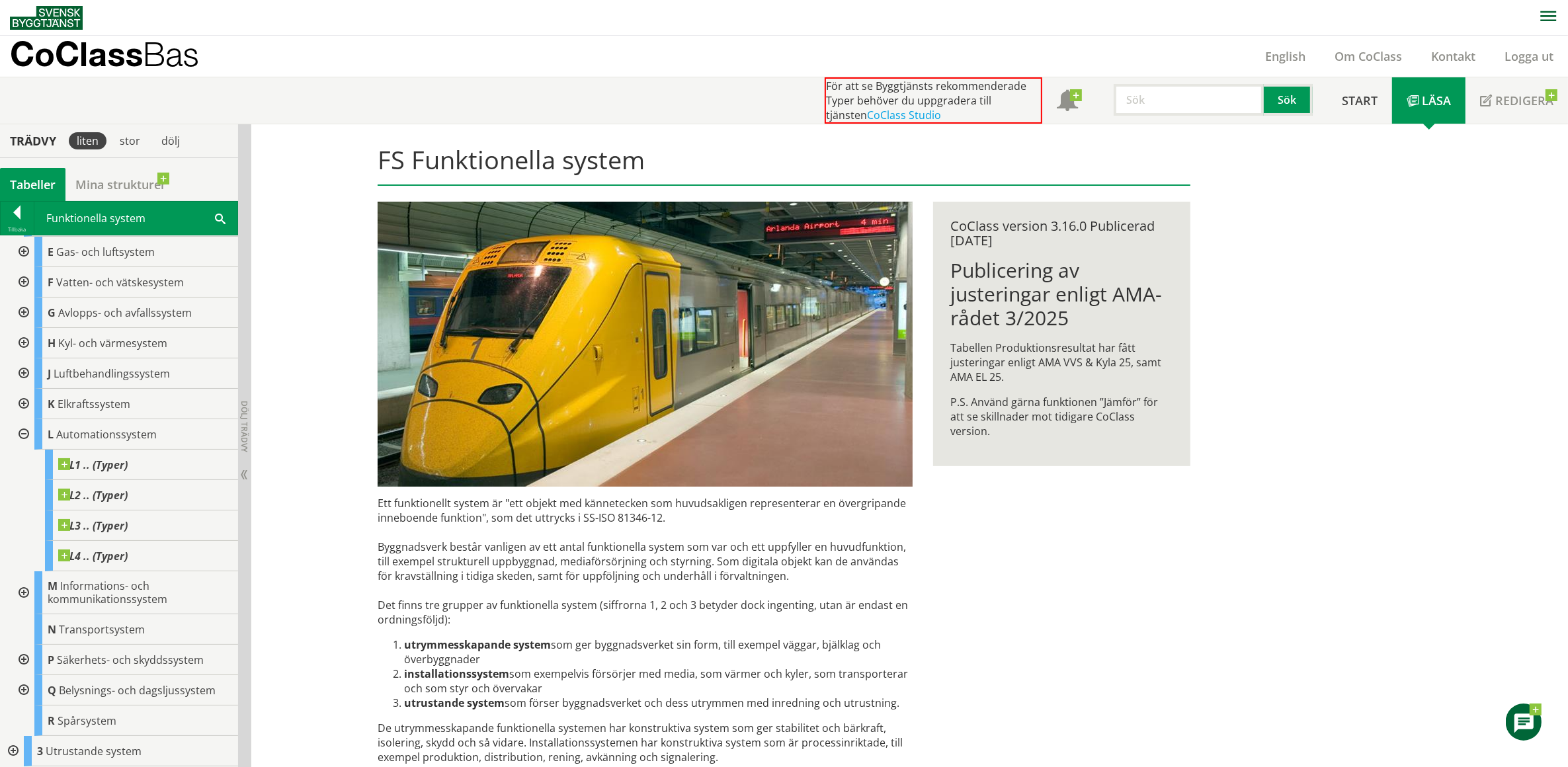
click at [22, 433] on div at bounding box center [22, 435] width 24 height 31
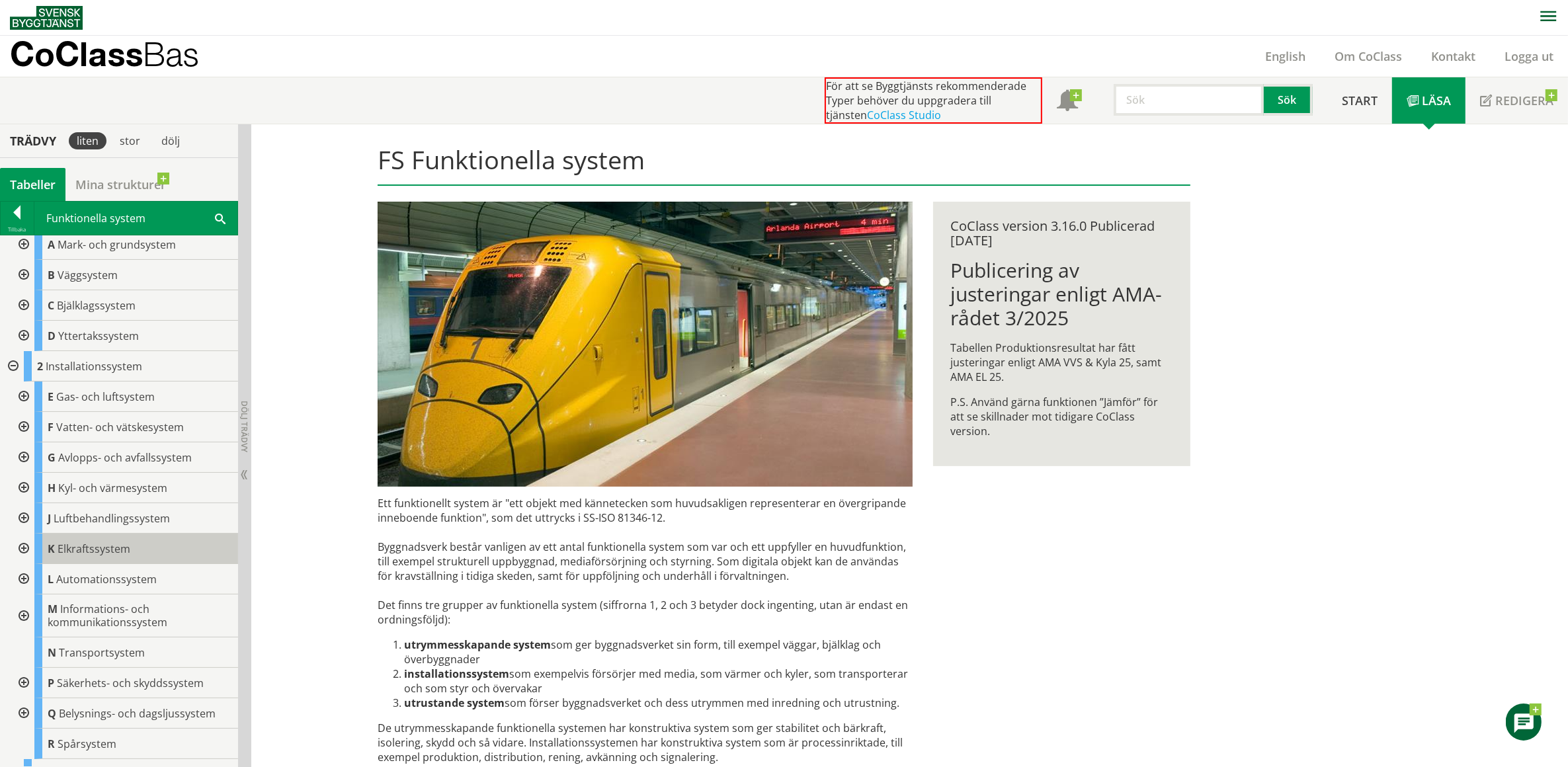
scroll to position [60, 0]
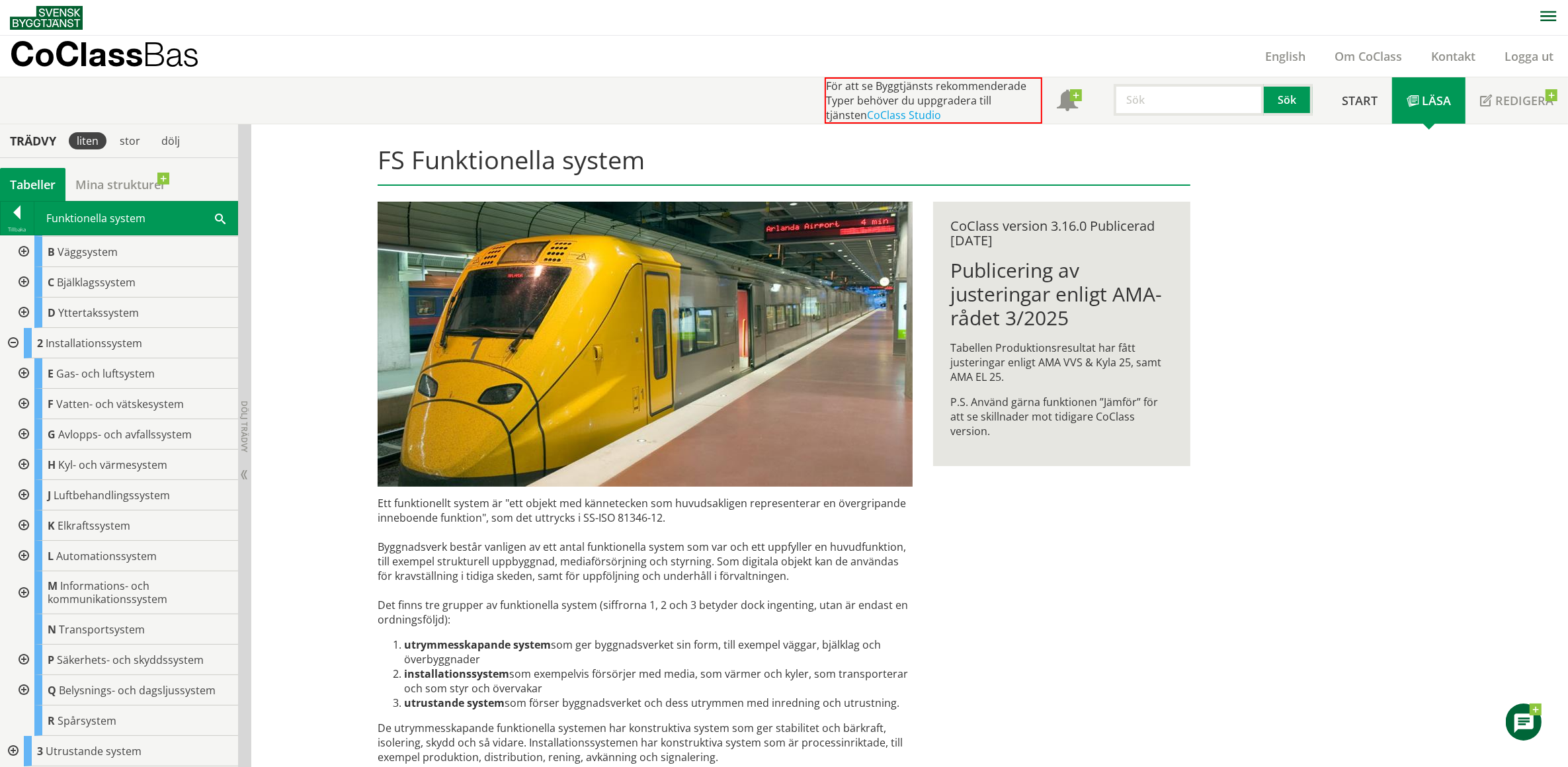
click at [8, 749] on div at bounding box center [12, 752] width 24 height 31
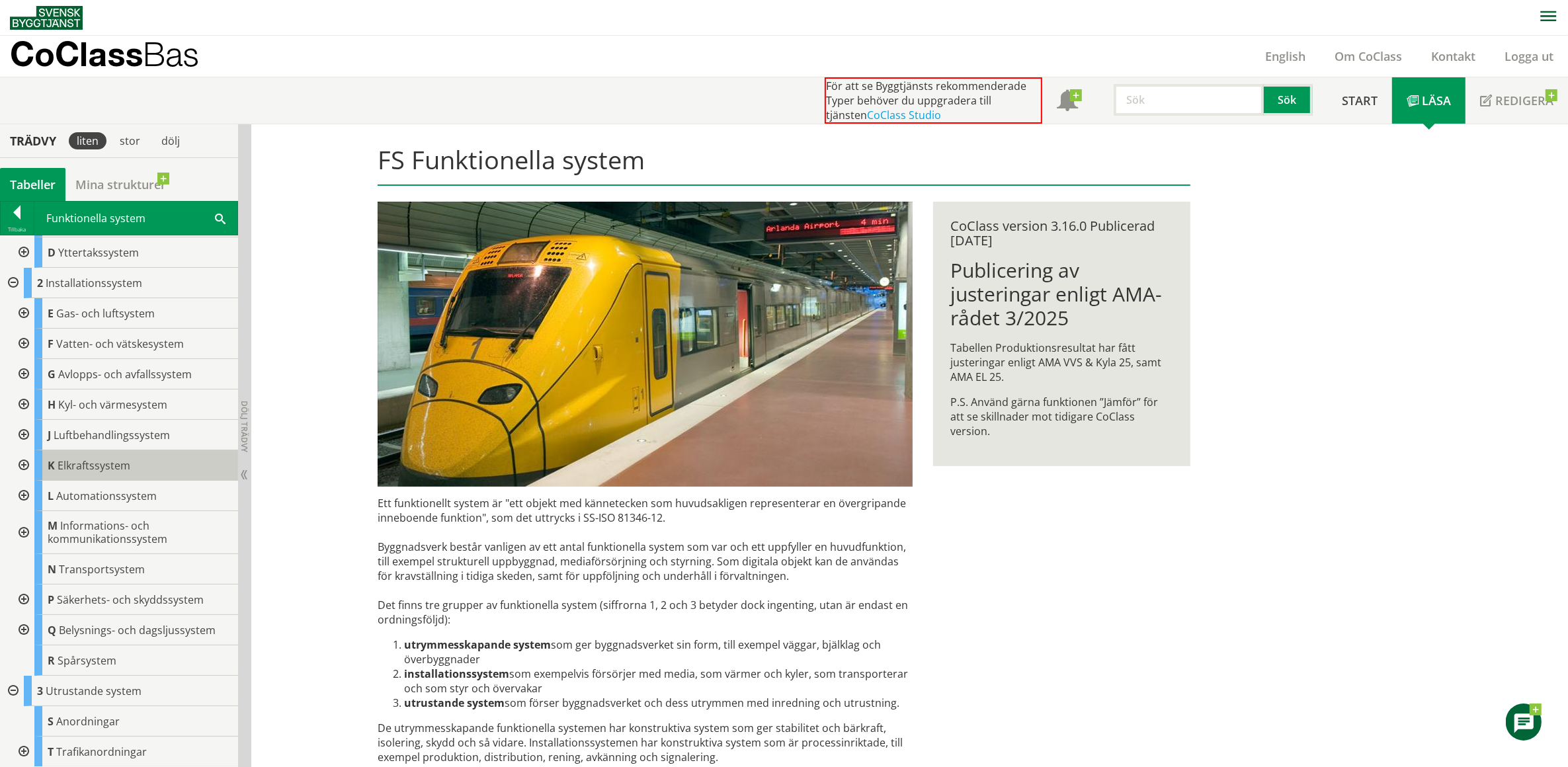
scroll to position [121, 0]
click at [22, 752] on div at bounding box center [22, 752] width 24 height 31
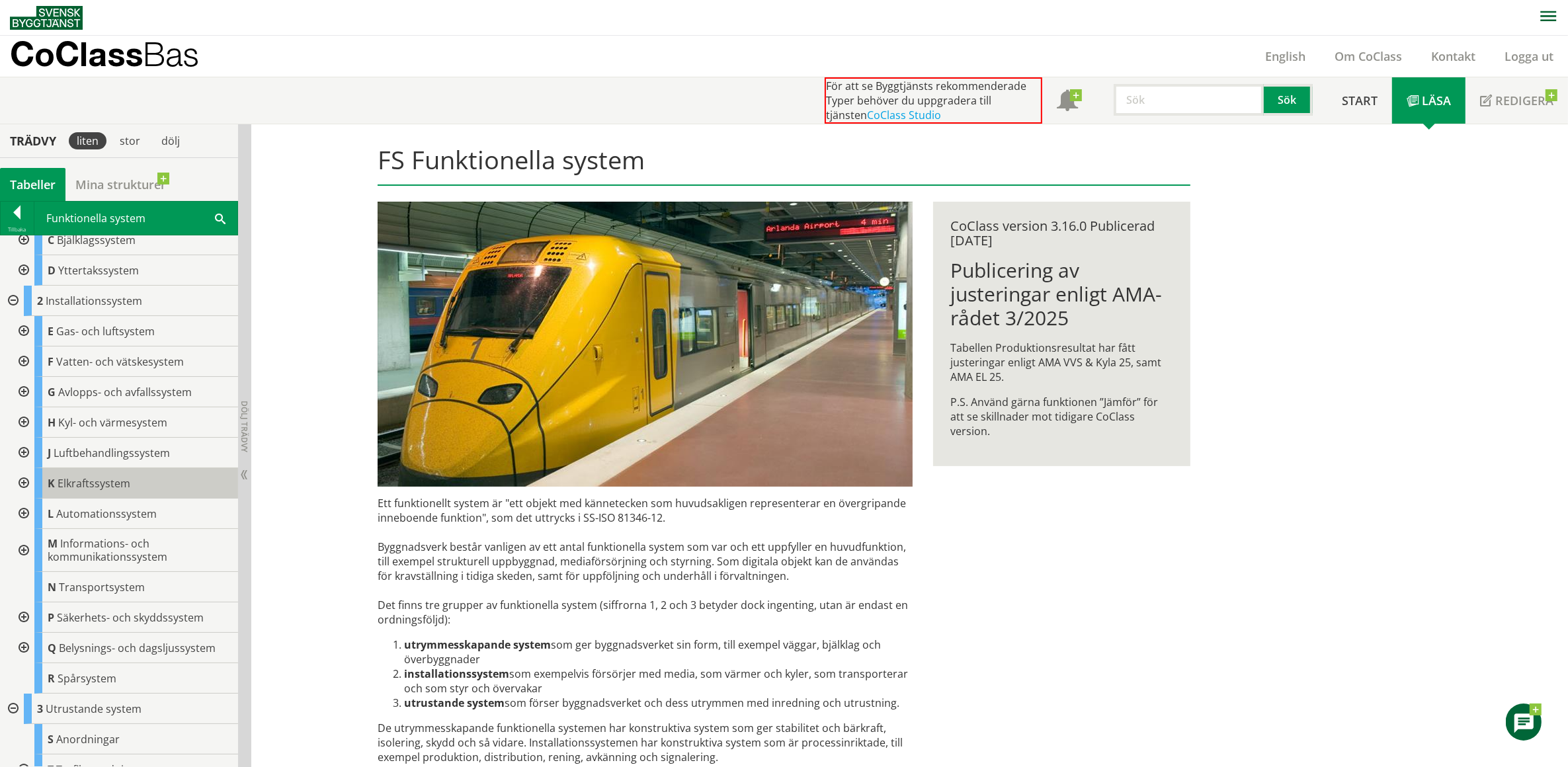
scroll to position [78, 0]
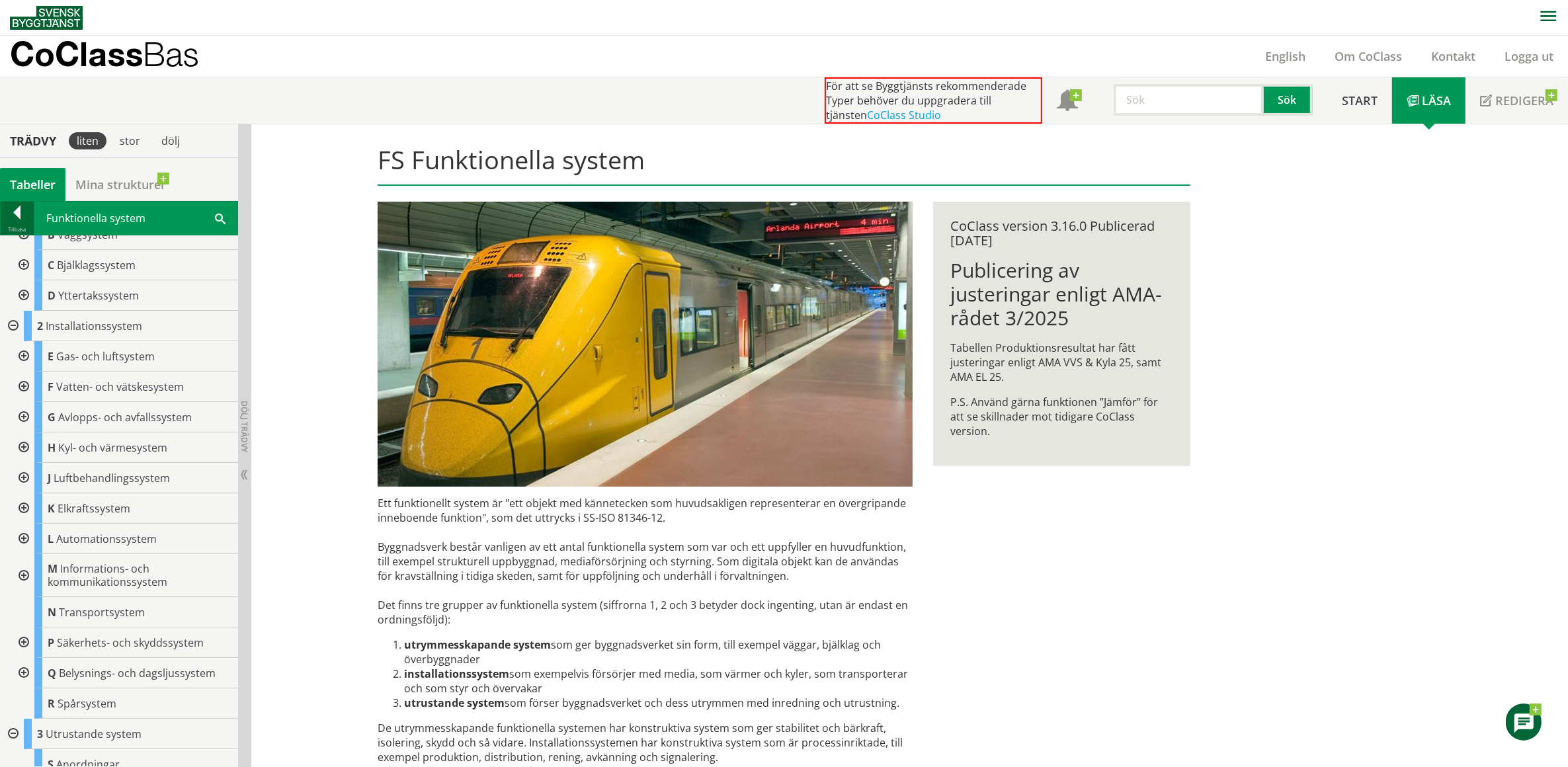
click at [18, 213] on div at bounding box center [17, 215] width 33 height 18
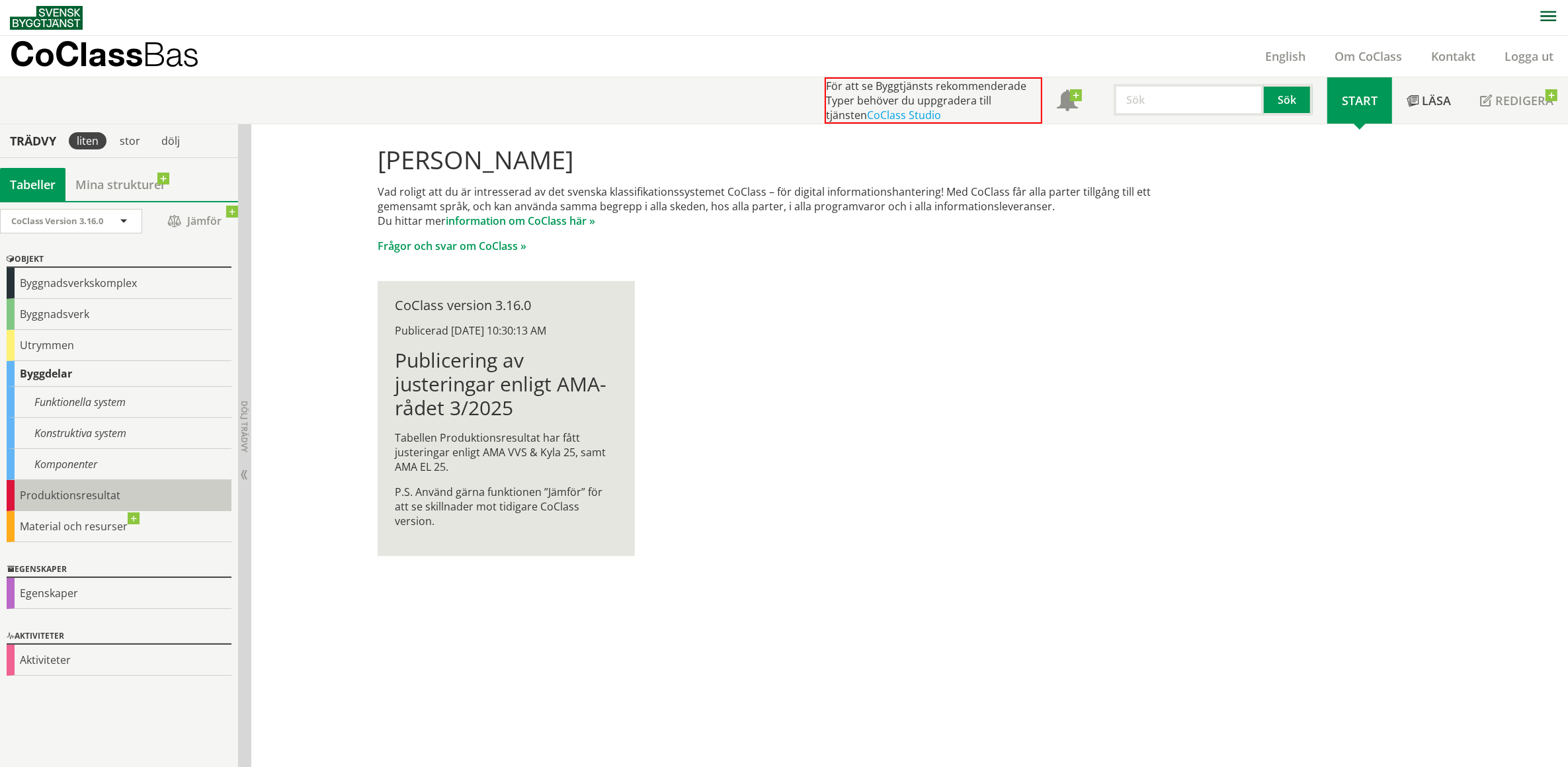
click at [76, 497] on div "Produktionsresultat" at bounding box center [119, 495] width 225 height 31
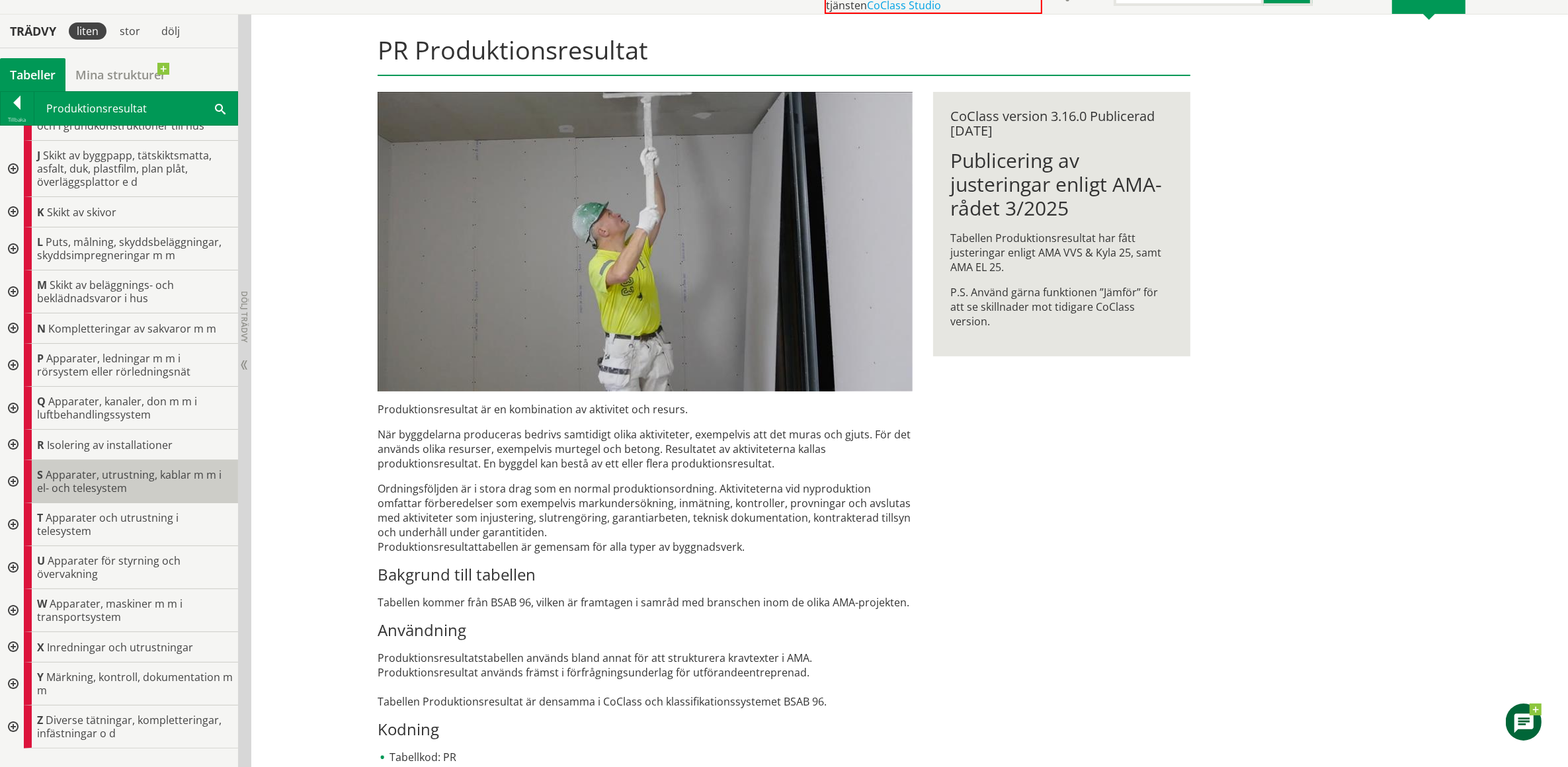
scroll to position [289, 0]
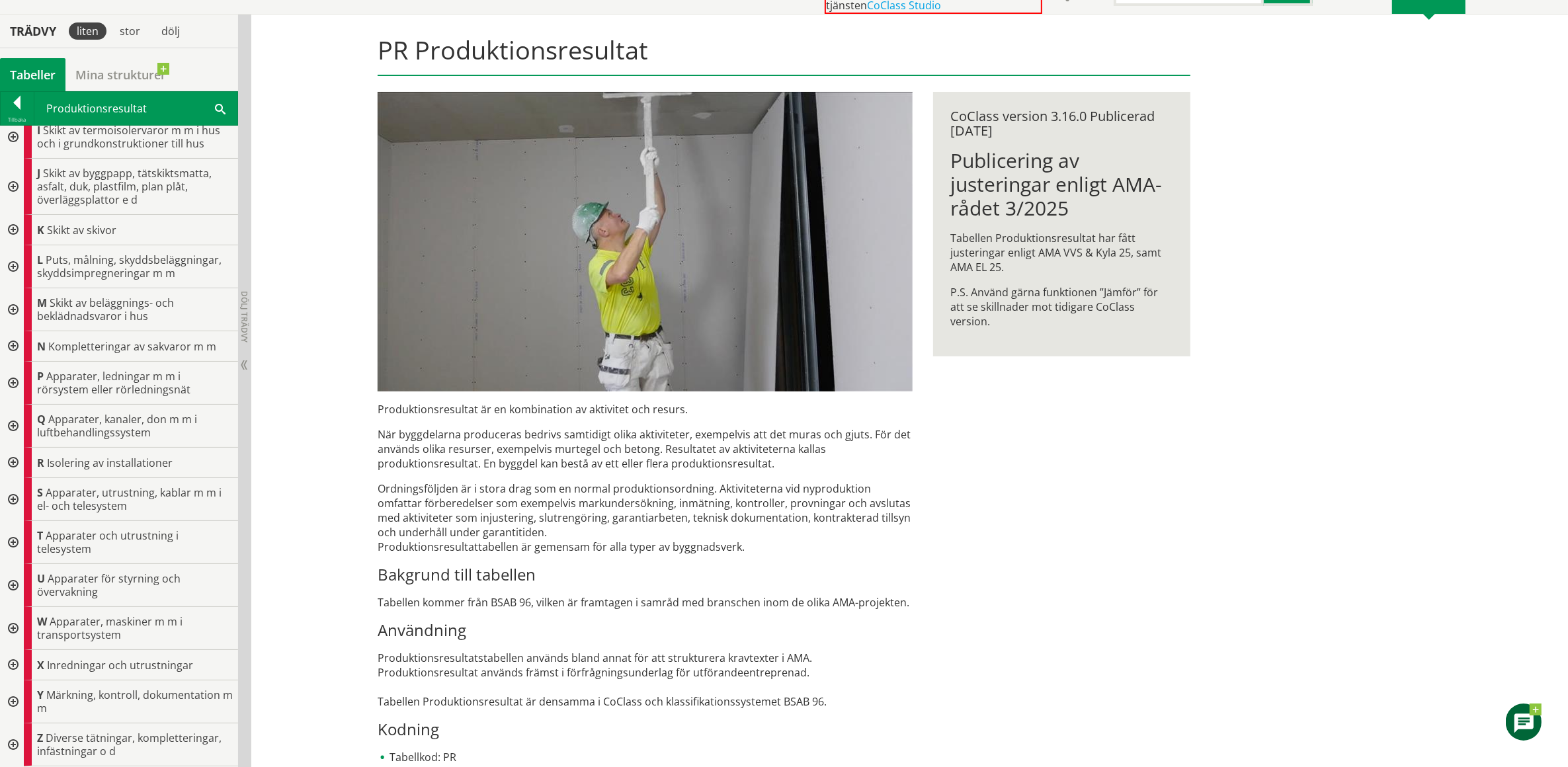
click at [15, 584] on div at bounding box center [12, 586] width 24 height 43
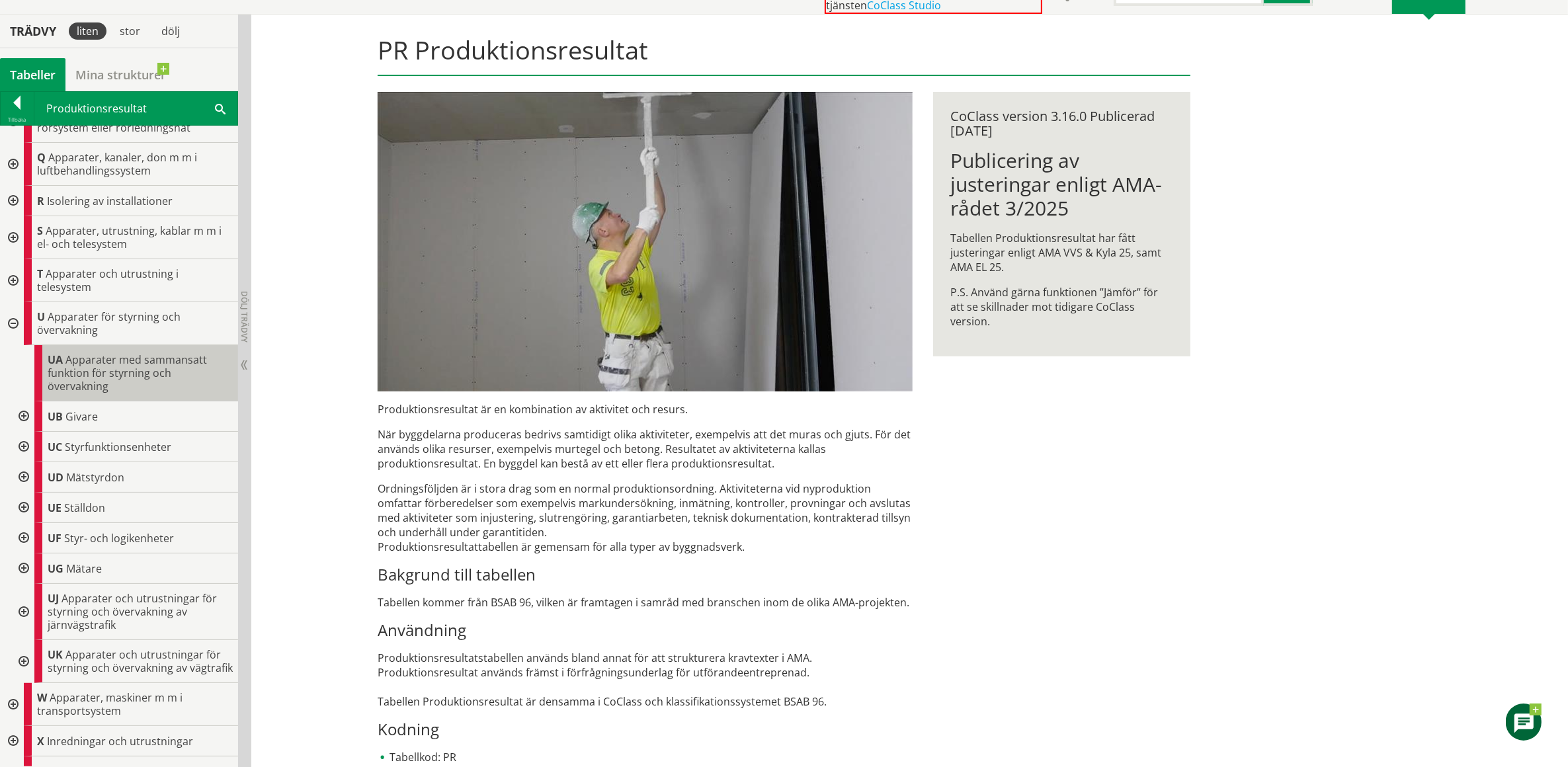
scroll to position [564, 0]
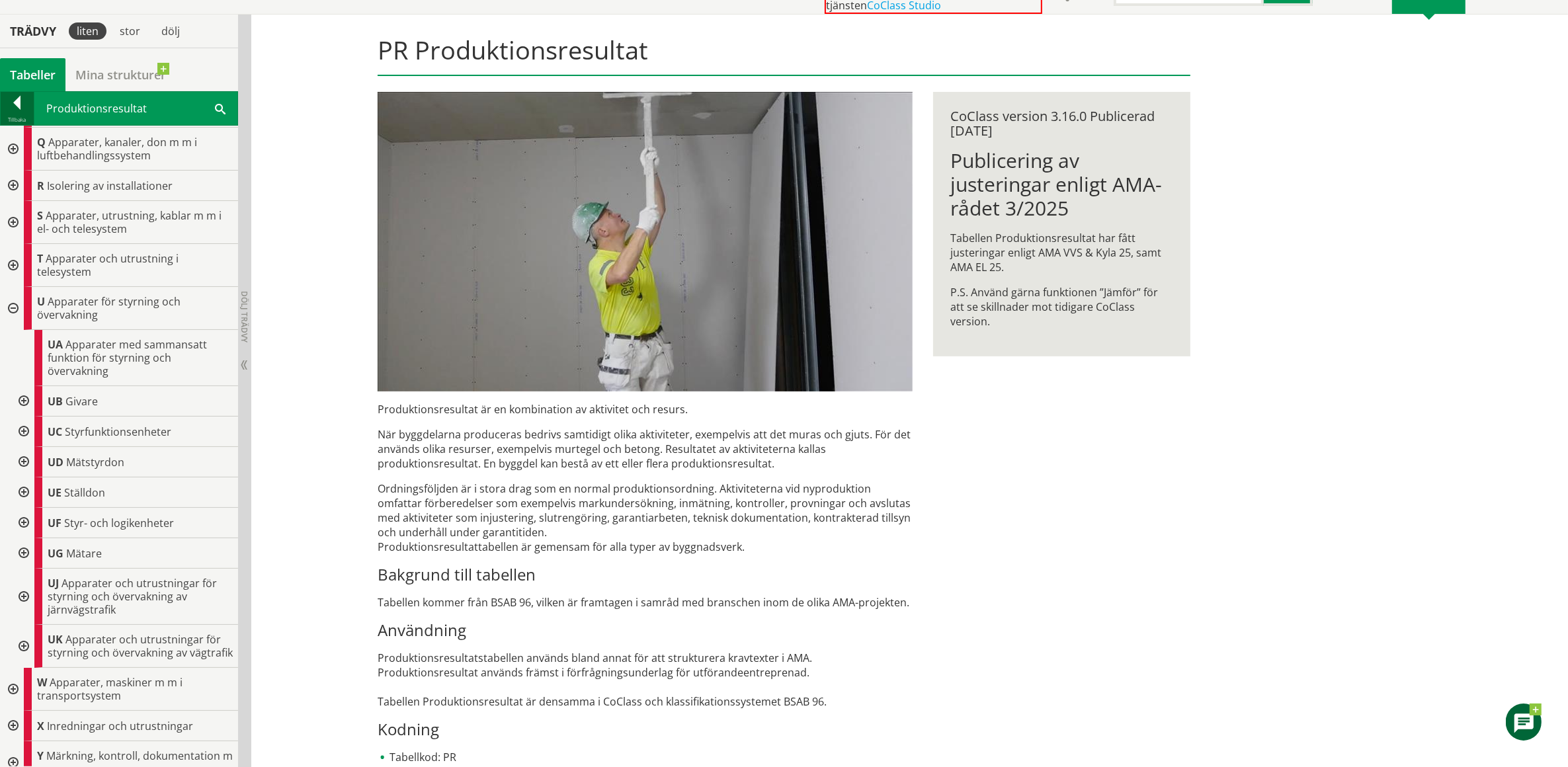
click at [17, 103] on div at bounding box center [17, 105] width 33 height 18
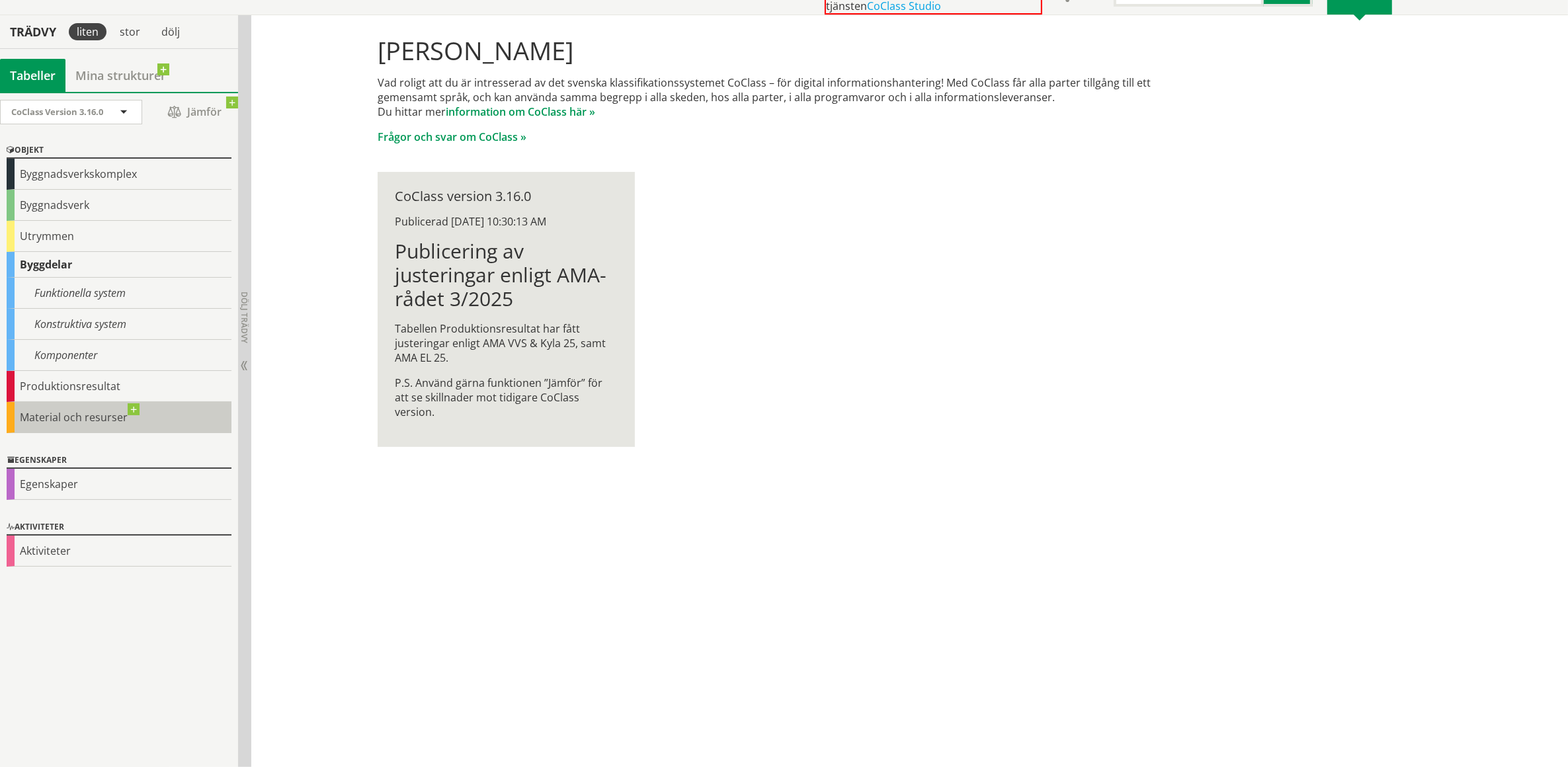
click at [100, 418] on div "Material och resurser" at bounding box center [119, 418] width 225 height 31
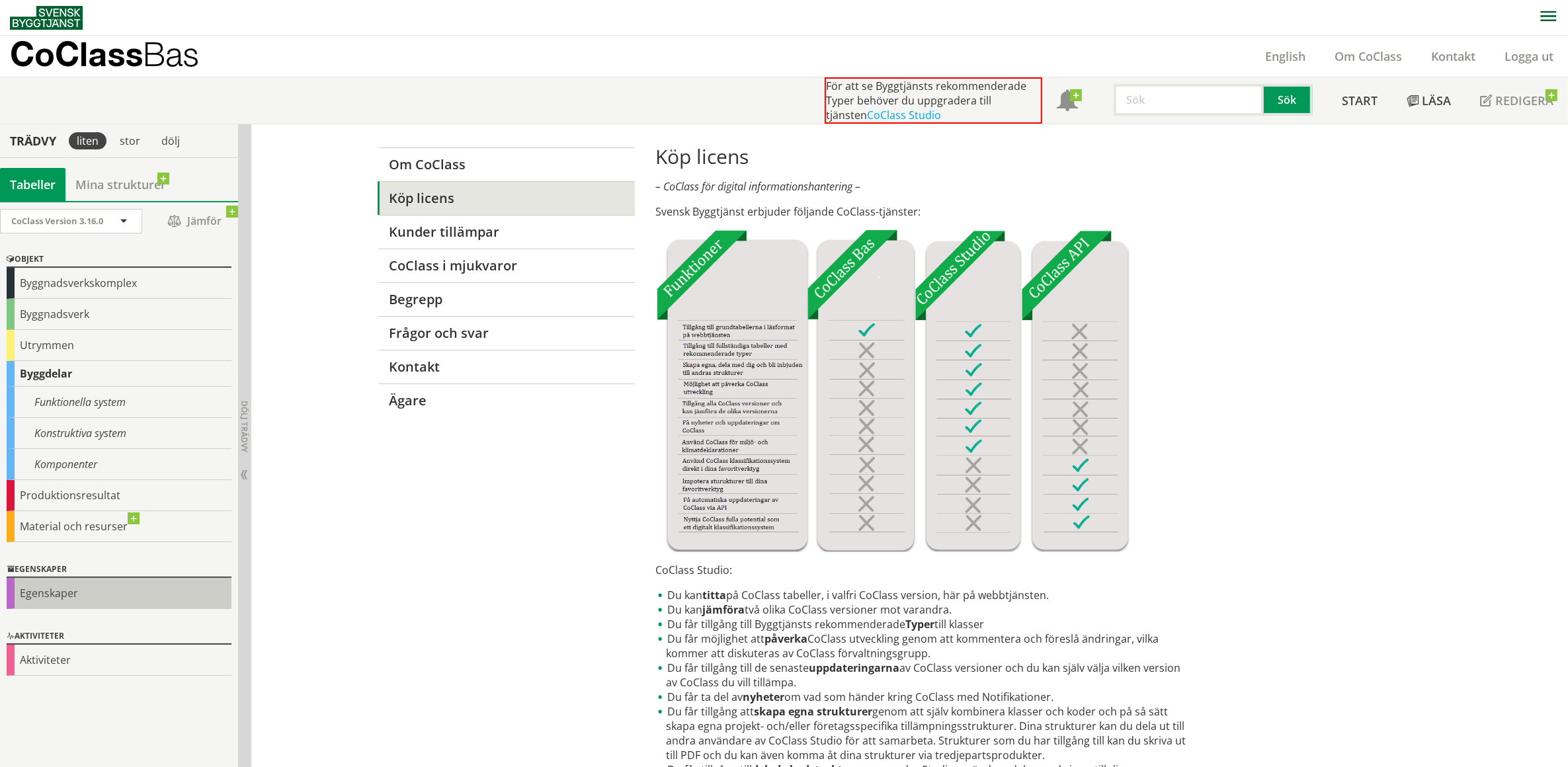
click at [60, 590] on div "Egenskaper" at bounding box center [119, 593] width 225 height 31
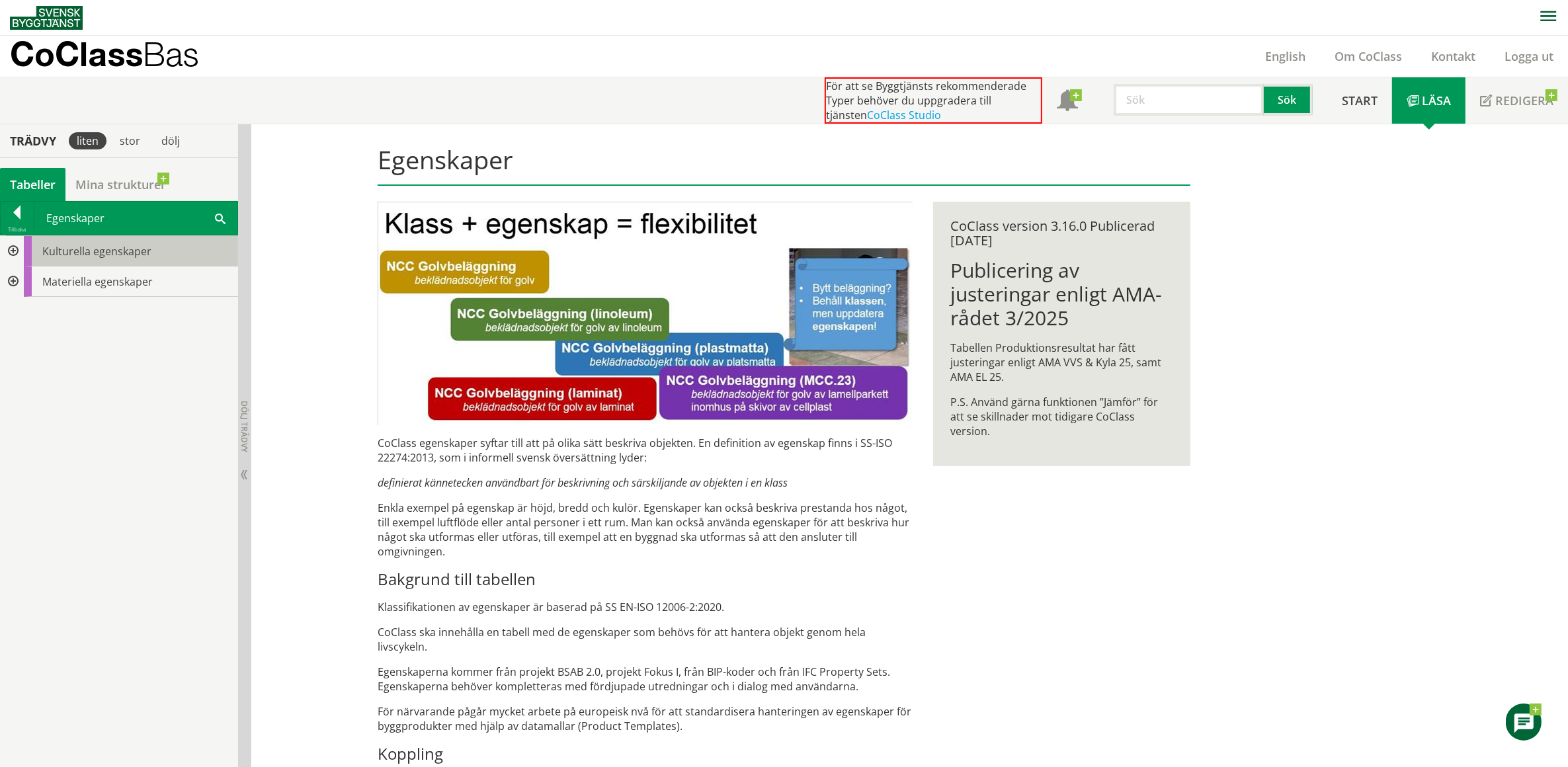
click at [68, 252] on span "Kulturella egenskaper" at bounding box center [97, 251] width 109 height 15
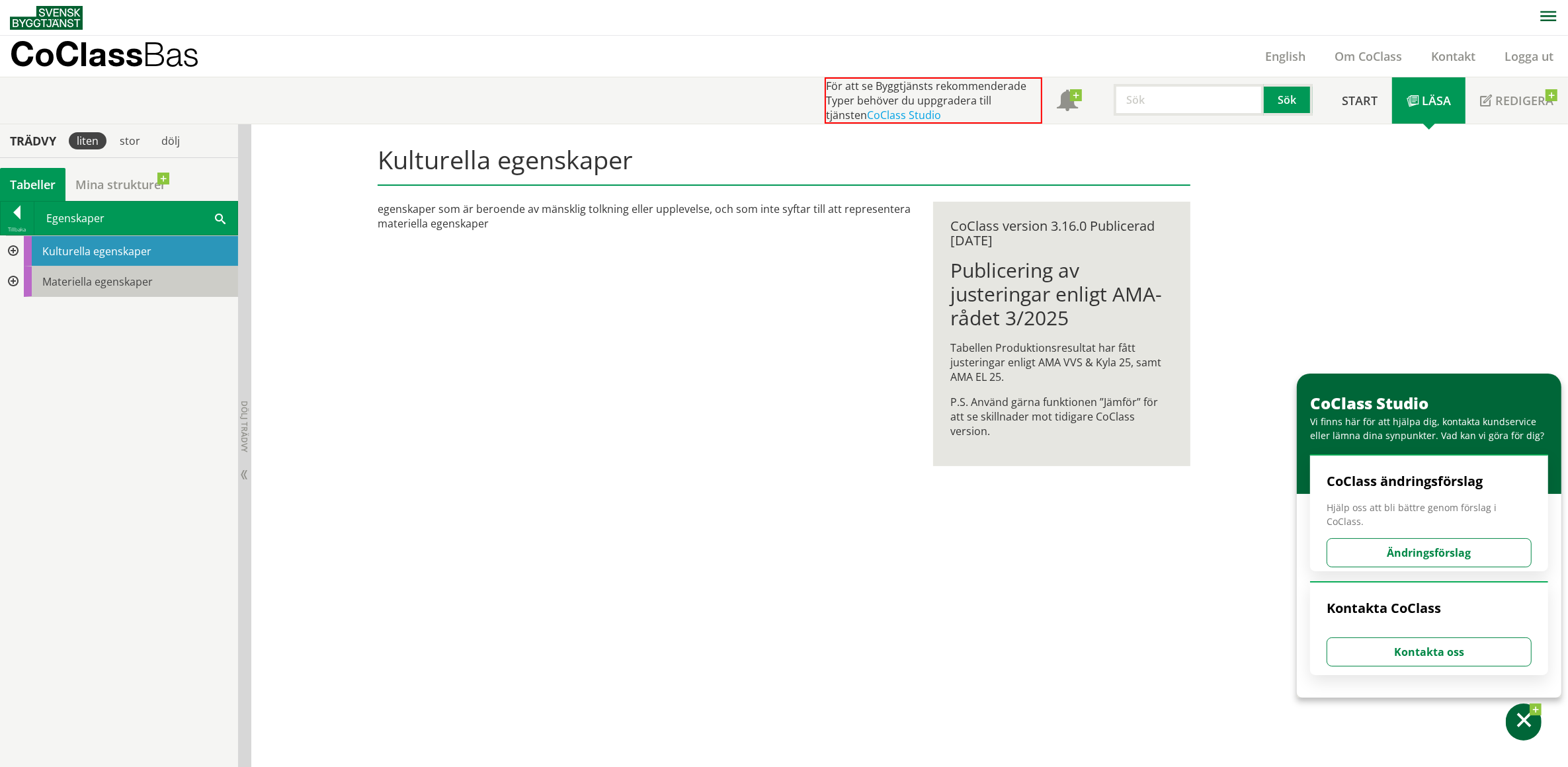
click at [78, 281] on span "Materiella egenskaper" at bounding box center [98, 281] width 111 height 15
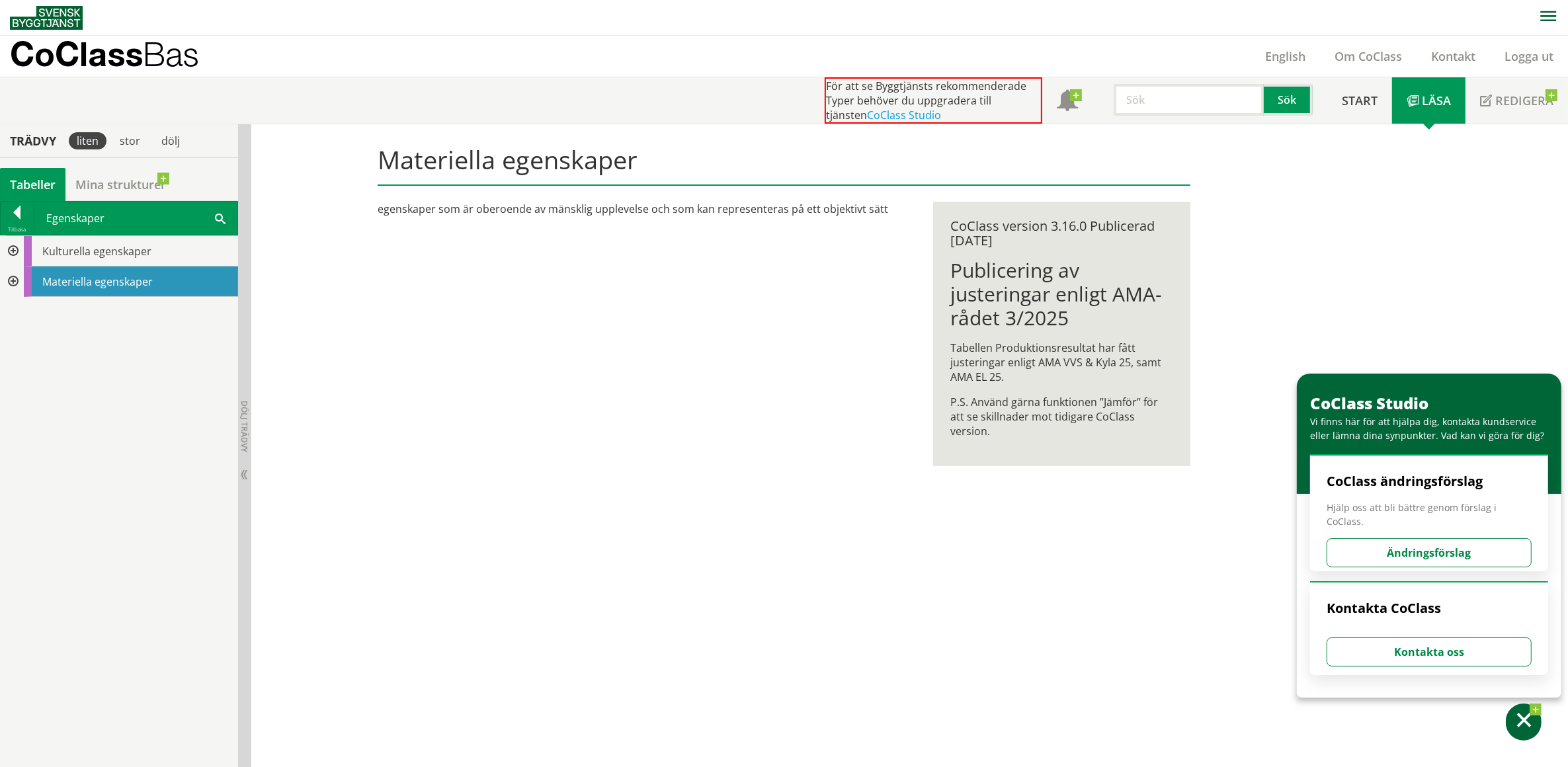
click at [13, 250] on div at bounding box center [12, 252] width 24 height 31
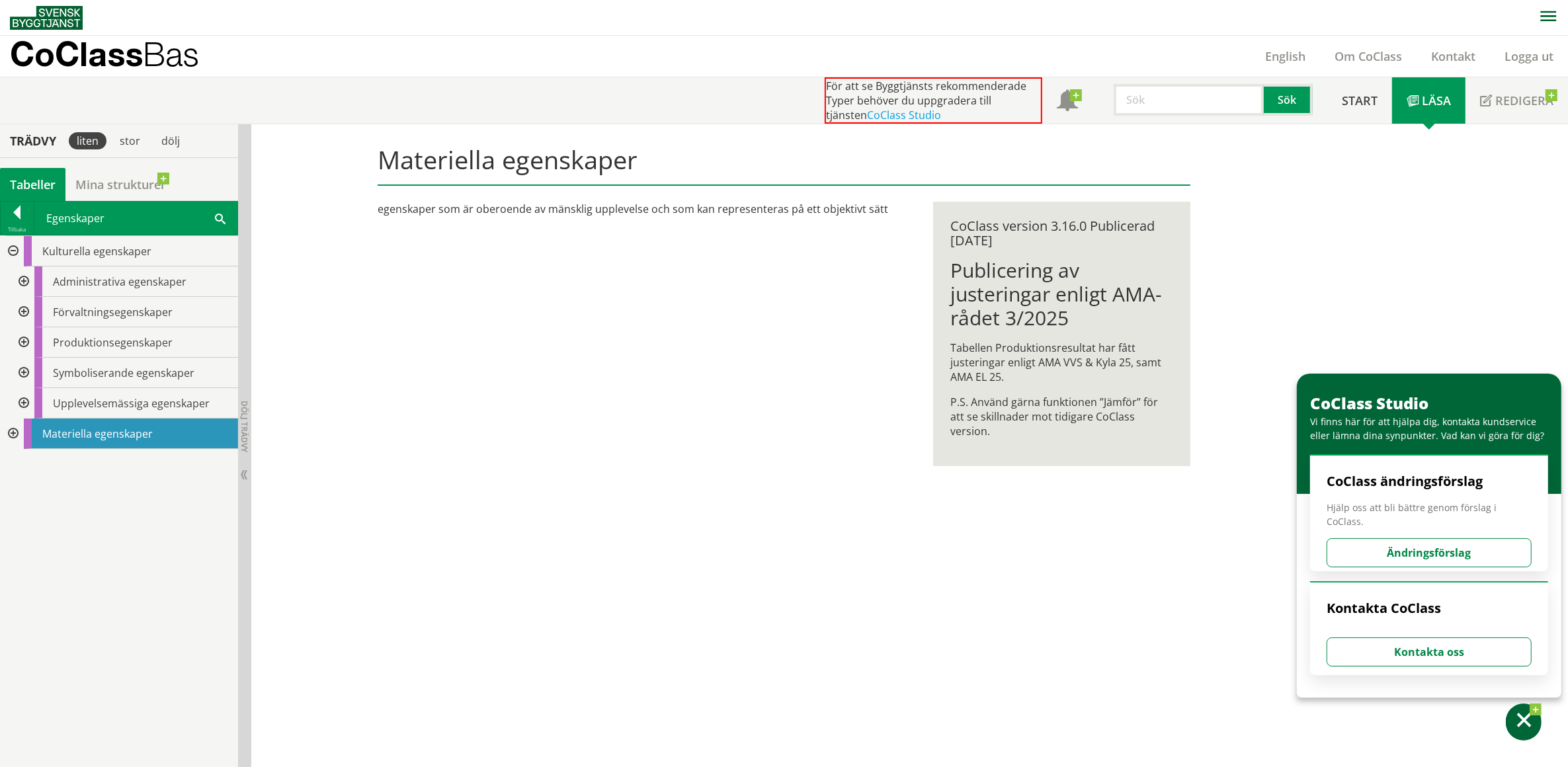
click at [25, 308] on div at bounding box center [22, 312] width 24 height 31
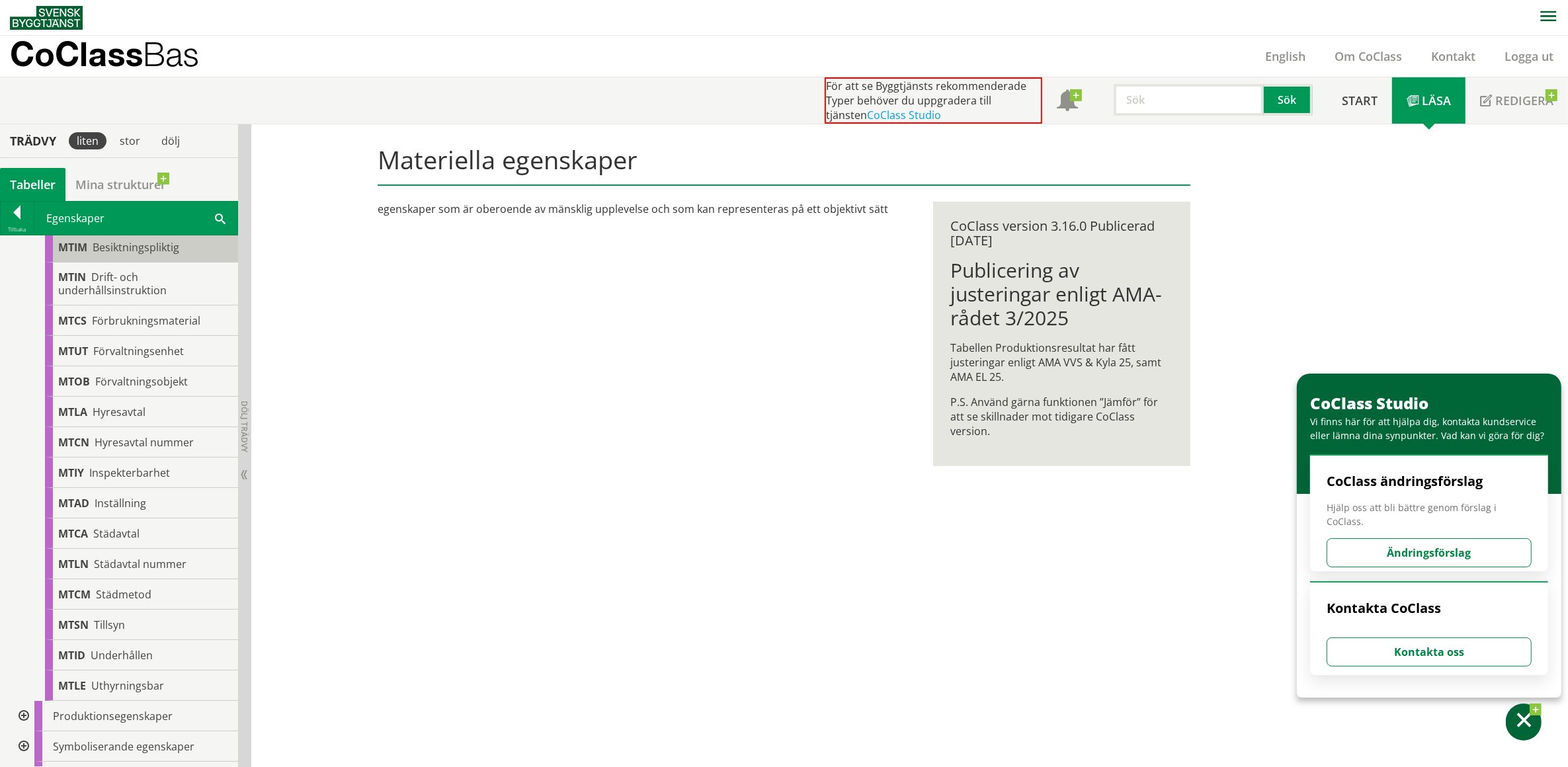
scroll to position [183, 0]
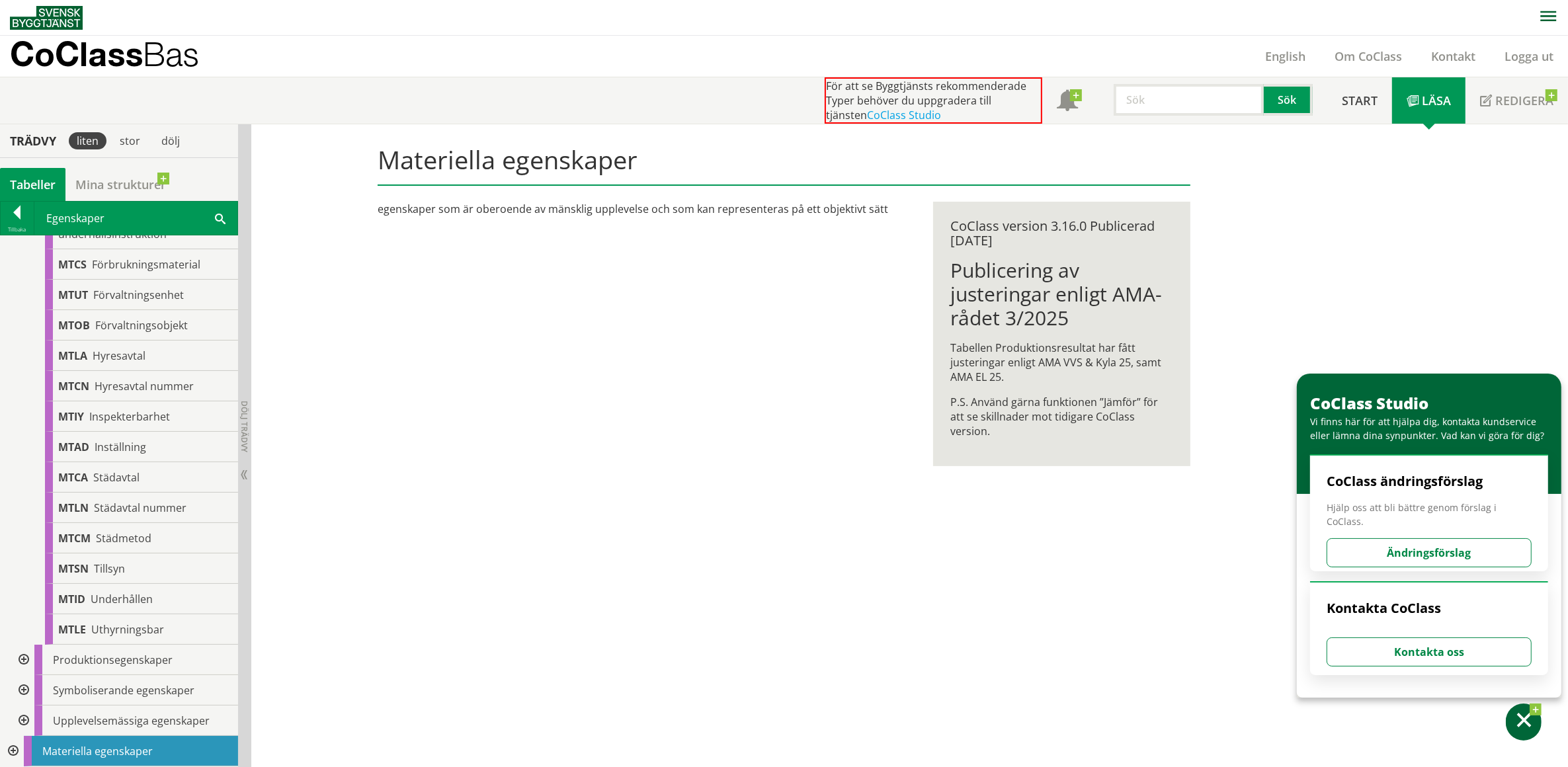
click at [22, 660] on div at bounding box center [22, 660] width 24 height 31
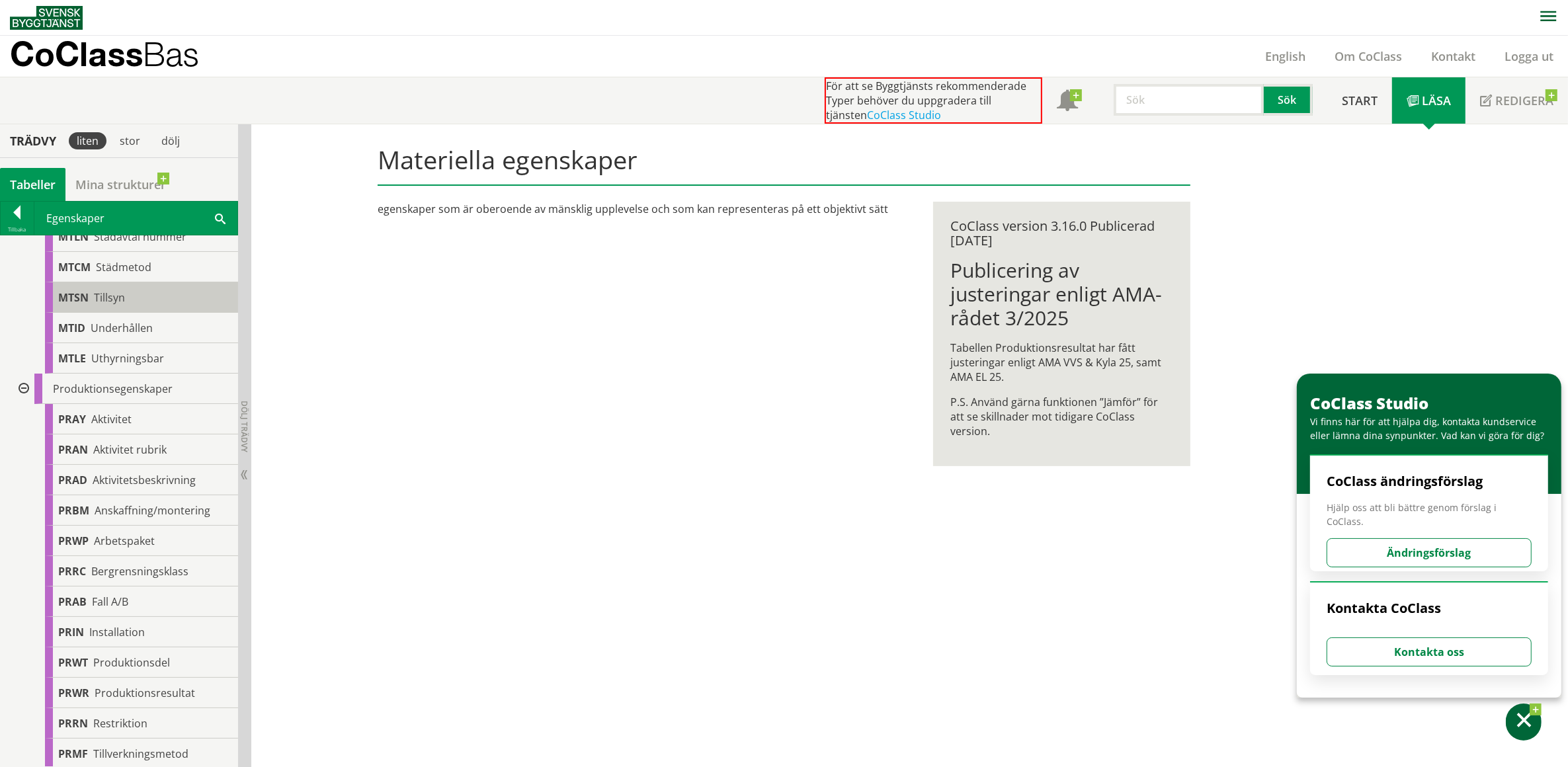
scroll to position [458, 0]
click at [24, 384] on div at bounding box center [22, 385] width 24 height 31
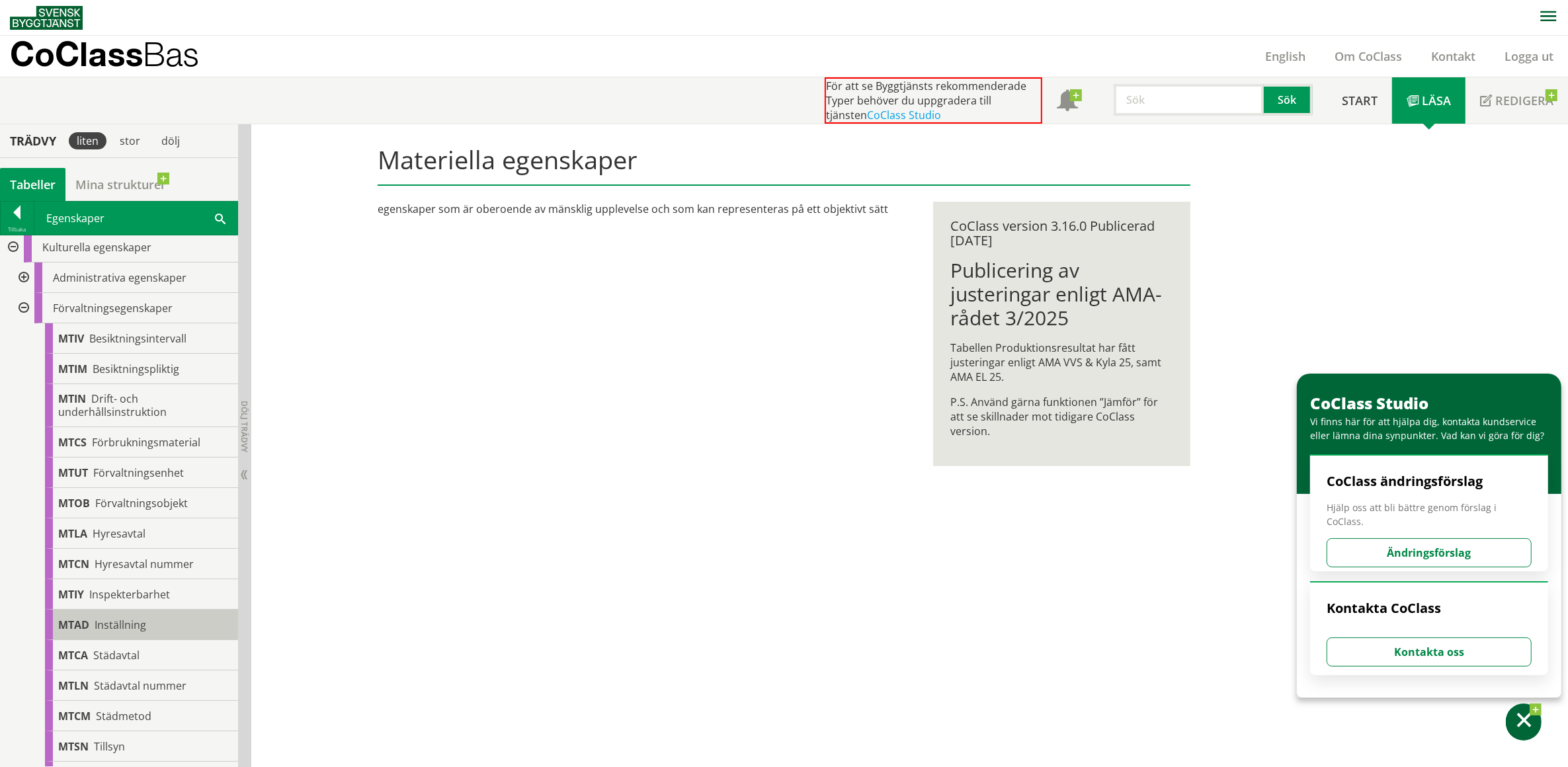
scroll to position [0, 0]
click at [22, 312] on div at bounding box center [22, 312] width 24 height 31
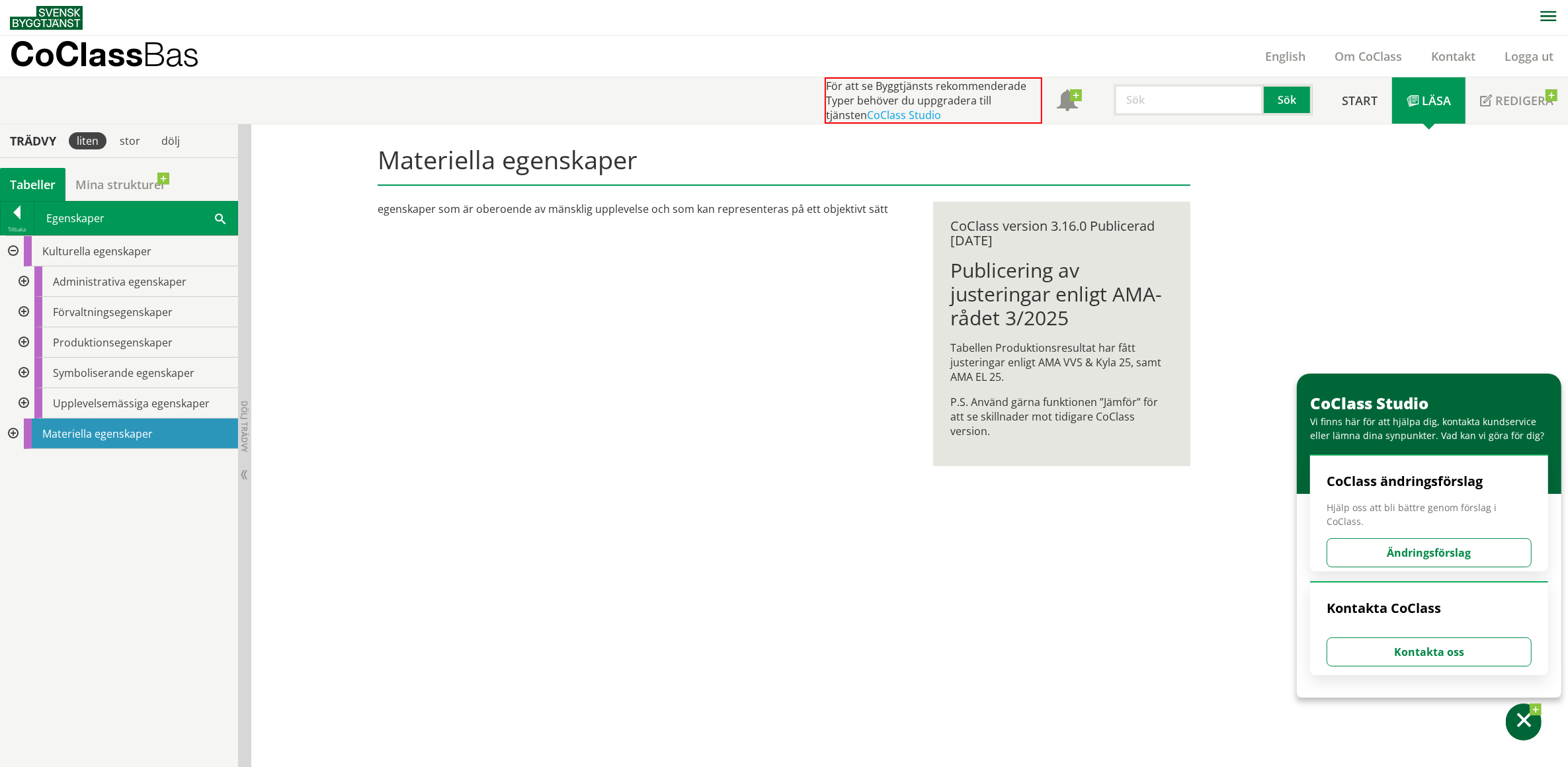
click at [12, 250] on div at bounding box center [12, 252] width 24 height 31
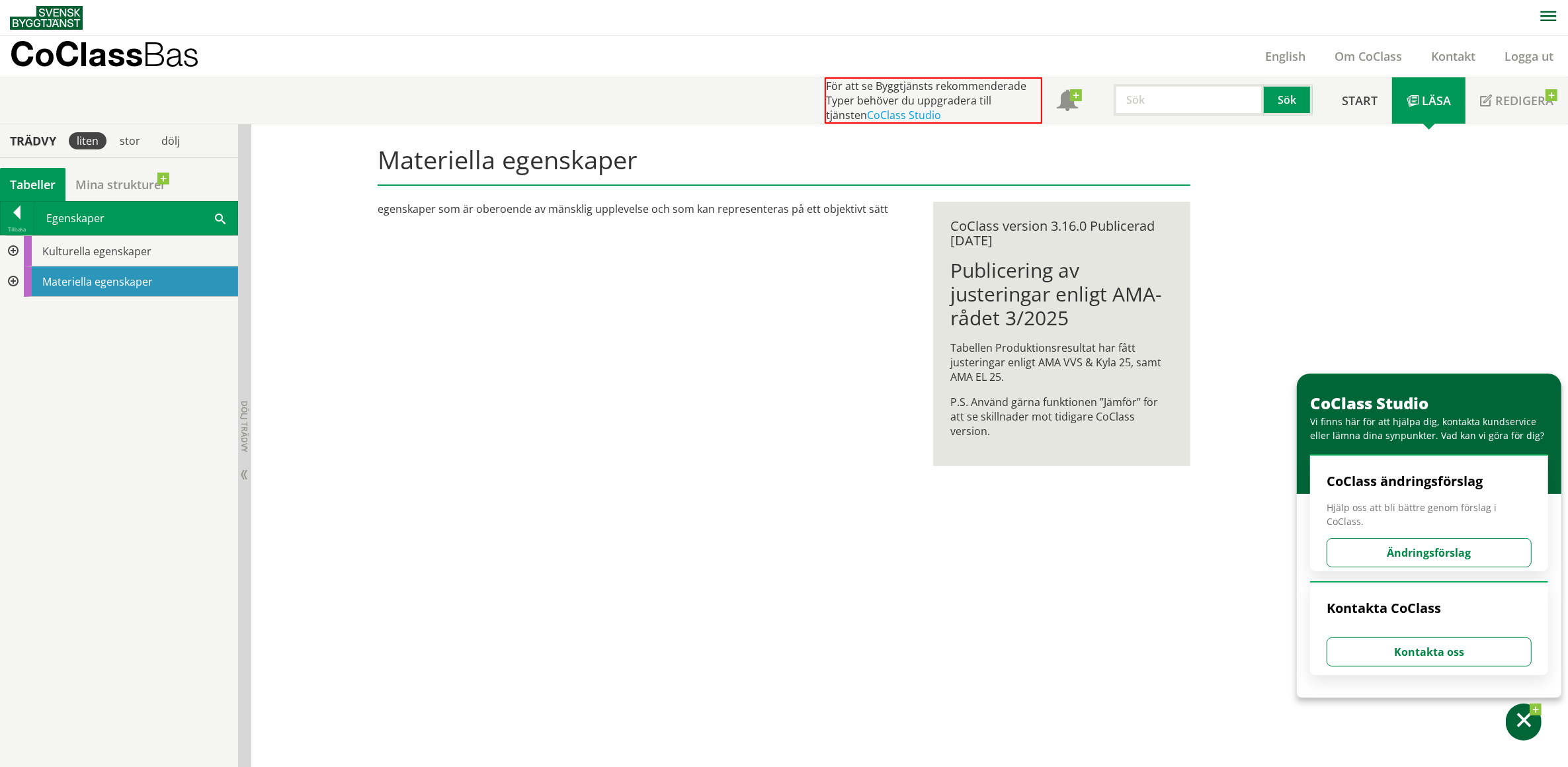
click at [12, 281] on div at bounding box center [12, 282] width 24 height 31
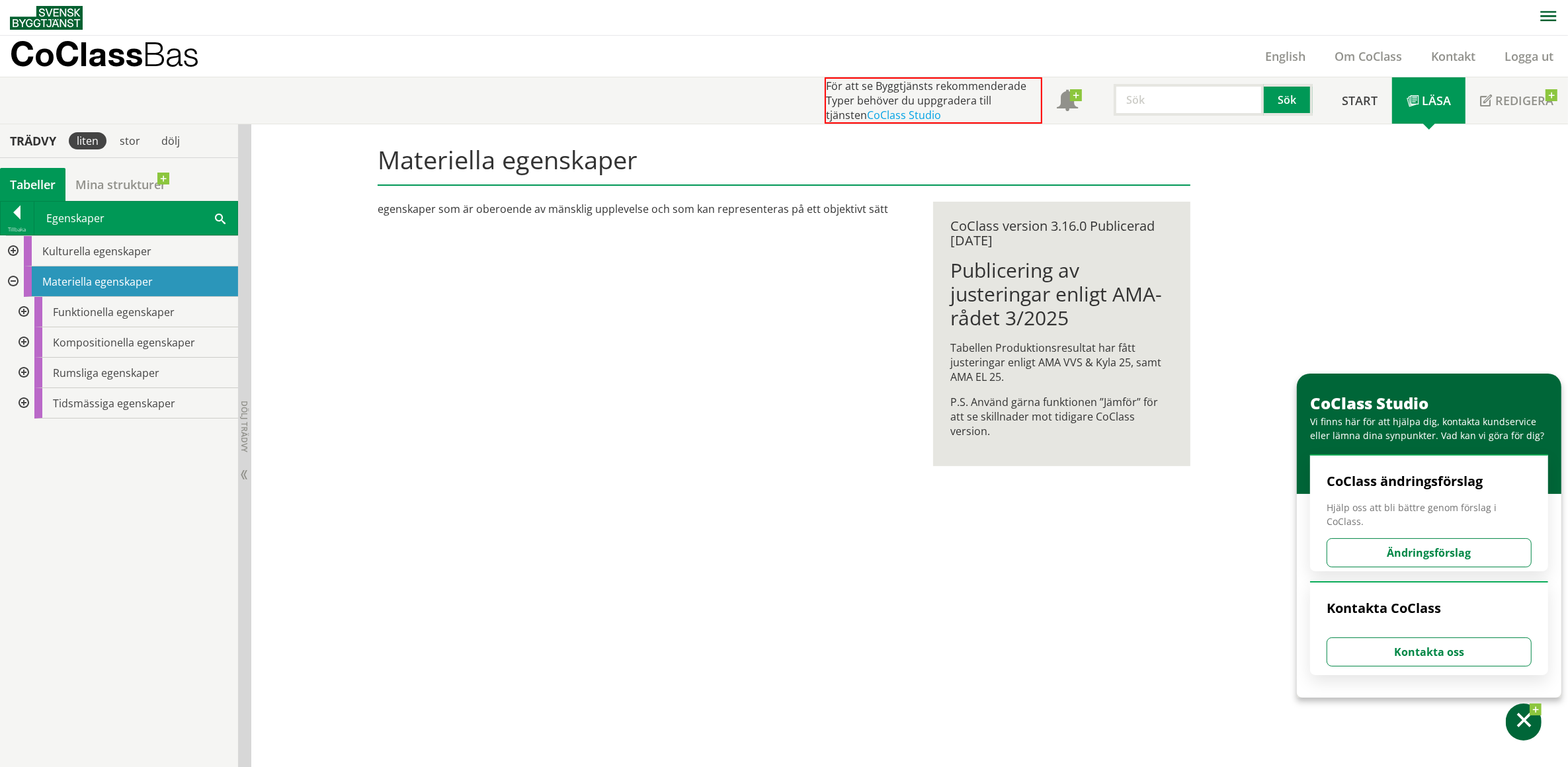
click at [1134, 56] on div "CoClass Bas English Om CoClass Kontakt Logga ut" at bounding box center [789, 56] width 1558 height 41
click at [18, 213] on div at bounding box center [17, 215] width 33 height 18
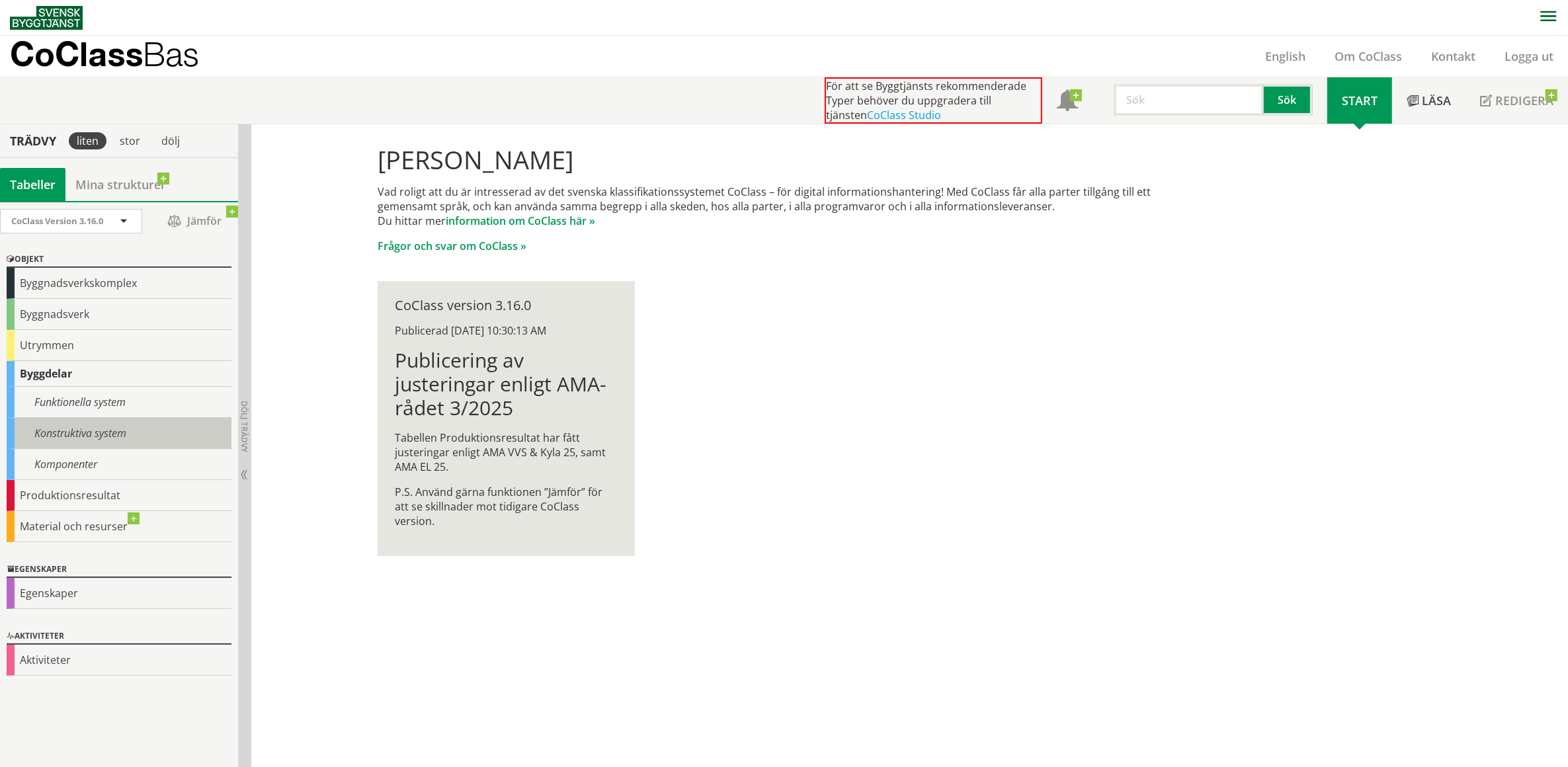
click at [86, 431] on div "Konstruktiva system" at bounding box center [119, 433] width 225 height 31
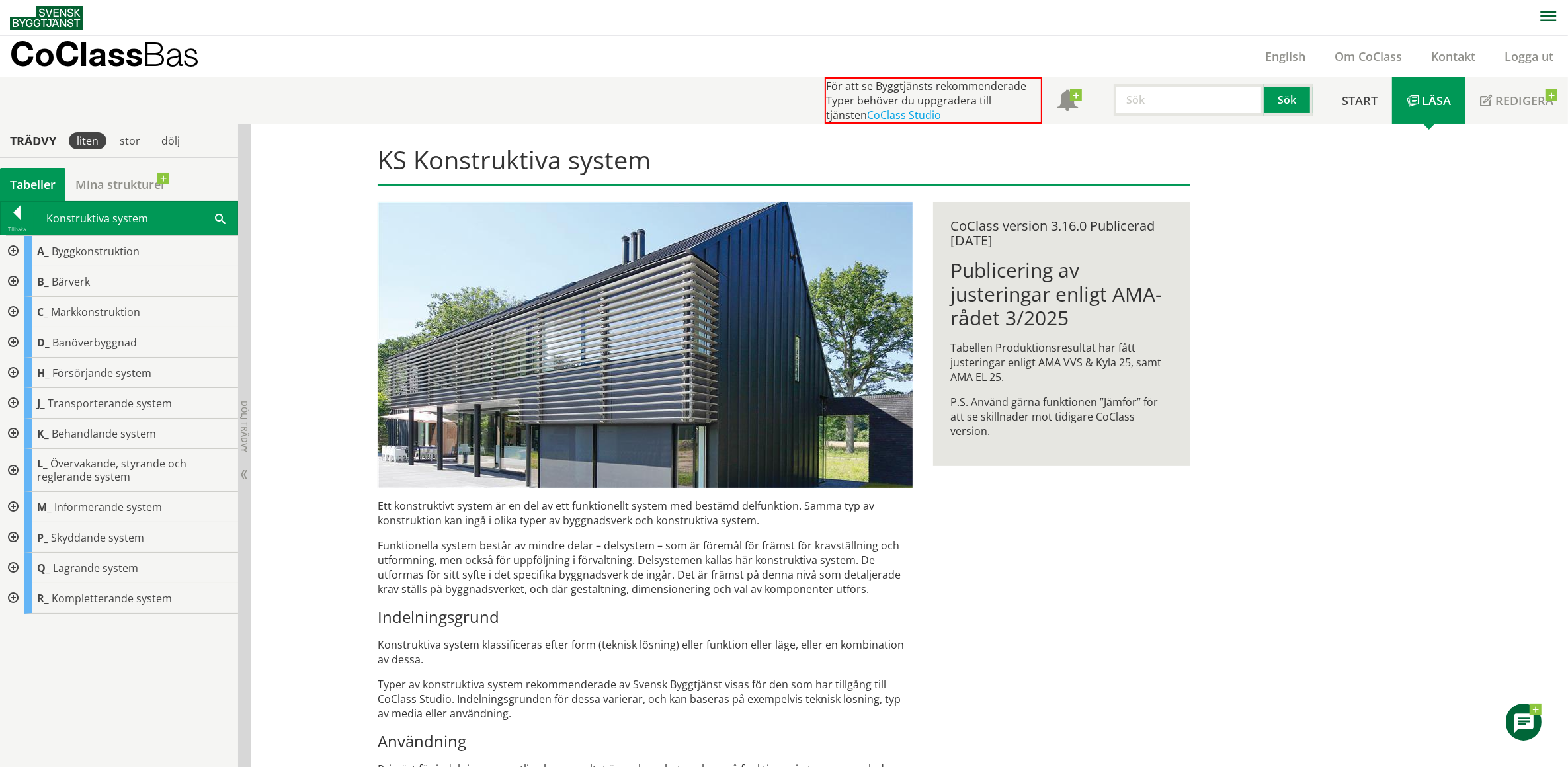
click at [11, 466] on div at bounding box center [12, 471] width 24 height 43
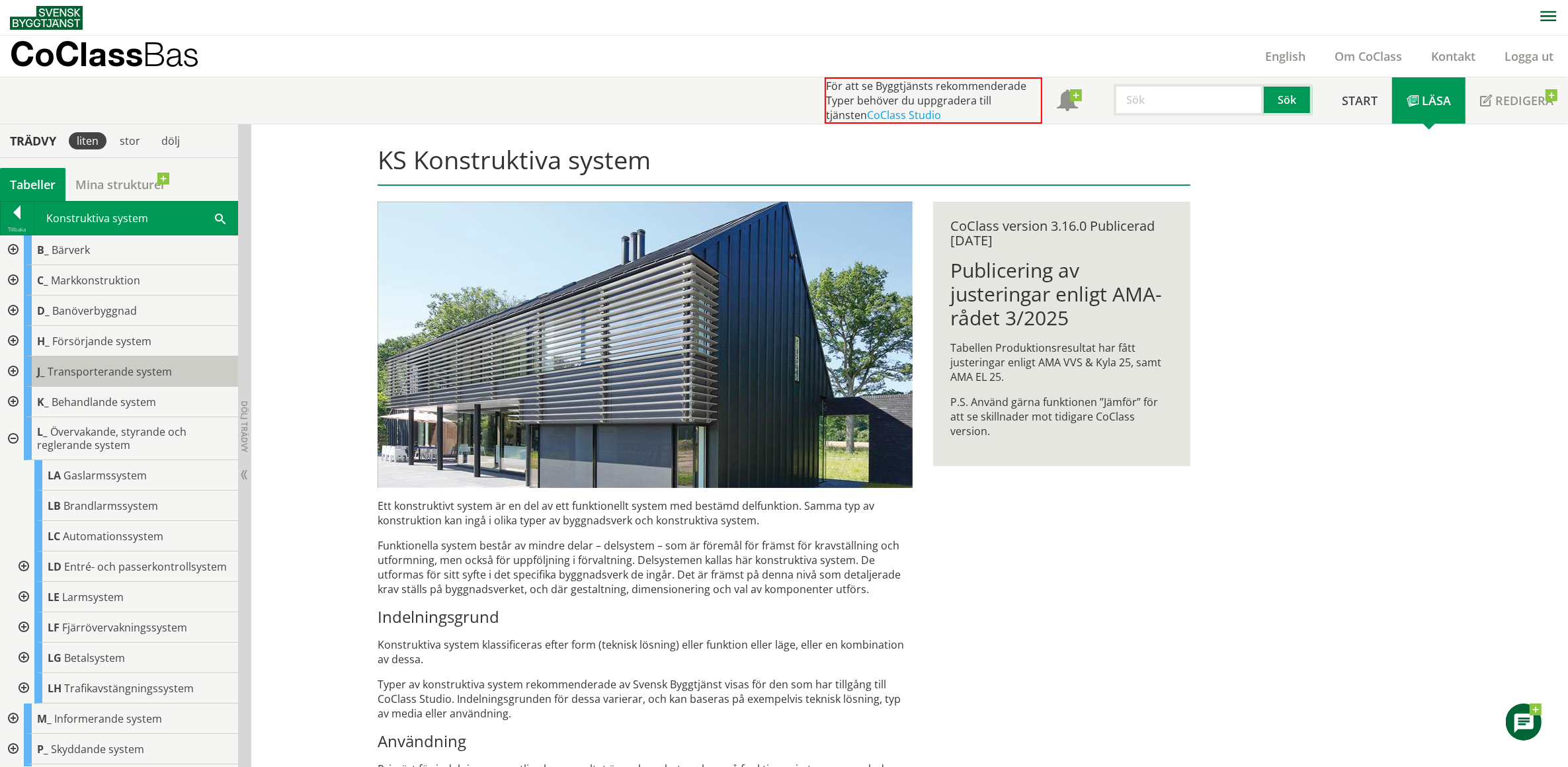
scroll to position [55, 0]
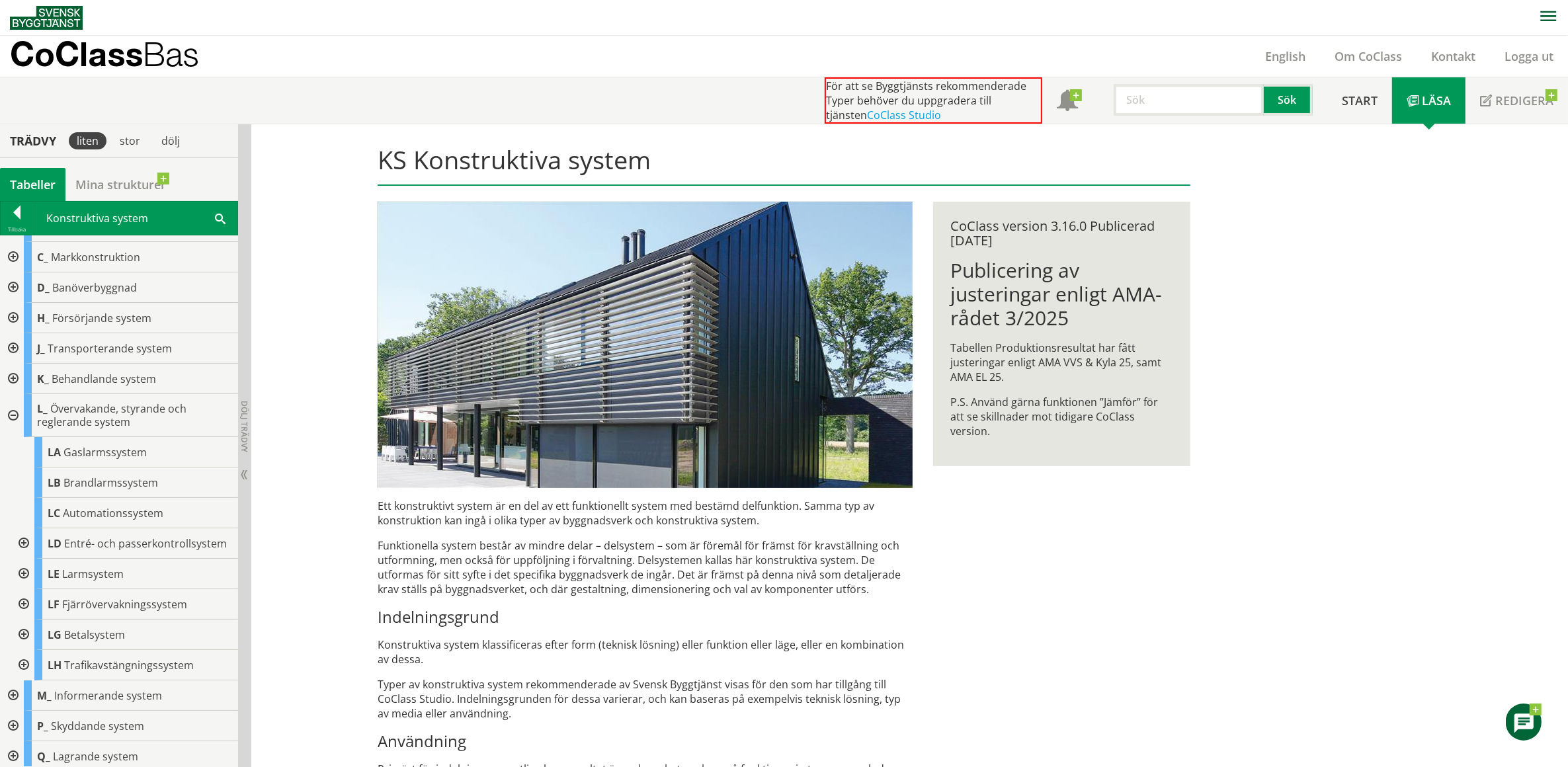
click at [13, 415] on div at bounding box center [12, 415] width 24 height 43
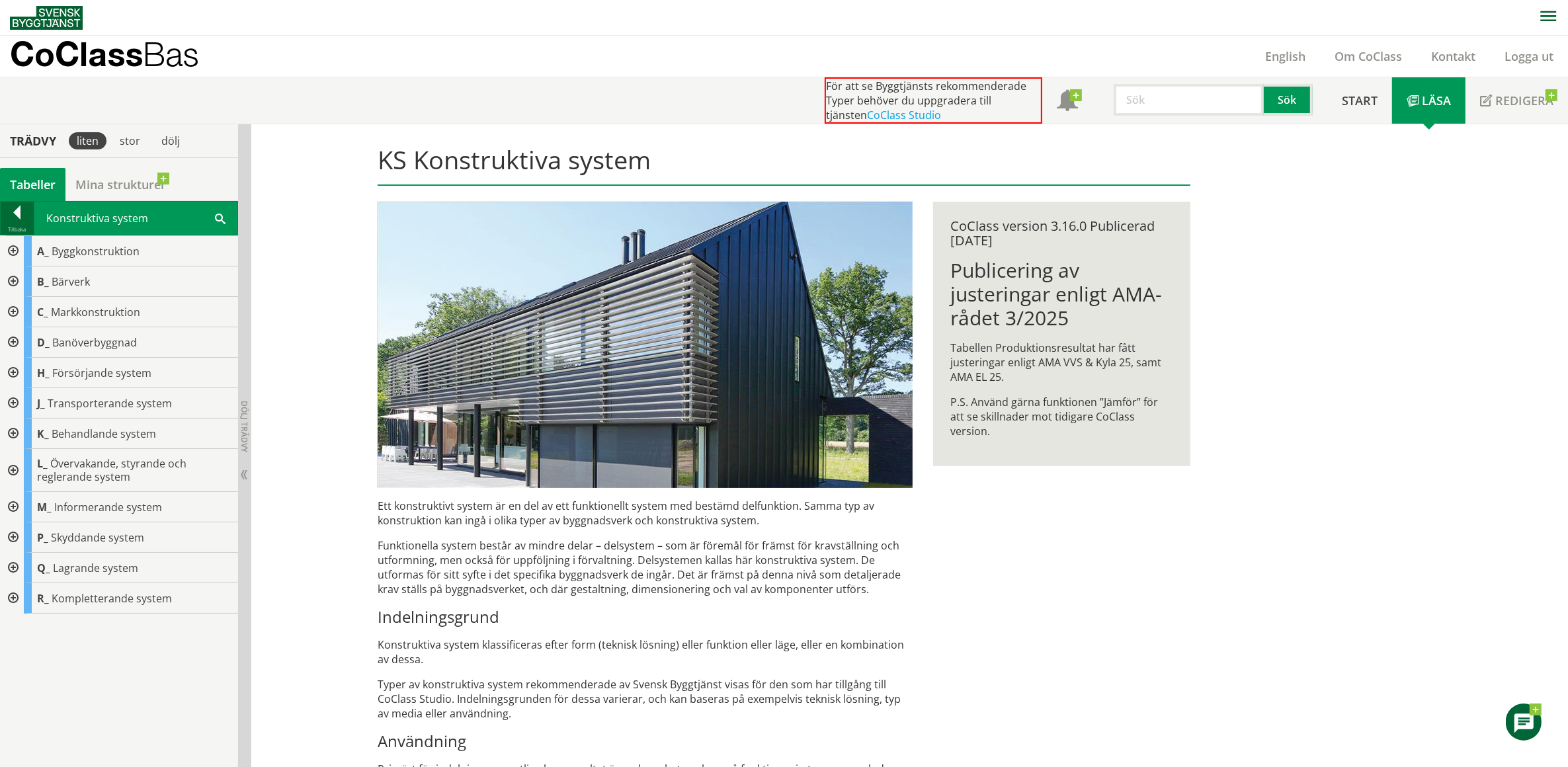
click at [17, 216] on div at bounding box center [17, 215] width 33 height 18
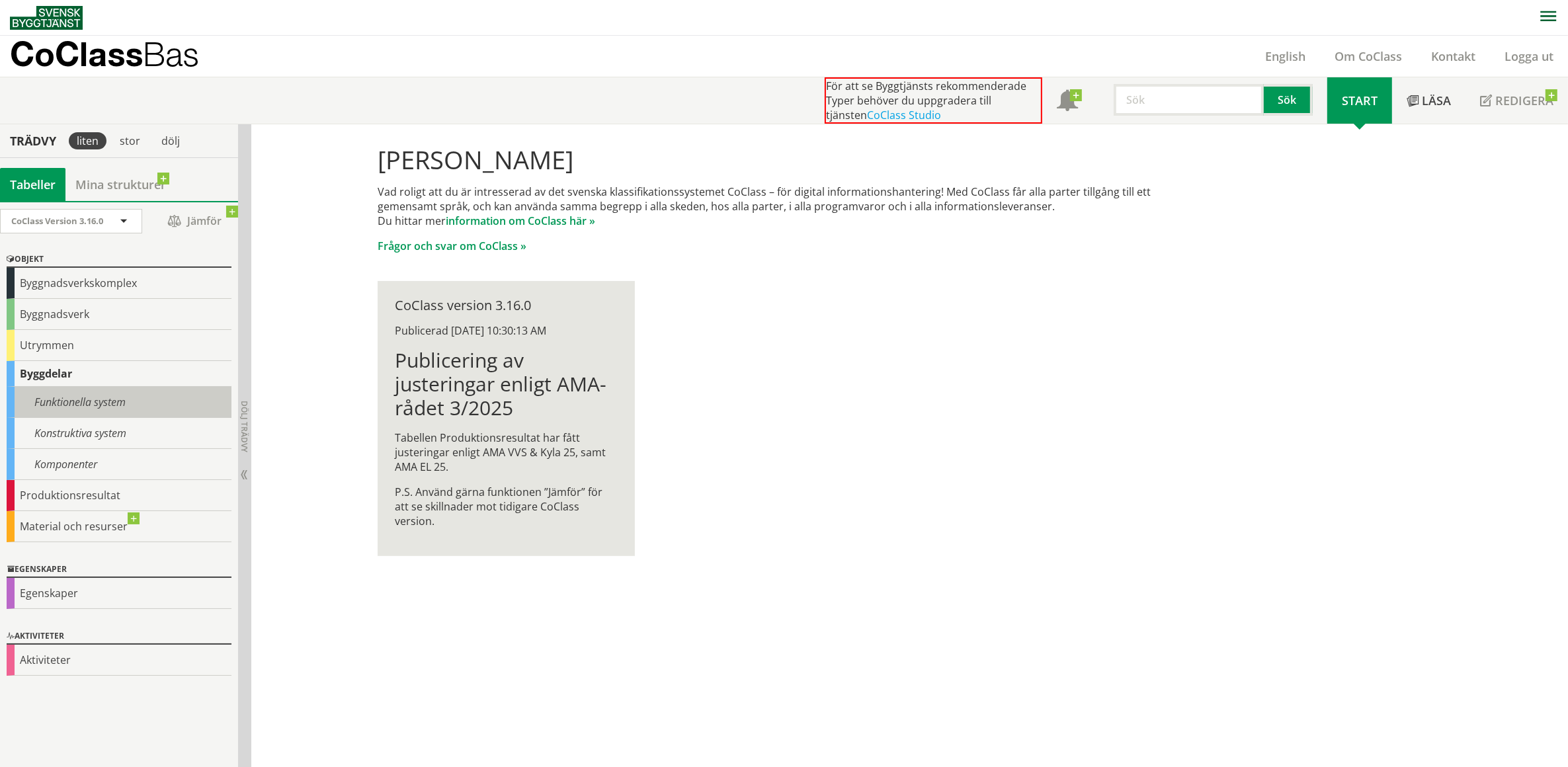
click at [56, 400] on div "Funktionella system" at bounding box center [119, 402] width 225 height 31
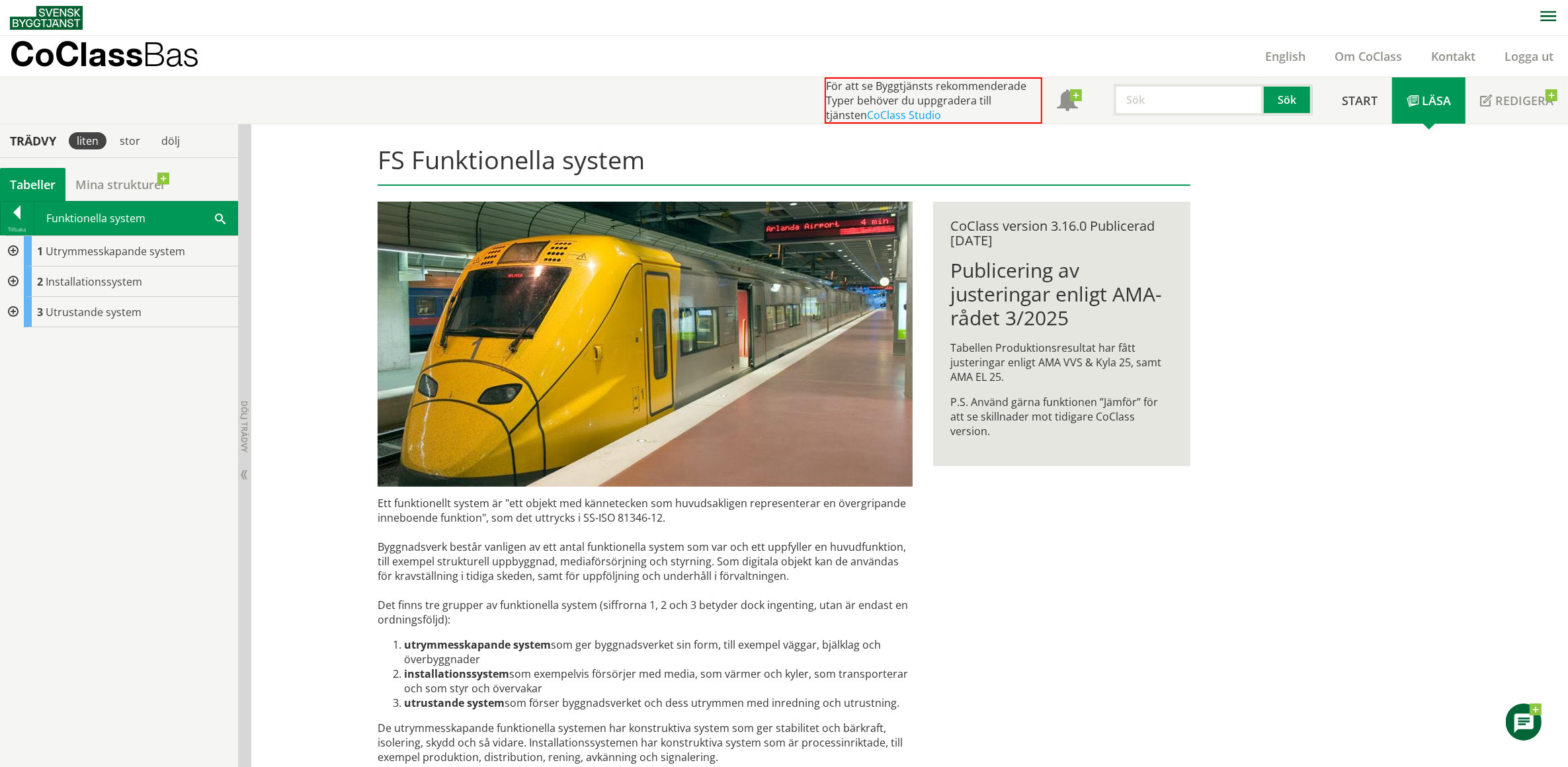
click at [13, 250] on div at bounding box center [12, 252] width 24 height 31
click at [11, 402] on div at bounding box center [12, 404] width 24 height 31
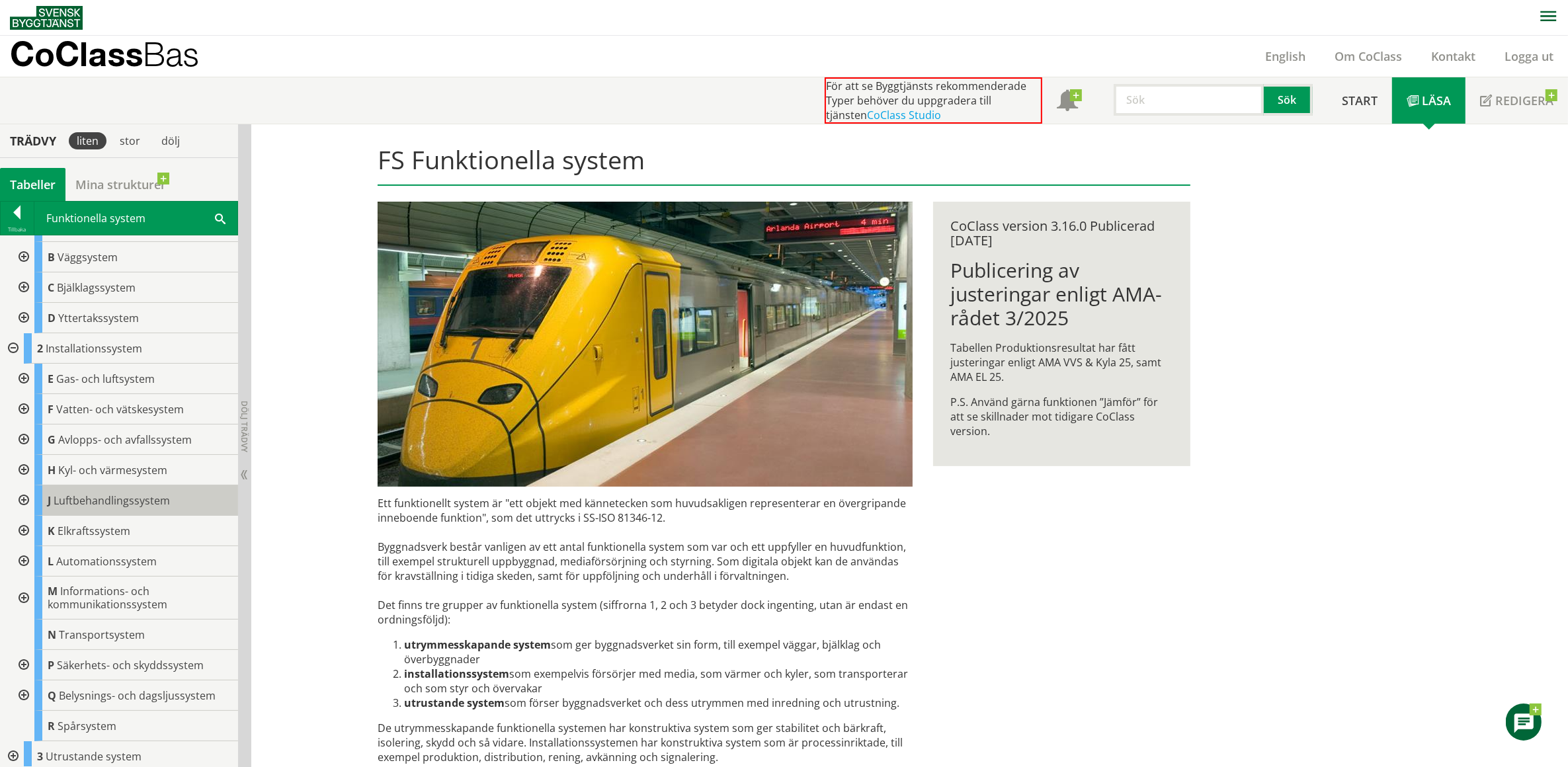
scroll to position [60, 0]
click at [12, 749] on div at bounding box center [12, 752] width 24 height 31
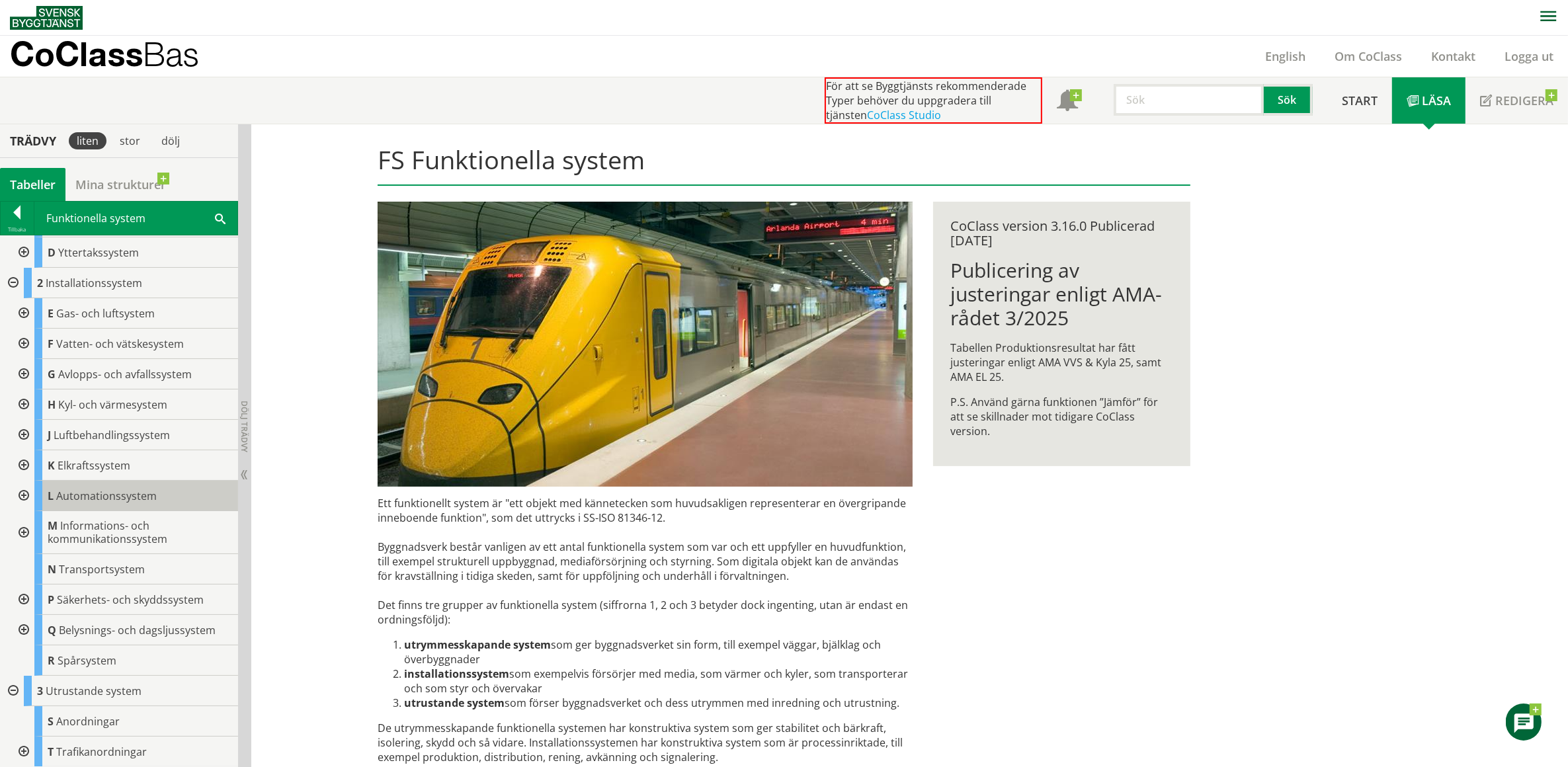
scroll to position [121, 0]
click at [22, 751] on div at bounding box center [22, 752] width 24 height 31
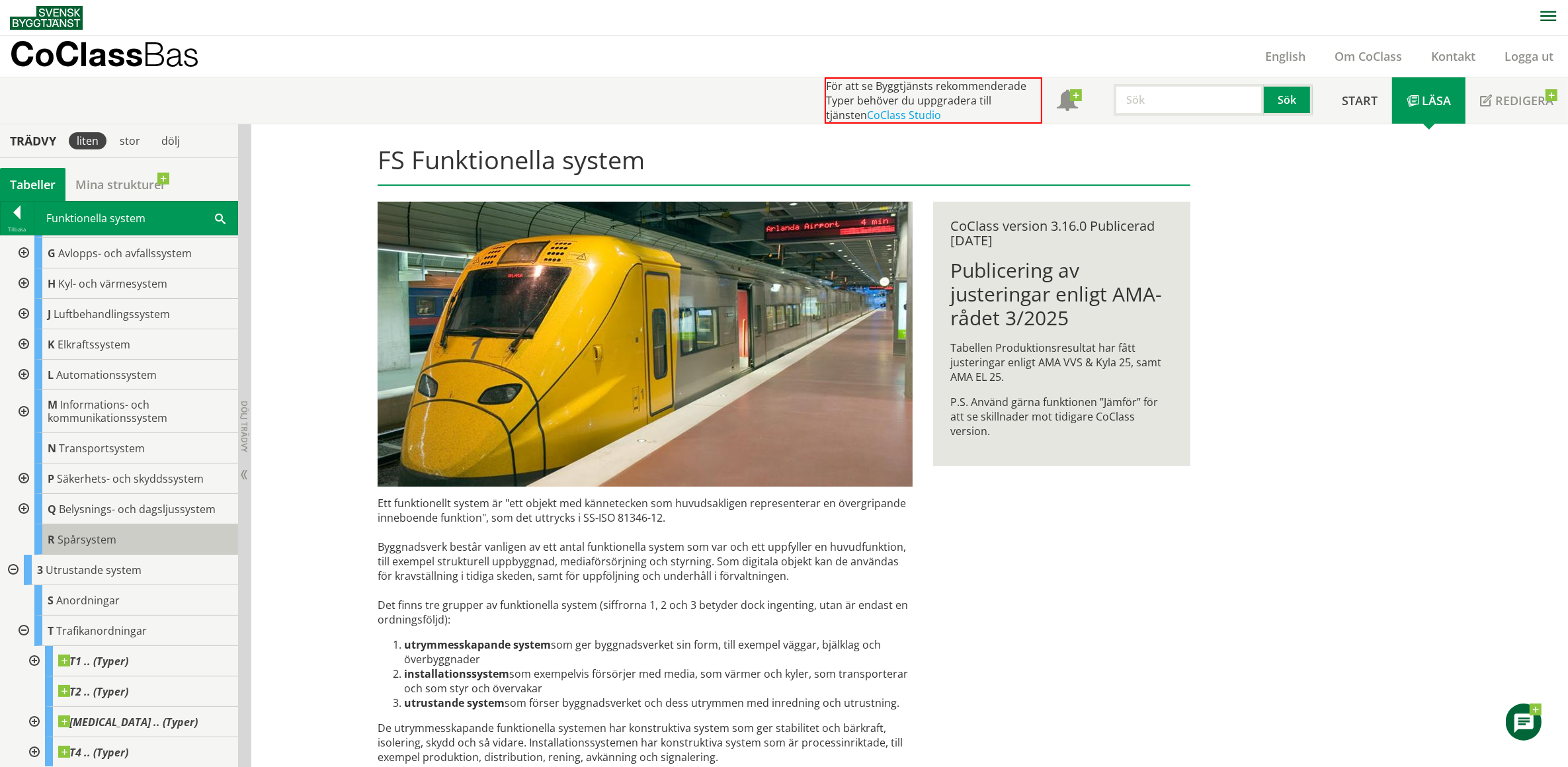
scroll to position [243, 0]
click at [15, 213] on div at bounding box center [17, 215] width 33 height 18
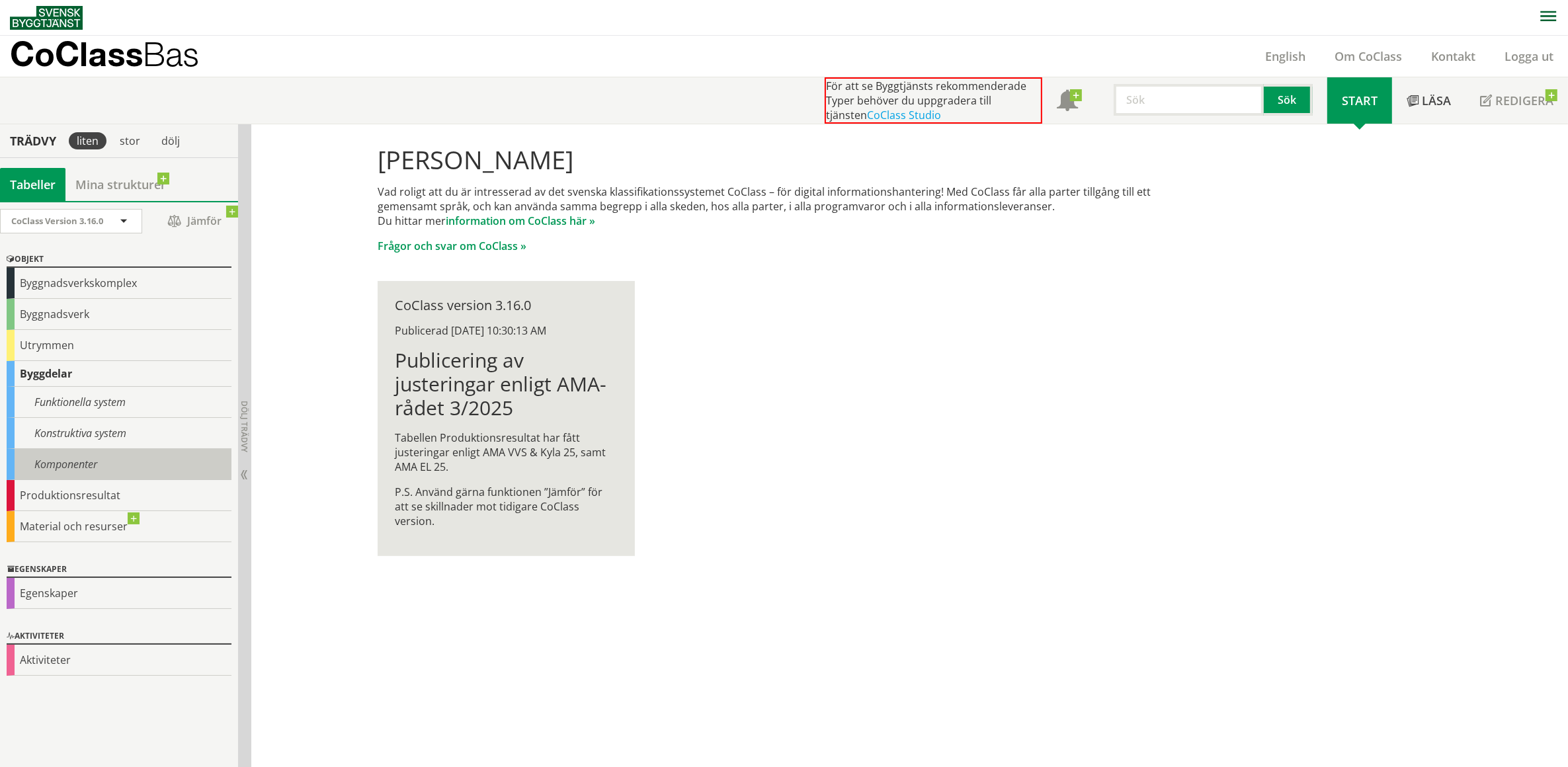
click at [81, 461] on div "Komponenter" at bounding box center [119, 464] width 225 height 31
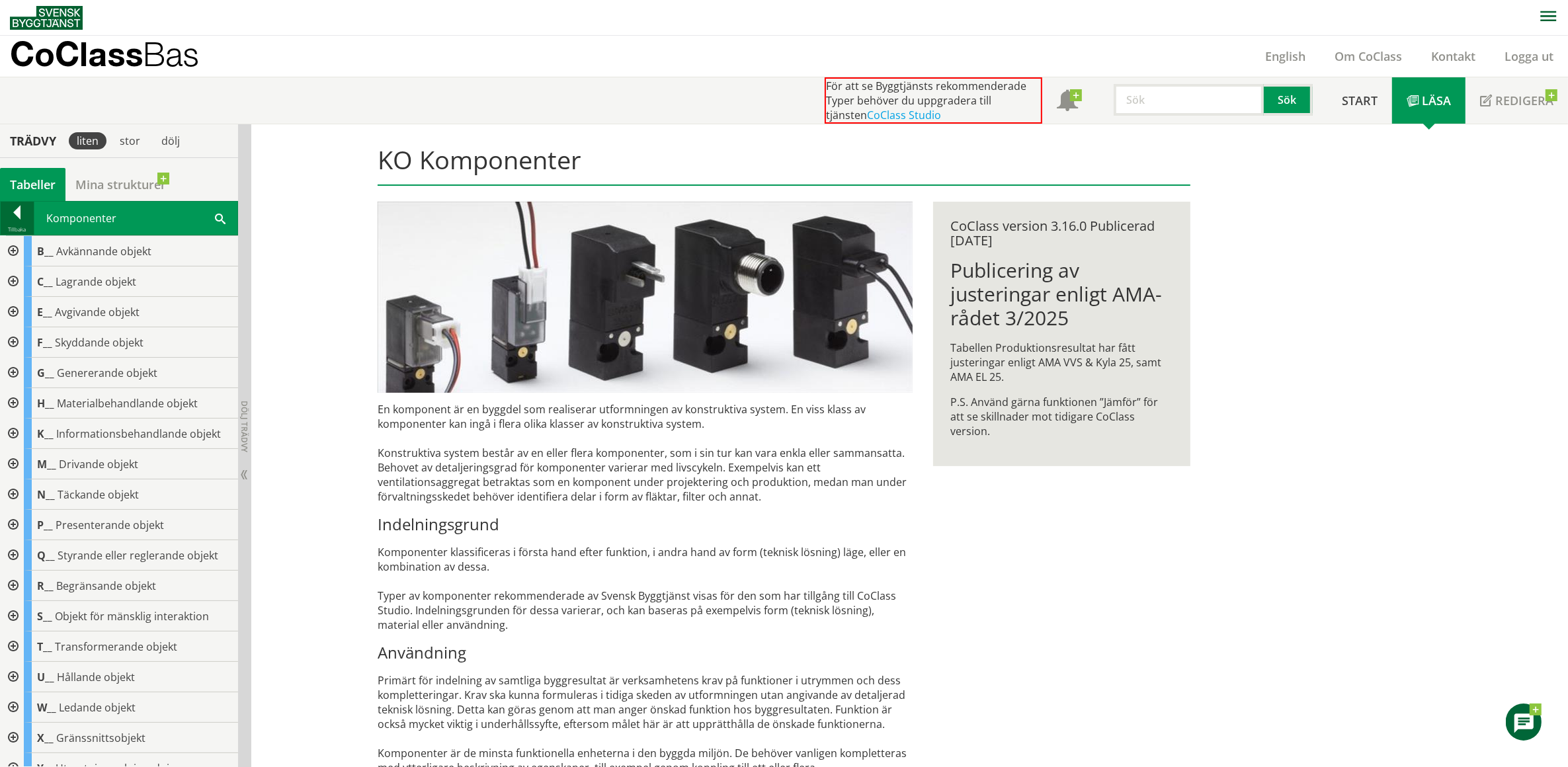
click at [15, 210] on div at bounding box center [17, 215] width 33 height 18
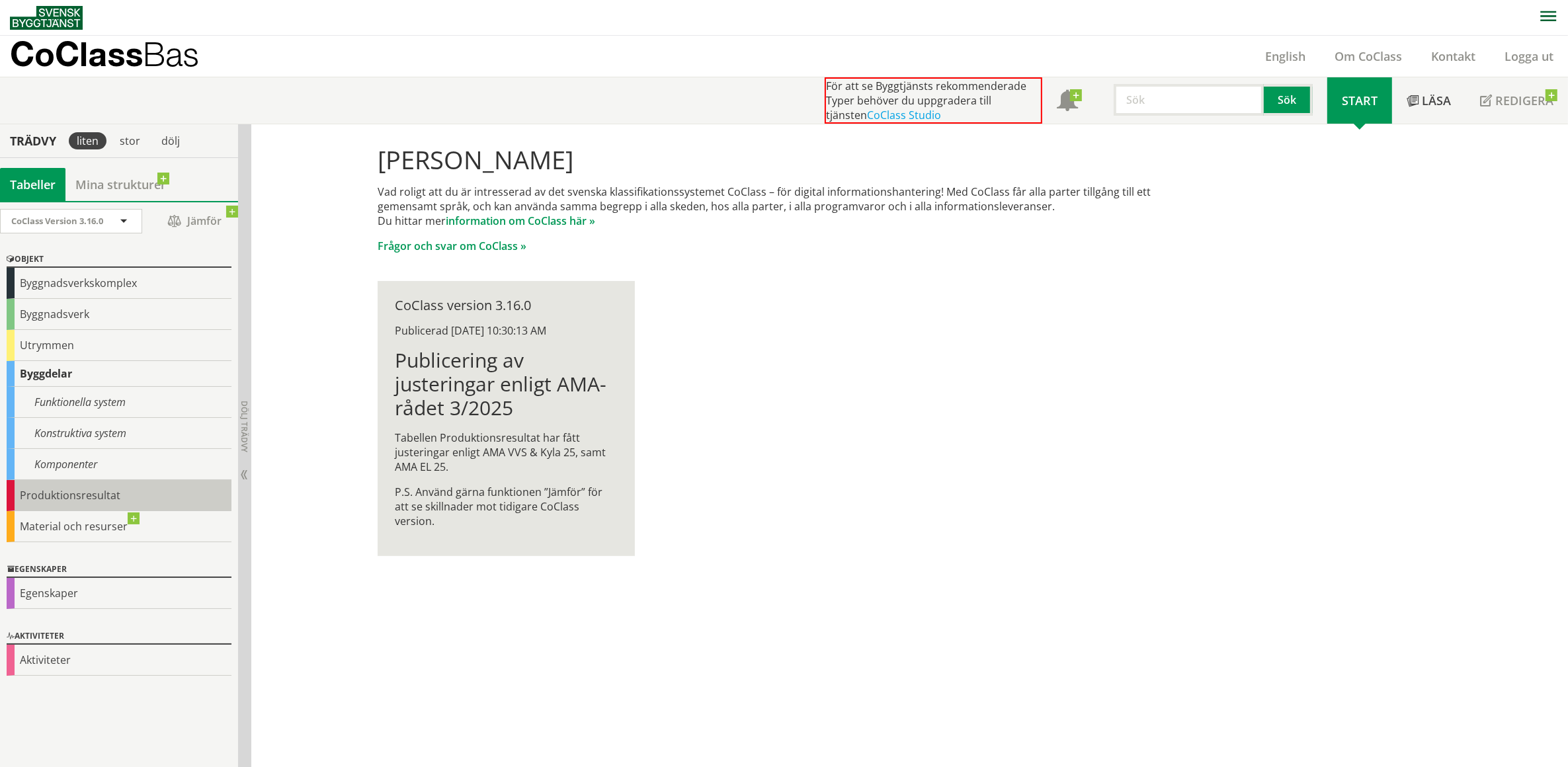
click at [81, 494] on div "Produktionsresultat" at bounding box center [119, 495] width 225 height 31
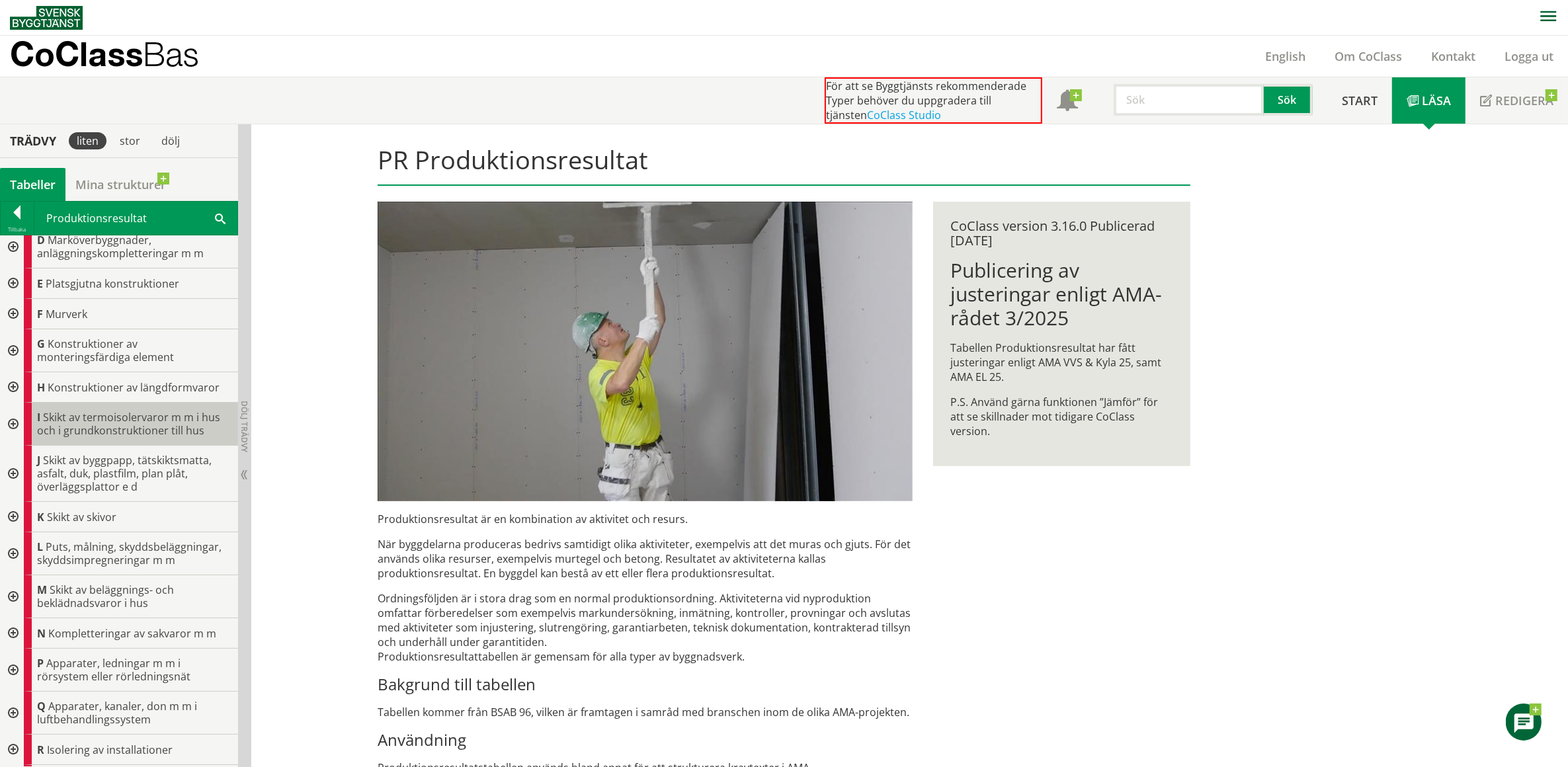
scroll to position [165, 0]
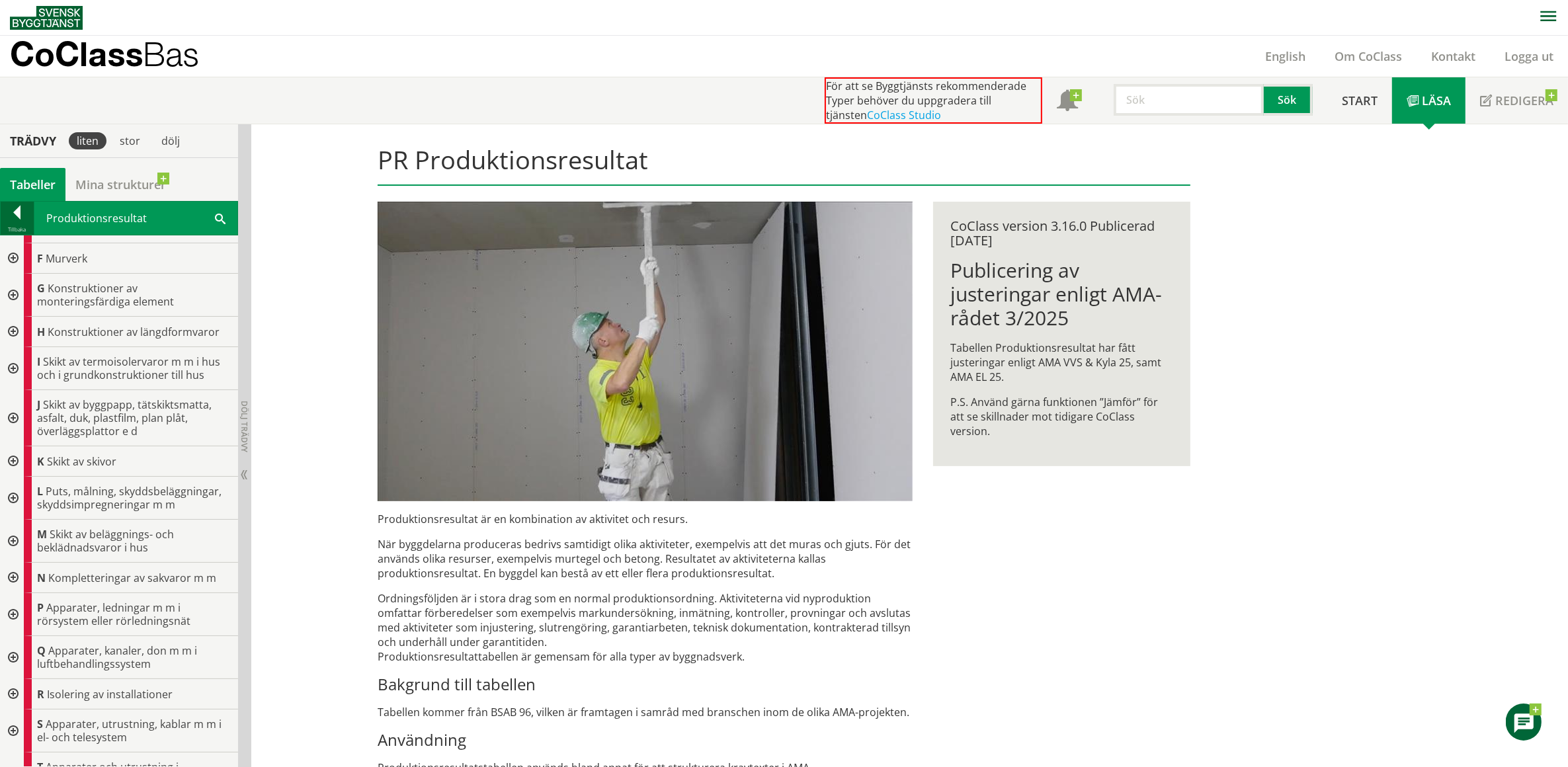
click at [17, 212] on div at bounding box center [17, 215] width 33 height 18
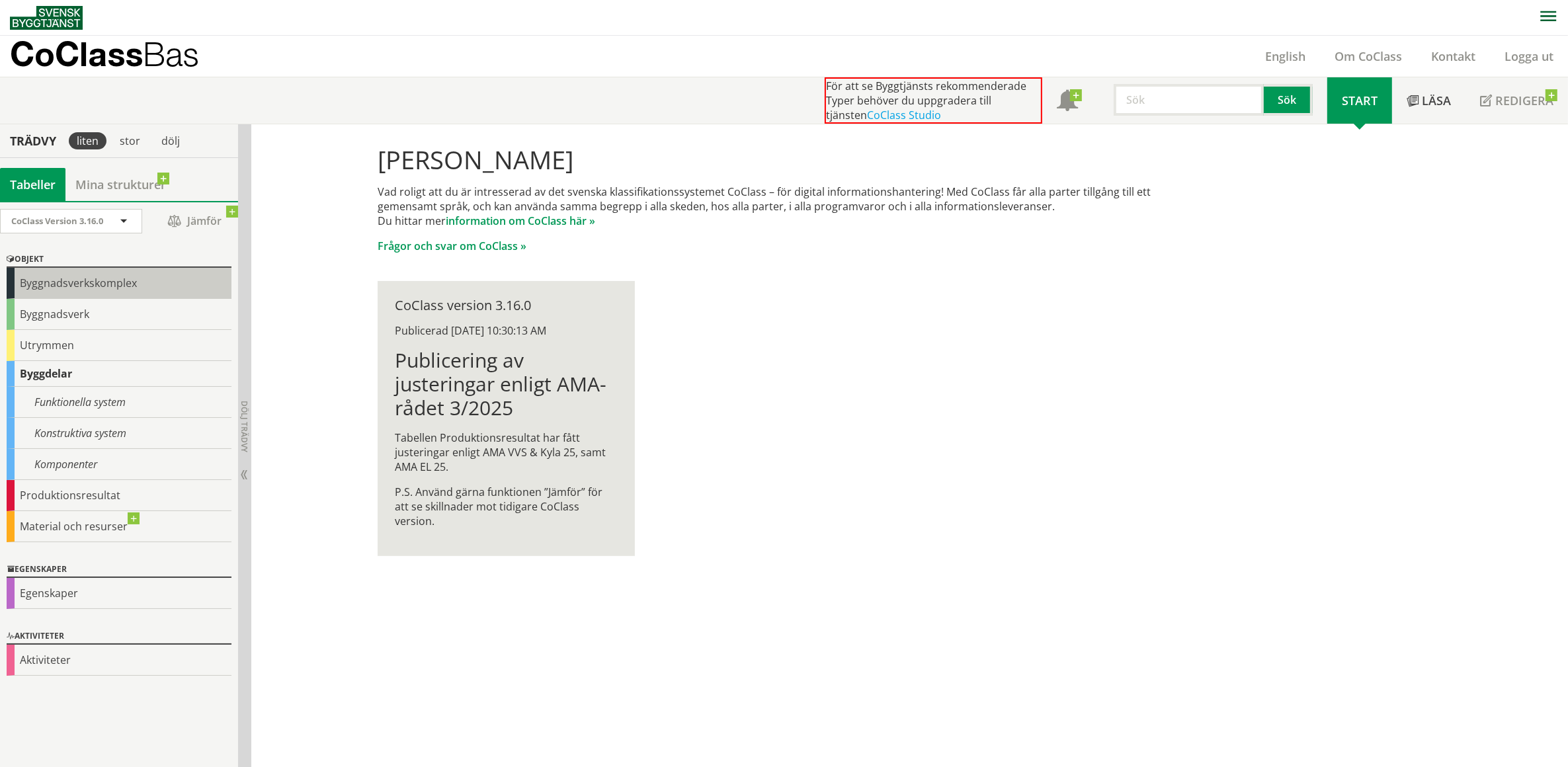
click at [78, 279] on div "Byggnadsverkskomplex" at bounding box center [119, 283] width 225 height 31
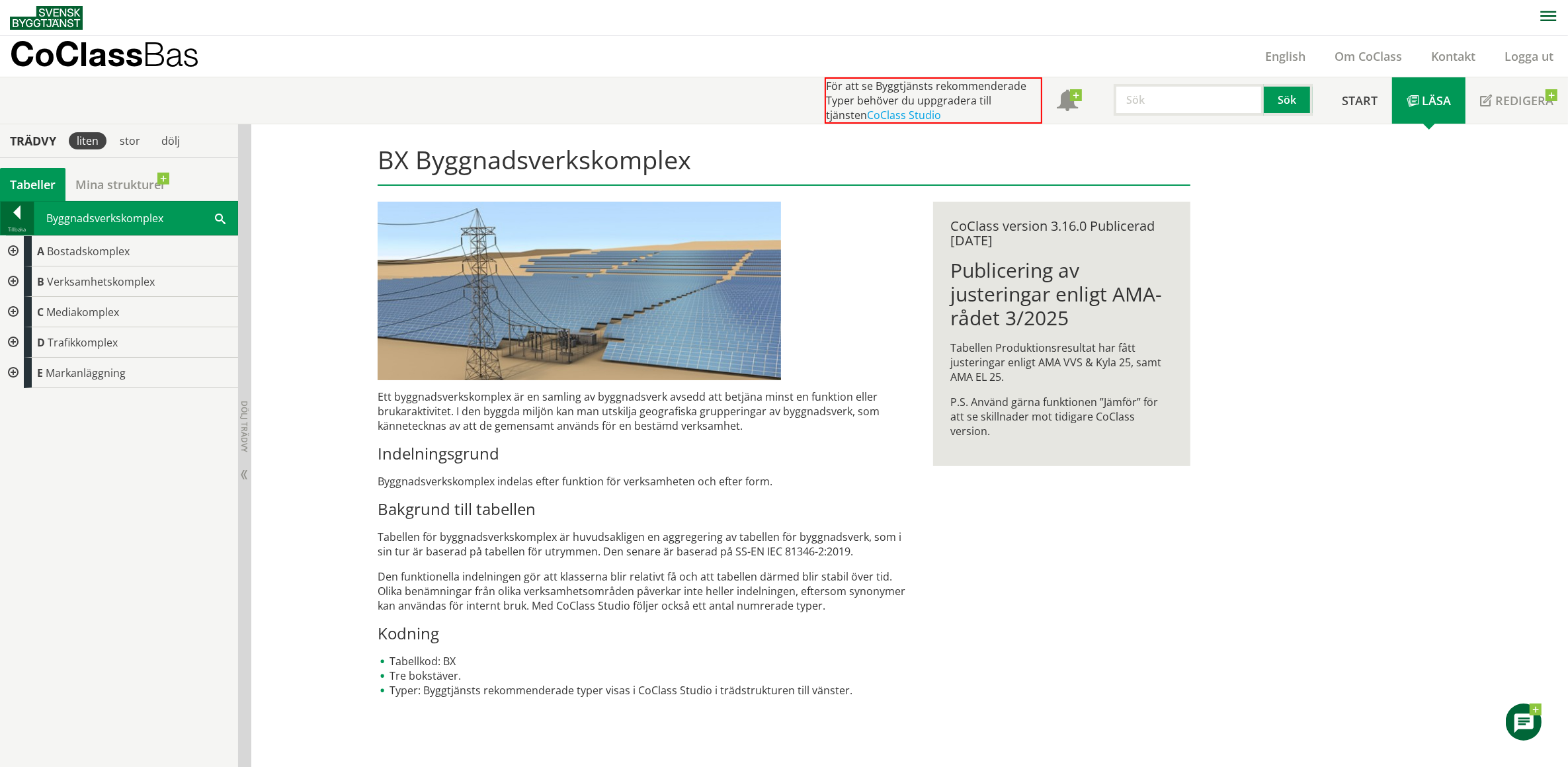
click at [17, 213] on div at bounding box center [17, 215] width 33 height 18
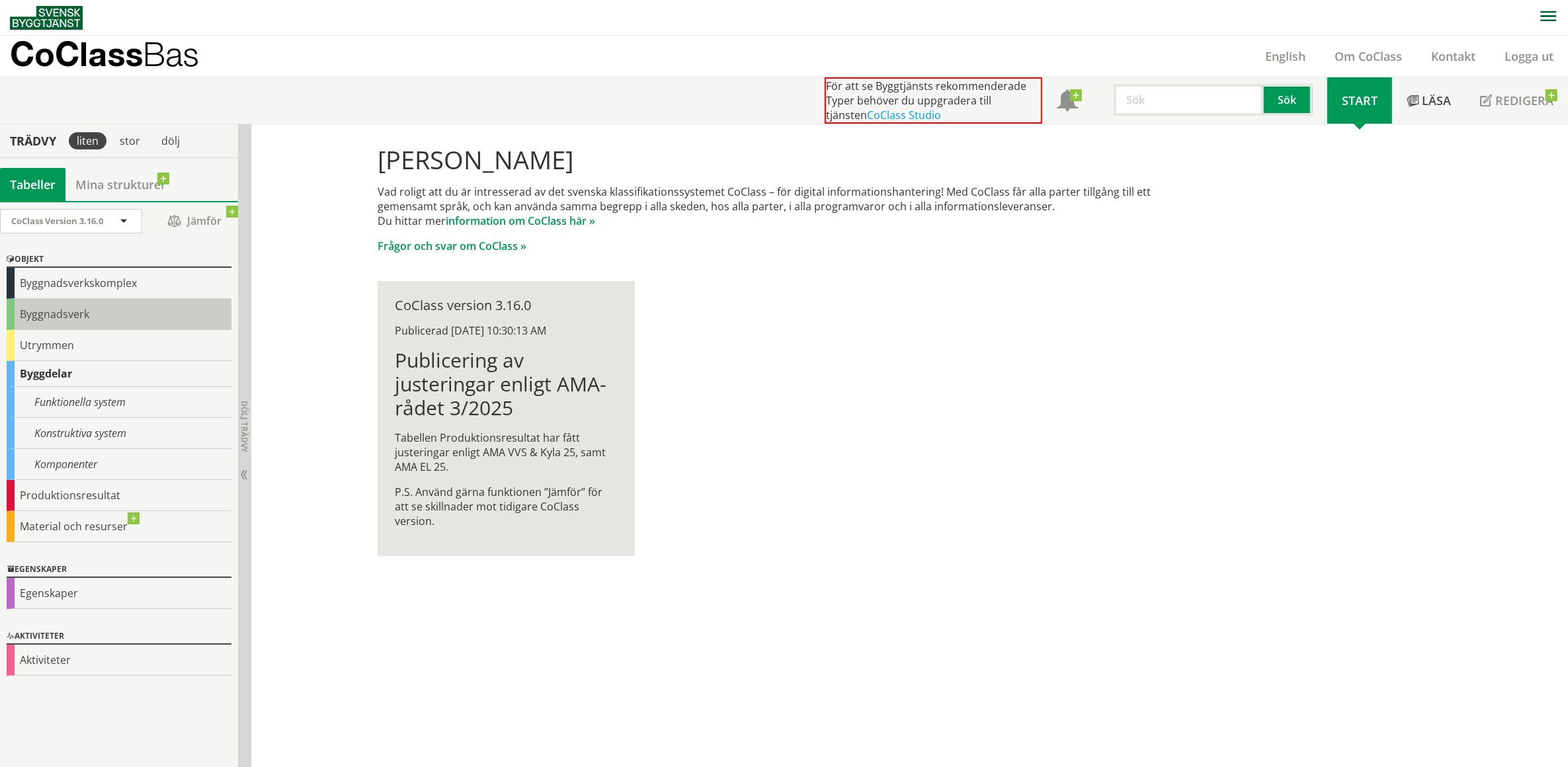
click at [65, 309] on div "Byggnadsverk" at bounding box center [119, 314] width 225 height 31
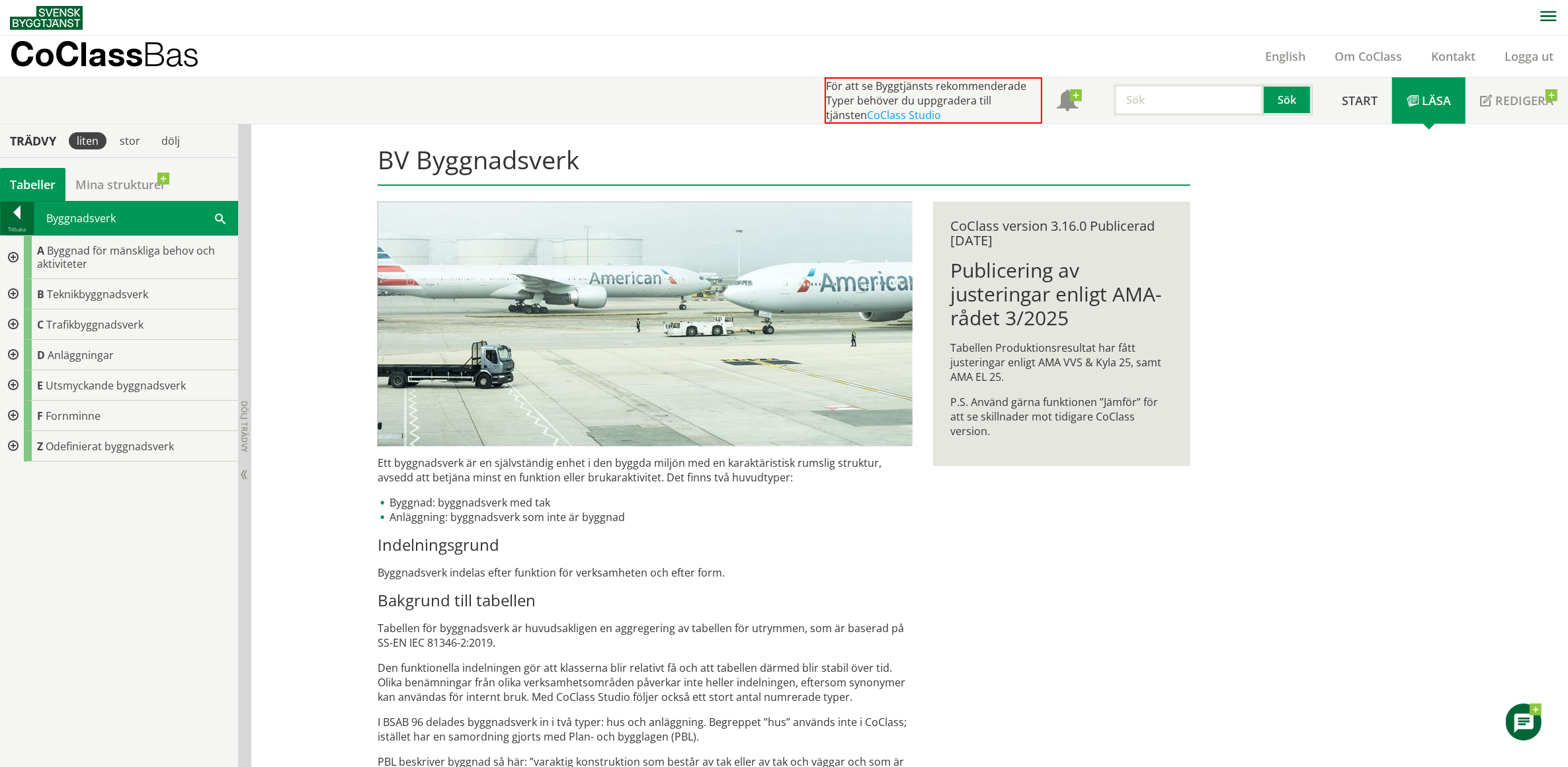
click at [20, 210] on div at bounding box center [17, 215] width 33 height 18
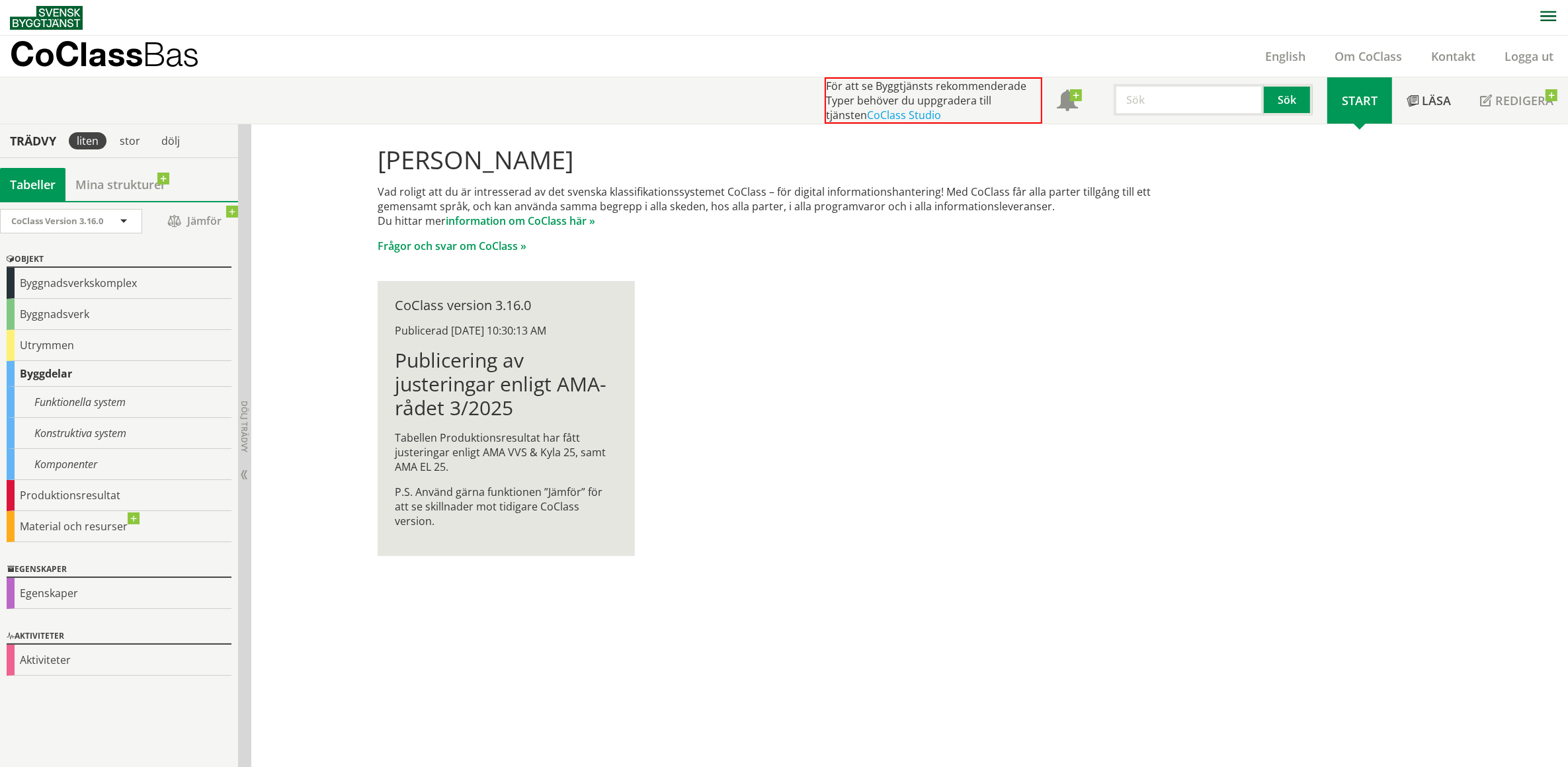
click at [527, 48] on div "CoClass Bas English Om CoClass Kontakt Logga ut" at bounding box center [789, 56] width 1558 height 41
click at [89, 402] on div "Funktionella system" at bounding box center [119, 402] width 225 height 31
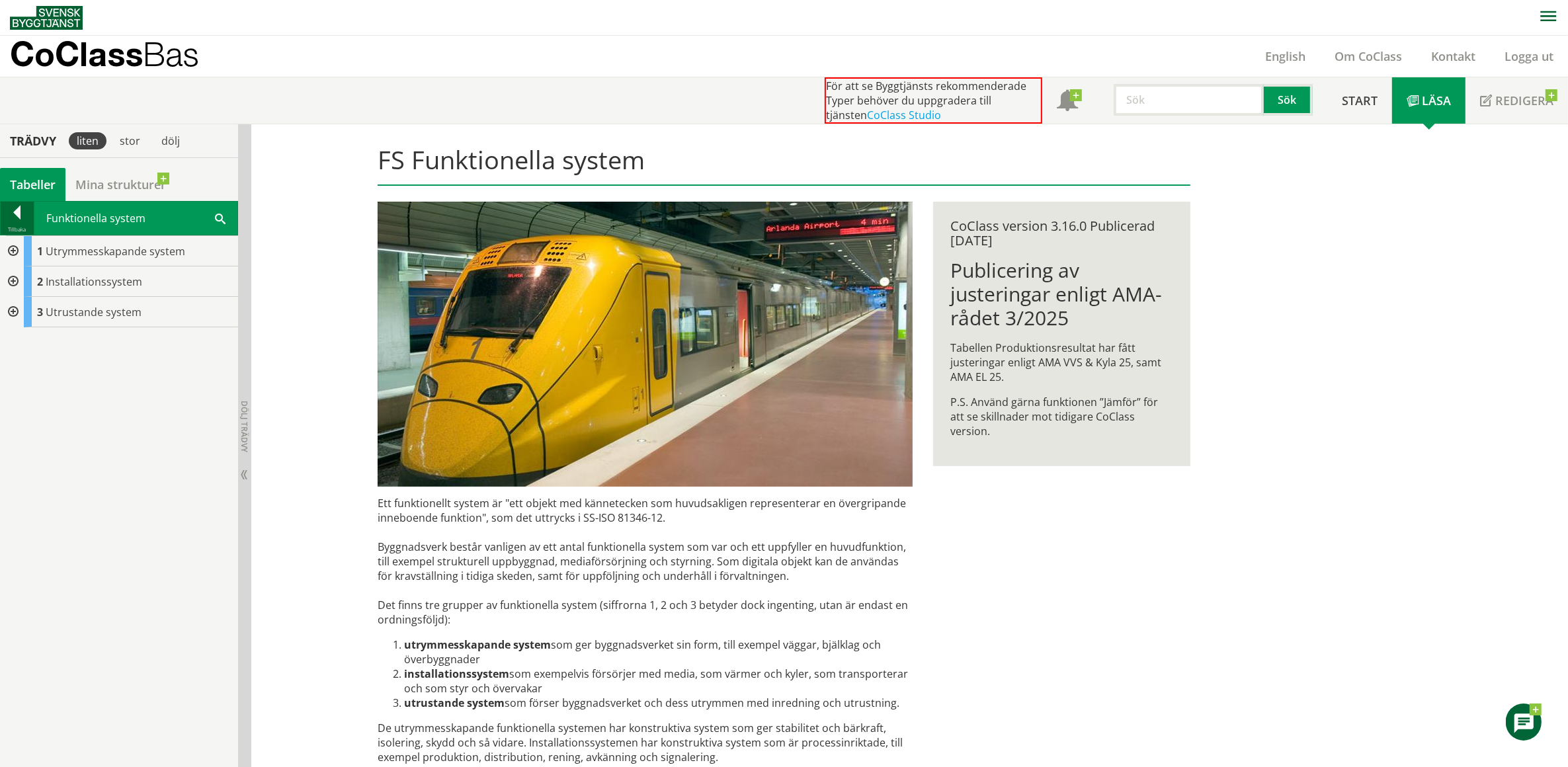
click at [15, 210] on div at bounding box center [17, 215] width 33 height 18
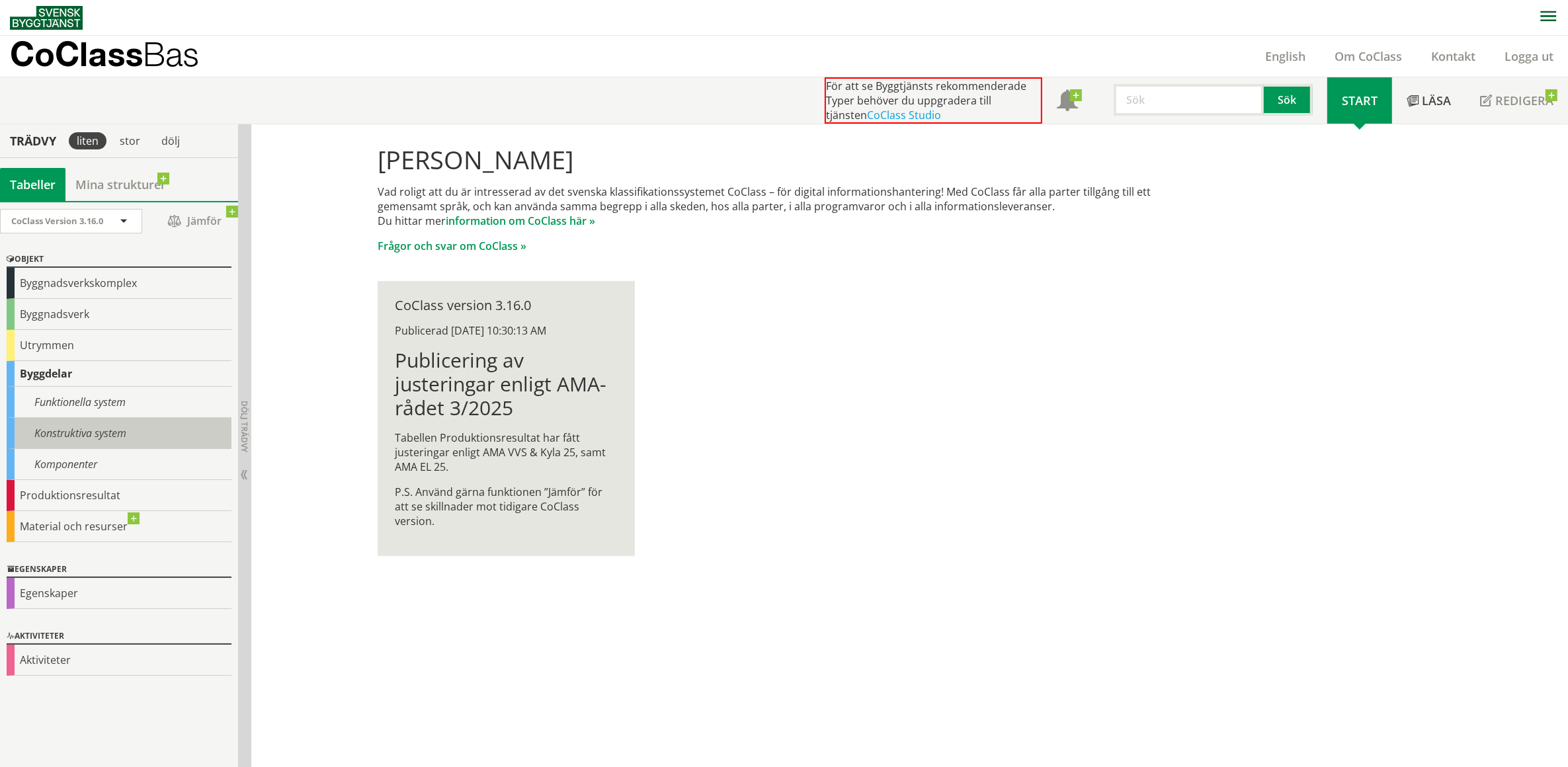
click at [76, 433] on div "Konstruktiva system" at bounding box center [119, 433] width 225 height 31
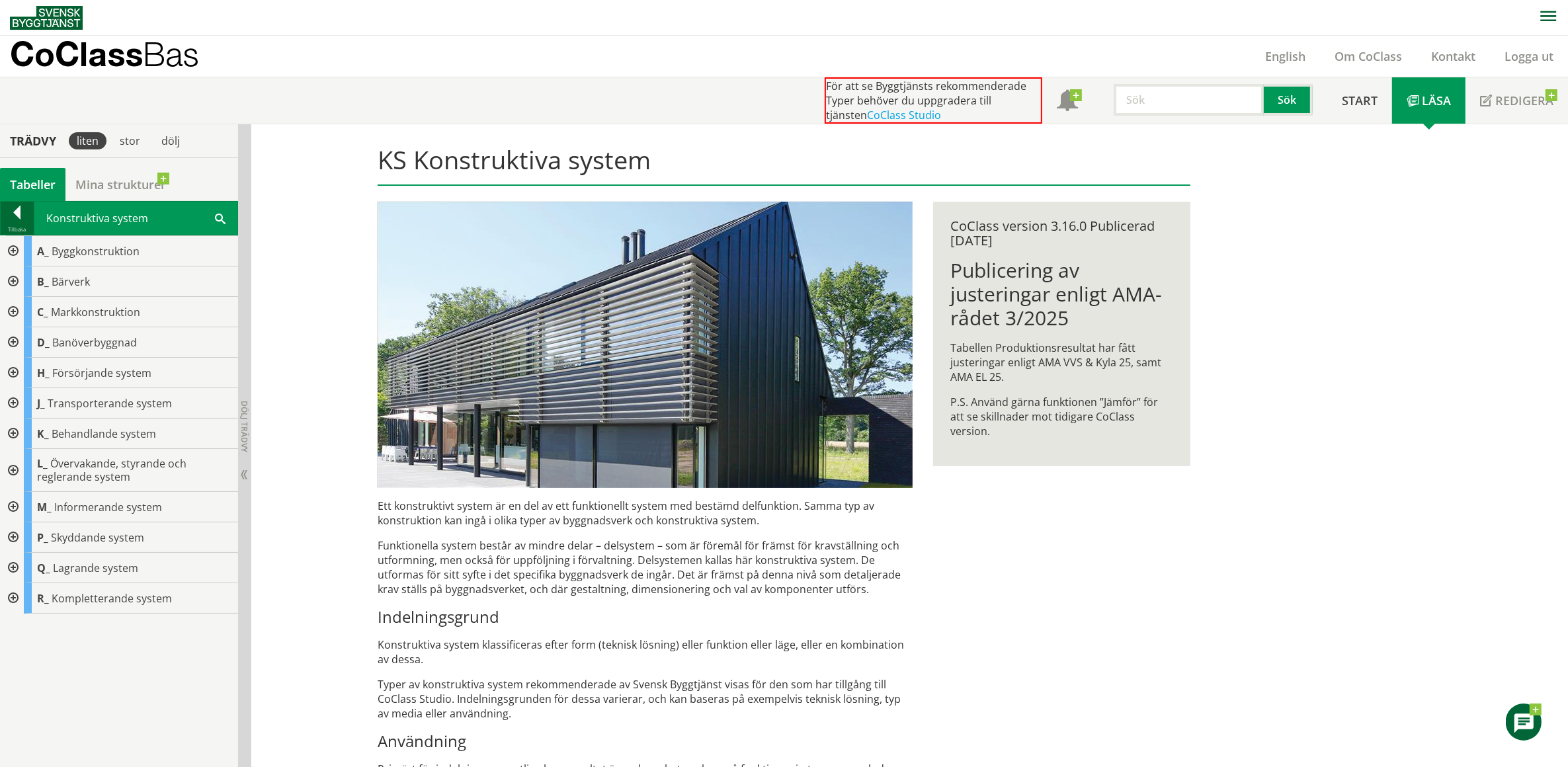
click at [18, 210] on div at bounding box center [17, 215] width 33 height 18
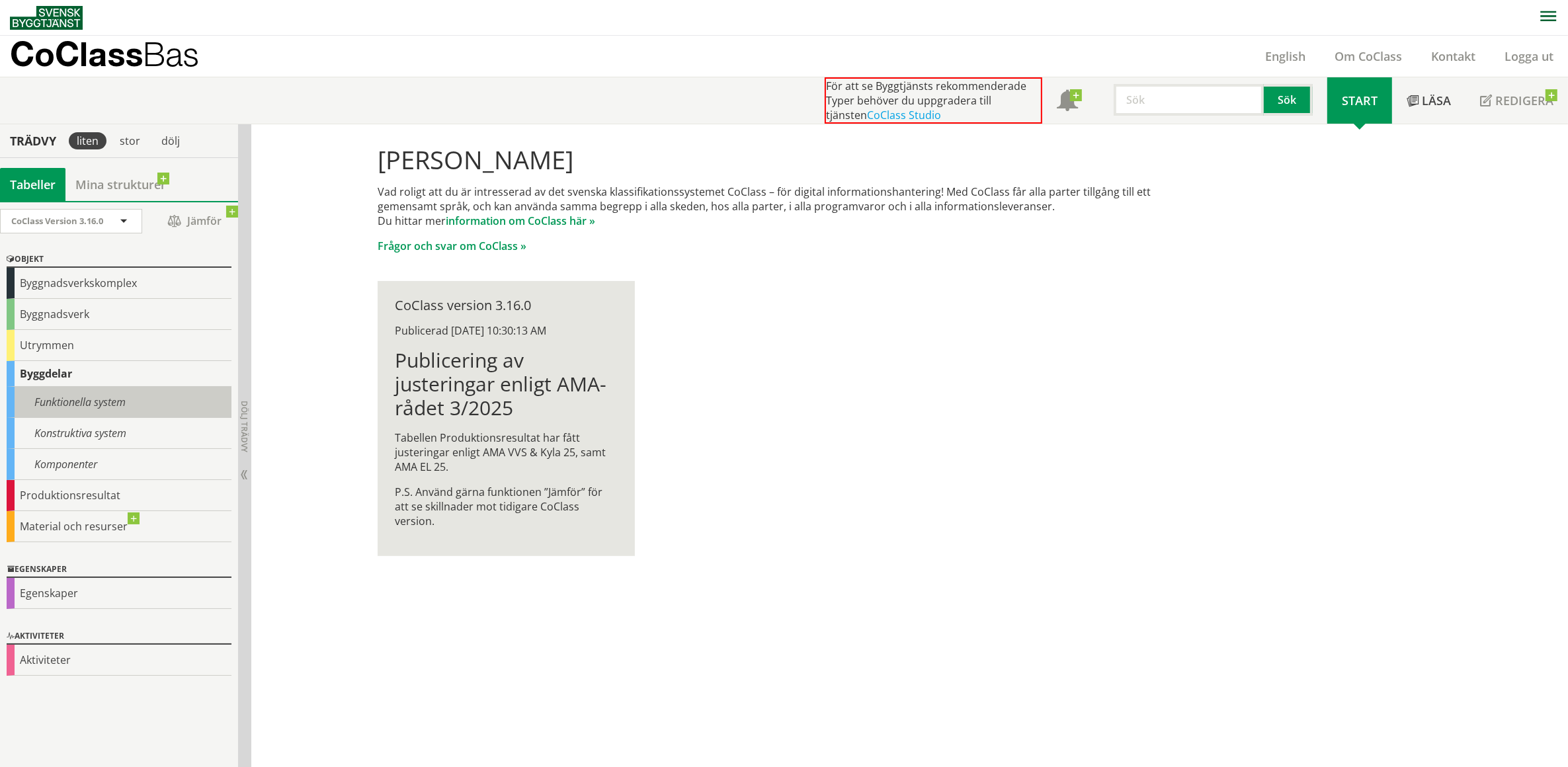
click at [89, 402] on div "Funktionella system" at bounding box center [119, 402] width 225 height 31
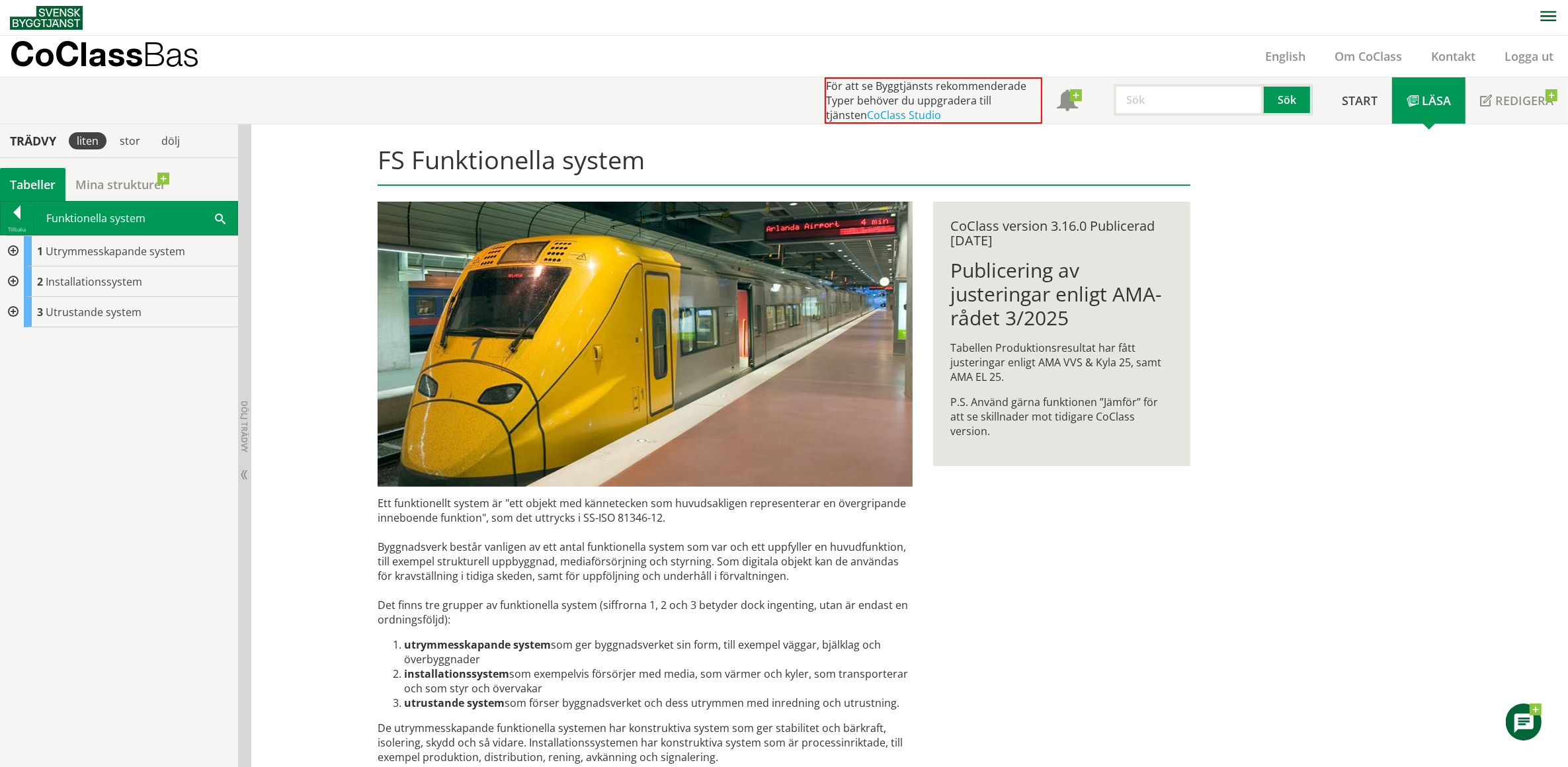
click at [12, 249] on div at bounding box center [12, 252] width 24 height 31
click at [11, 279] on div at bounding box center [12, 282] width 24 height 31
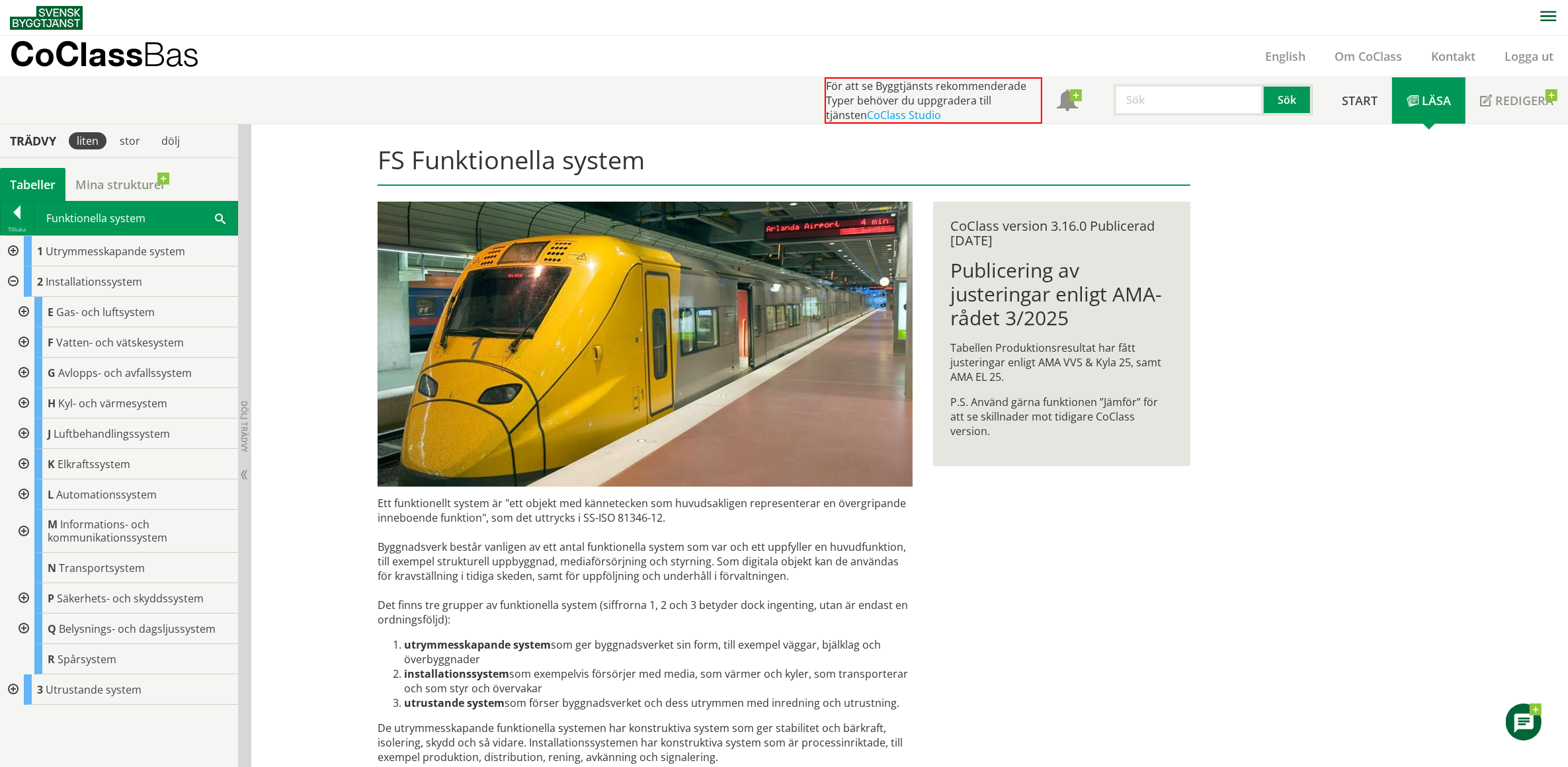
click at [22, 460] on div at bounding box center [22, 464] width 24 height 31
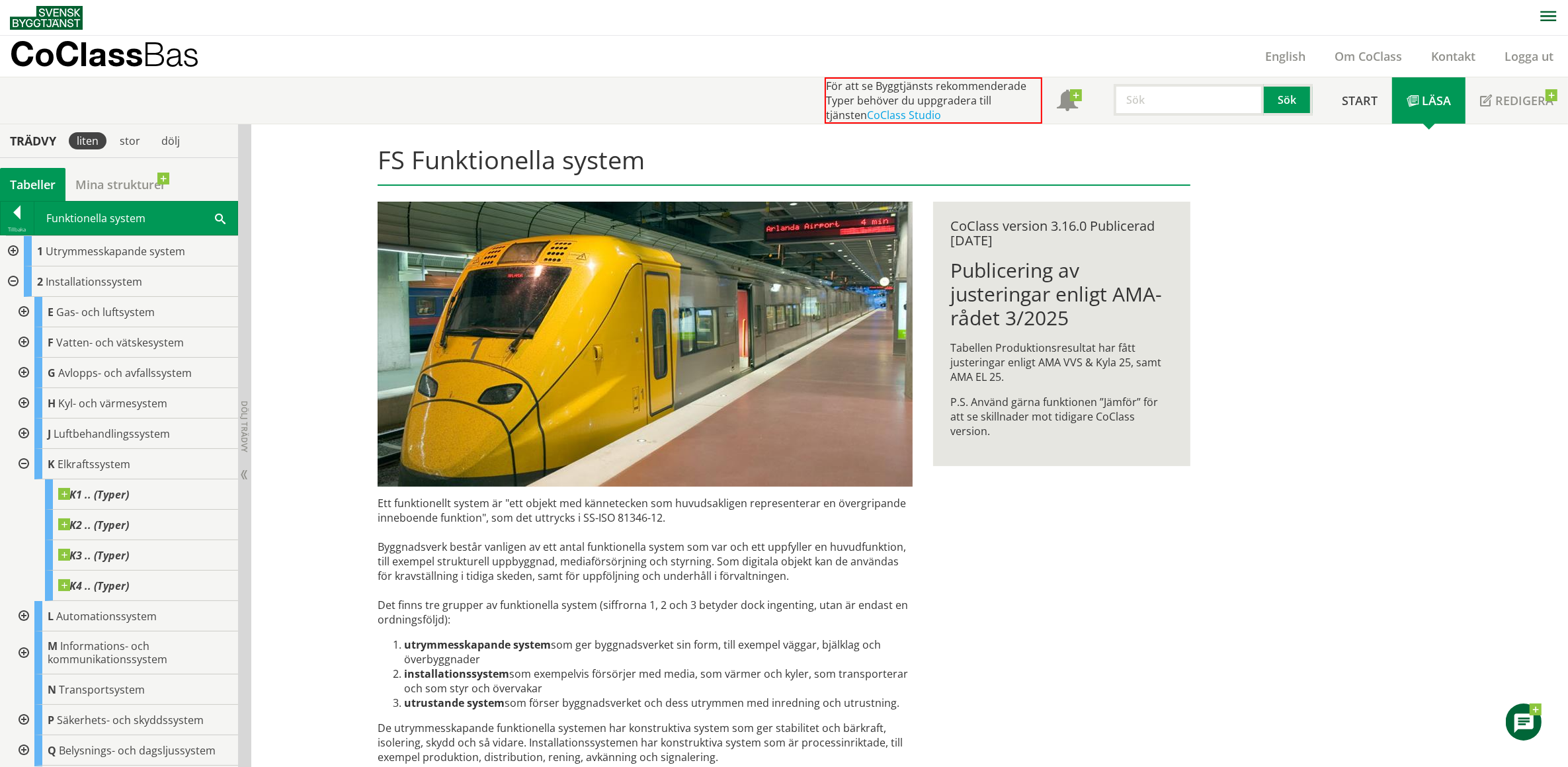
click at [22, 461] on div at bounding box center [22, 464] width 24 height 31
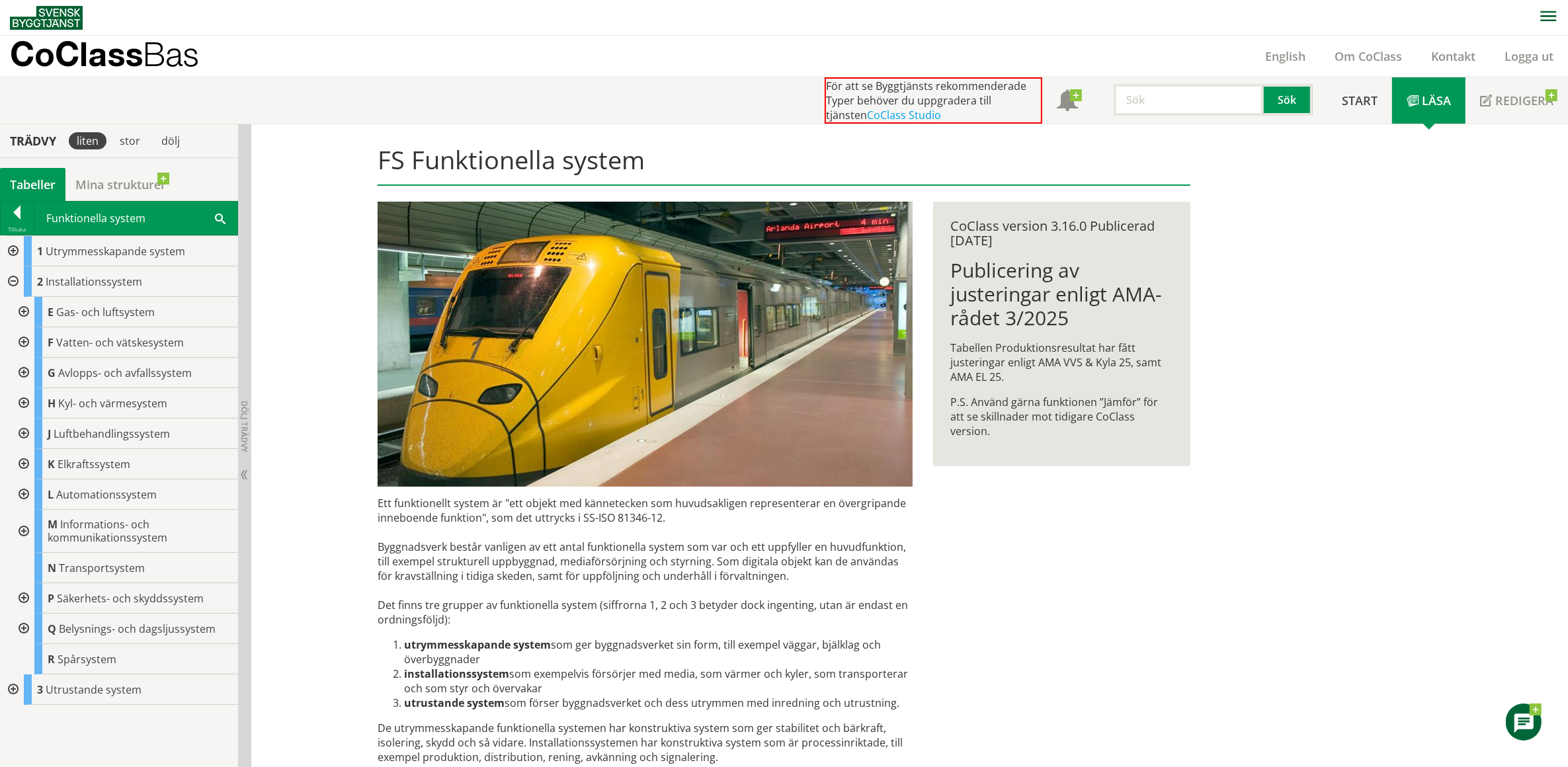
click at [22, 491] on div at bounding box center [22, 495] width 24 height 31
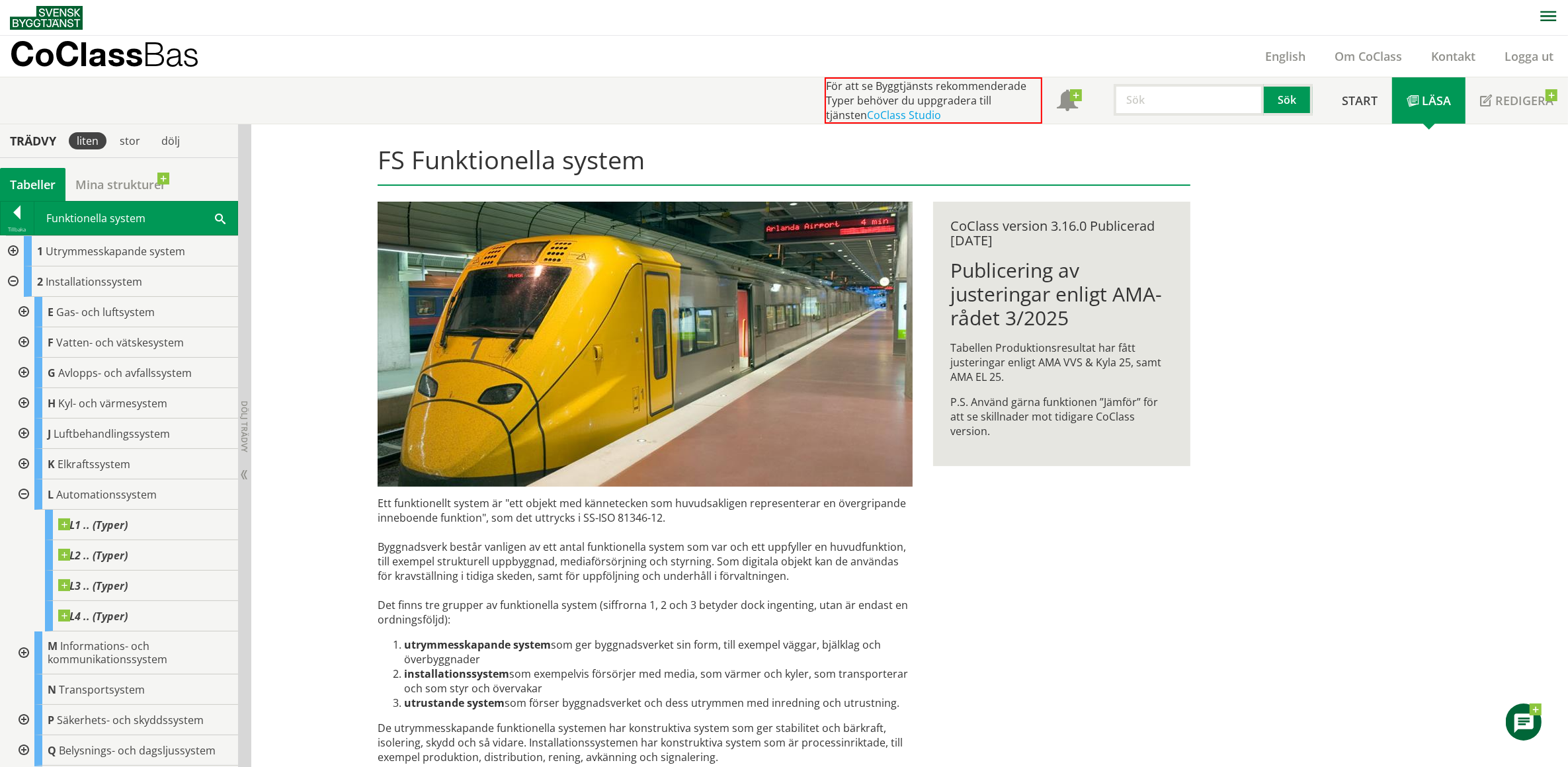
click at [25, 494] on div at bounding box center [22, 495] width 24 height 31
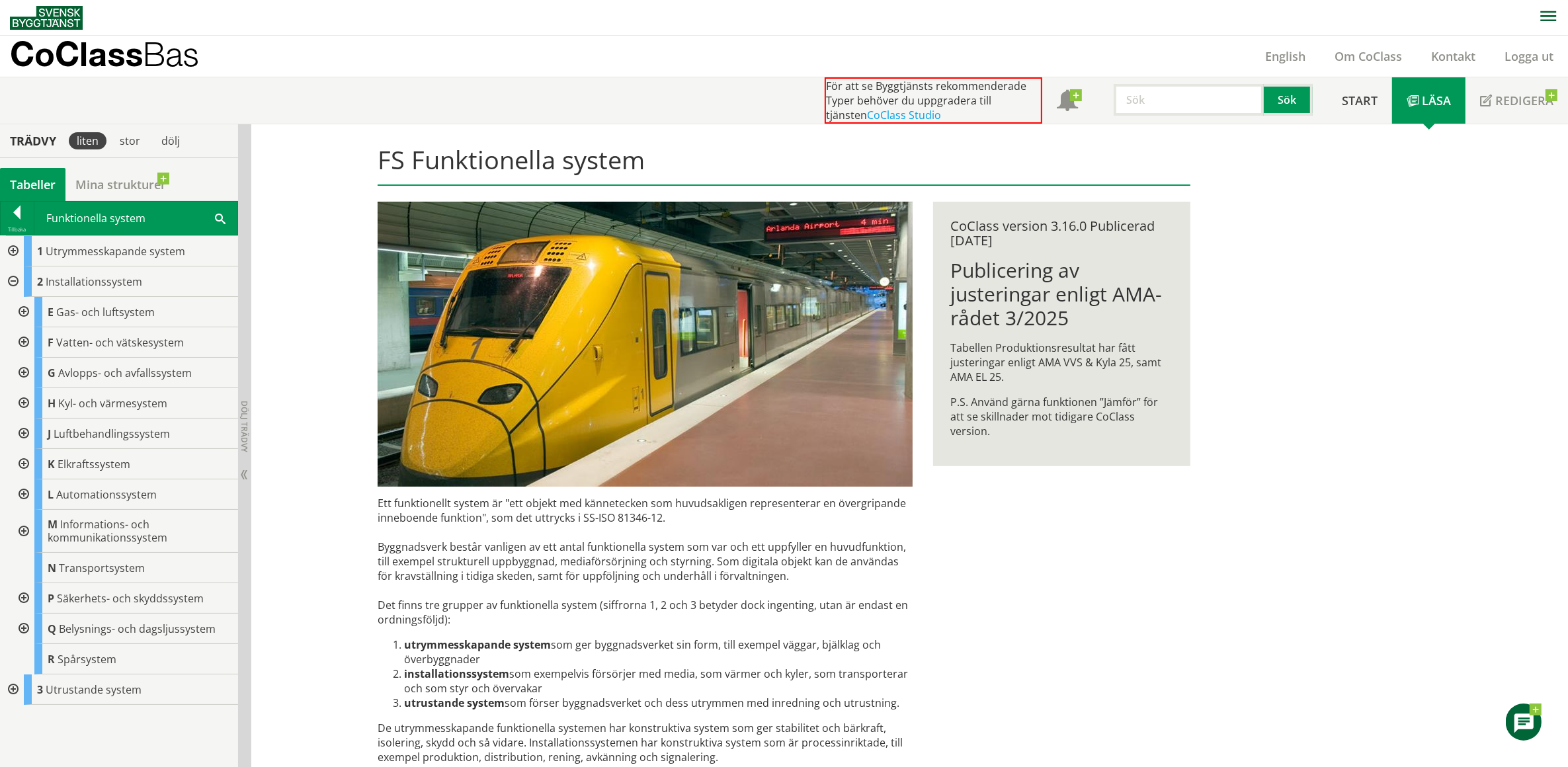
click at [23, 491] on div at bounding box center [22, 495] width 24 height 31
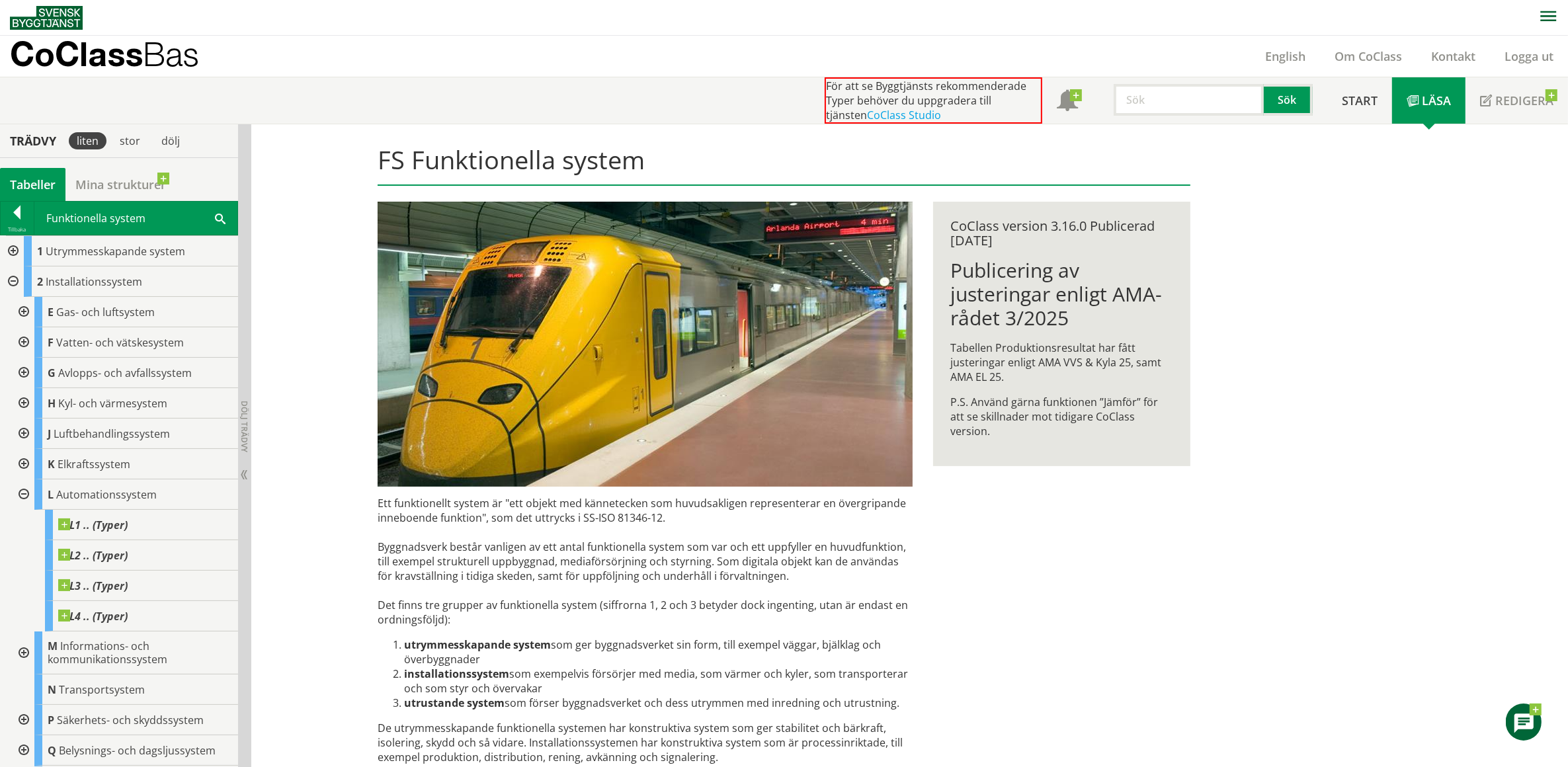
click at [23, 491] on div at bounding box center [22, 495] width 24 height 31
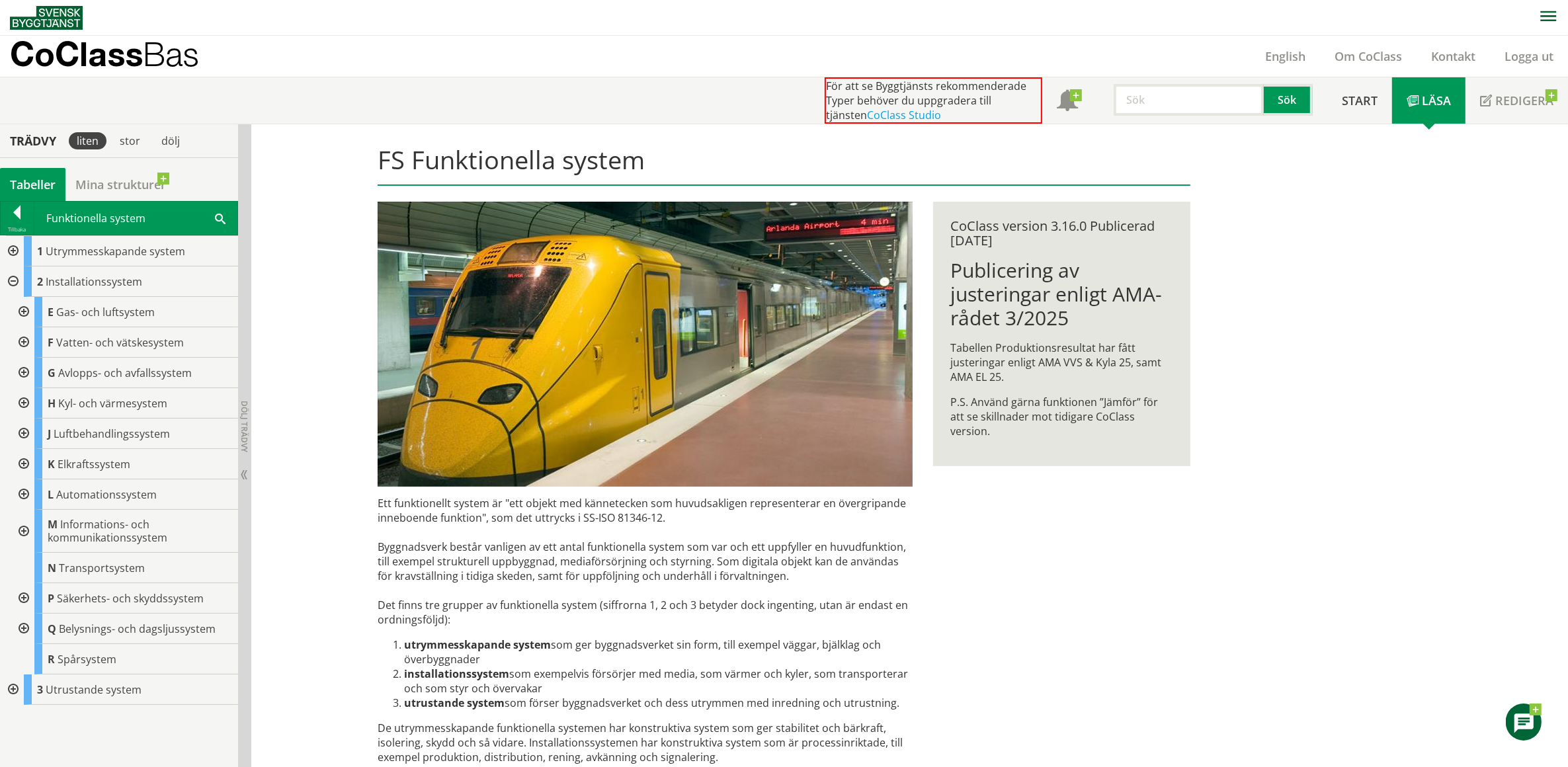
click at [17, 527] on div at bounding box center [22, 531] width 24 height 43
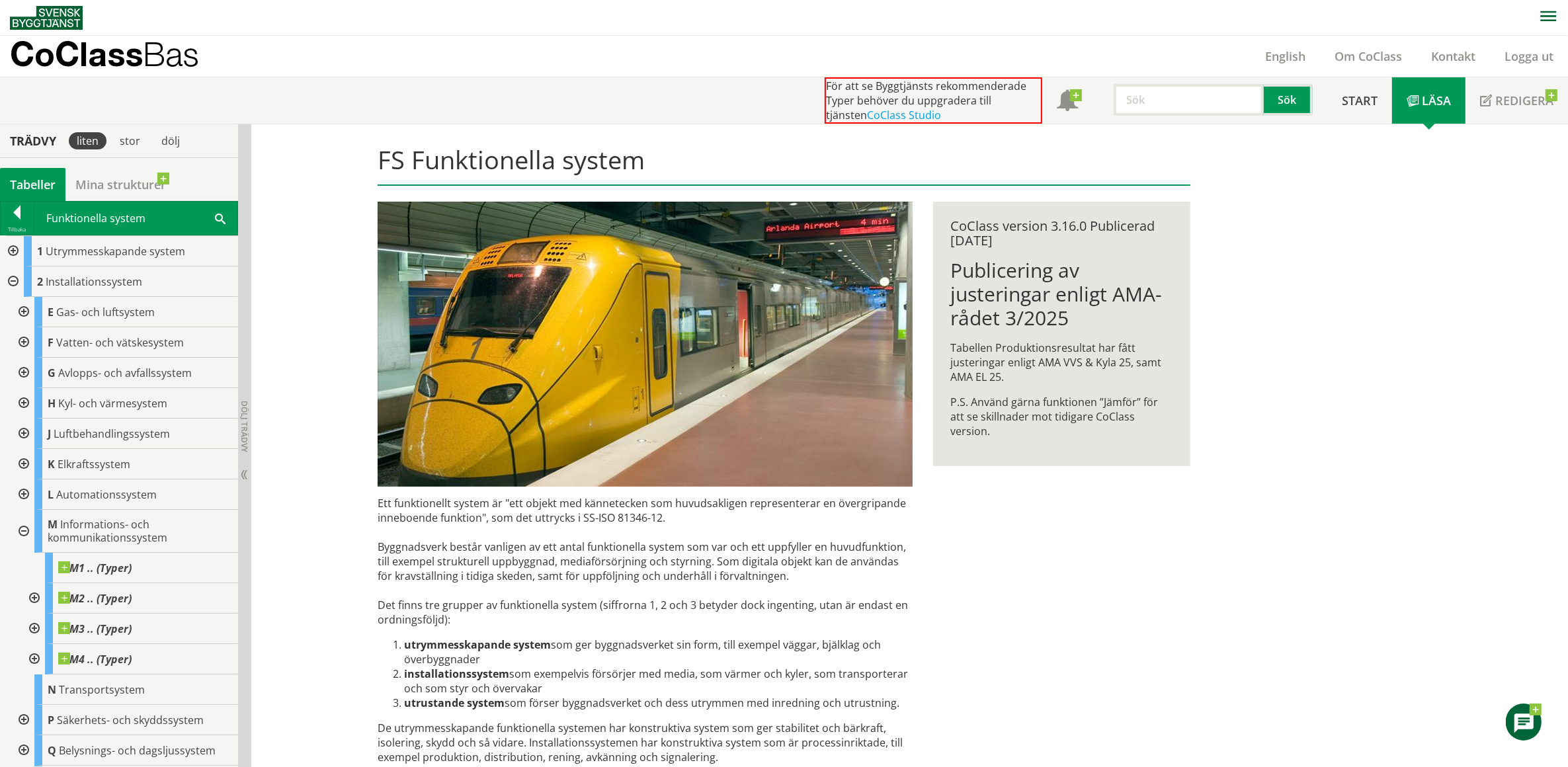
click at [26, 526] on div at bounding box center [22, 531] width 24 height 43
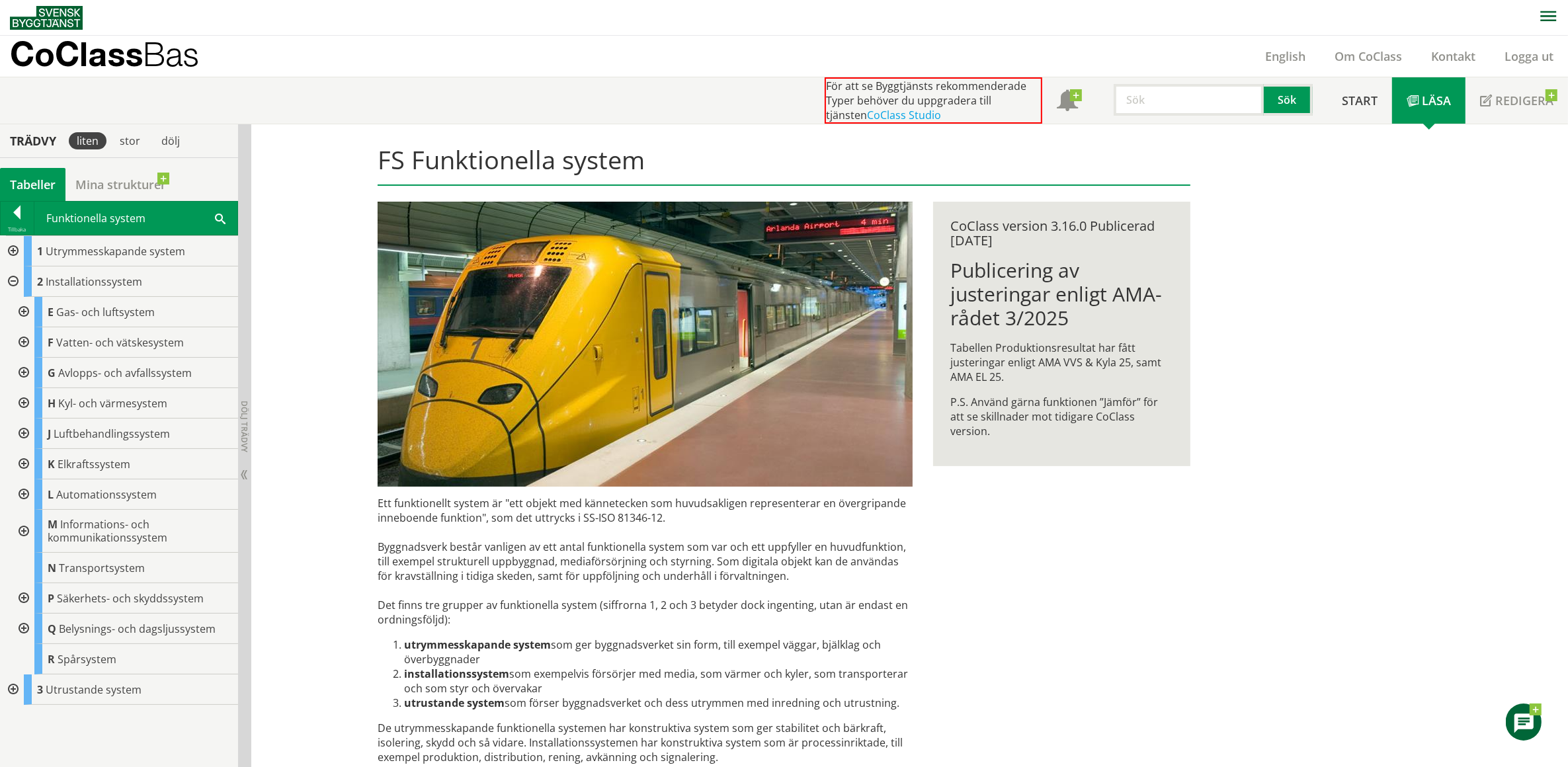
click at [21, 600] on div at bounding box center [22, 599] width 24 height 31
click at [21, 596] on div at bounding box center [22, 599] width 24 height 31
click at [12, 281] on div at bounding box center [12, 282] width 24 height 31
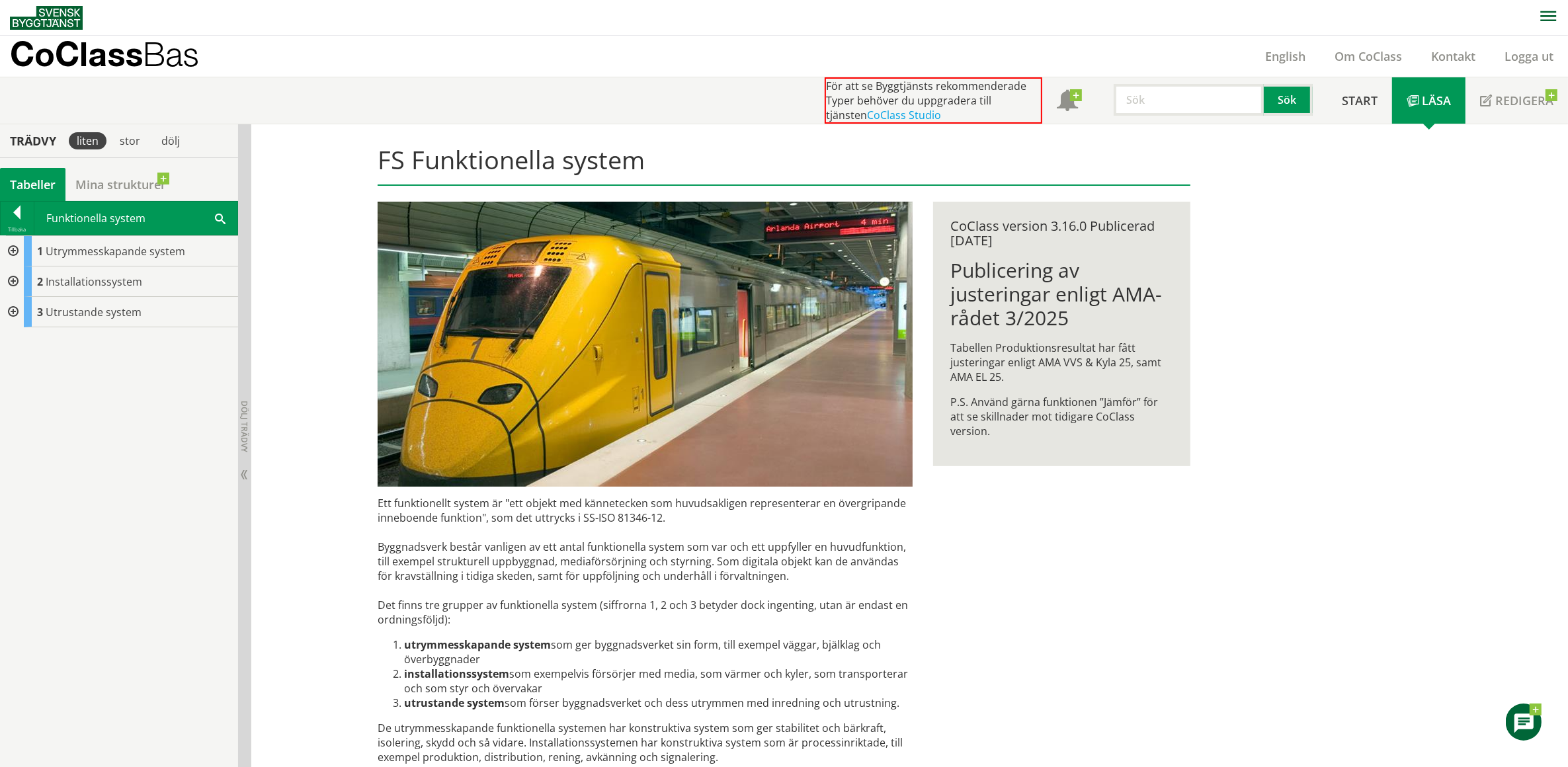
click at [12, 312] on div at bounding box center [12, 312] width 24 height 31
click at [21, 372] on div at bounding box center [22, 373] width 24 height 31
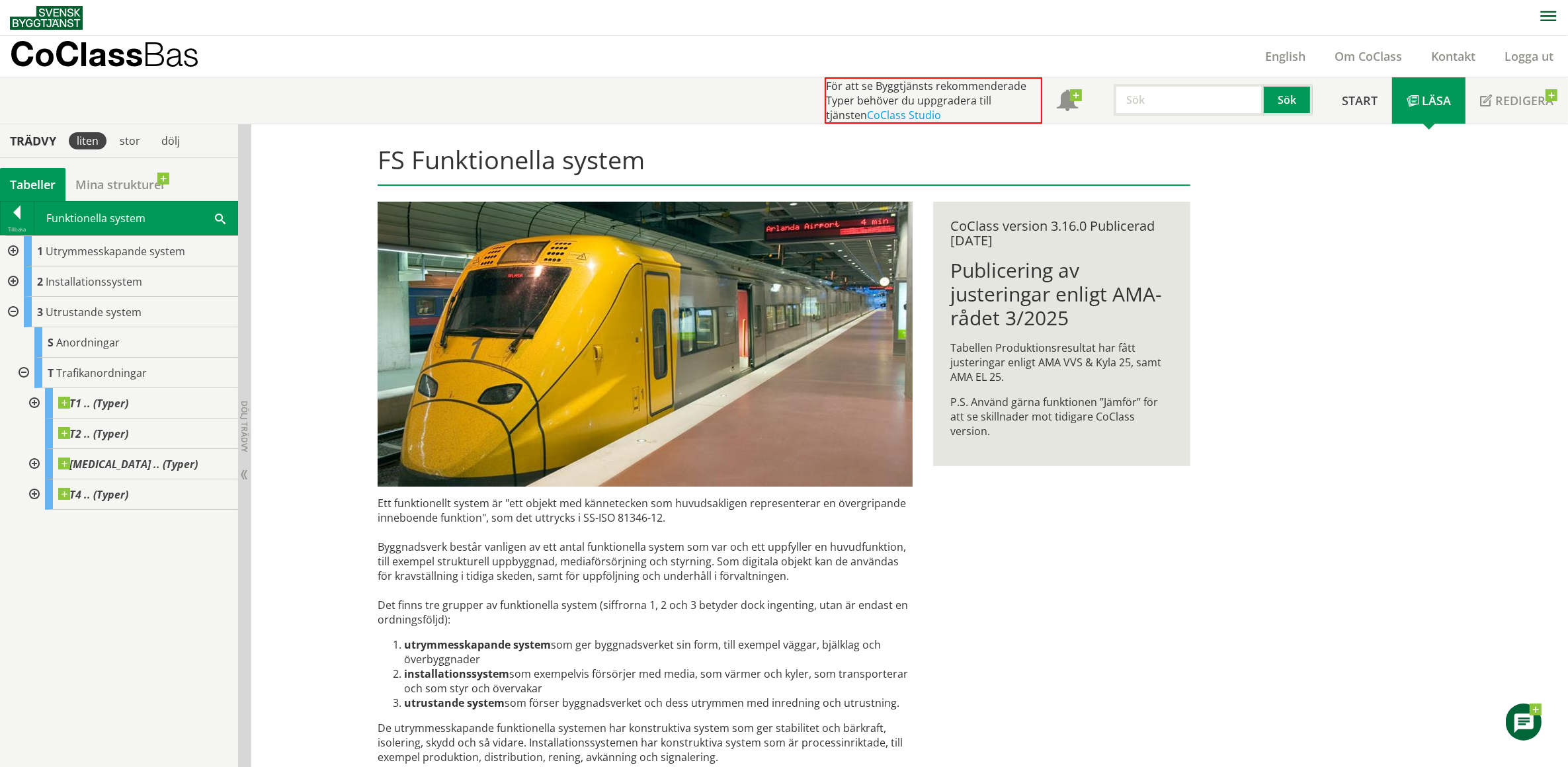
click at [21, 372] on div at bounding box center [22, 373] width 24 height 31
click at [12, 309] on div at bounding box center [12, 312] width 24 height 31
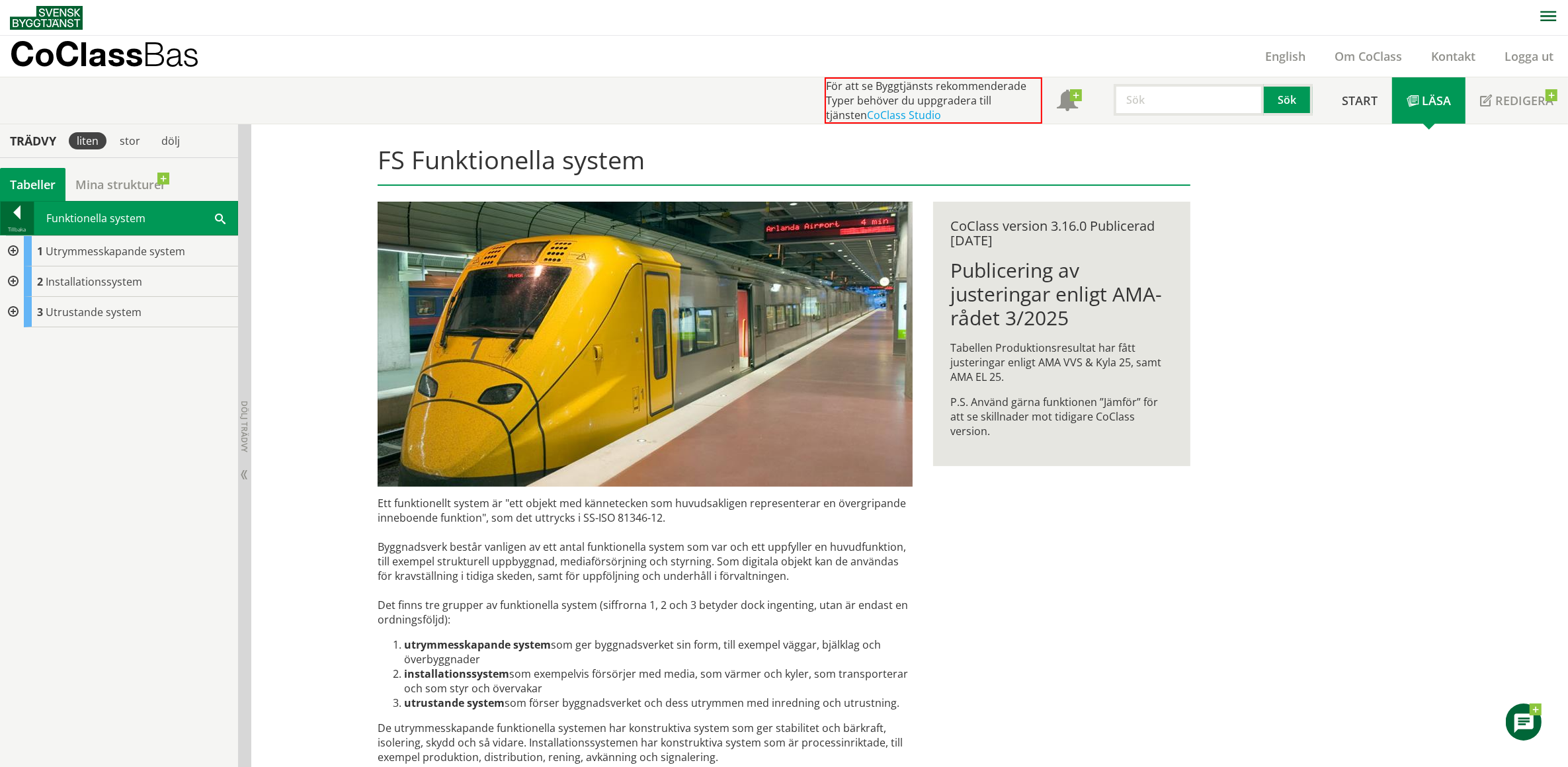
click at [17, 213] on div at bounding box center [17, 215] width 33 height 18
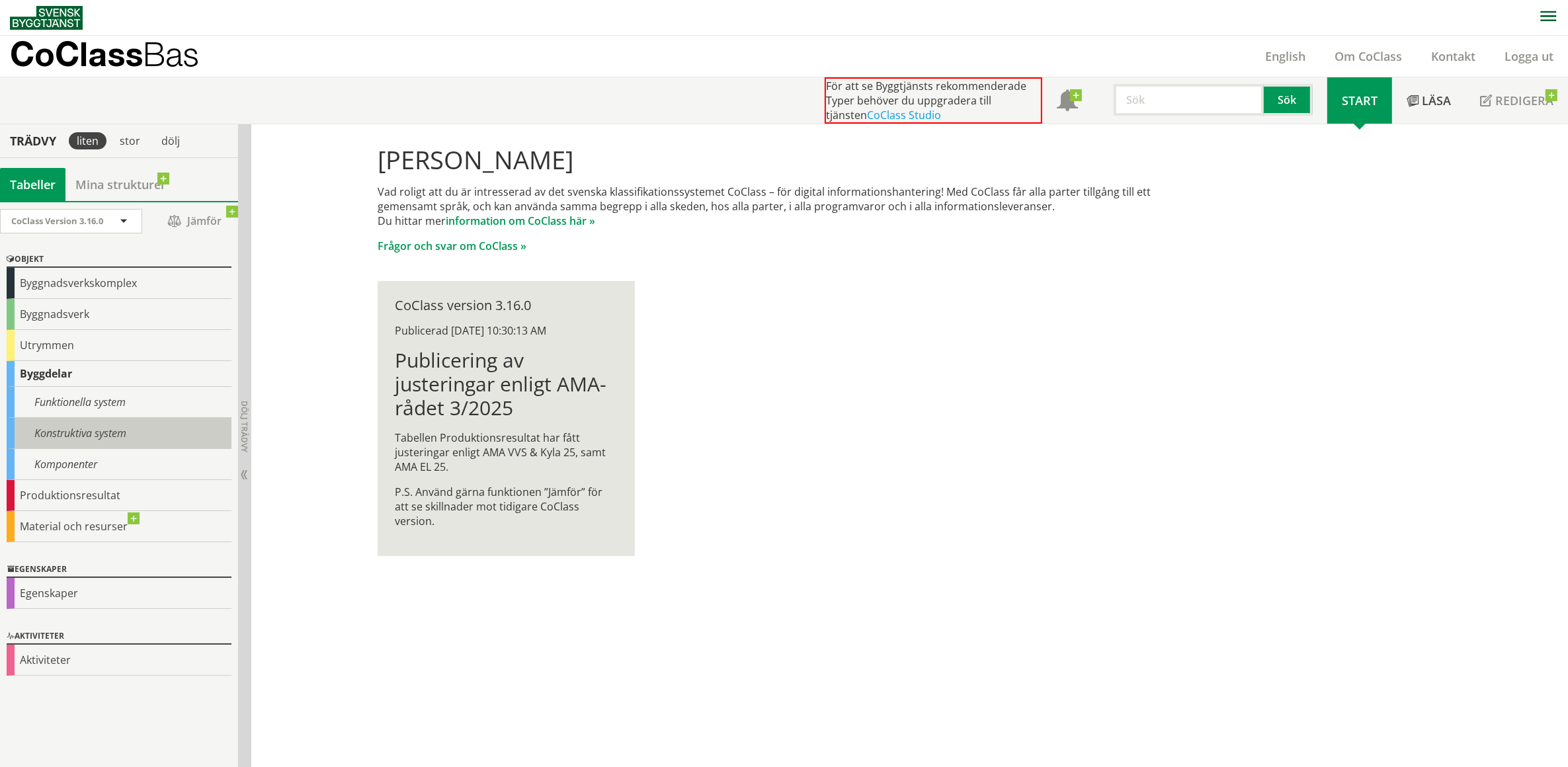
click at [106, 431] on div "Konstruktiva system" at bounding box center [119, 433] width 225 height 31
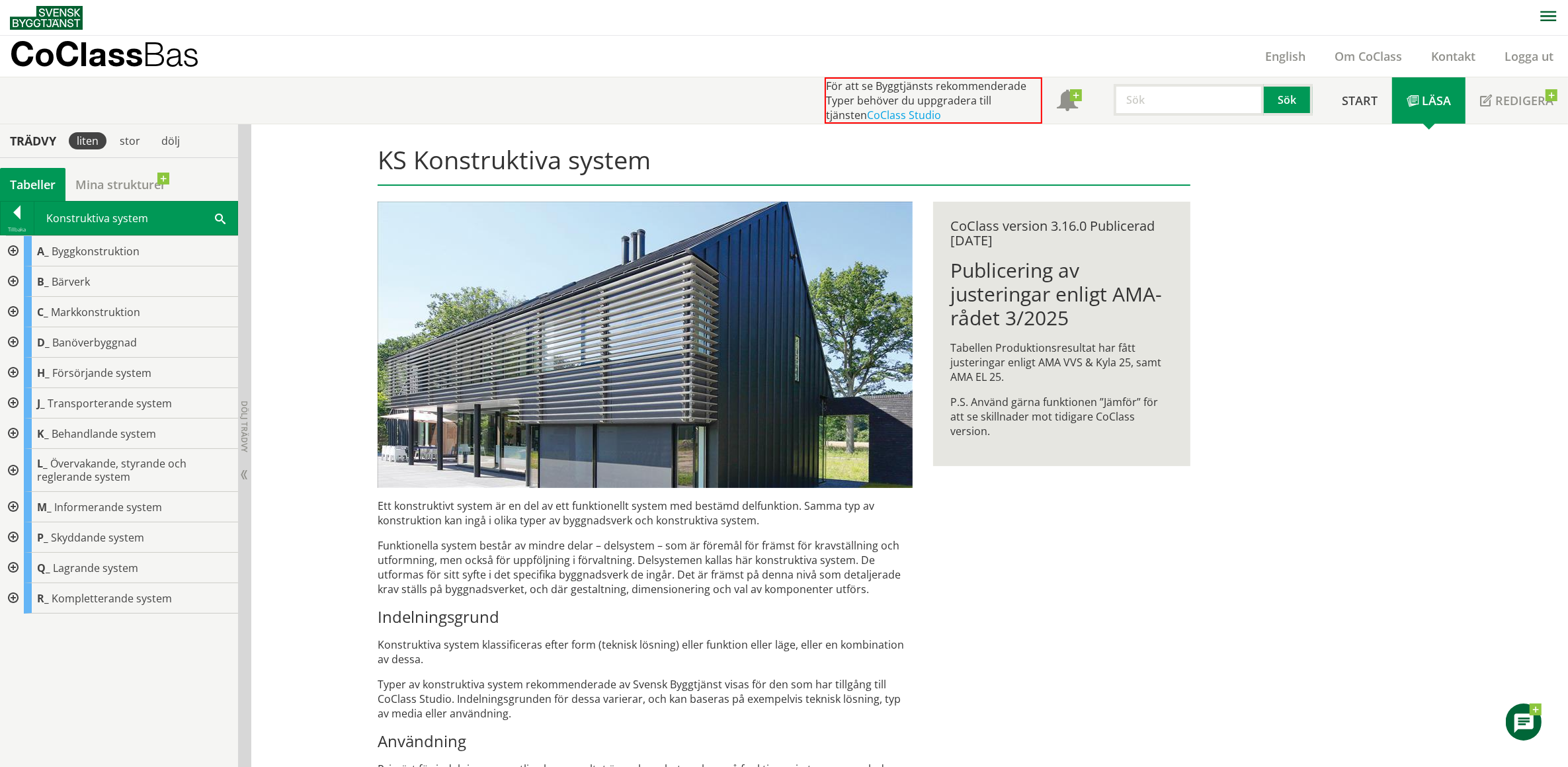
click at [13, 372] on div at bounding box center [12, 373] width 24 height 31
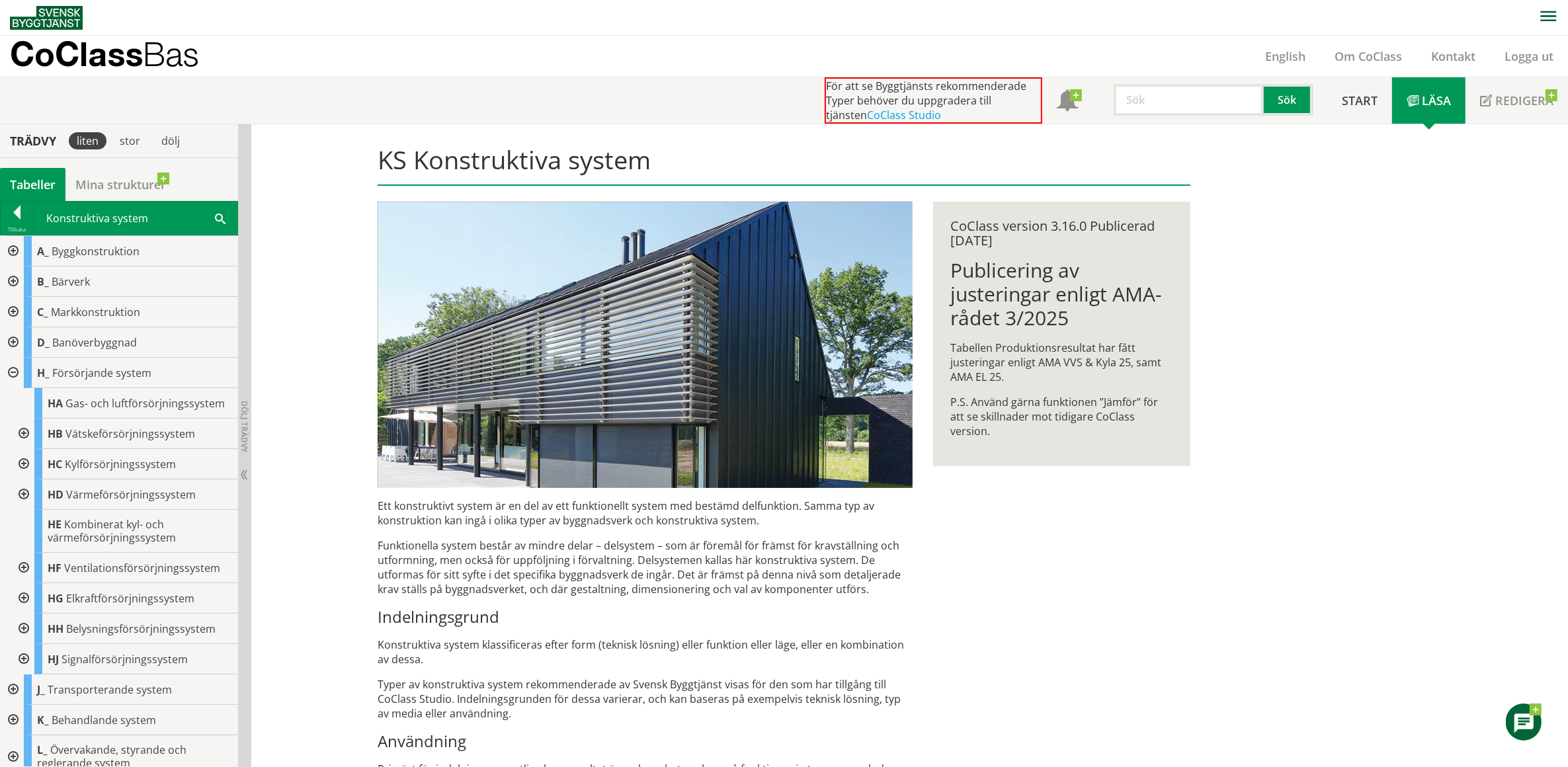
click at [13, 372] on div at bounding box center [12, 373] width 24 height 31
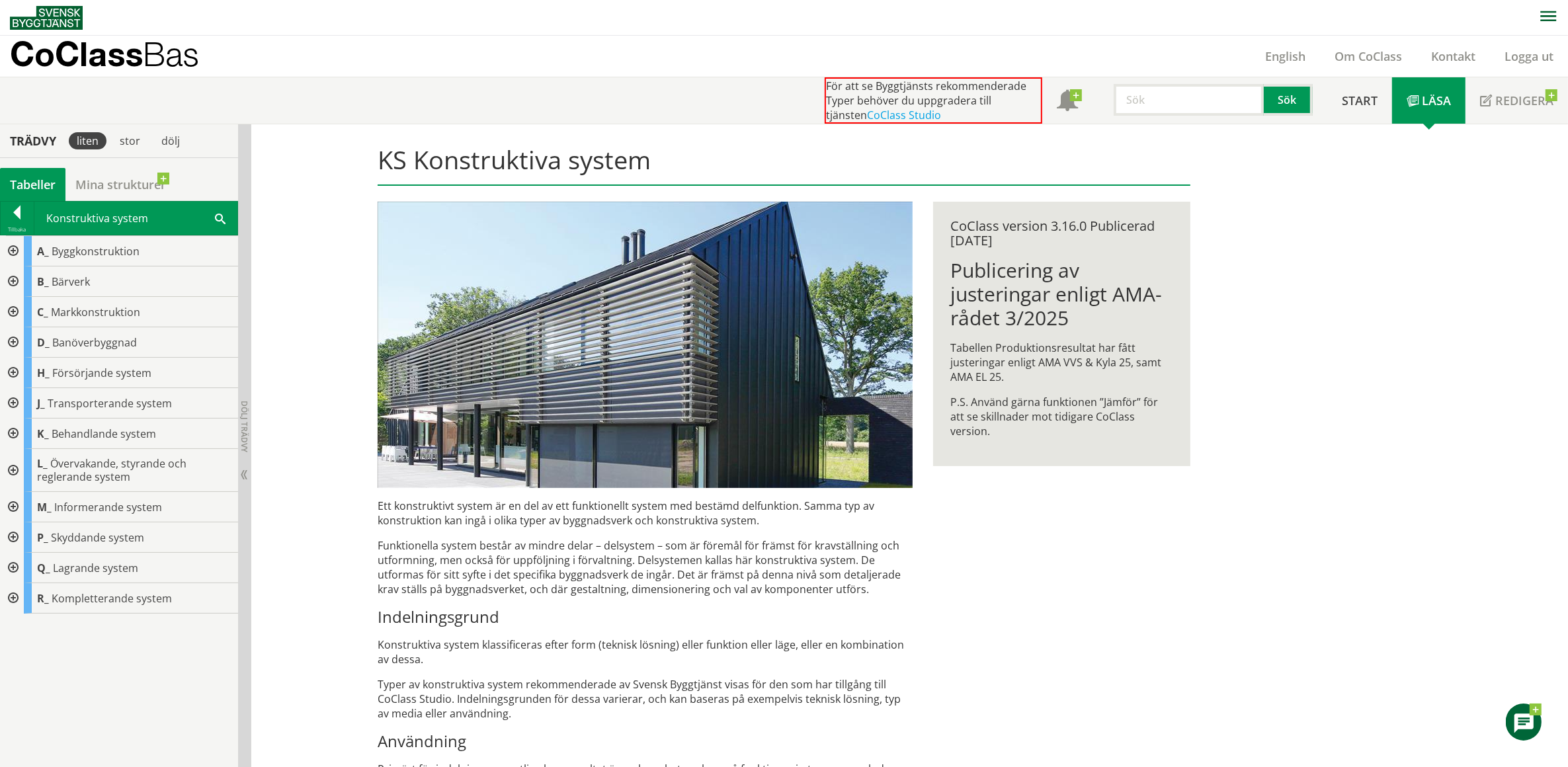
click at [12, 402] on div at bounding box center [12, 404] width 24 height 31
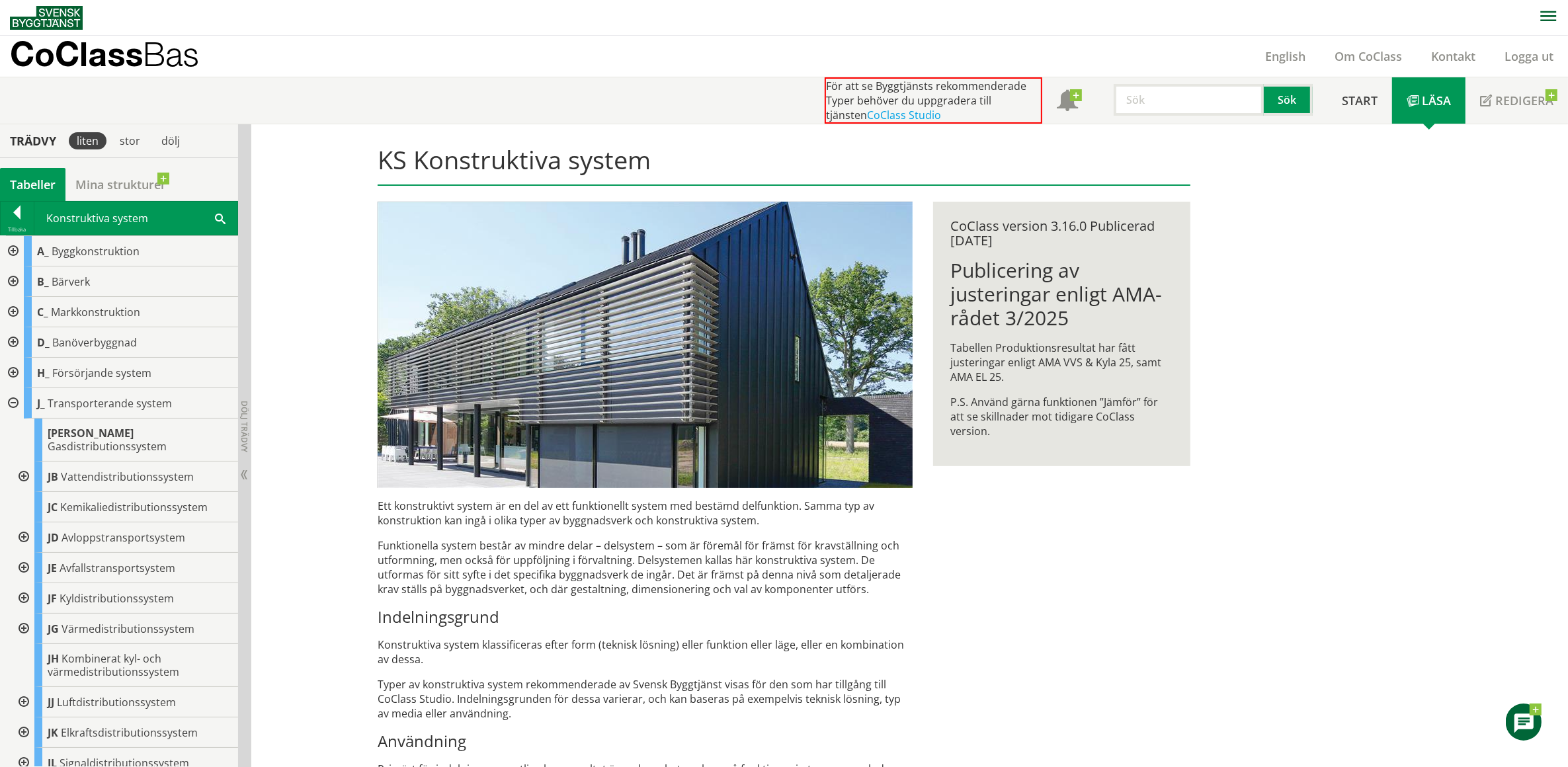
click at [12, 401] on div at bounding box center [12, 404] width 24 height 31
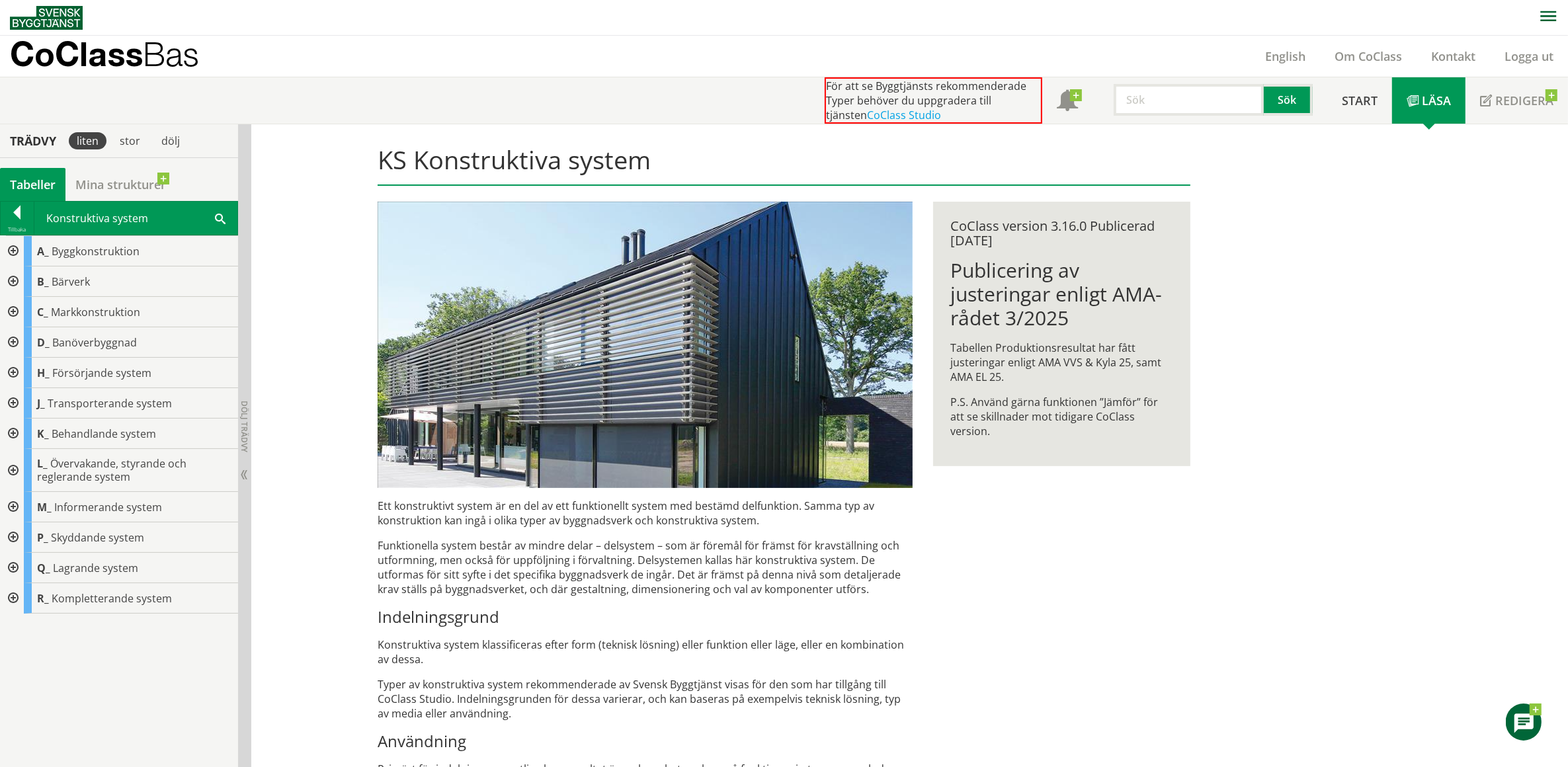
click at [12, 434] on div at bounding box center [12, 434] width 24 height 31
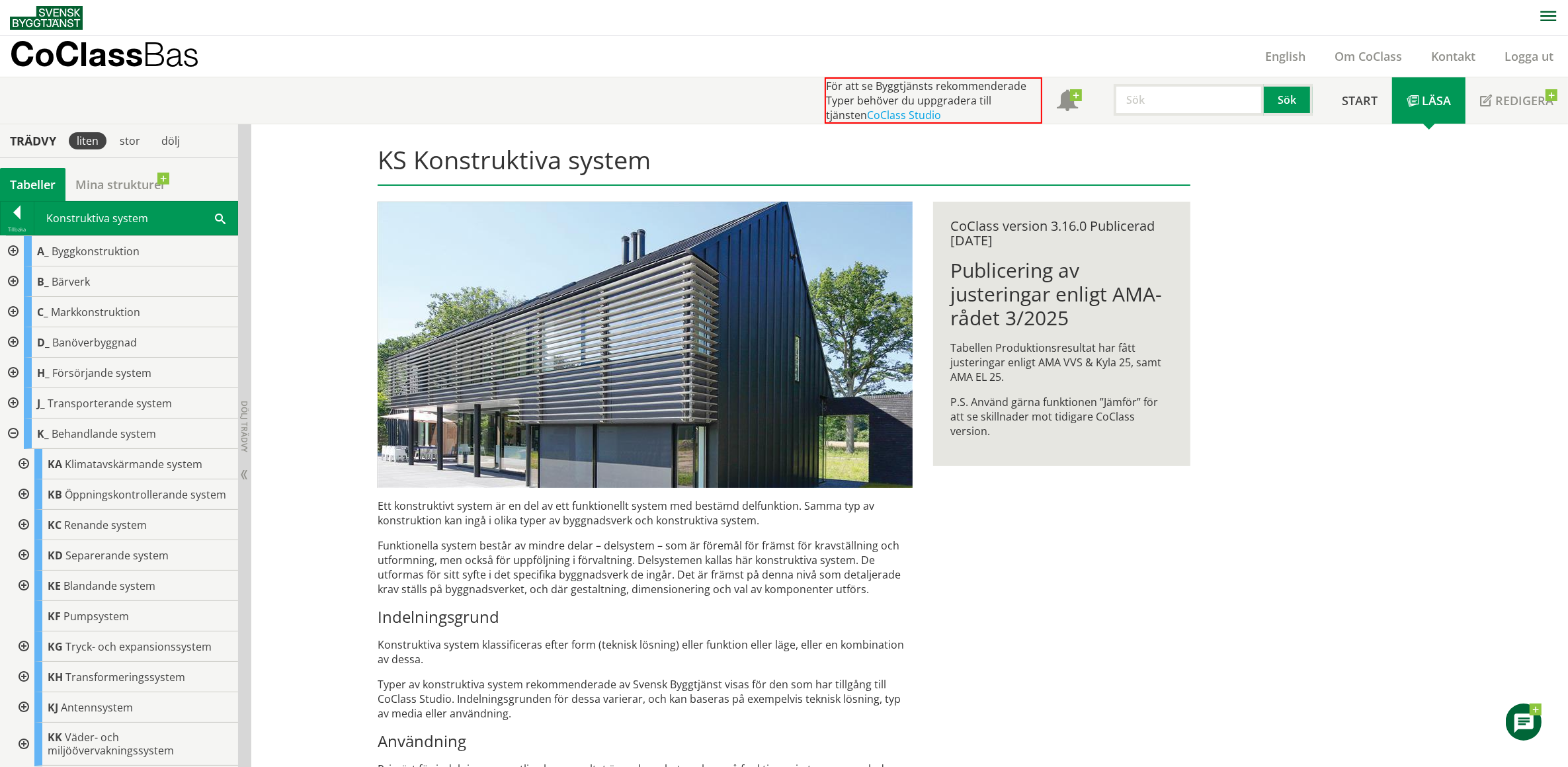
click at [12, 434] on div at bounding box center [12, 434] width 24 height 31
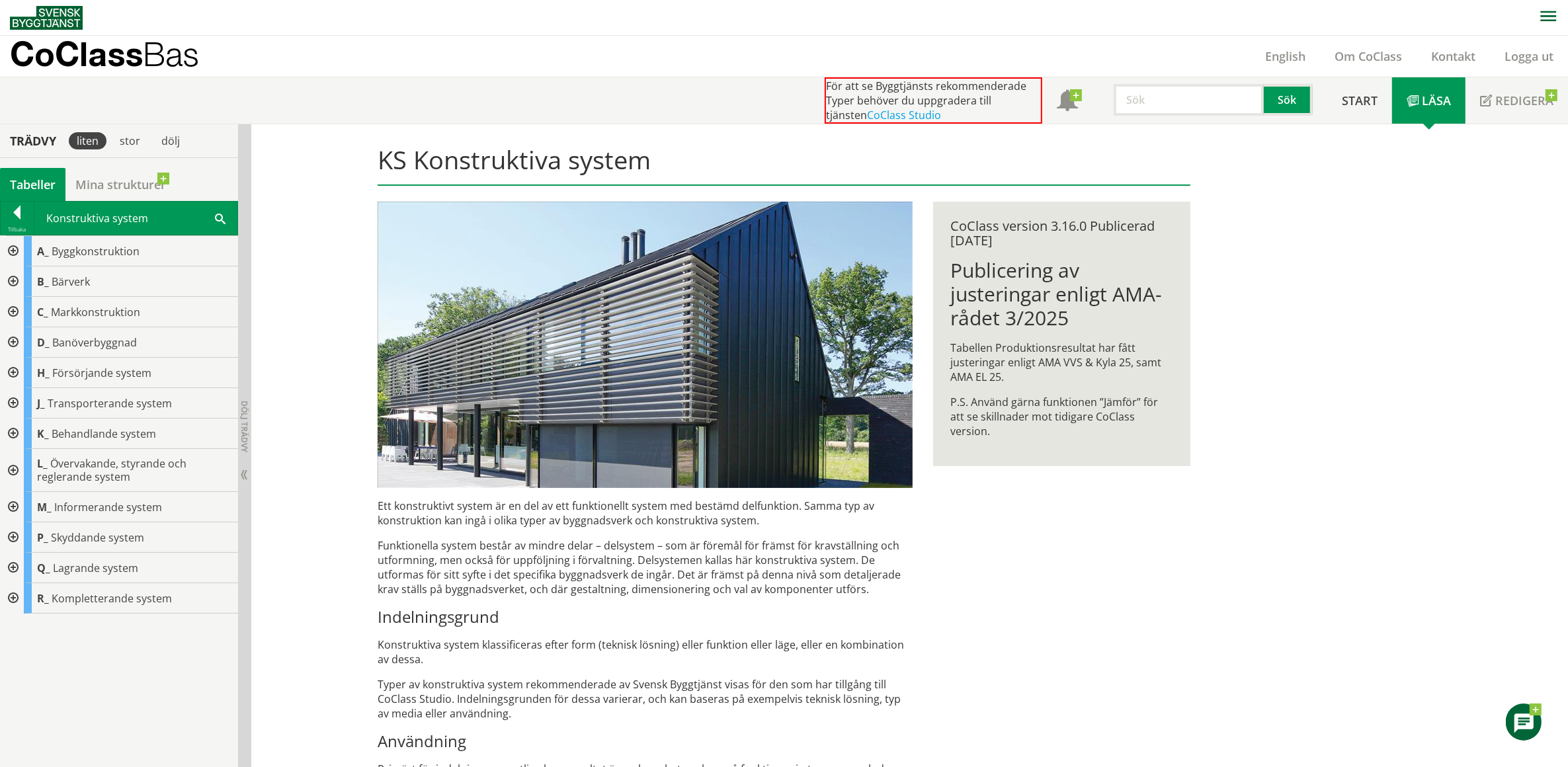
click at [12, 467] on div at bounding box center [12, 471] width 24 height 43
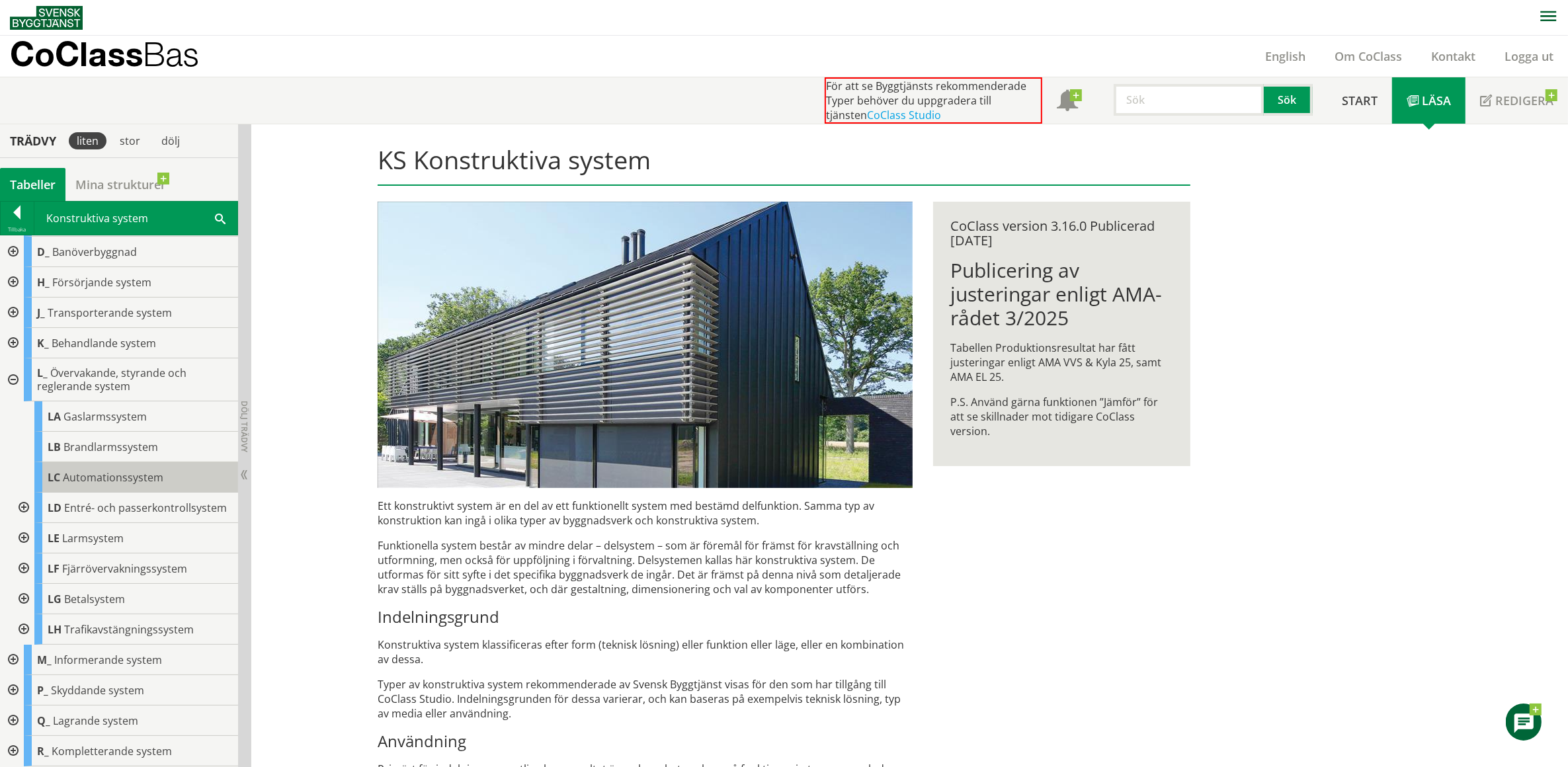
scroll to position [104, 0]
click at [15, 215] on div at bounding box center [17, 215] width 33 height 18
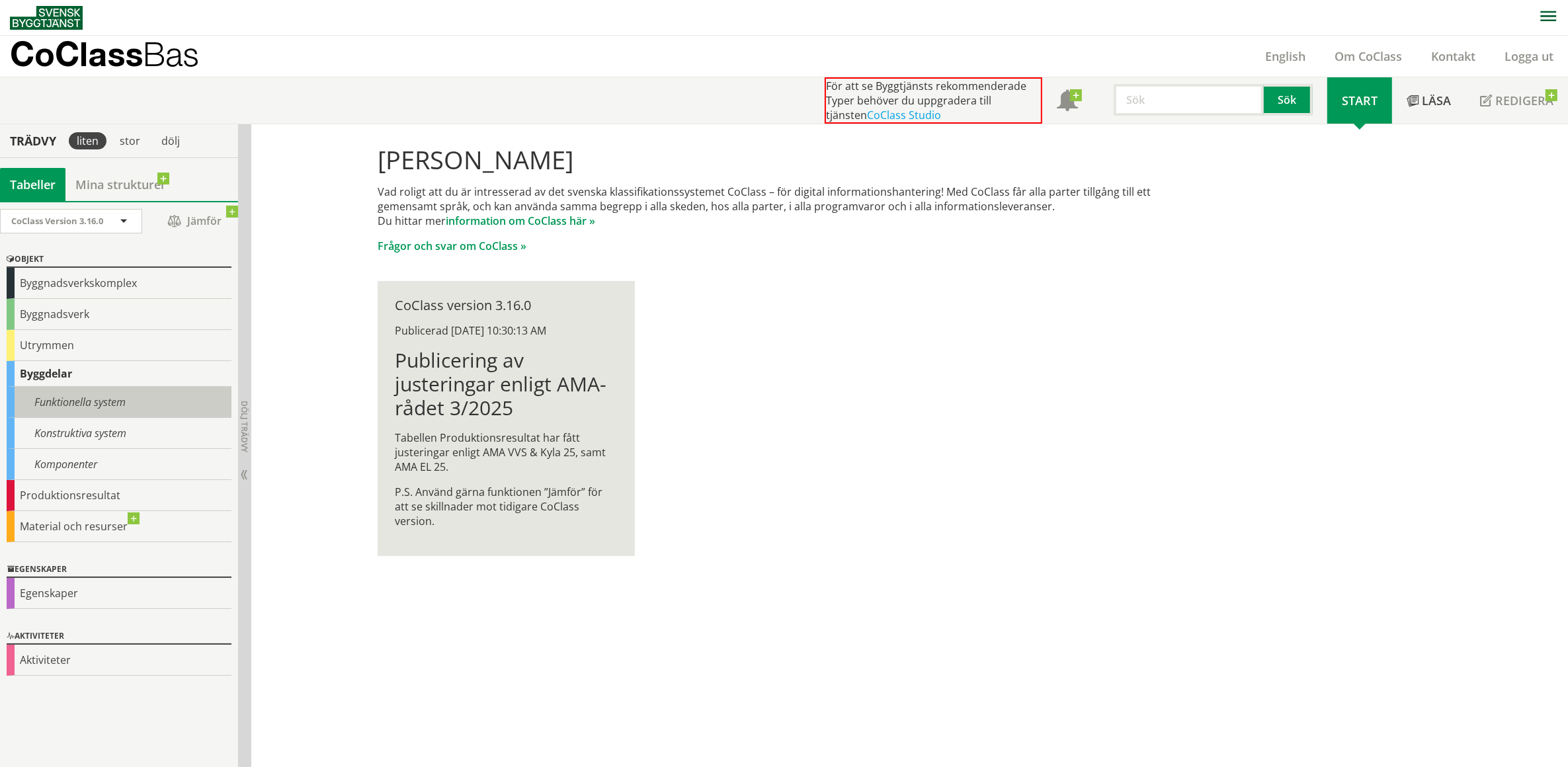
click at [100, 398] on div "Funktionella system" at bounding box center [119, 402] width 225 height 31
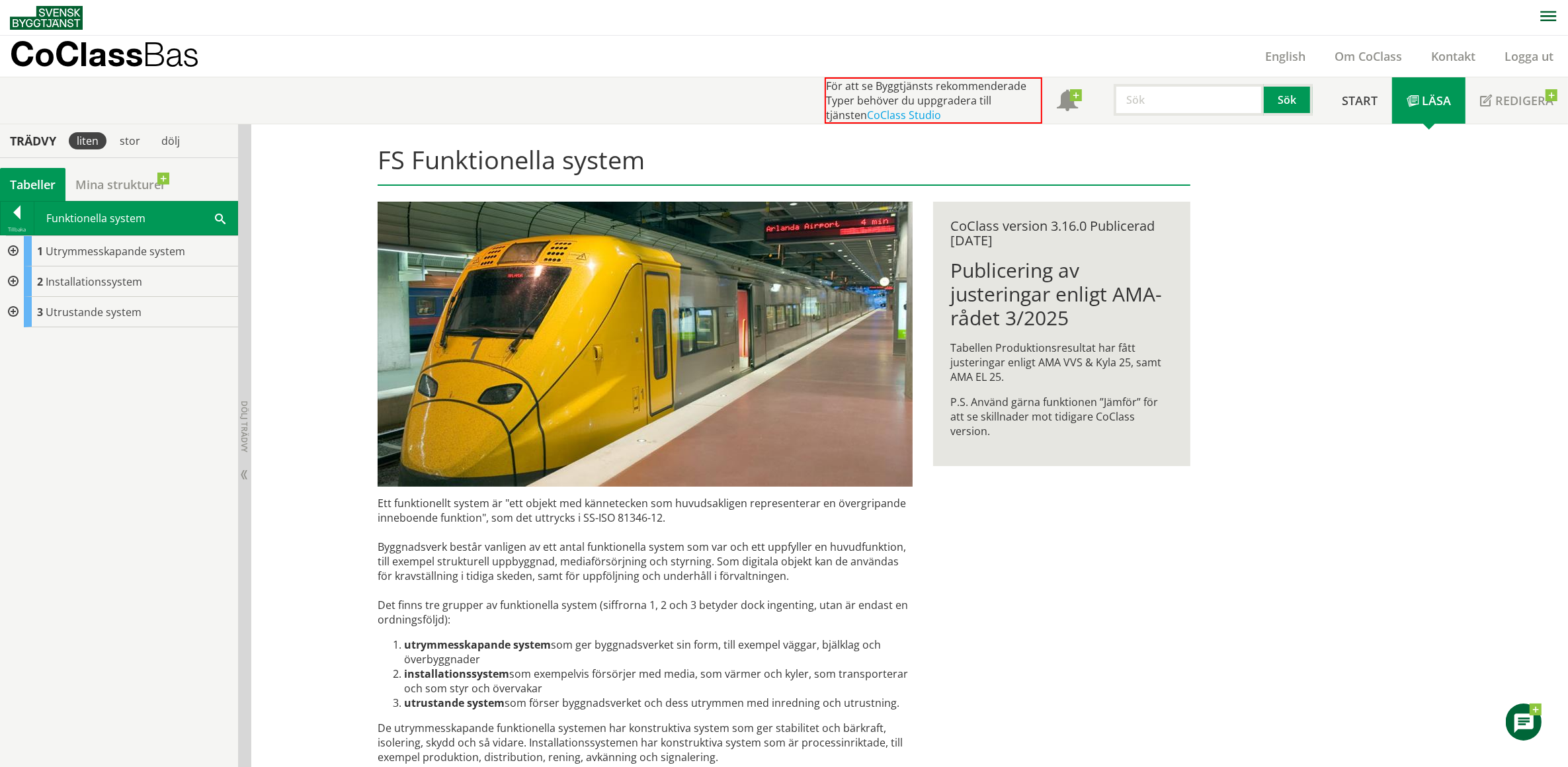
click at [13, 279] on div at bounding box center [12, 282] width 24 height 31
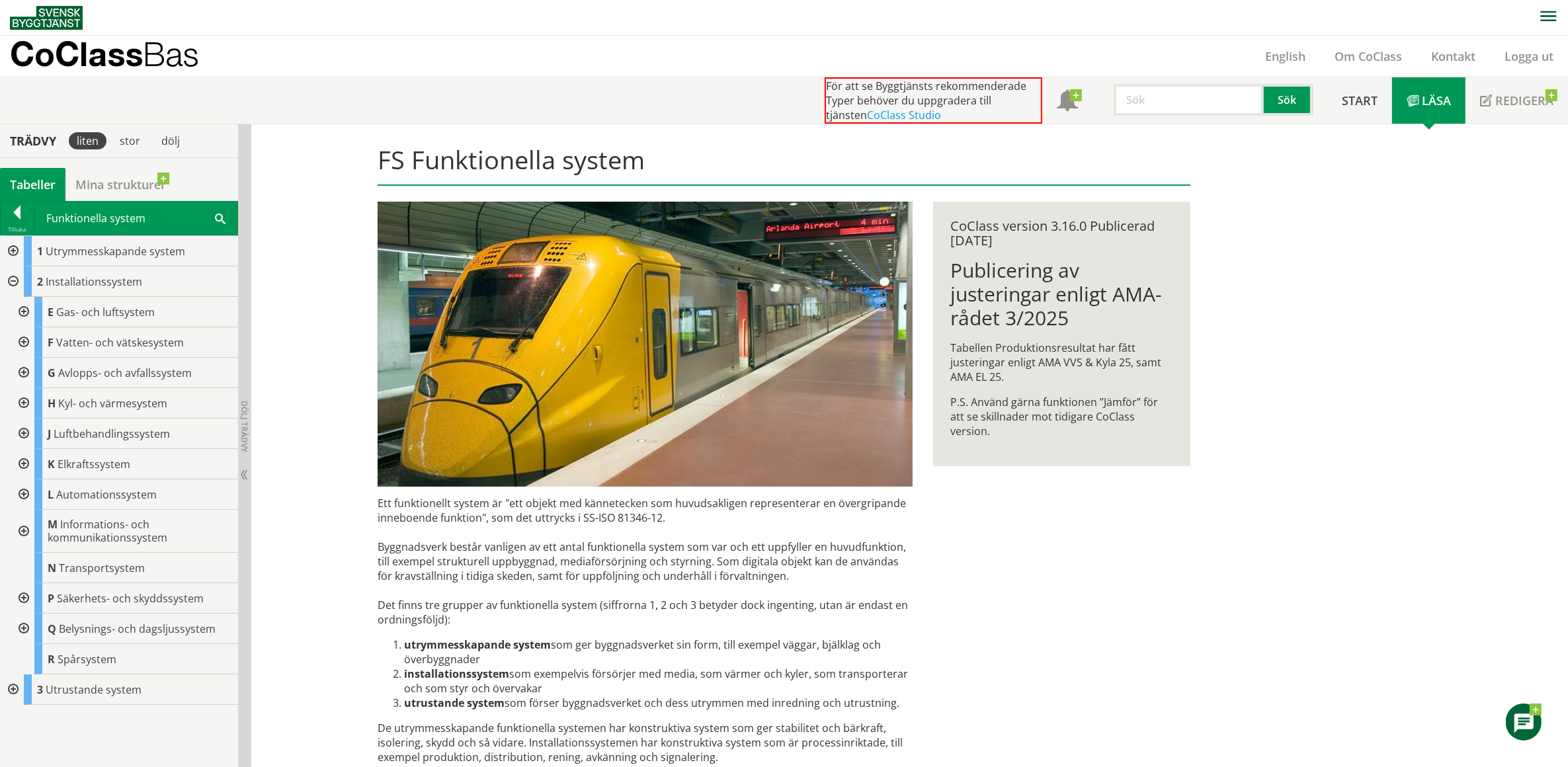
click at [24, 493] on div at bounding box center [22, 495] width 24 height 31
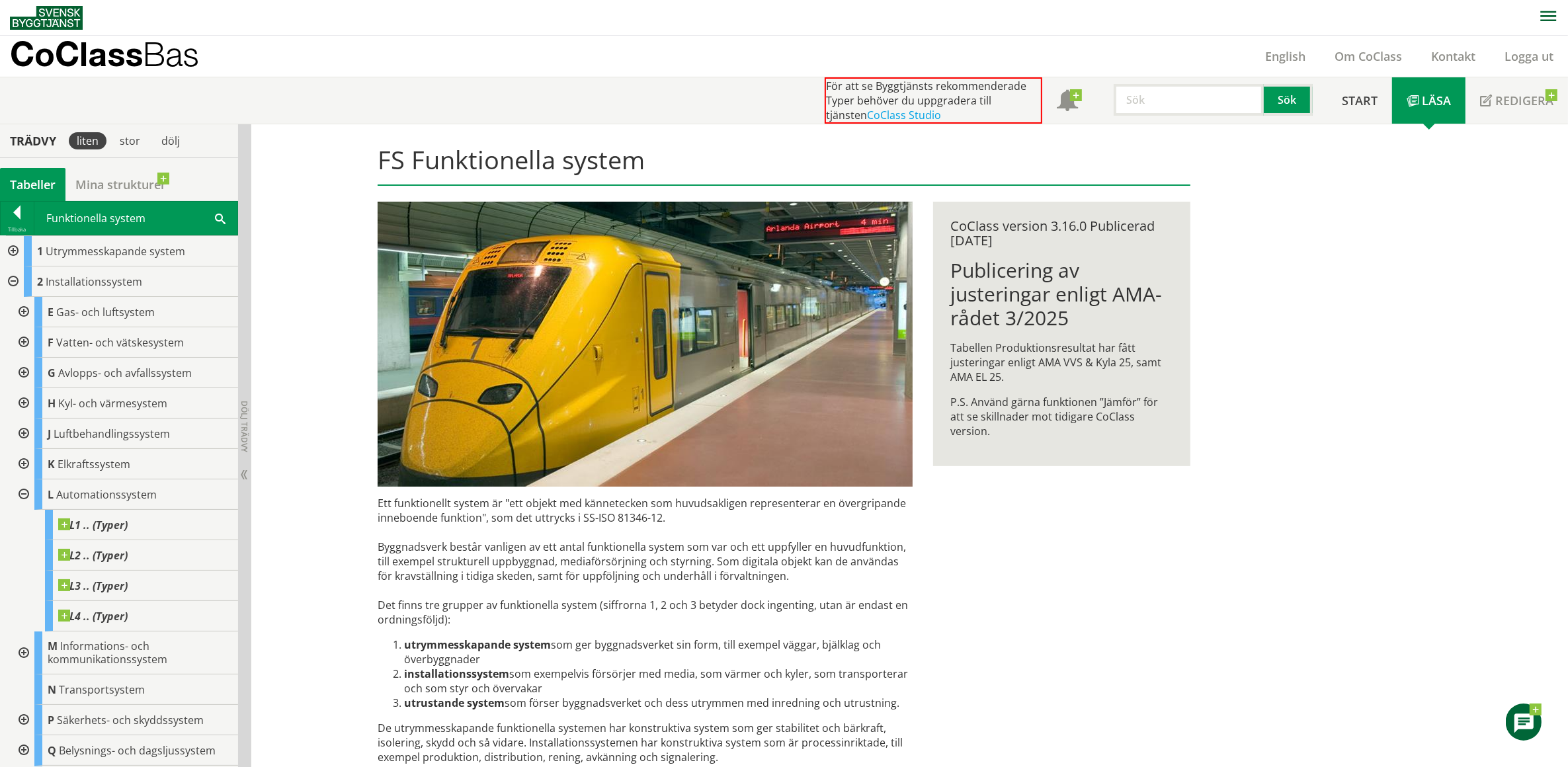
click at [24, 493] on div at bounding box center [22, 495] width 24 height 31
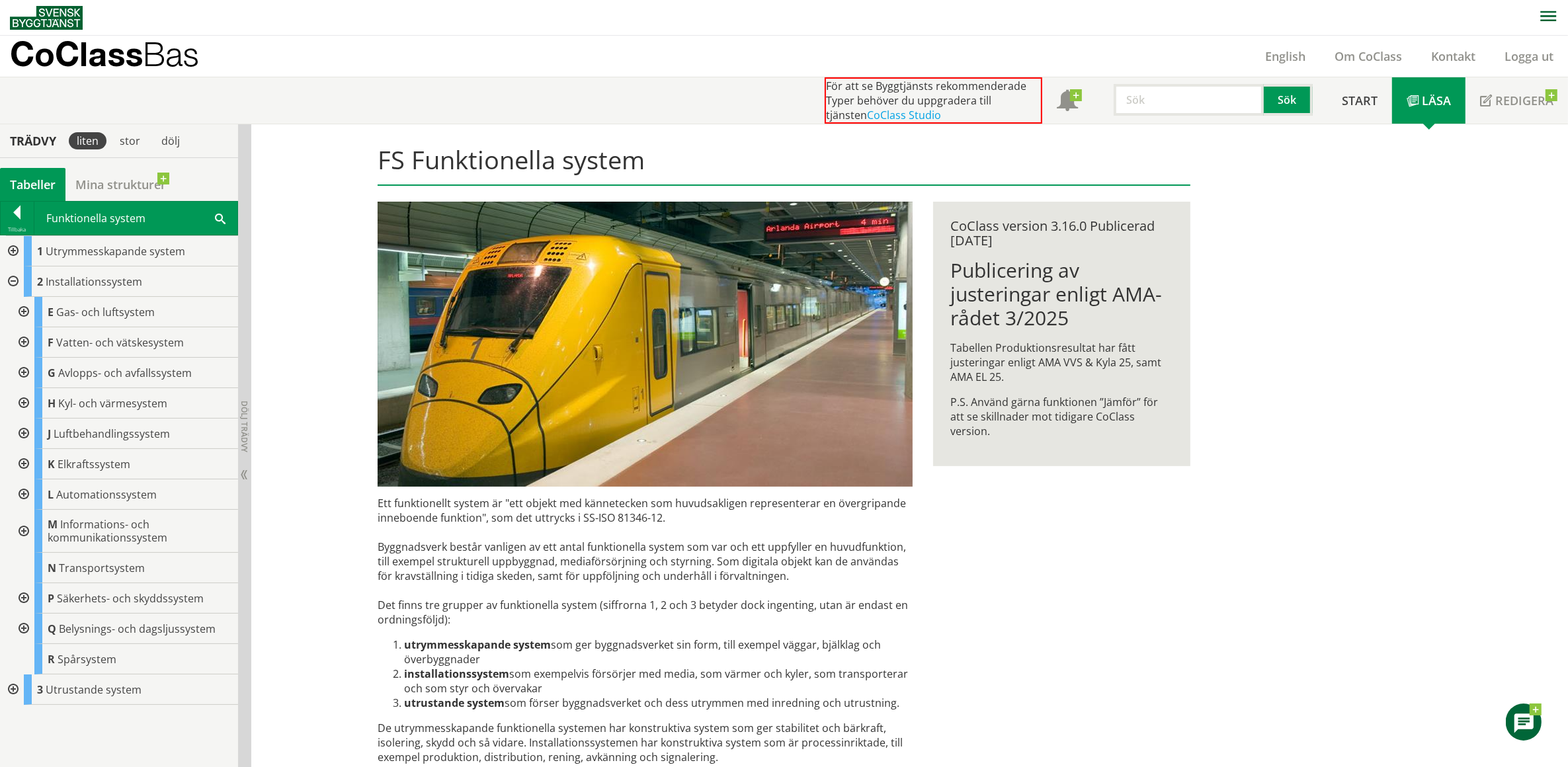
click at [24, 493] on div at bounding box center [22, 495] width 24 height 31
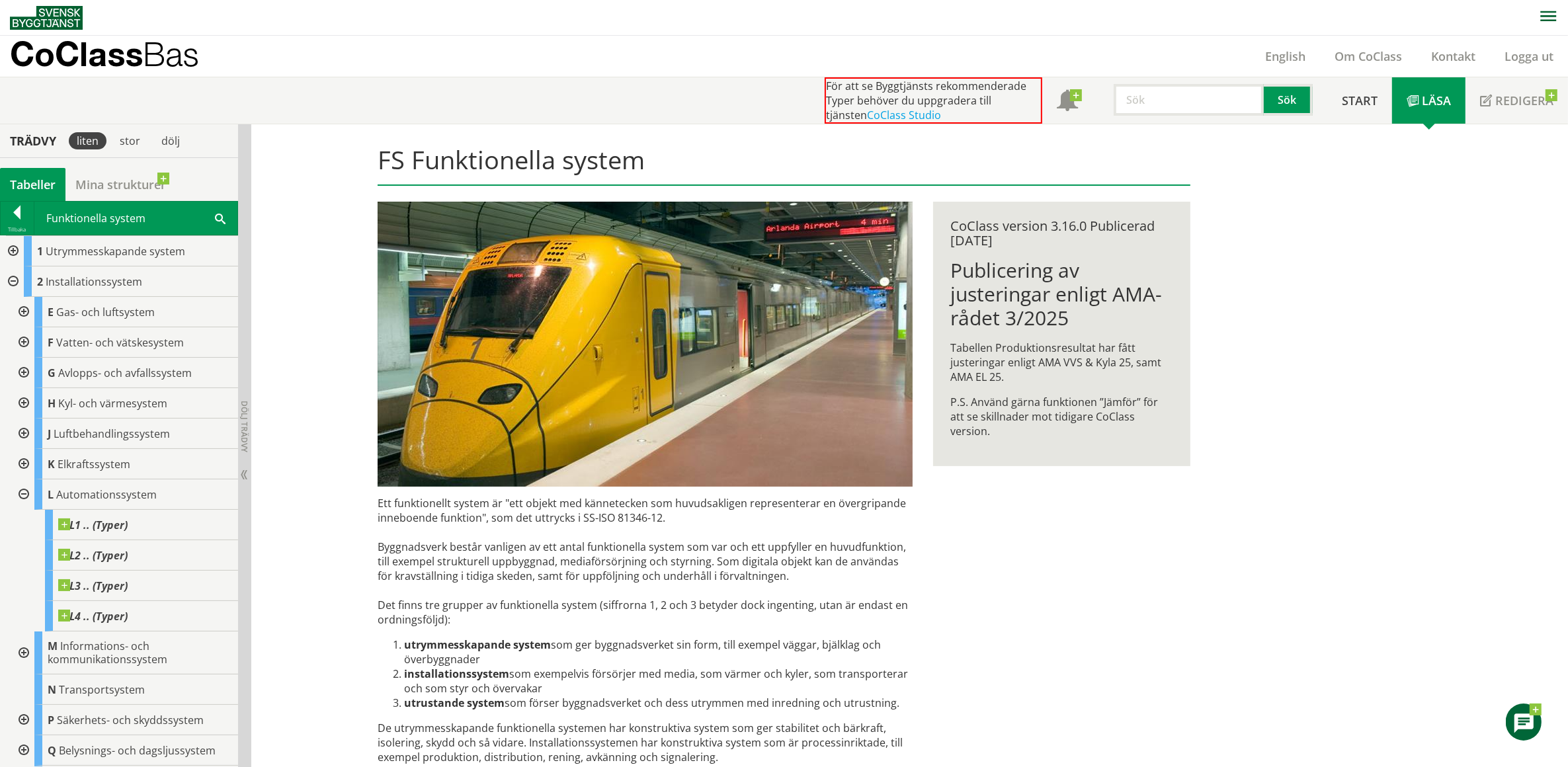
click at [24, 493] on div at bounding box center [22, 495] width 24 height 31
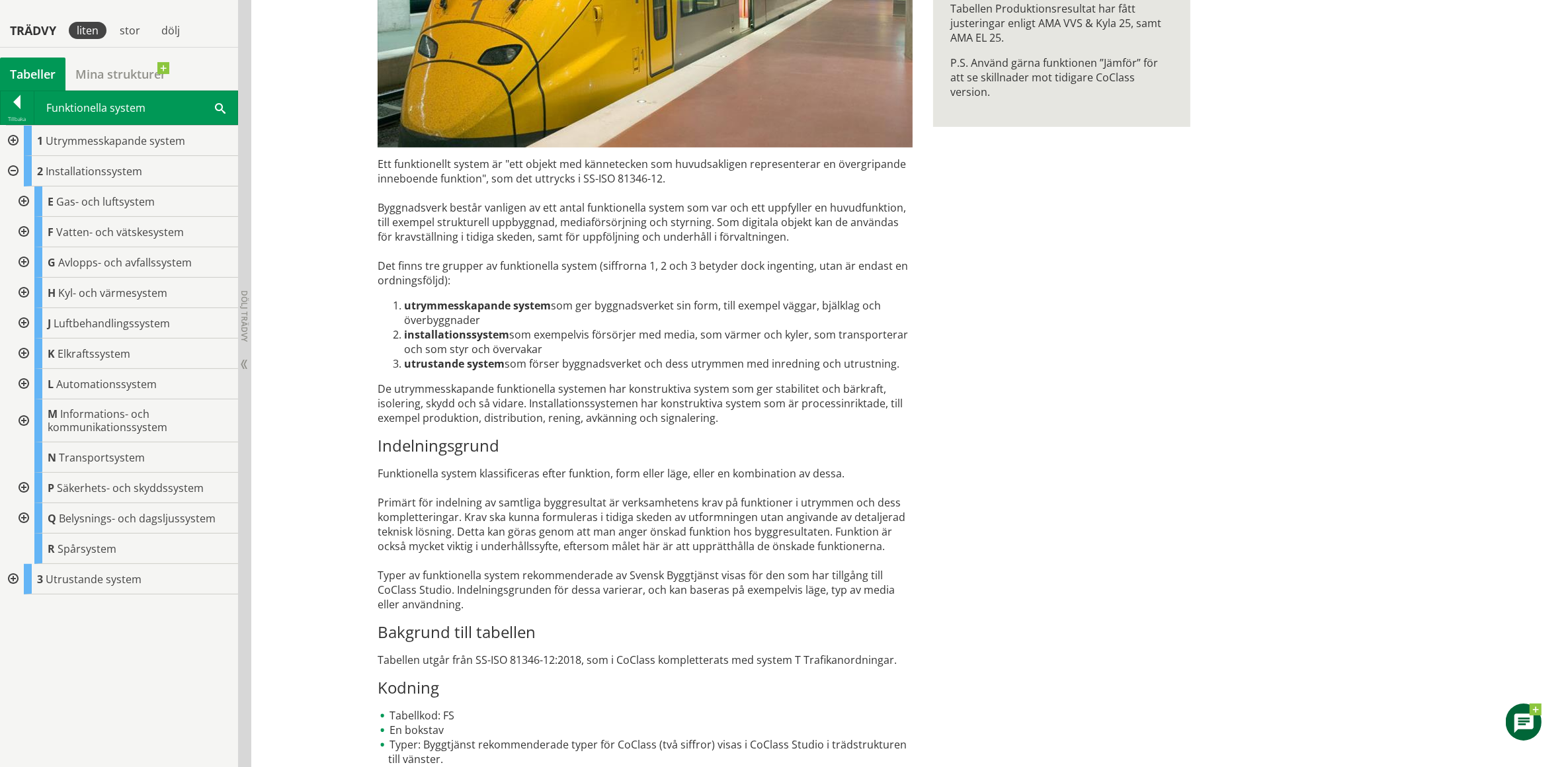
scroll to position [355, 0]
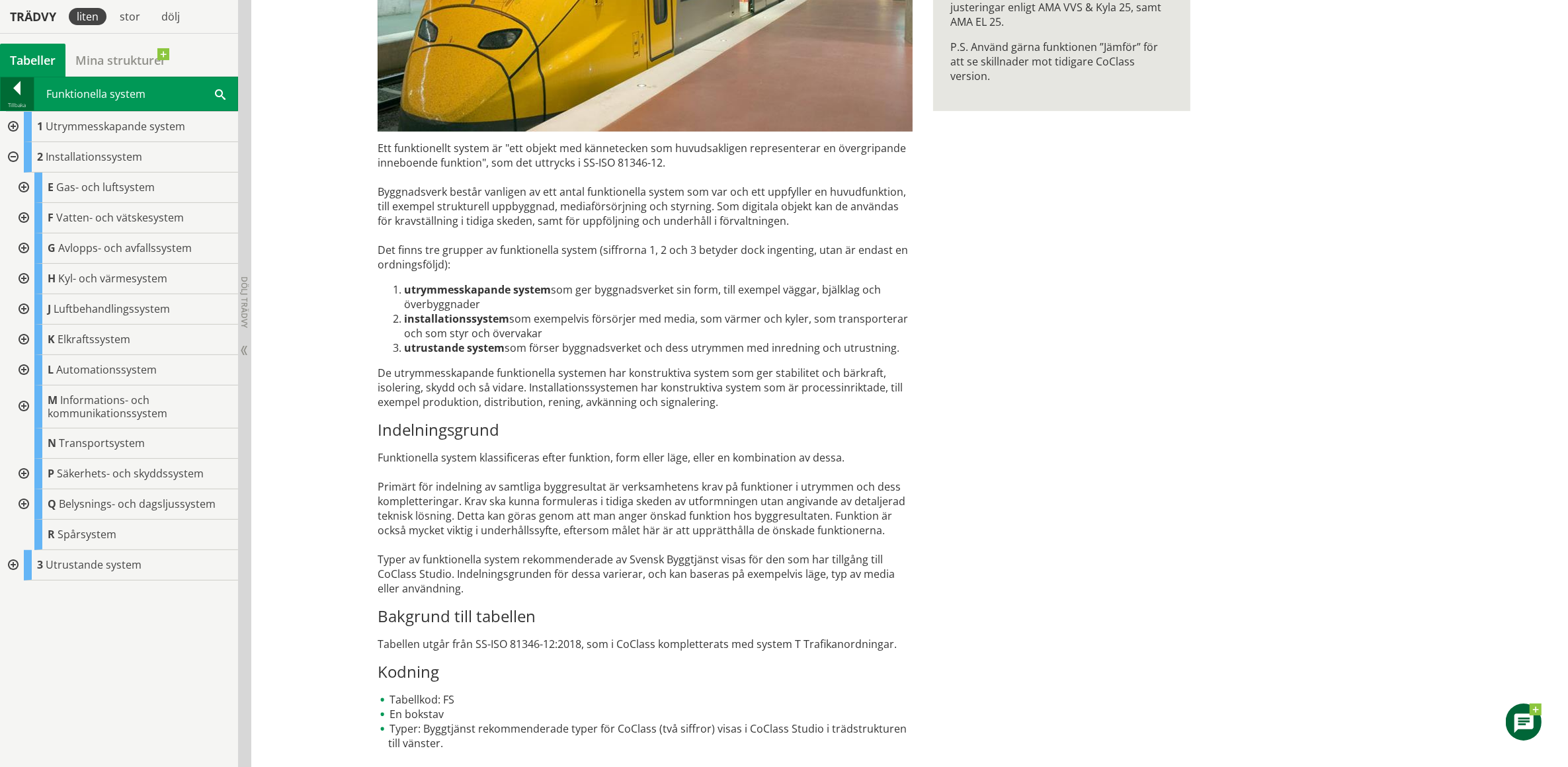
click at [18, 87] on div at bounding box center [17, 91] width 33 height 18
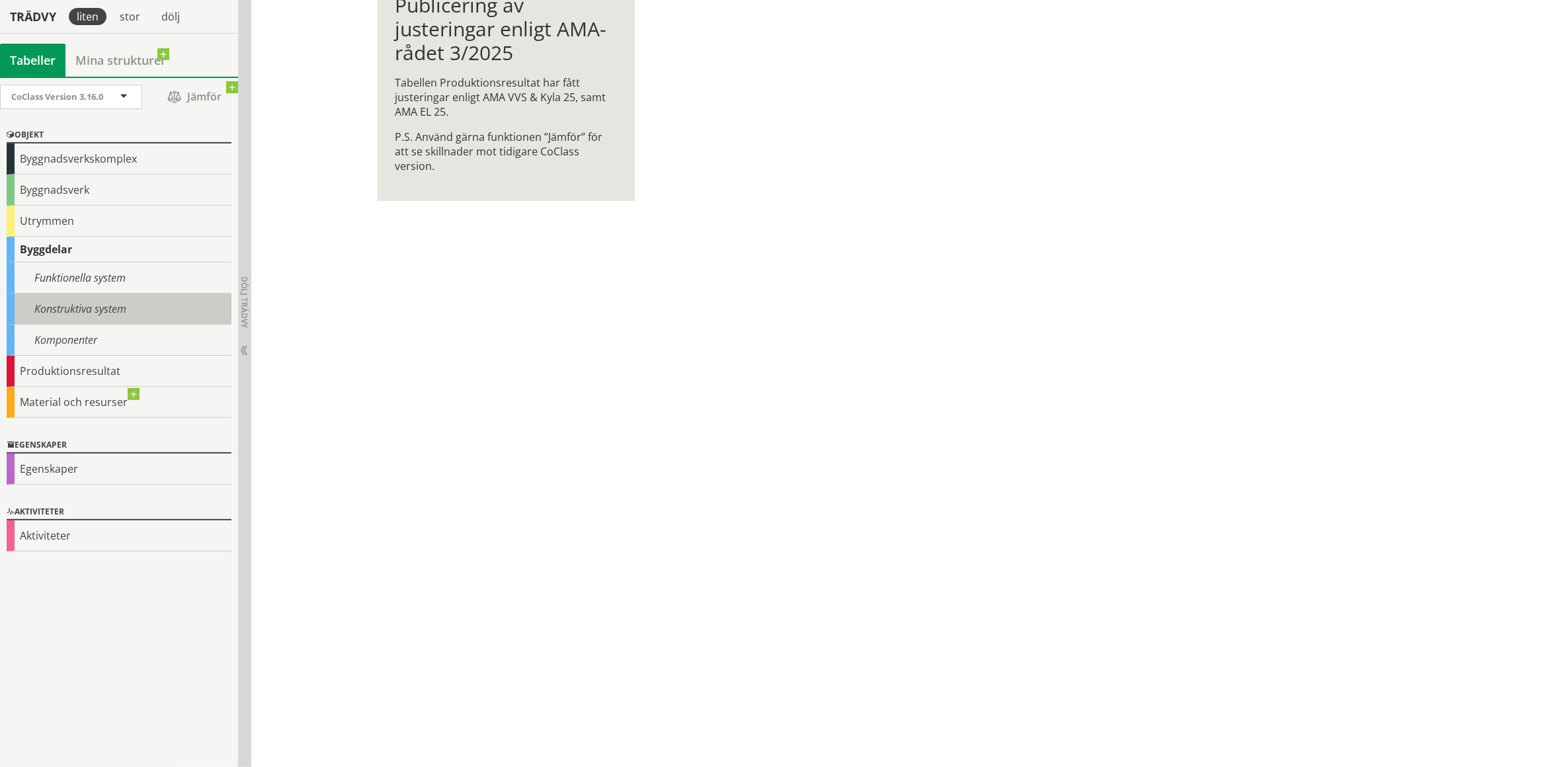
click at [96, 308] on div "Konstruktiva system" at bounding box center [119, 309] width 225 height 31
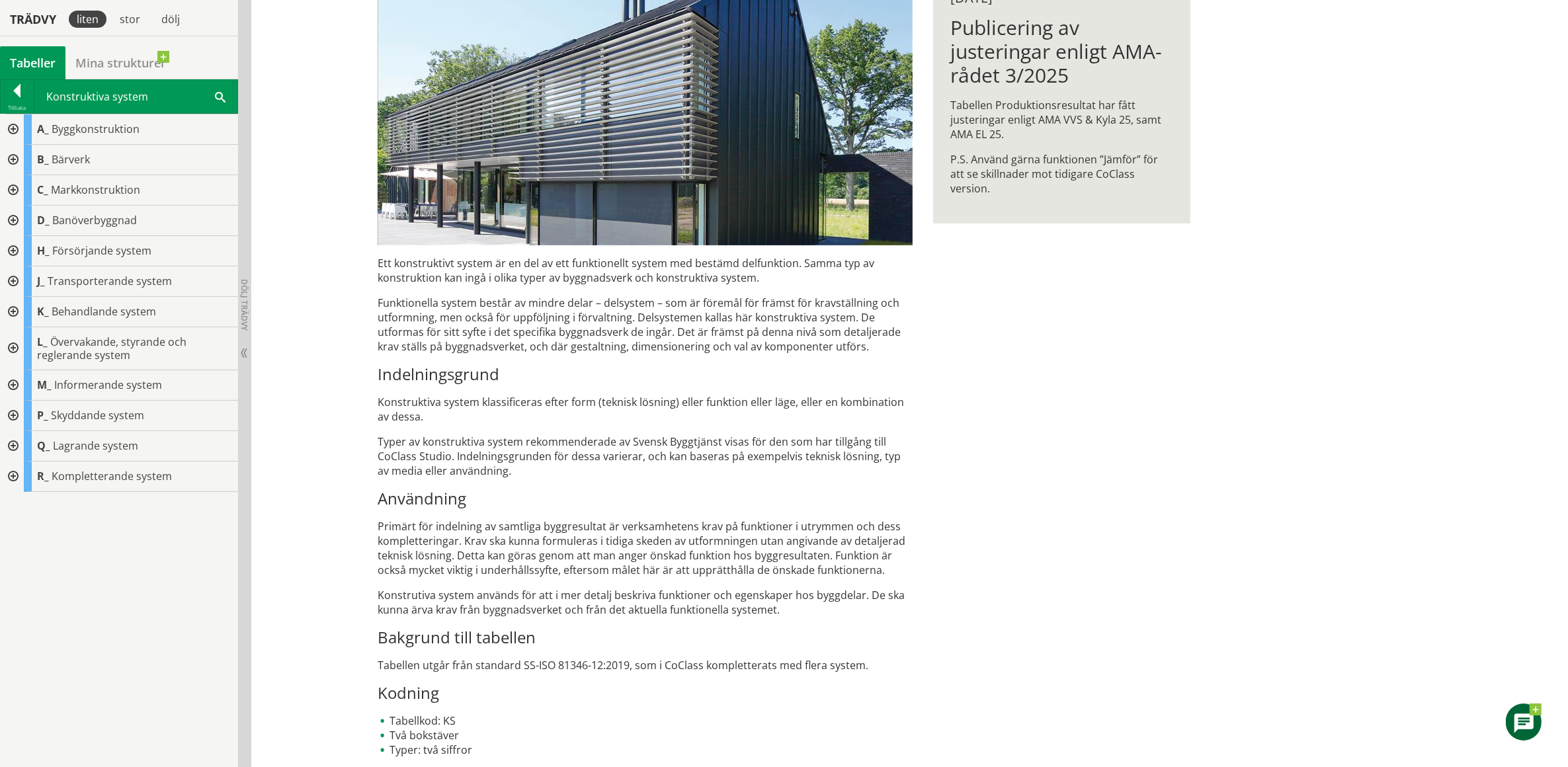
scroll to position [246, 0]
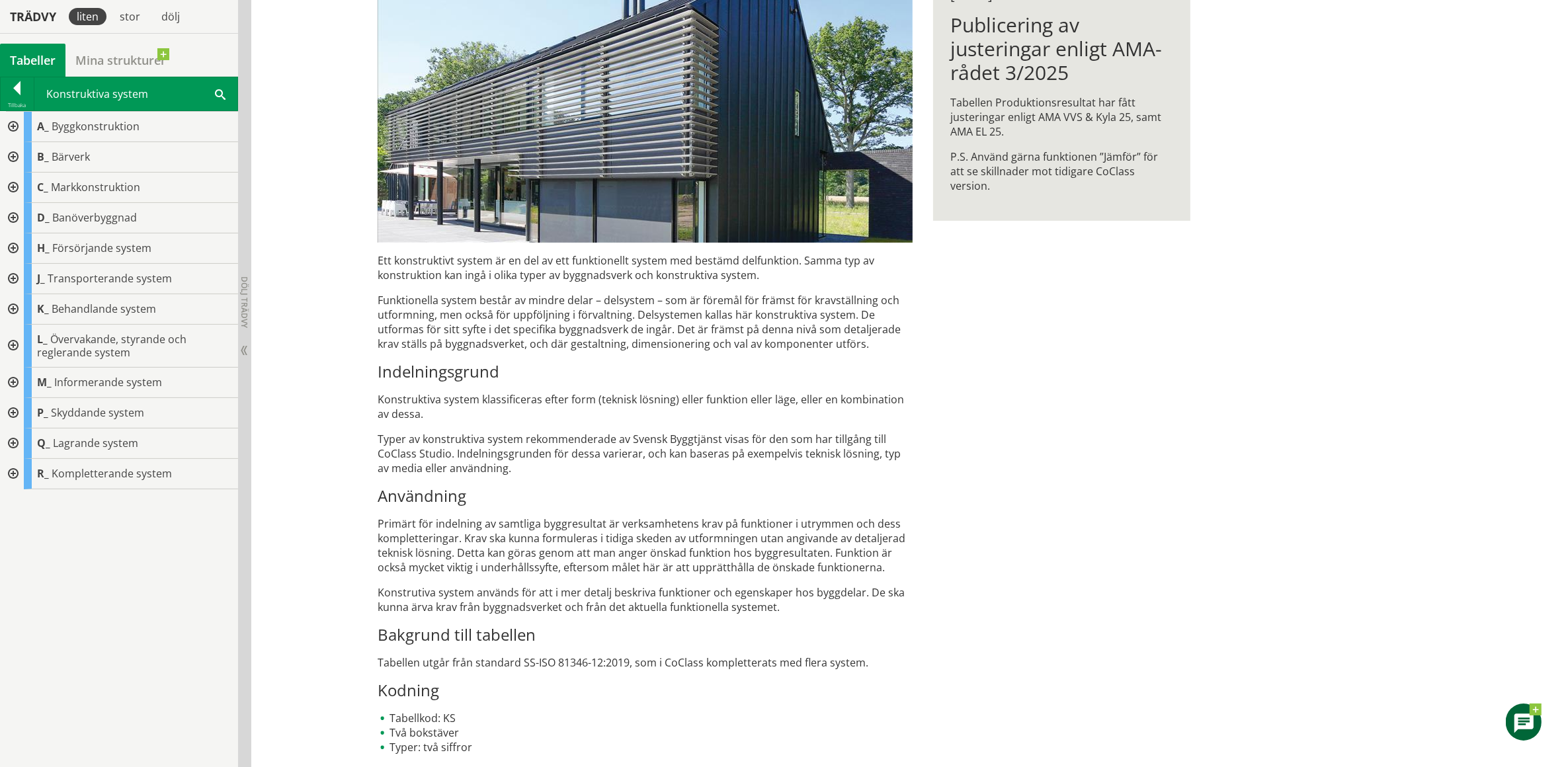
click at [12, 342] on div at bounding box center [12, 346] width 24 height 43
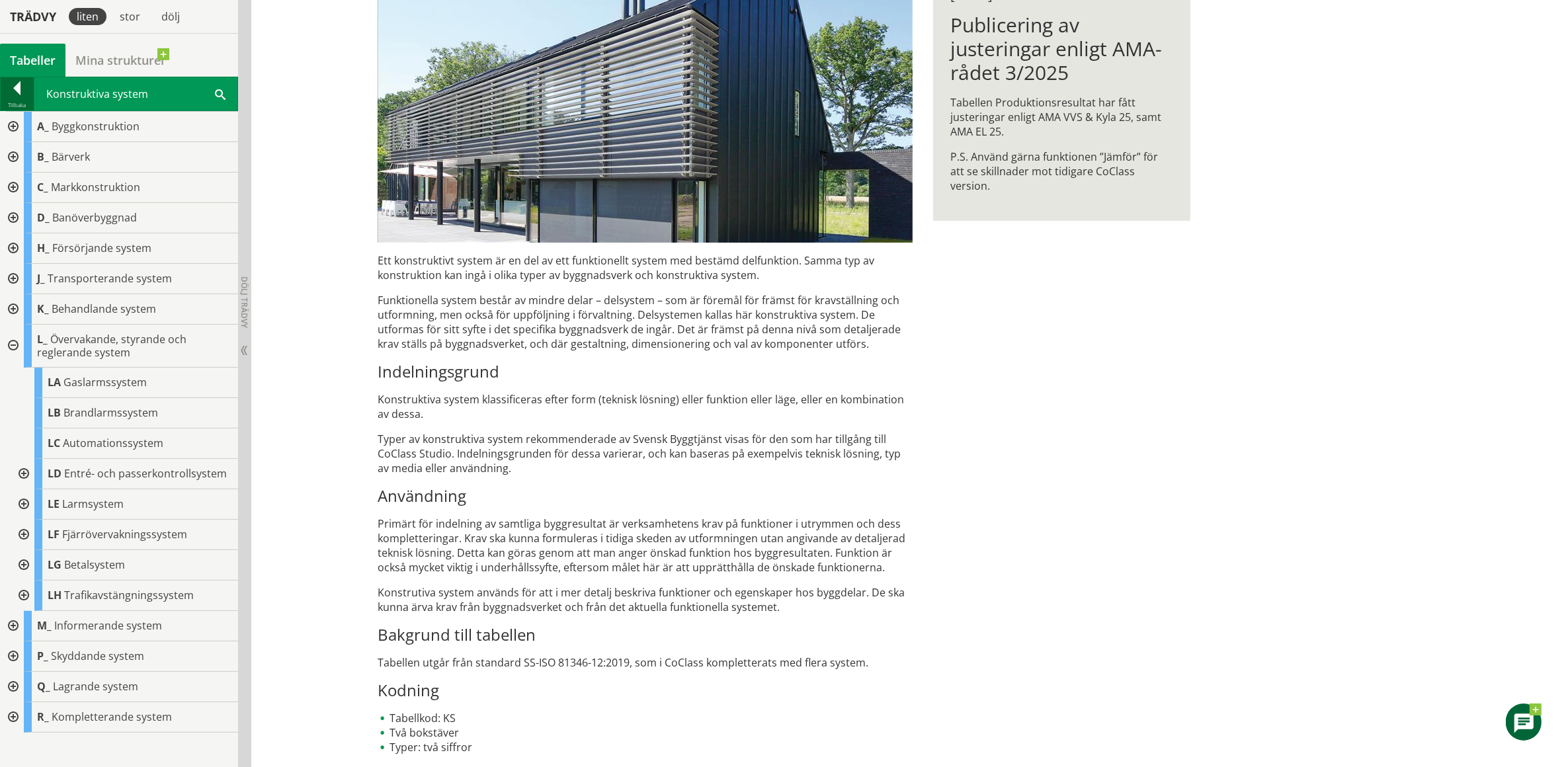
click at [18, 88] on div at bounding box center [17, 91] width 33 height 18
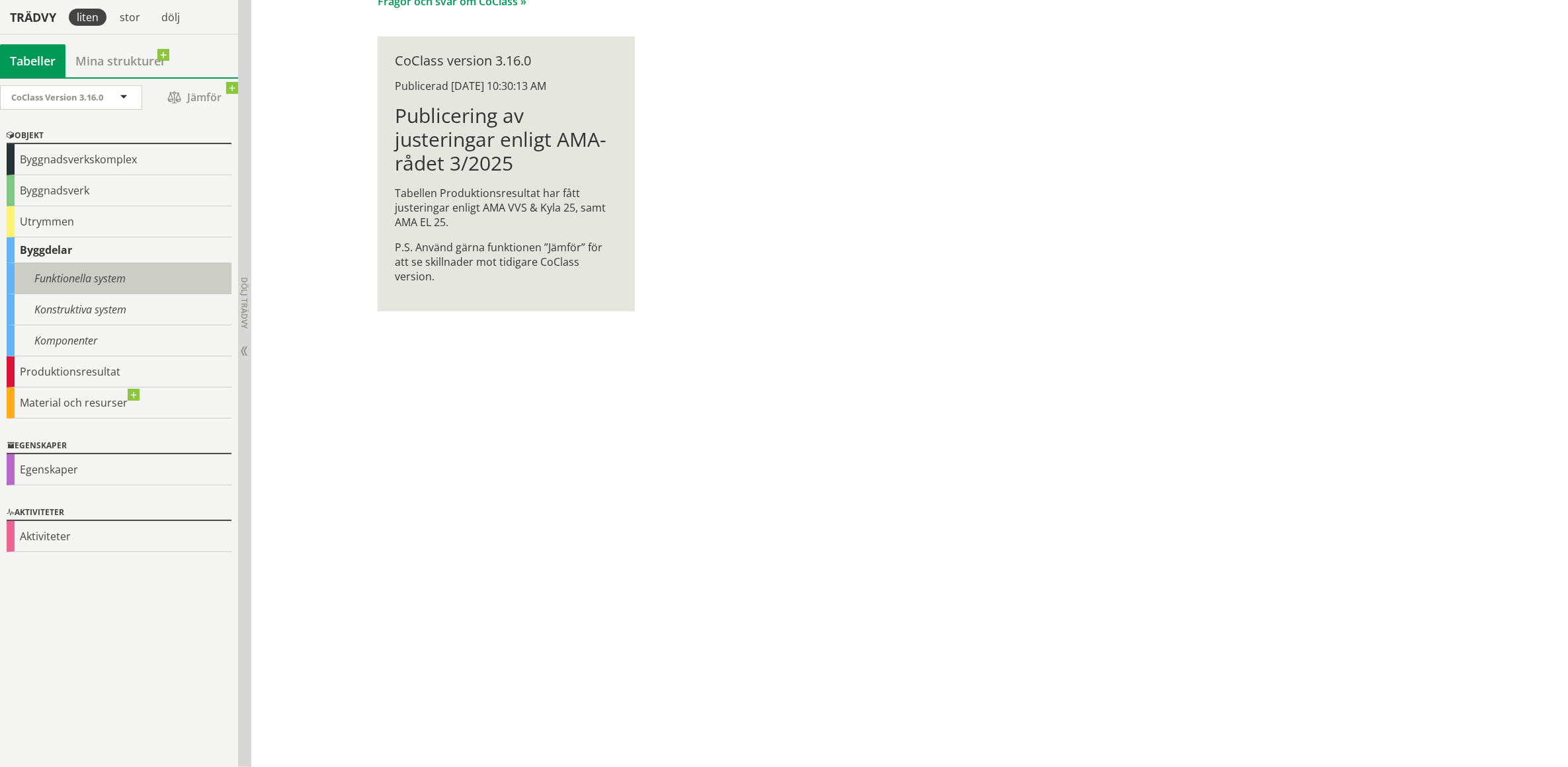
click at [94, 276] on div "Funktionella system" at bounding box center [119, 279] width 225 height 31
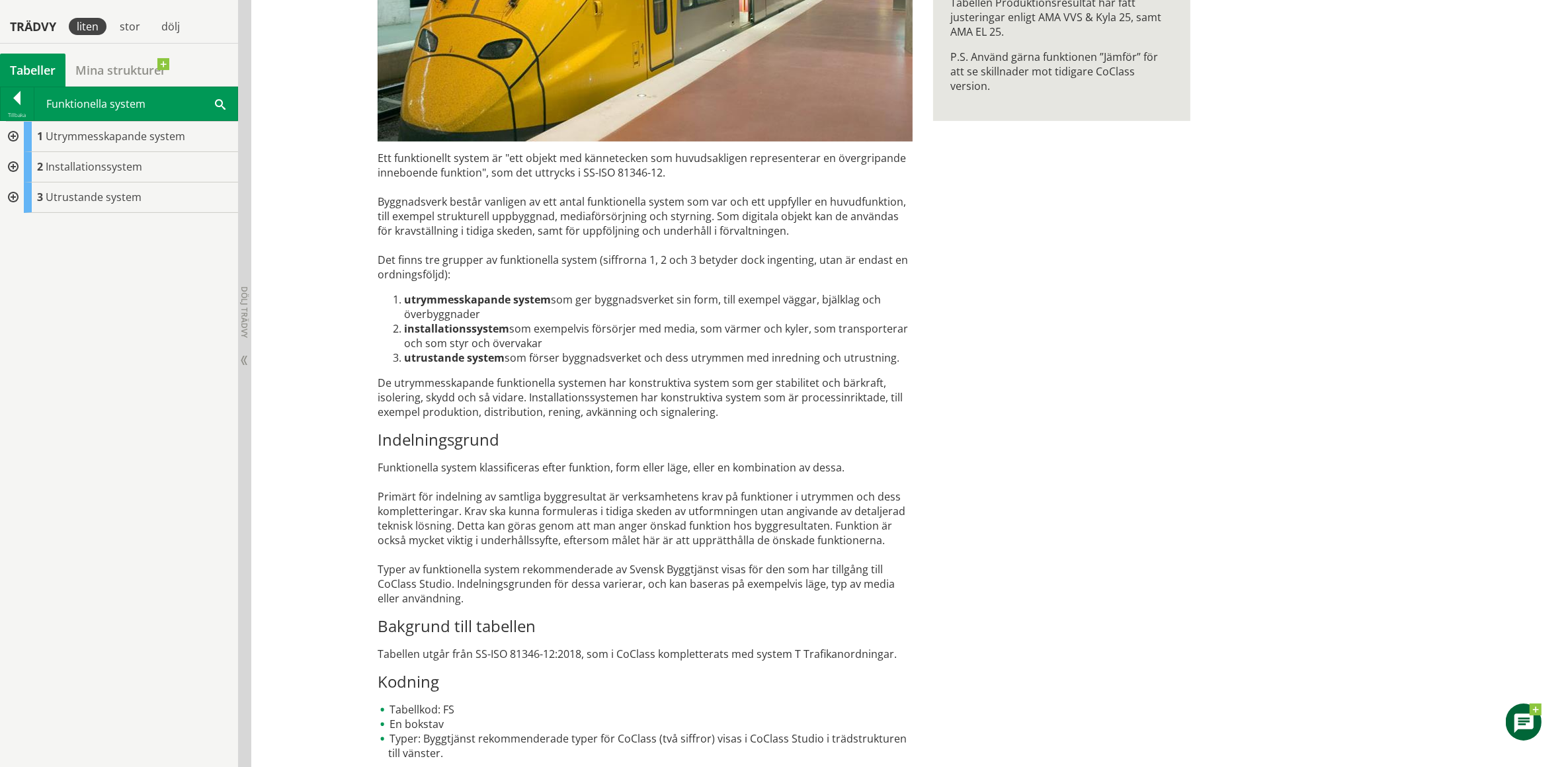
scroll to position [355, 0]
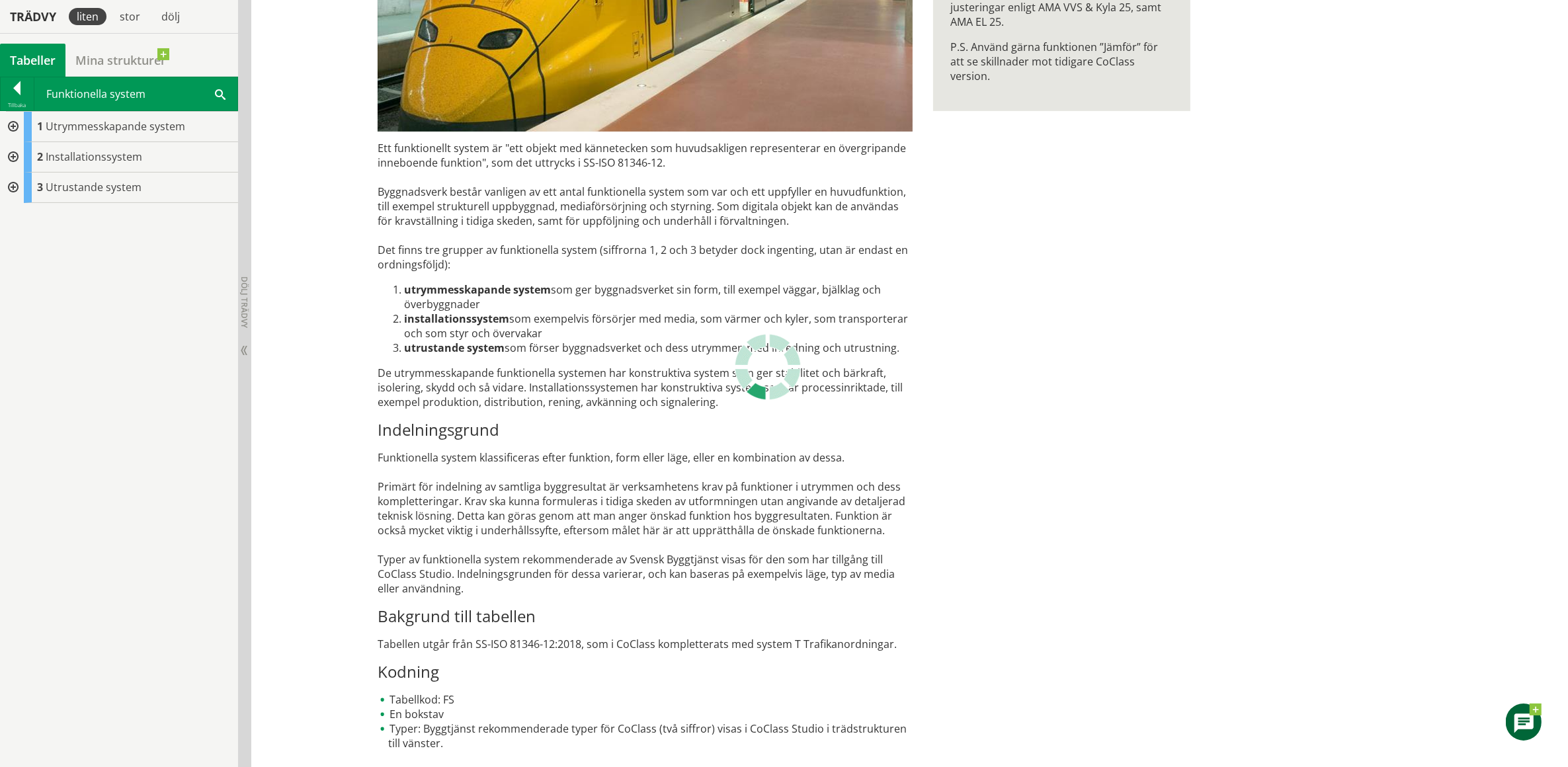
click at [11, 156] on div at bounding box center [12, 157] width 24 height 31
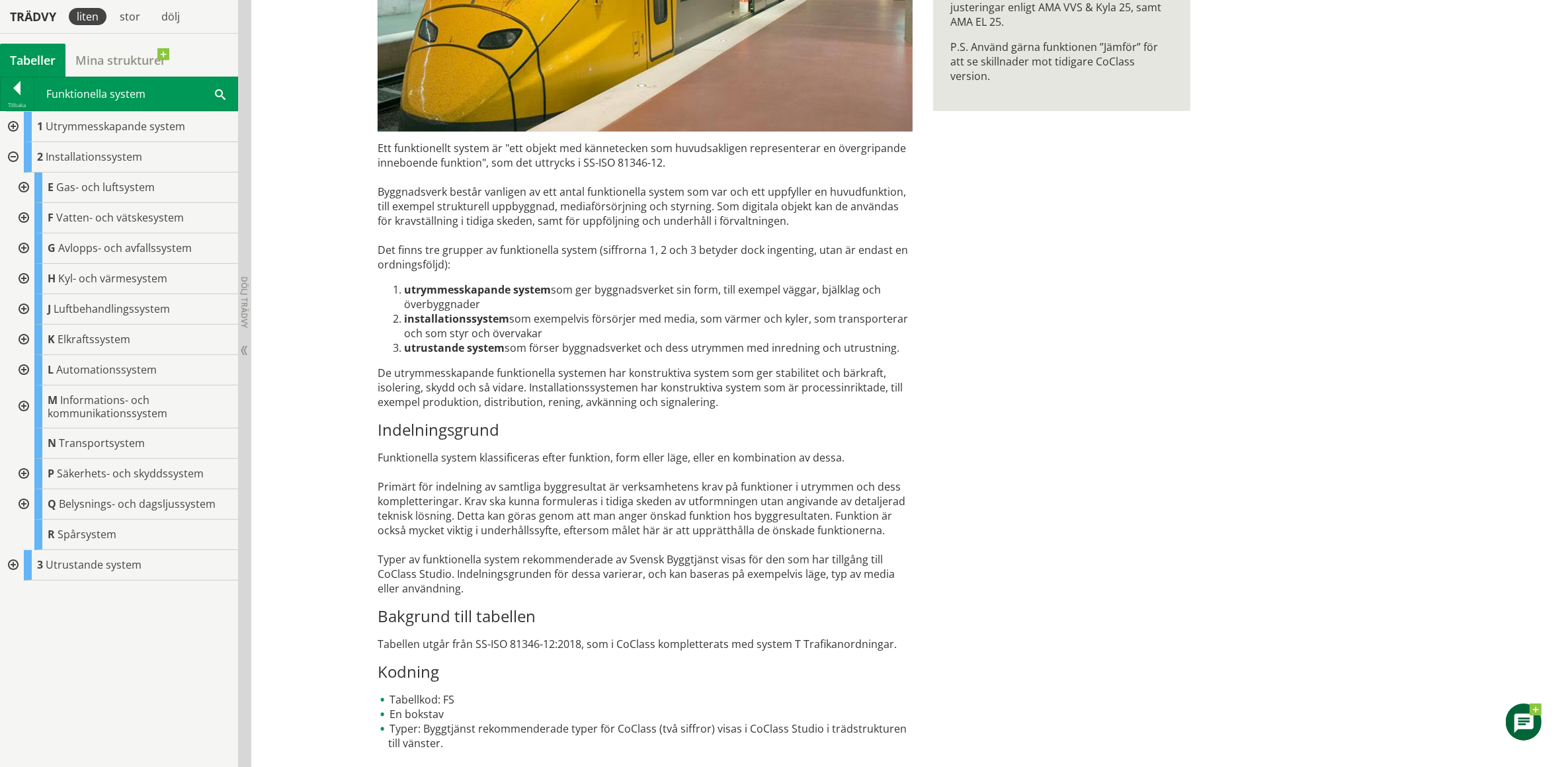
click at [22, 367] on div at bounding box center [22, 371] width 24 height 31
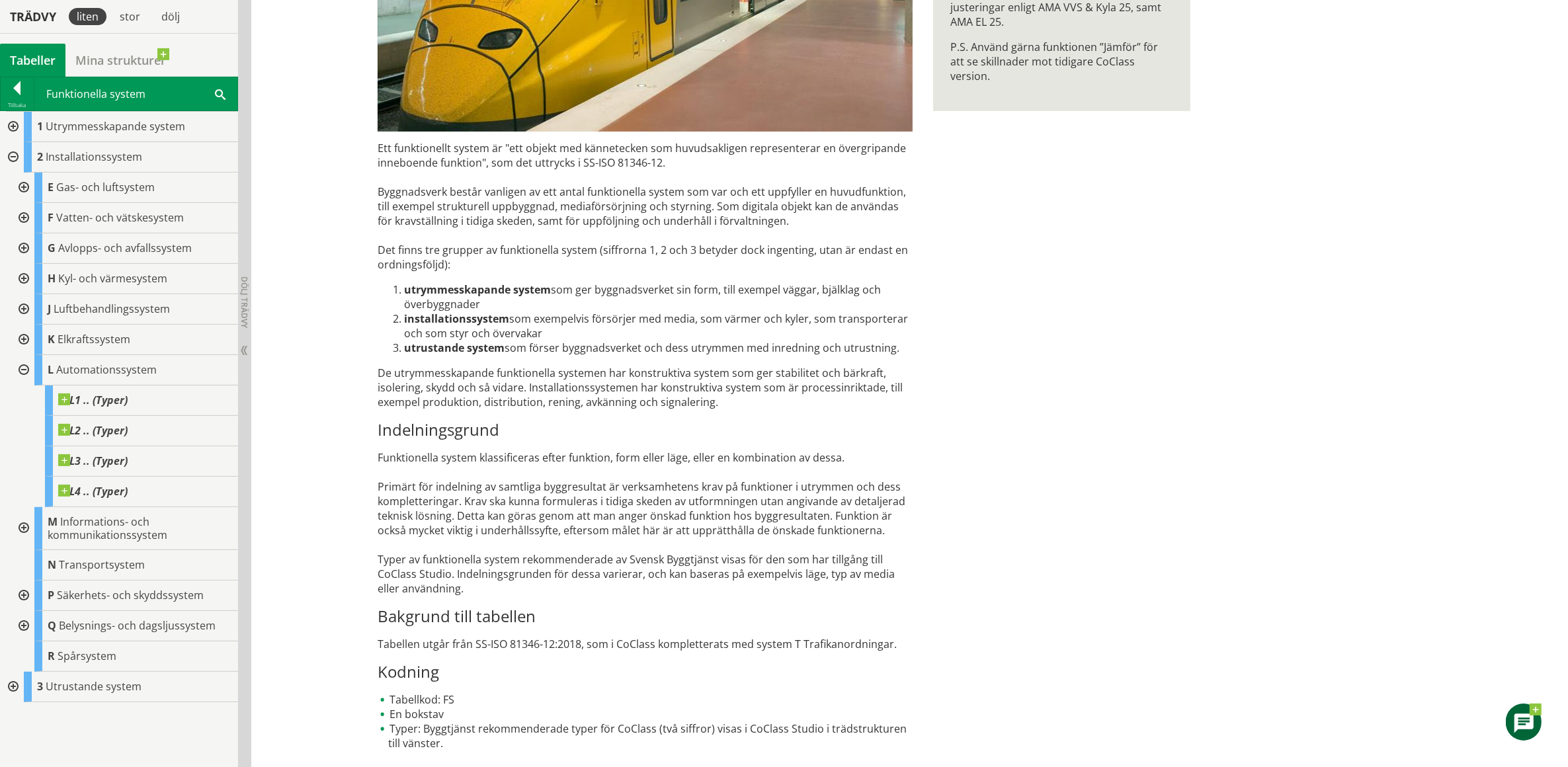
click at [24, 365] on div at bounding box center [22, 371] width 24 height 31
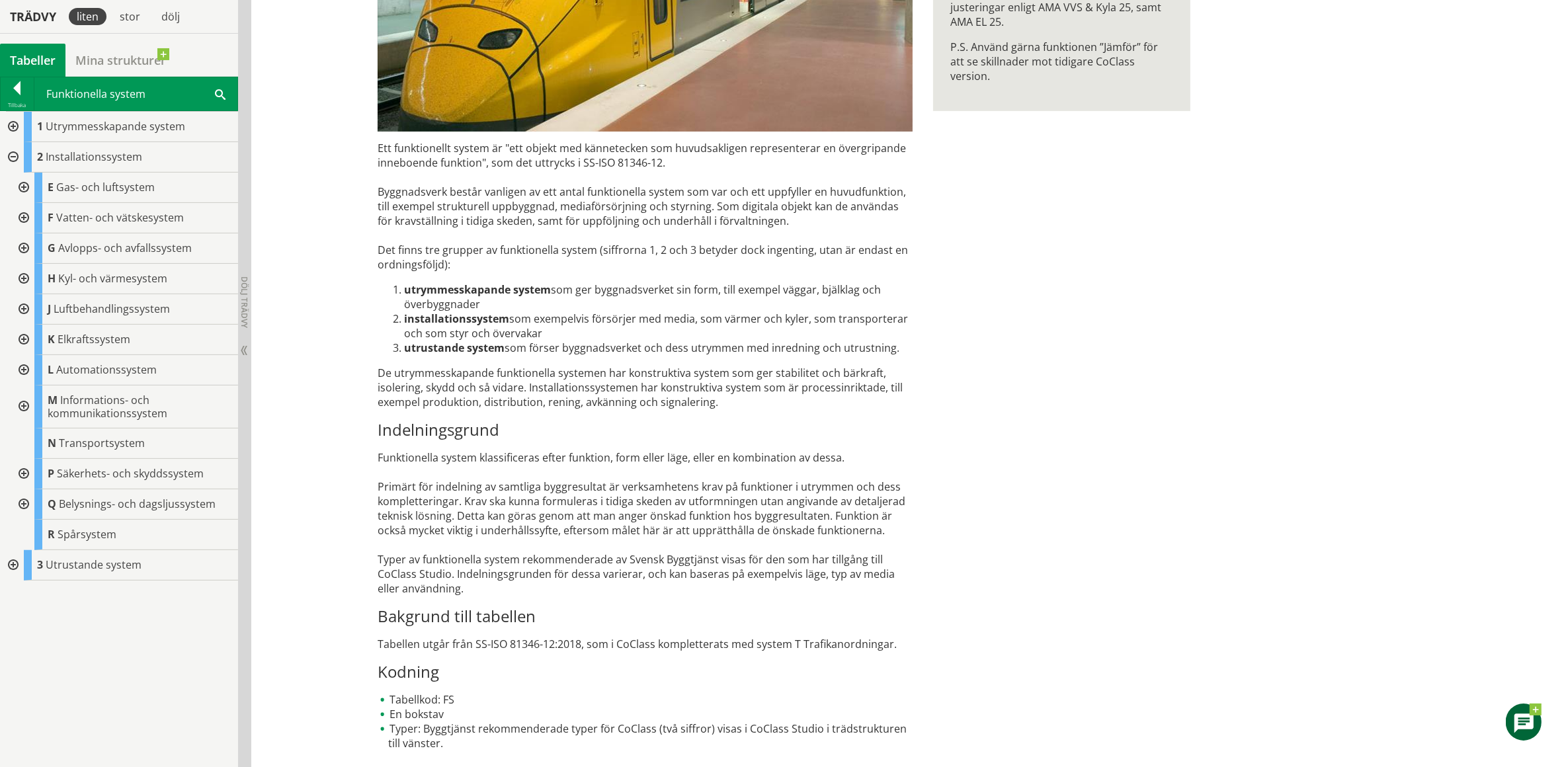
click at [24, 246] on div at bounding box center [22, 249] width 24 height 31
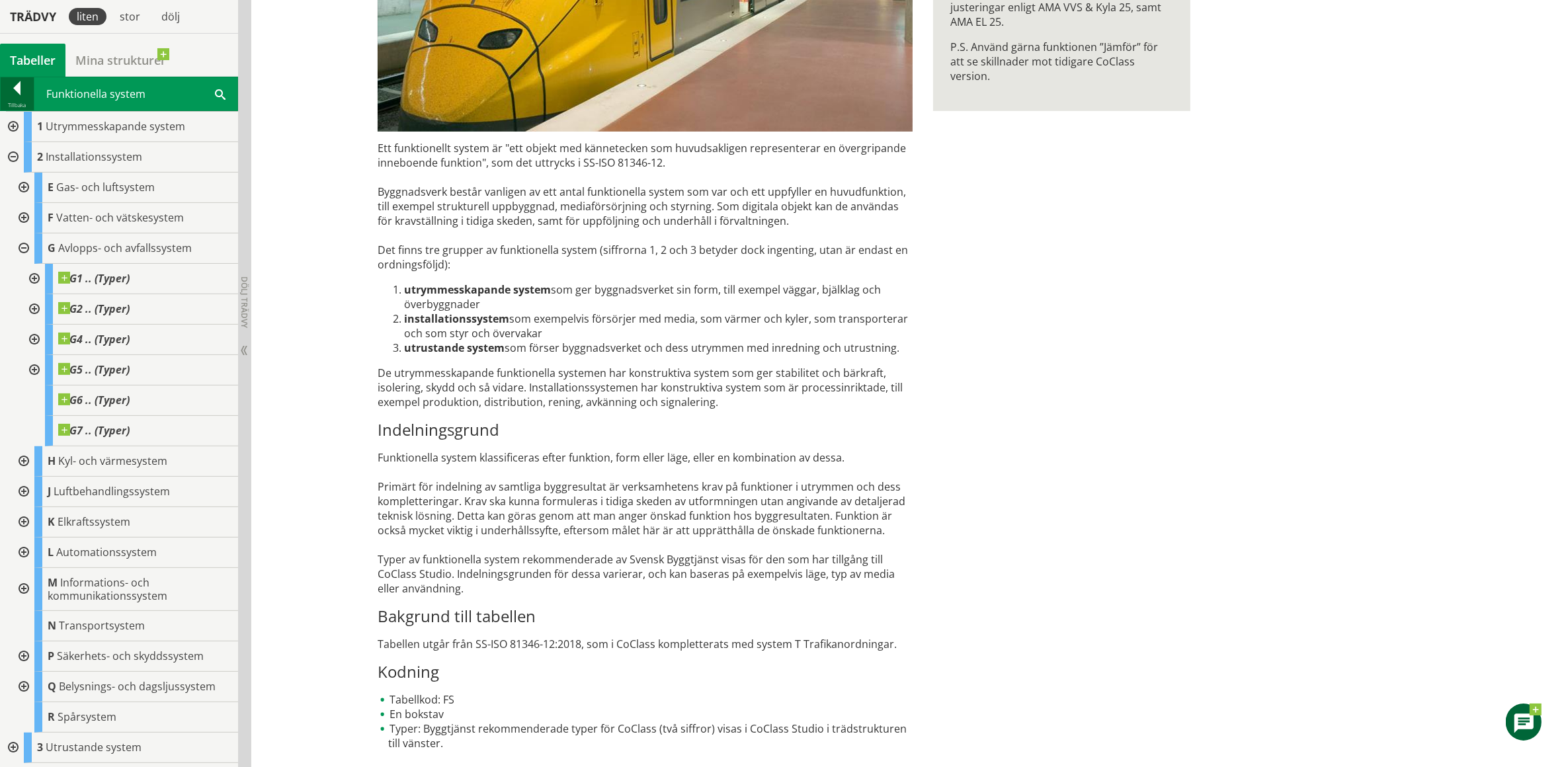
click at [17, 90] on div at bounding box center [17, 91] width 33 height 18
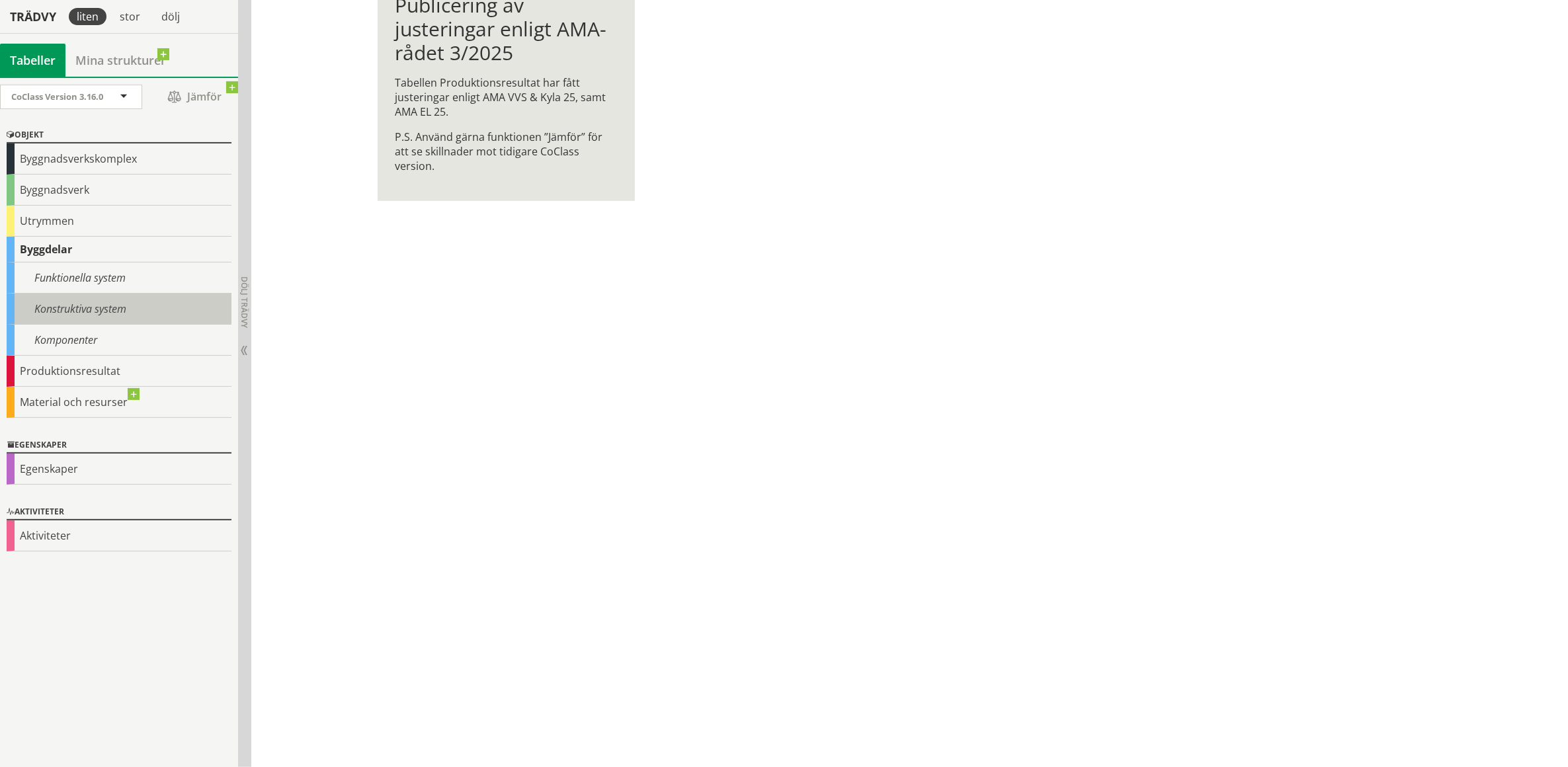
click at [68, 311] on div "Konstruktiva system" at bounding box center [119, 309] width 225 height 31
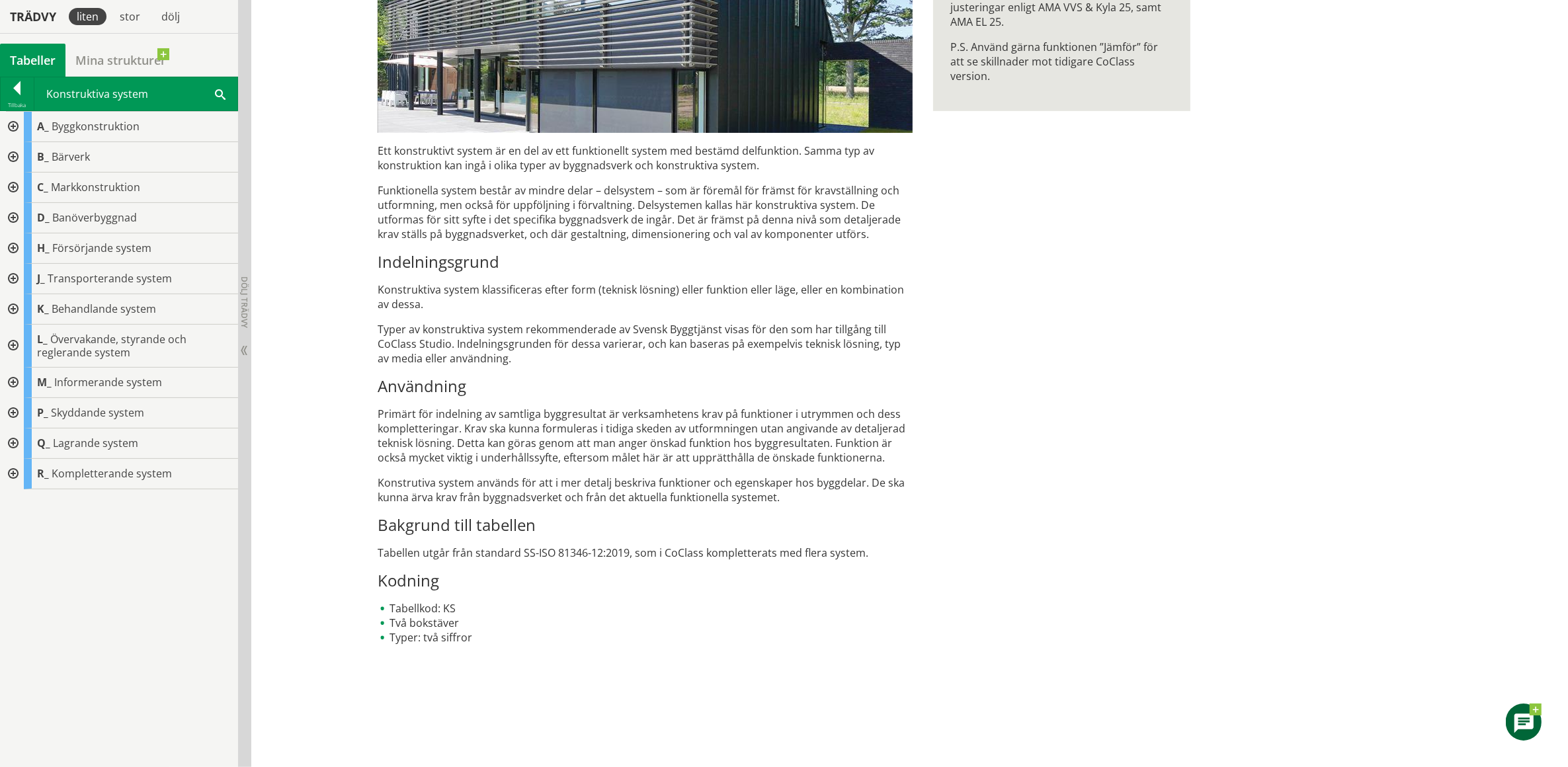
click at [13, 278] on div at bounding box center [12, 279] width 24 height 31
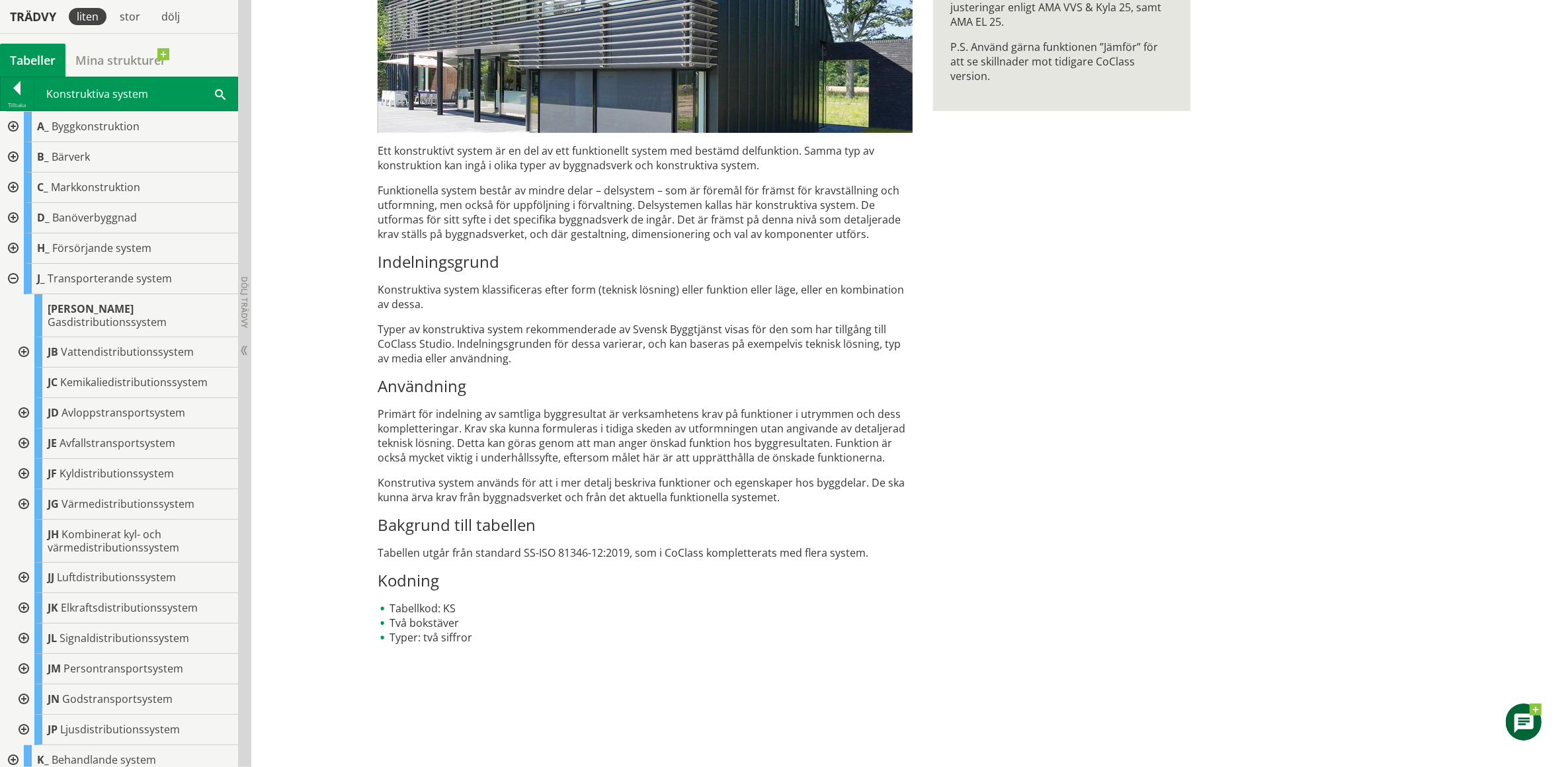
click at [22, 430] on div at bounding box center [22, 444] width 24 height 31
